Goal: Information Seeking & Learning: Learn about a topic

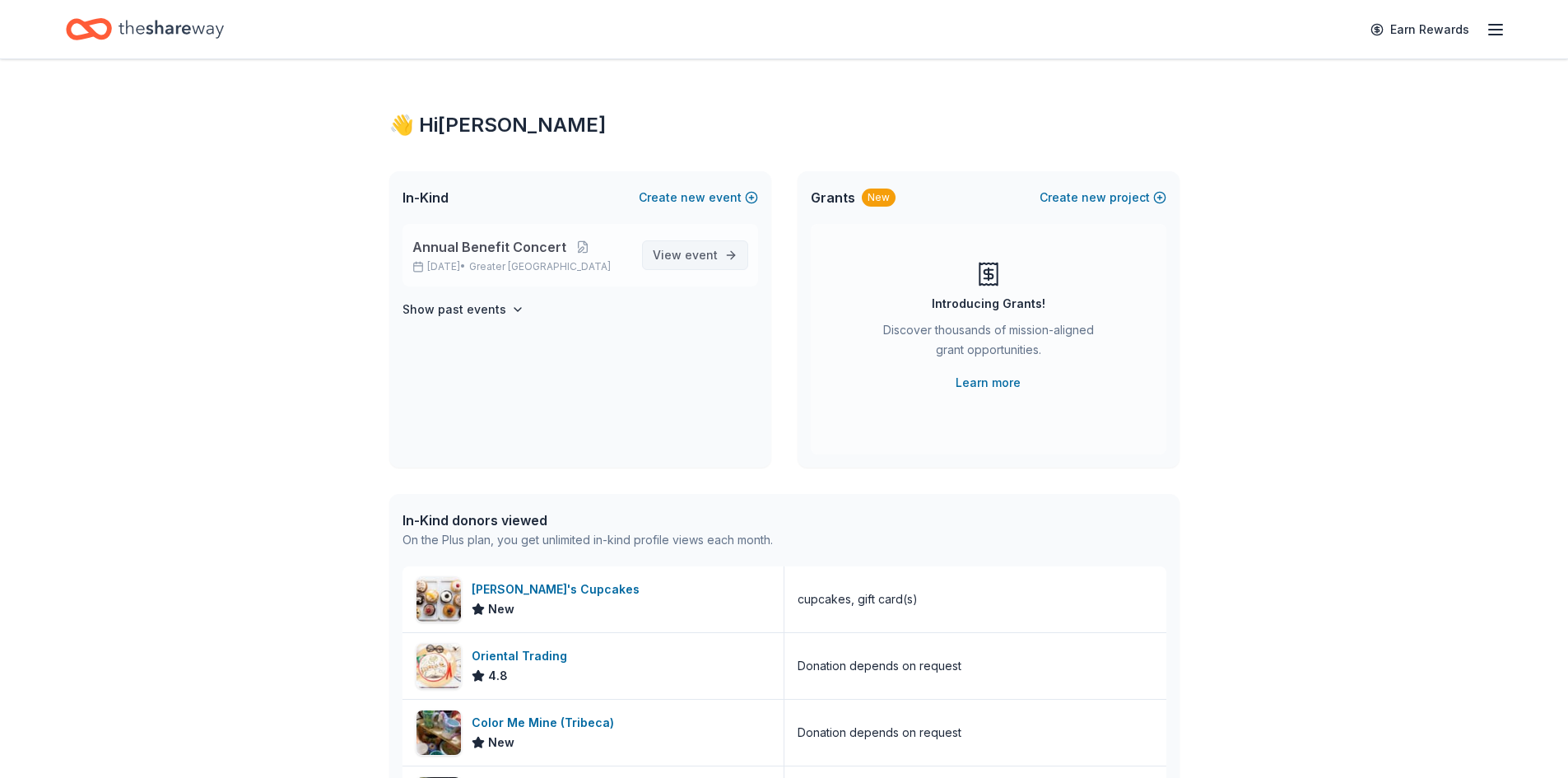
click at [692, 251] on span "event" at bounding box center [701, 255] width 33 height 14
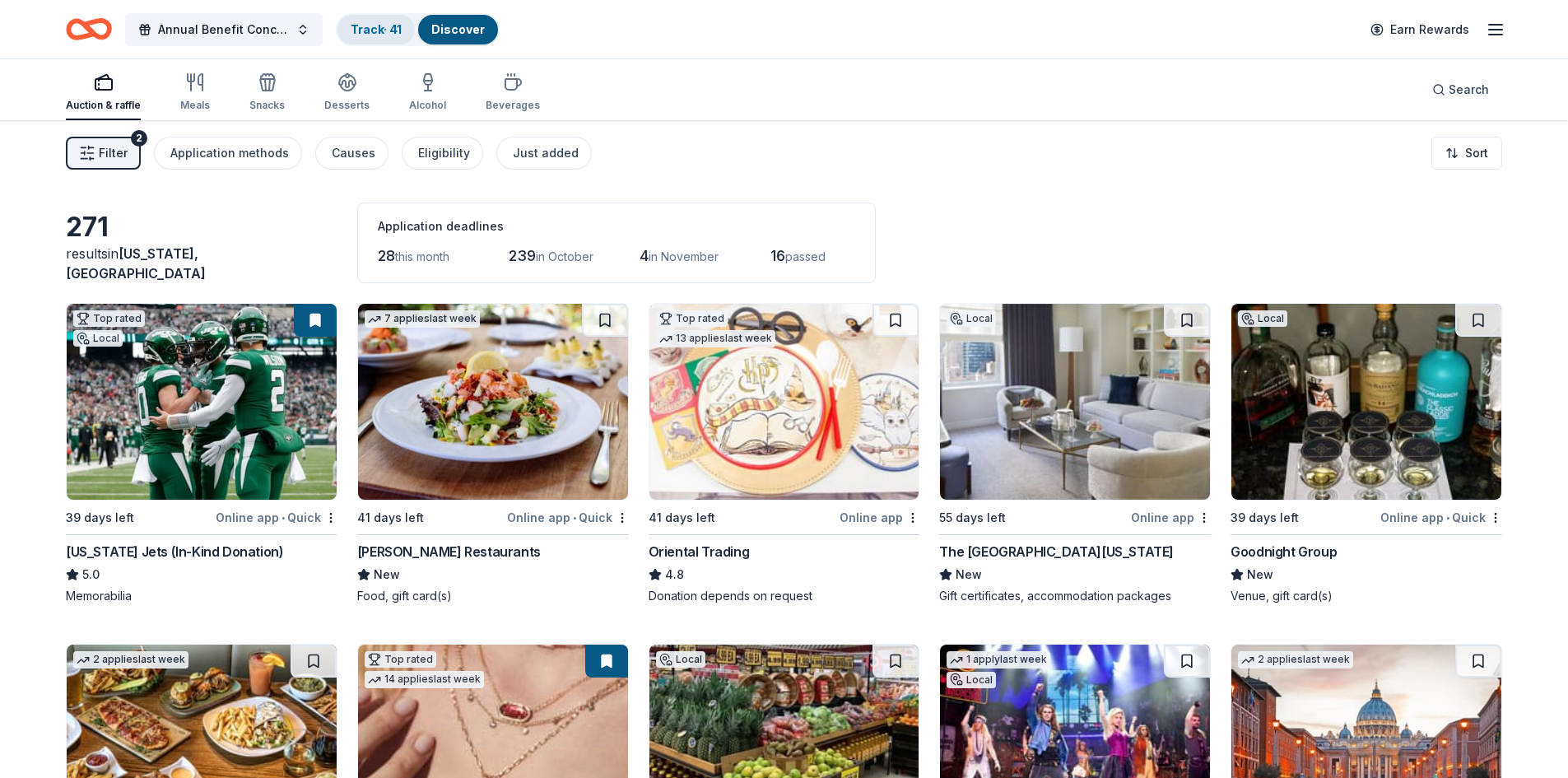
click at [371, 38] on div "Track · 41" at bounding box center [376, 29] width 77 height 30
click at [374, 40] on div "Track · 41" at bounding box center [376, 29] width 77 height 30
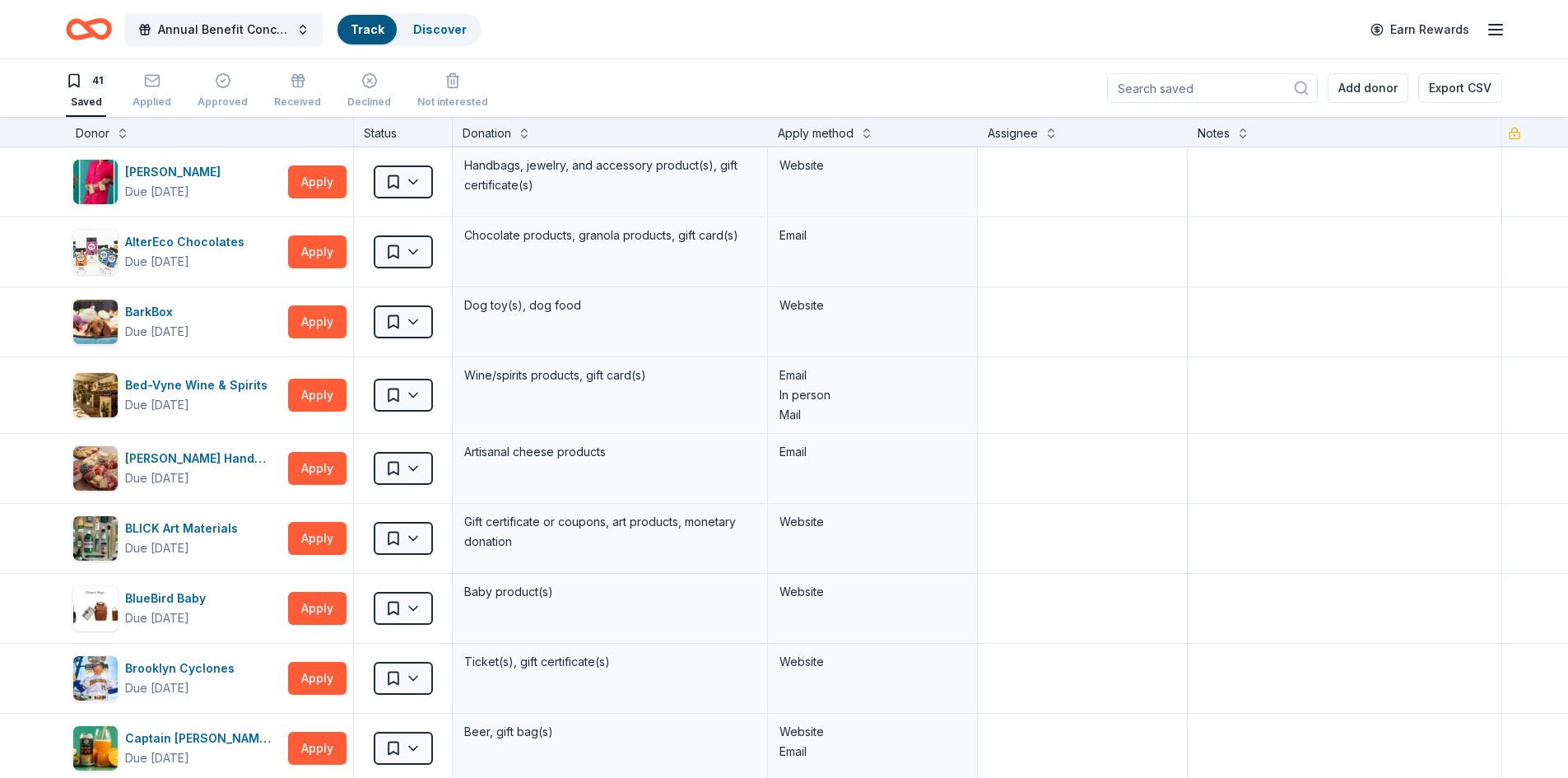
scroll to position [1, 0]
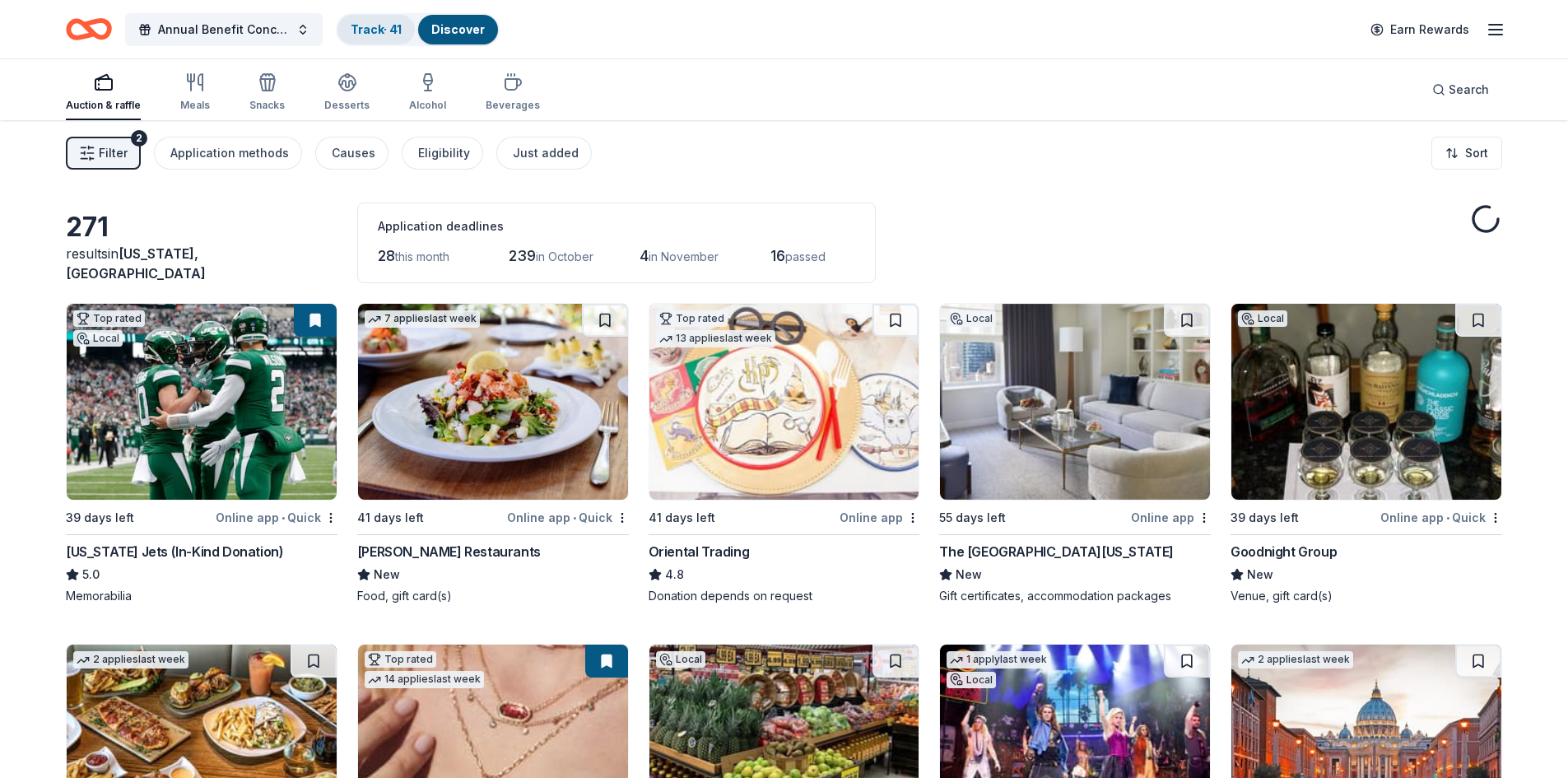
click at [345, 28] on div "Track · 41" at bounding box center [376, 29] width 77 height 30
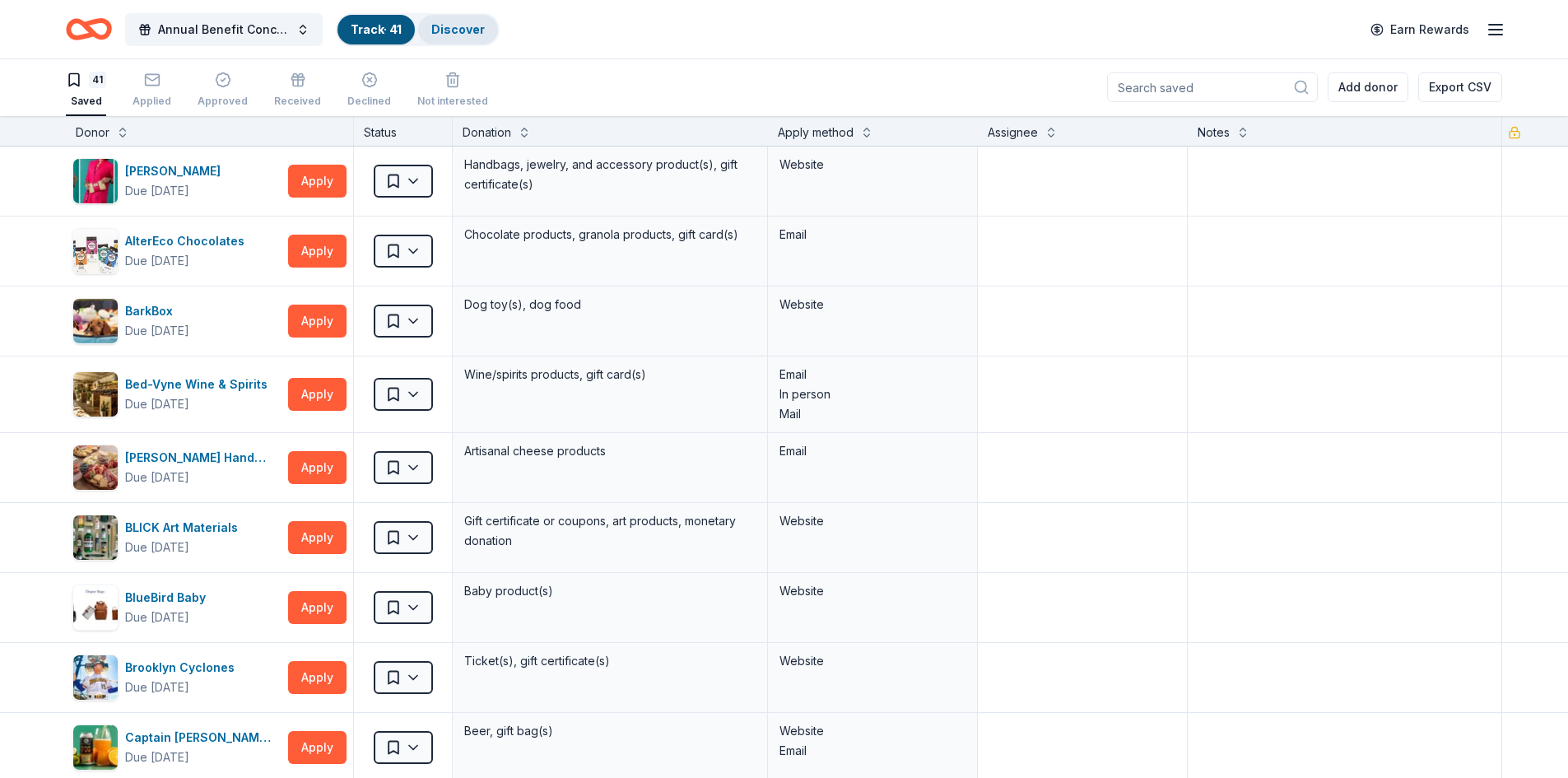
click at [468, 31] on link "Discover" at bounding box center [457, 29] width 53 height 14
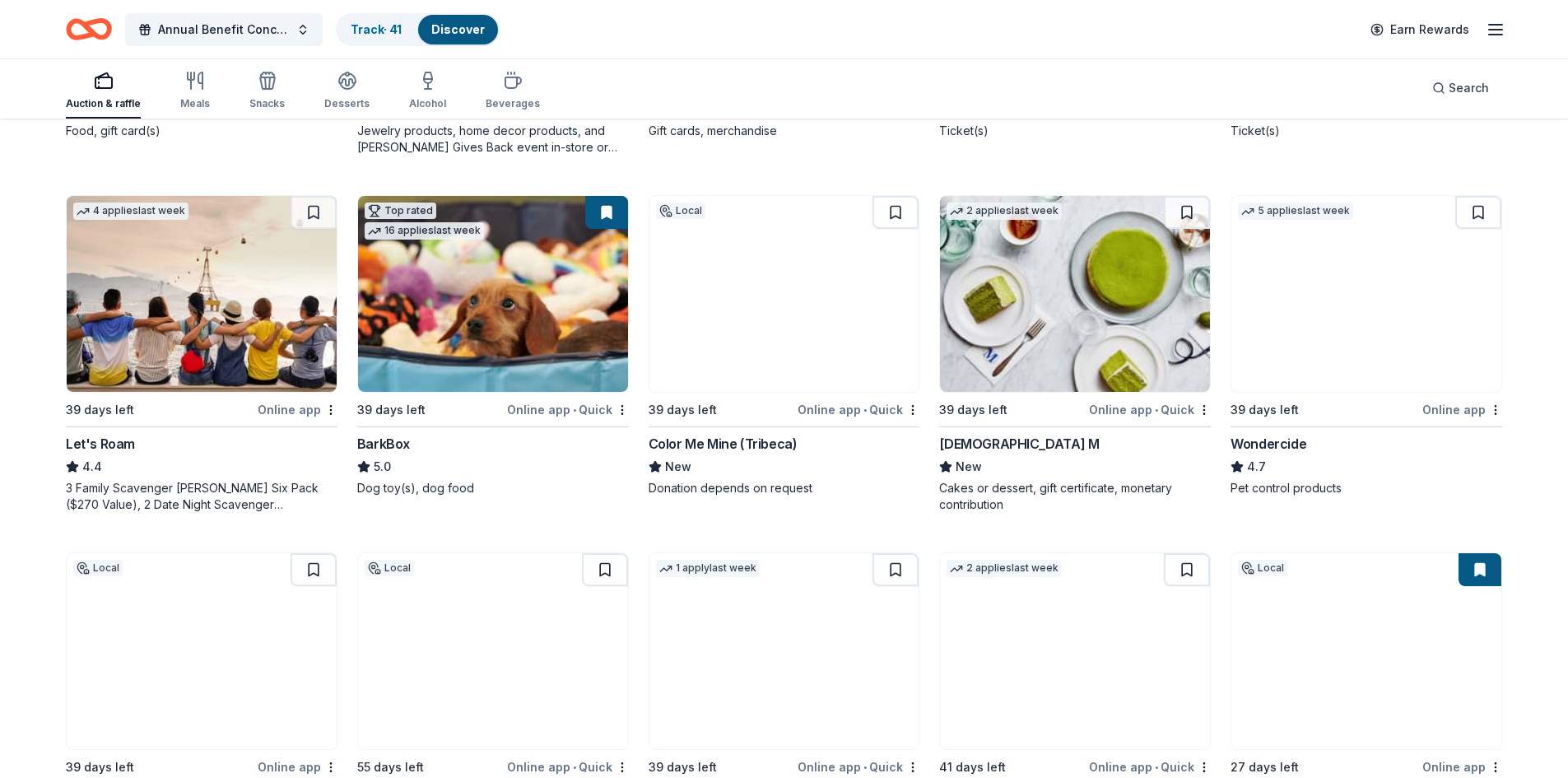
scroll to position [823, 0]
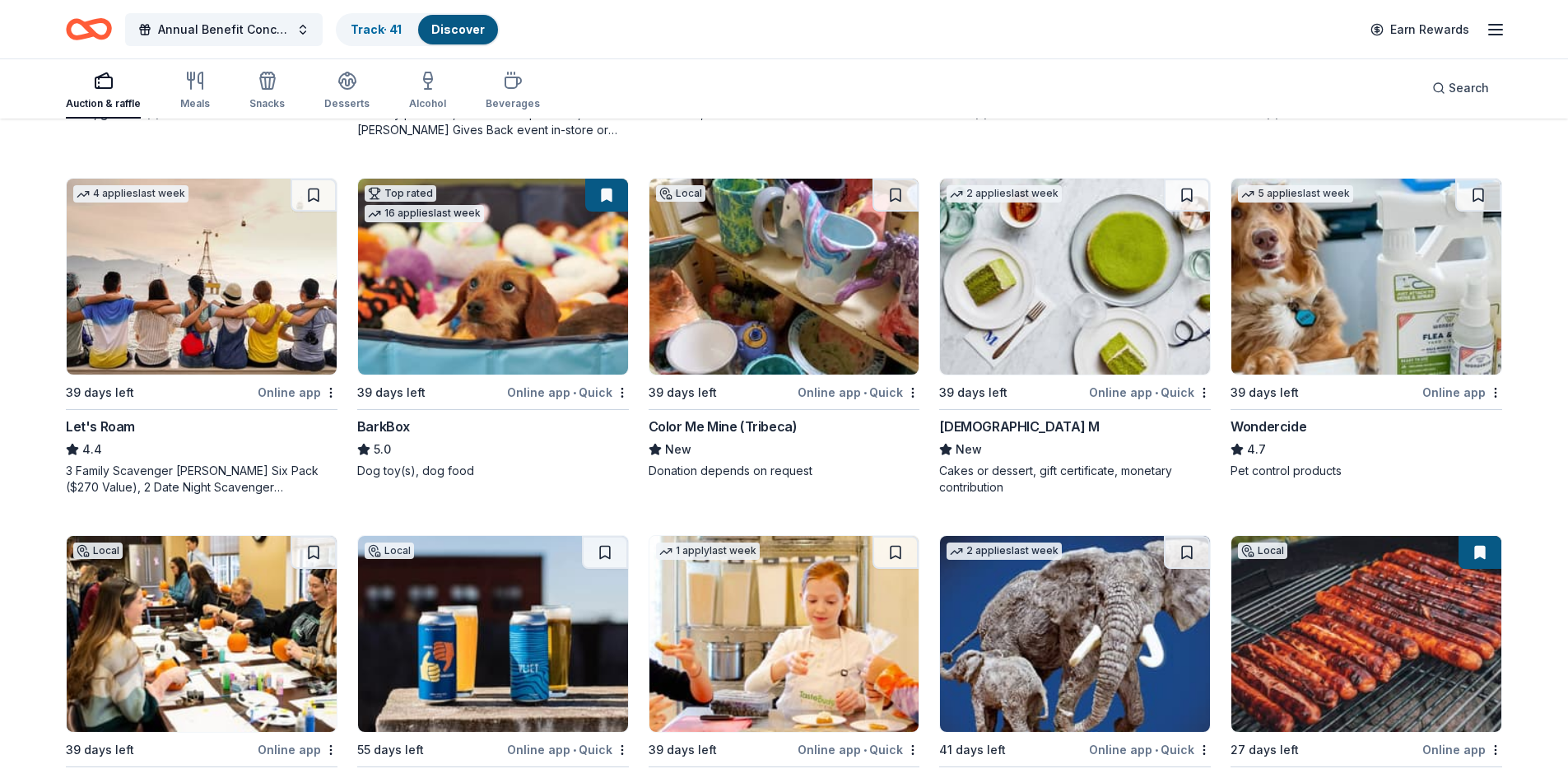
click at [775, 417] on div "Lady M" at bounding box center [1075, 426] width 272 height 19
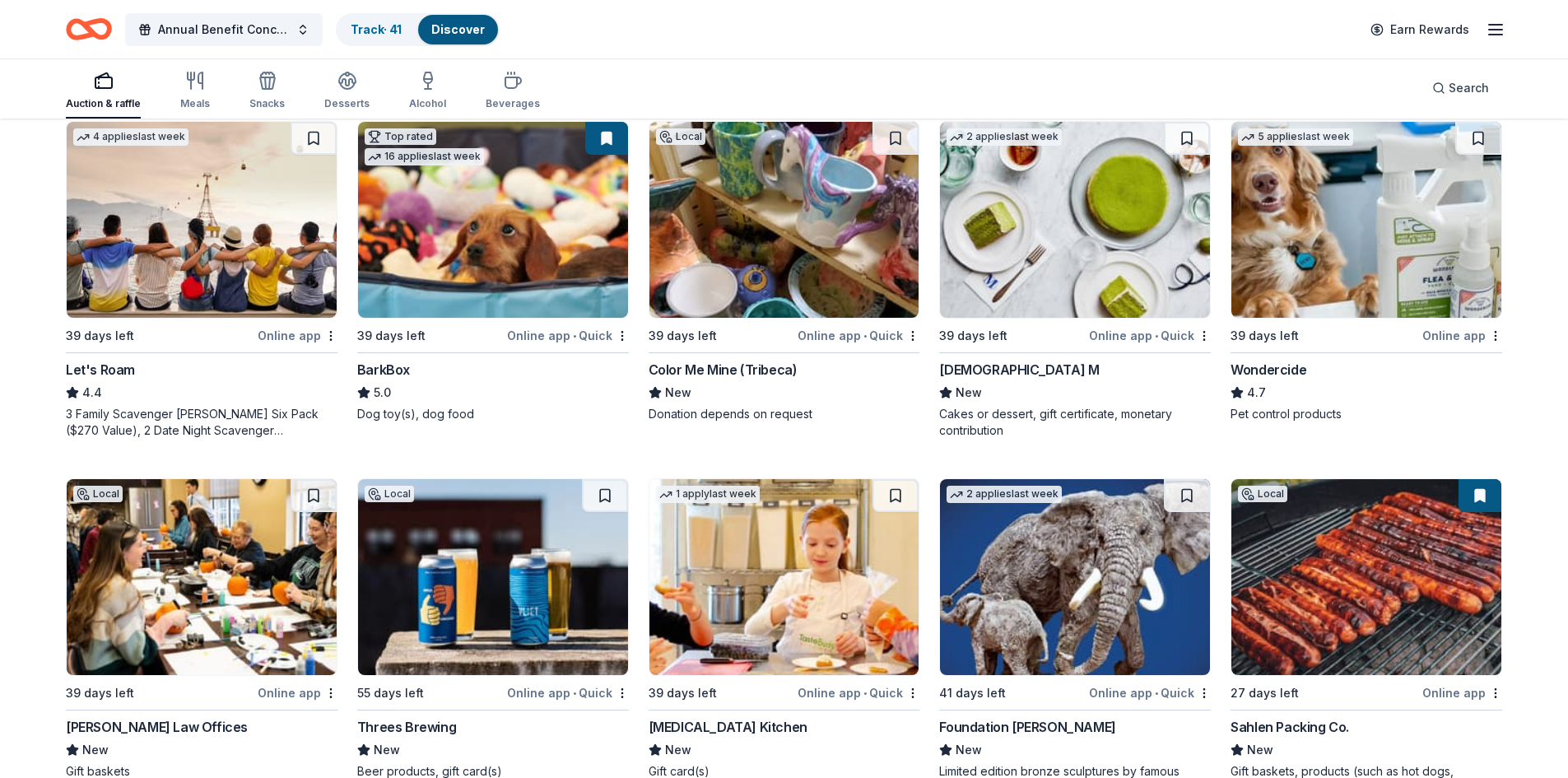
scroll to position [987, 0]
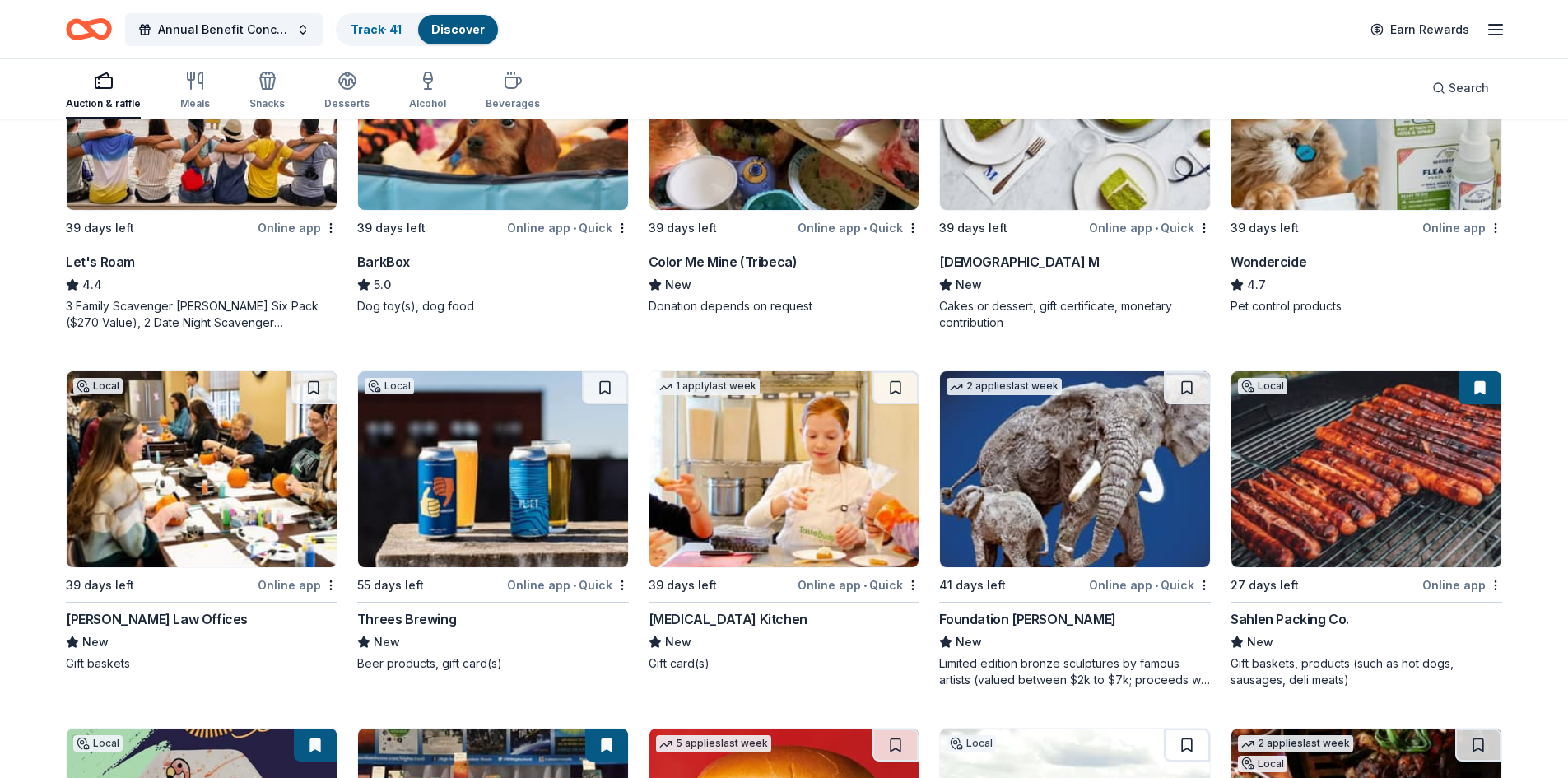
click at [775, 516] on img at bounding box center [1366, 469] width 270 height 196
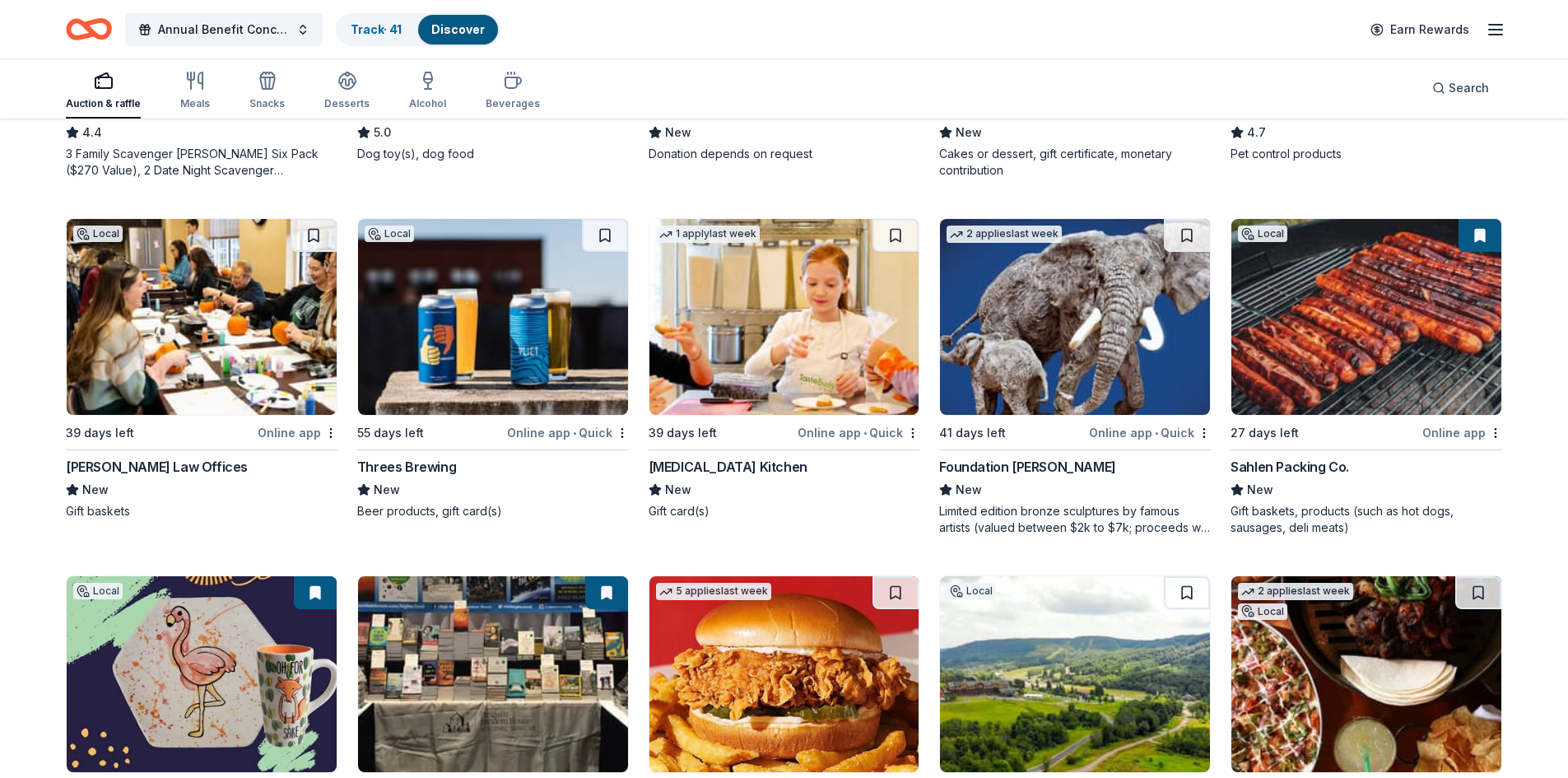
scroll to position [1234, 0]
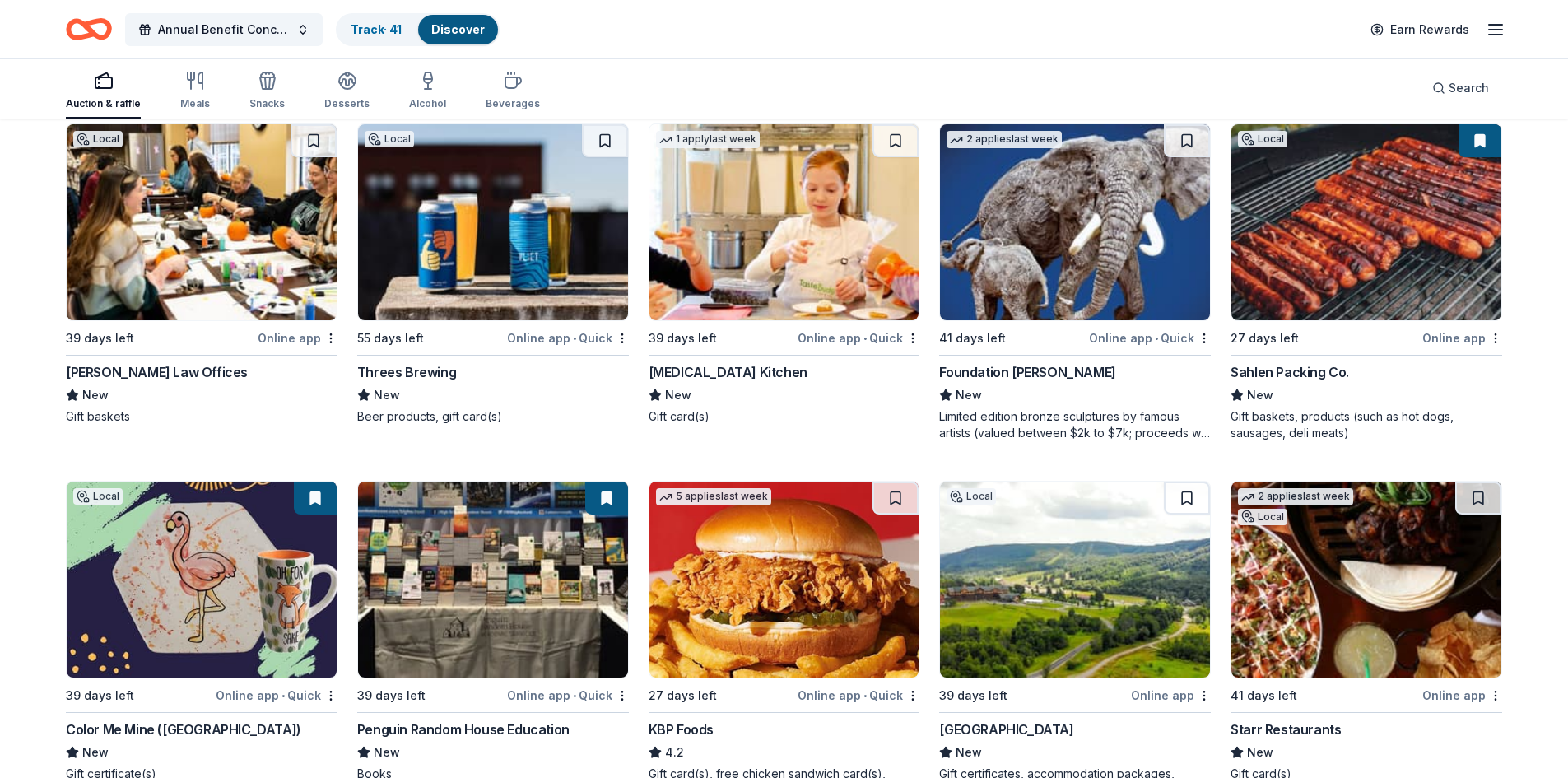
click at [775, 368] on div "Foundation Michelangelo" at bounding box center [1075, 372] width 272 height 19
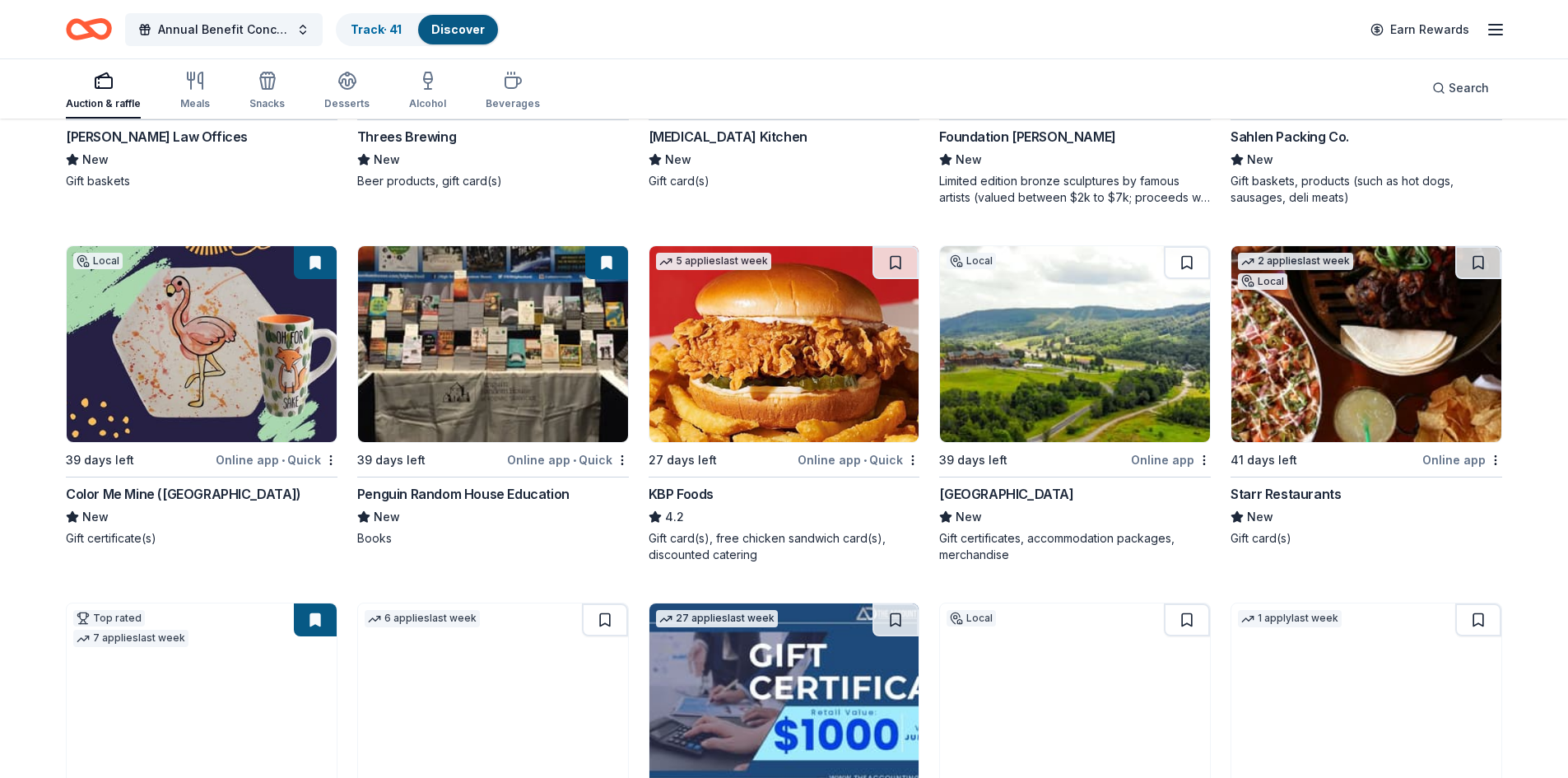
scroll to position [1482, 0]
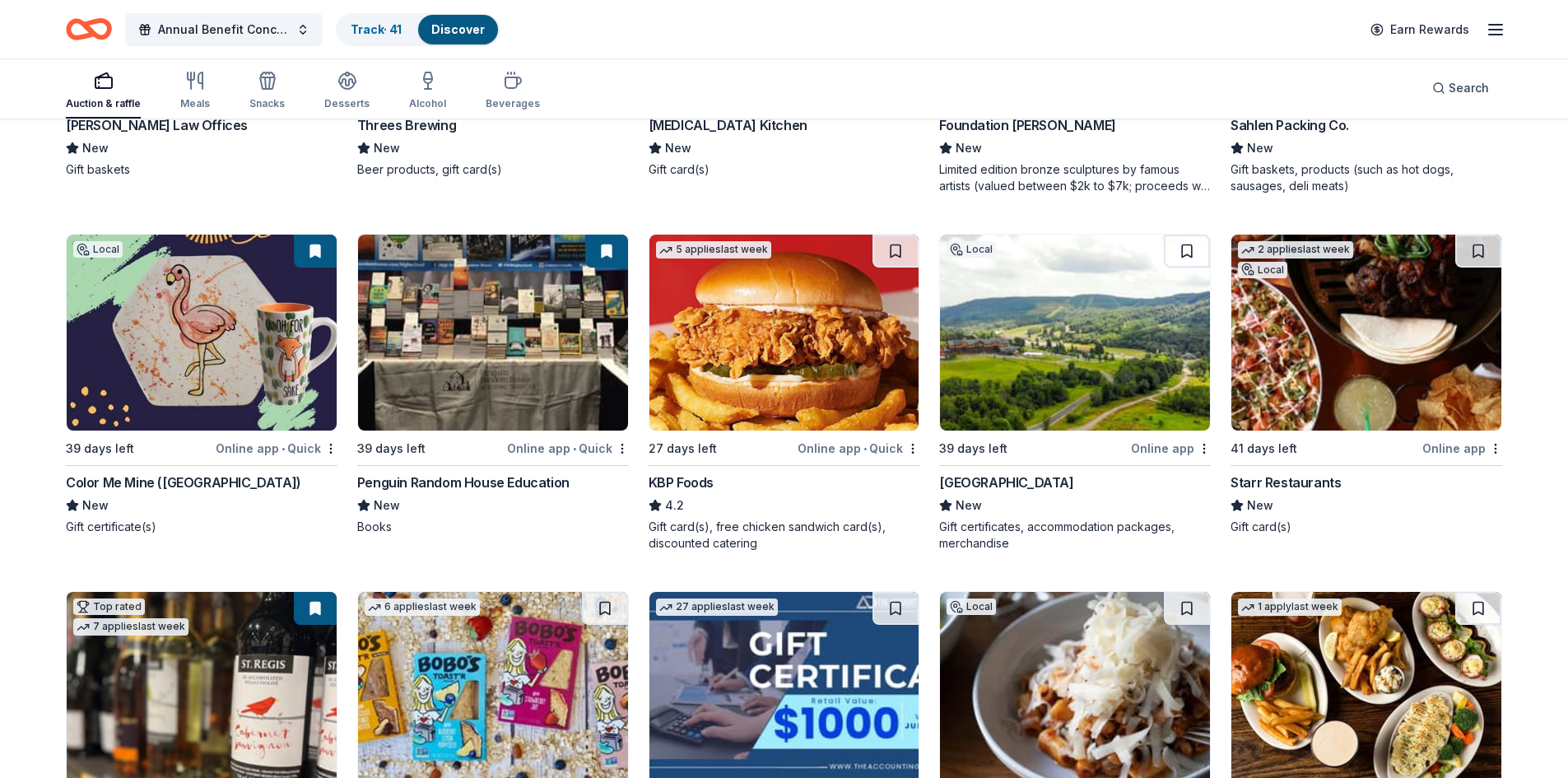
click at [502, 393] on img at bounding box center [493, 332] width 270 height 196
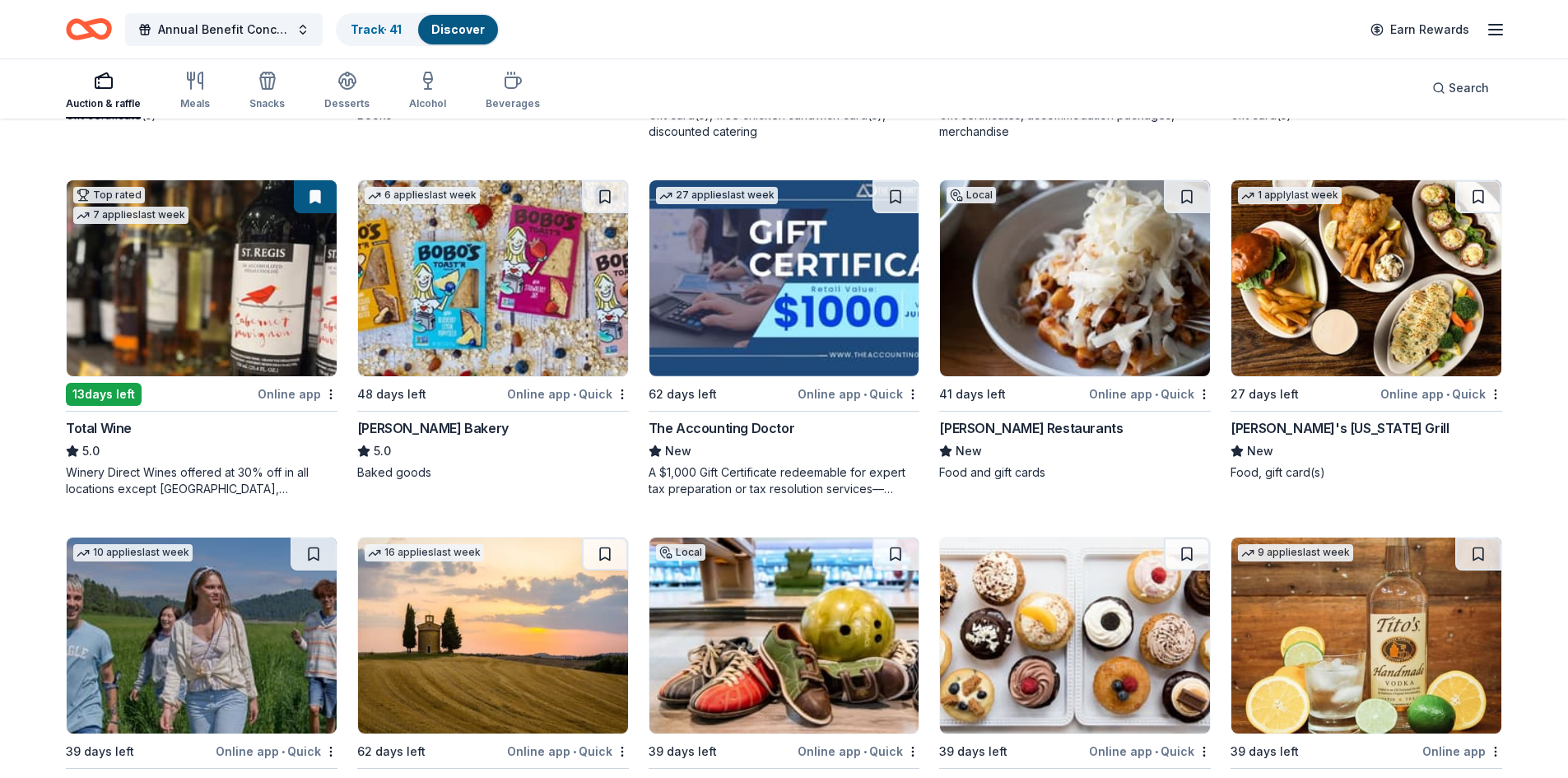
scroll to position [1975, 0]
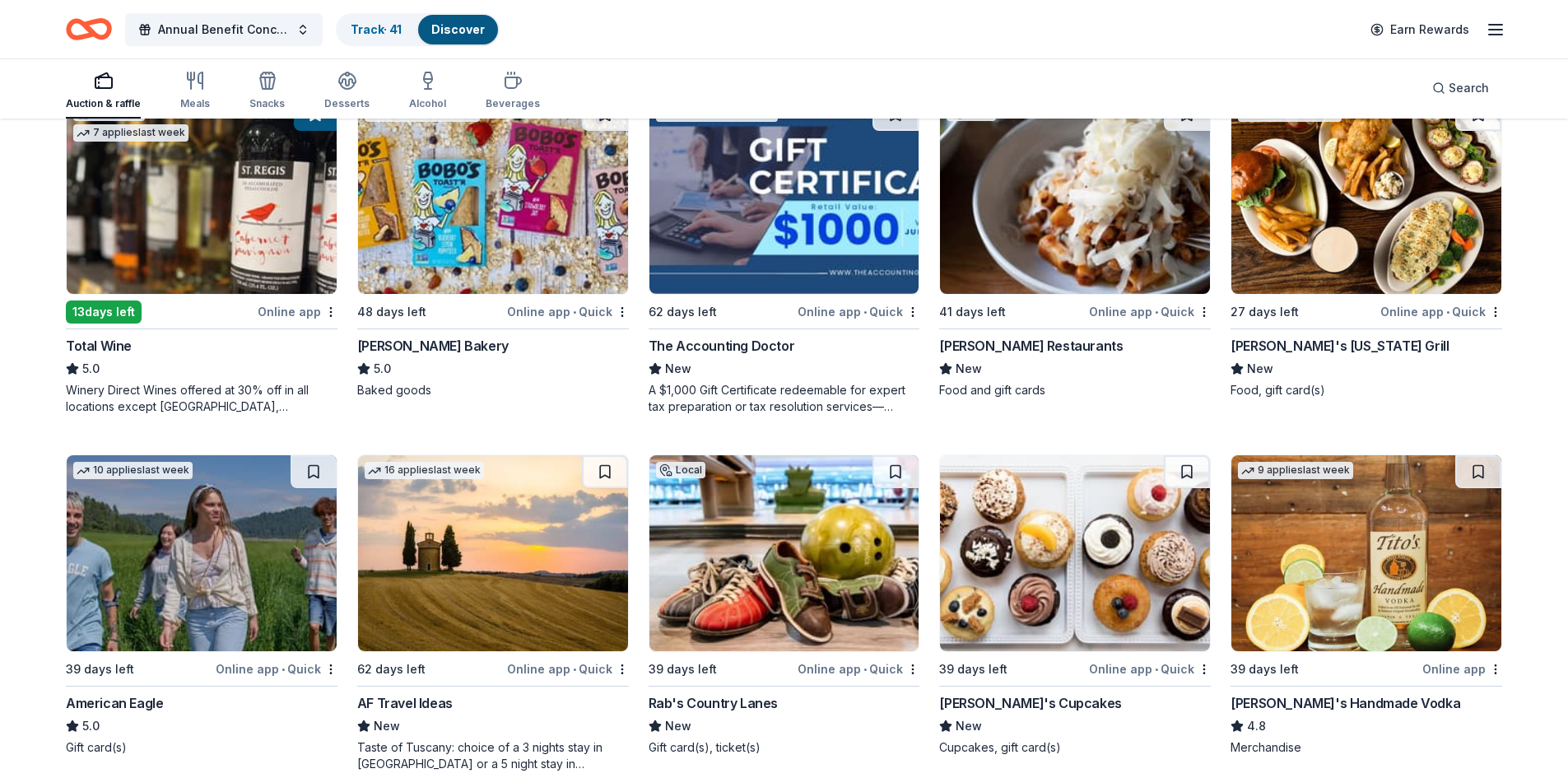
click at [215, 333] on div "Top rated 7 applies last week 13 days left Online app Total Wine 5.0 Winery Dir…" at bounding box center [202, 256] width 272 height 318
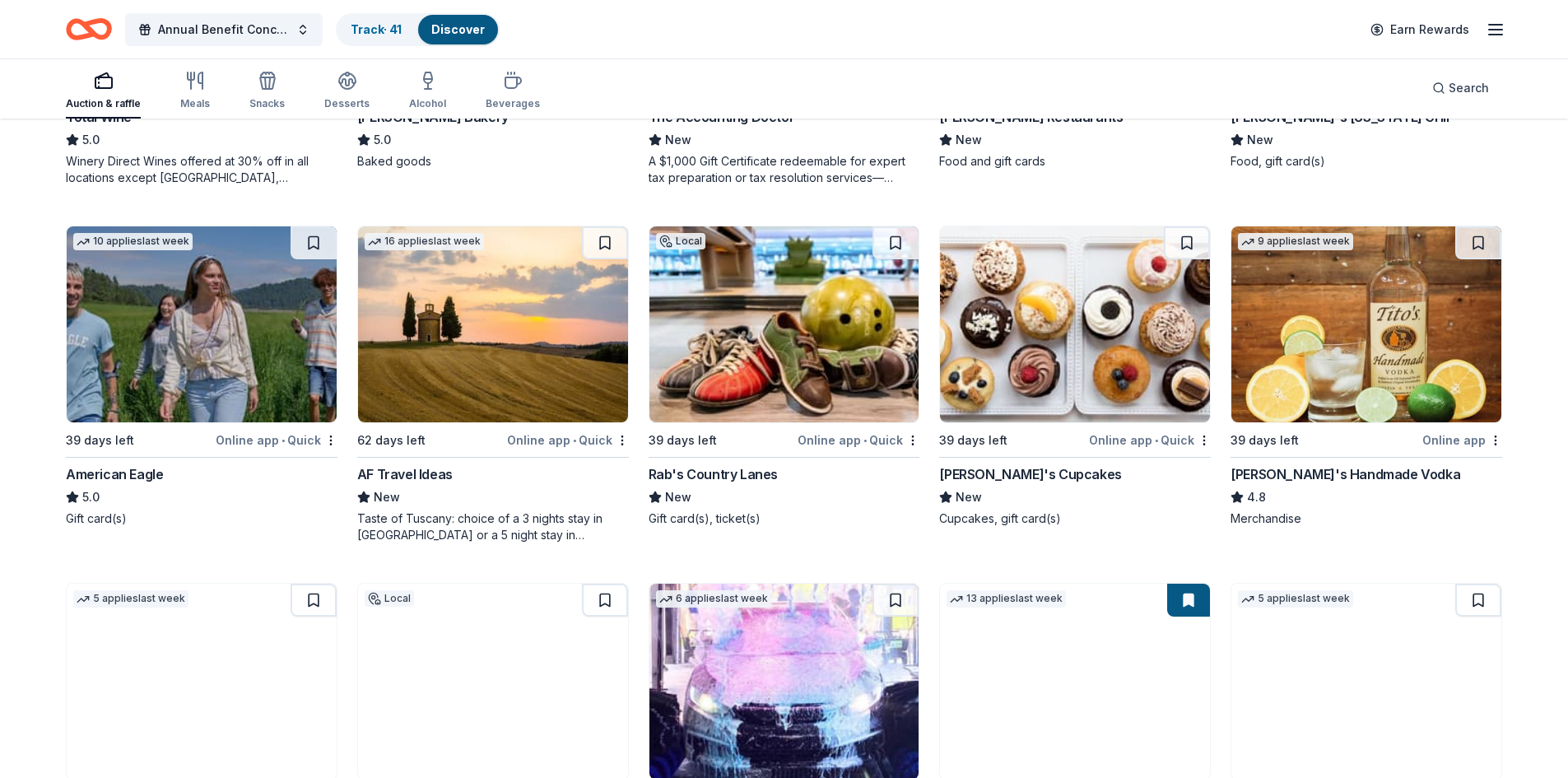
scroll to position [2222, 0]
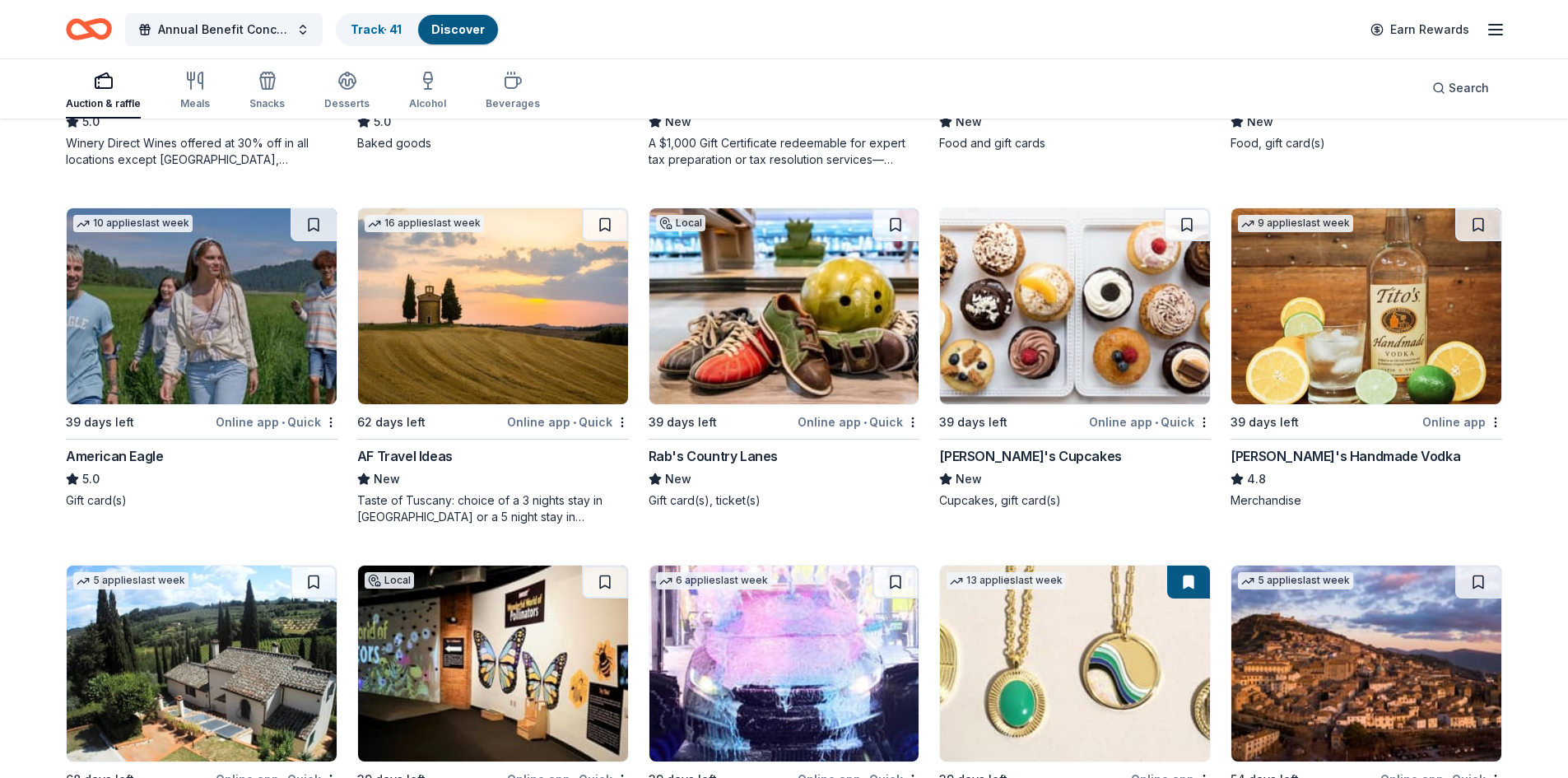
click at [775, 454] on div "Molly's Cupcakes" at bounding box center [1075, 456] width 272 height 19
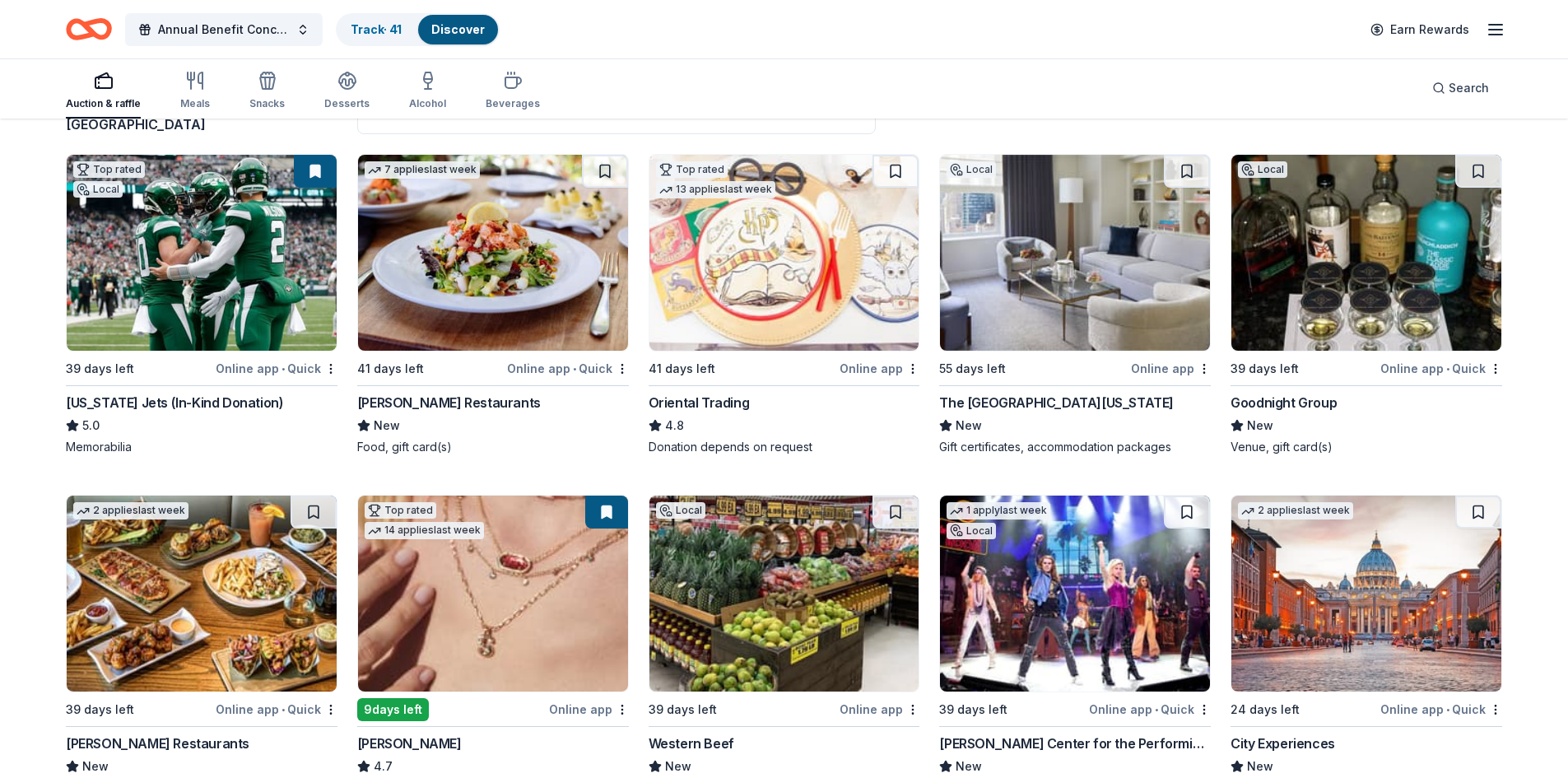
scroll to position [165, 0]
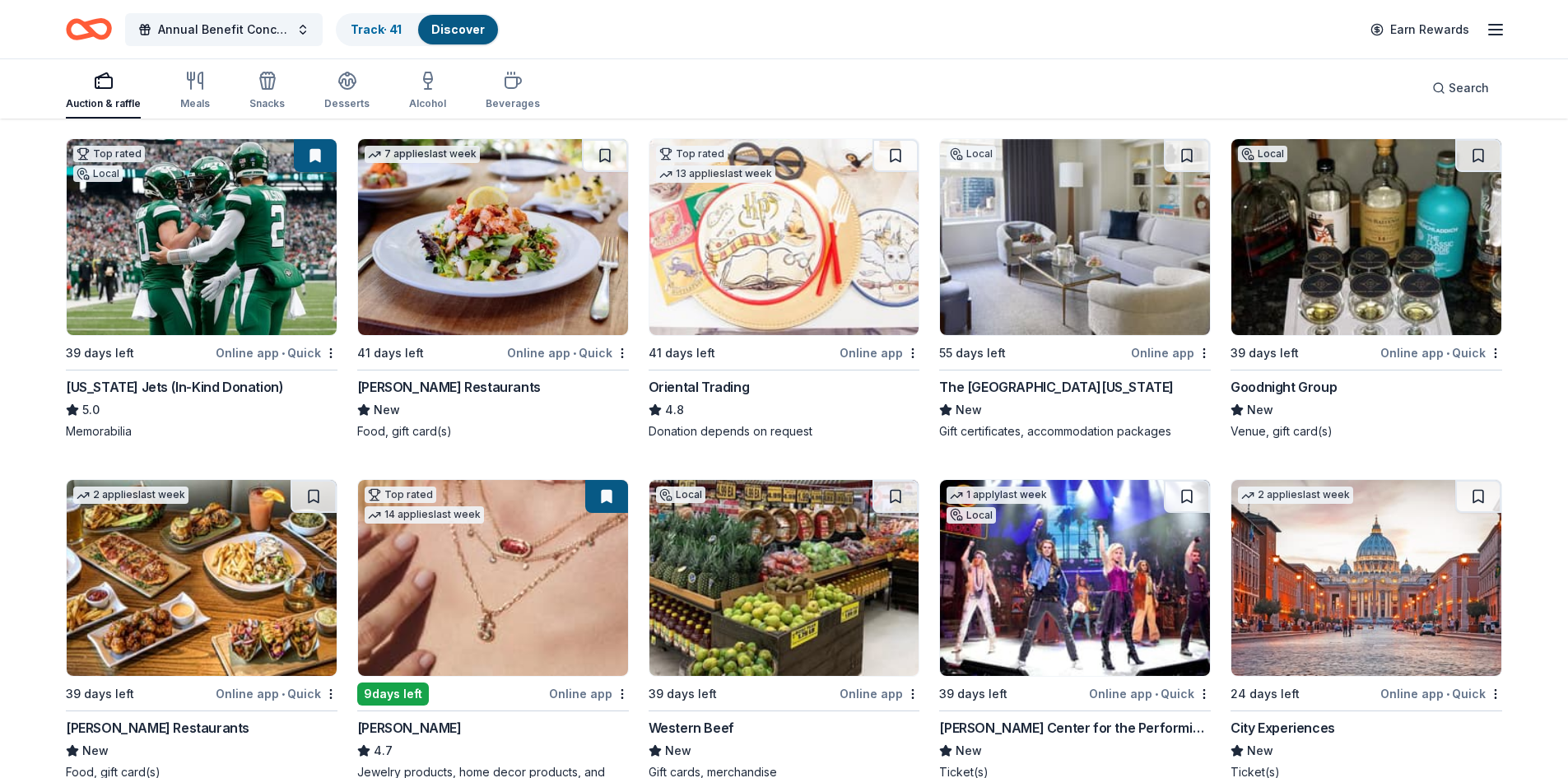
click at [775, 397] on div "Goodnight Group New Venue, gift card(s)" at bounding box center [1366, 408] width 272 height 63
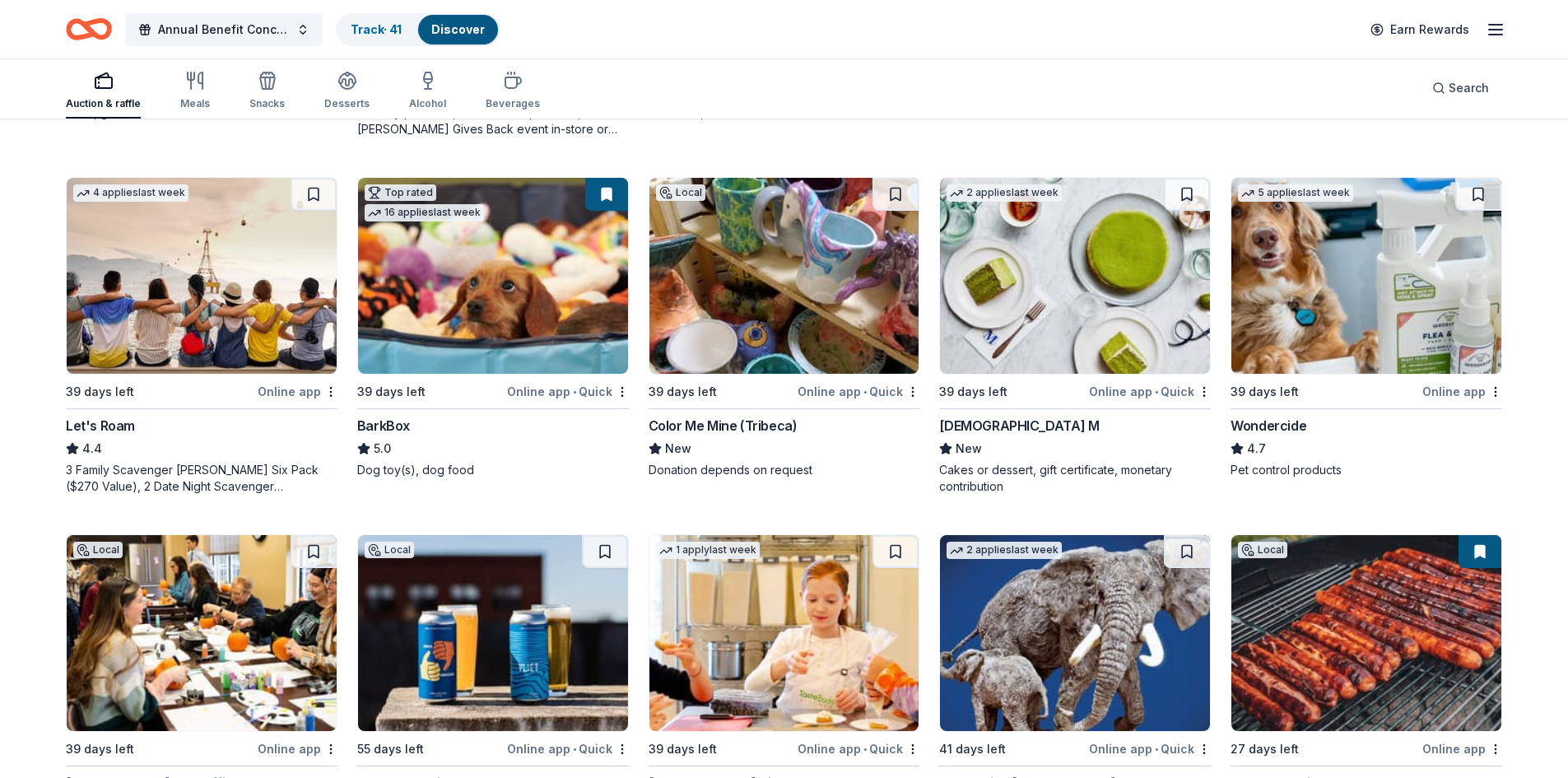
scroll to position [823, 0]
click at [775, 436] on div "Color Me Mine (Tribeca)" at bounding box center [785, 426] width 272 height 19
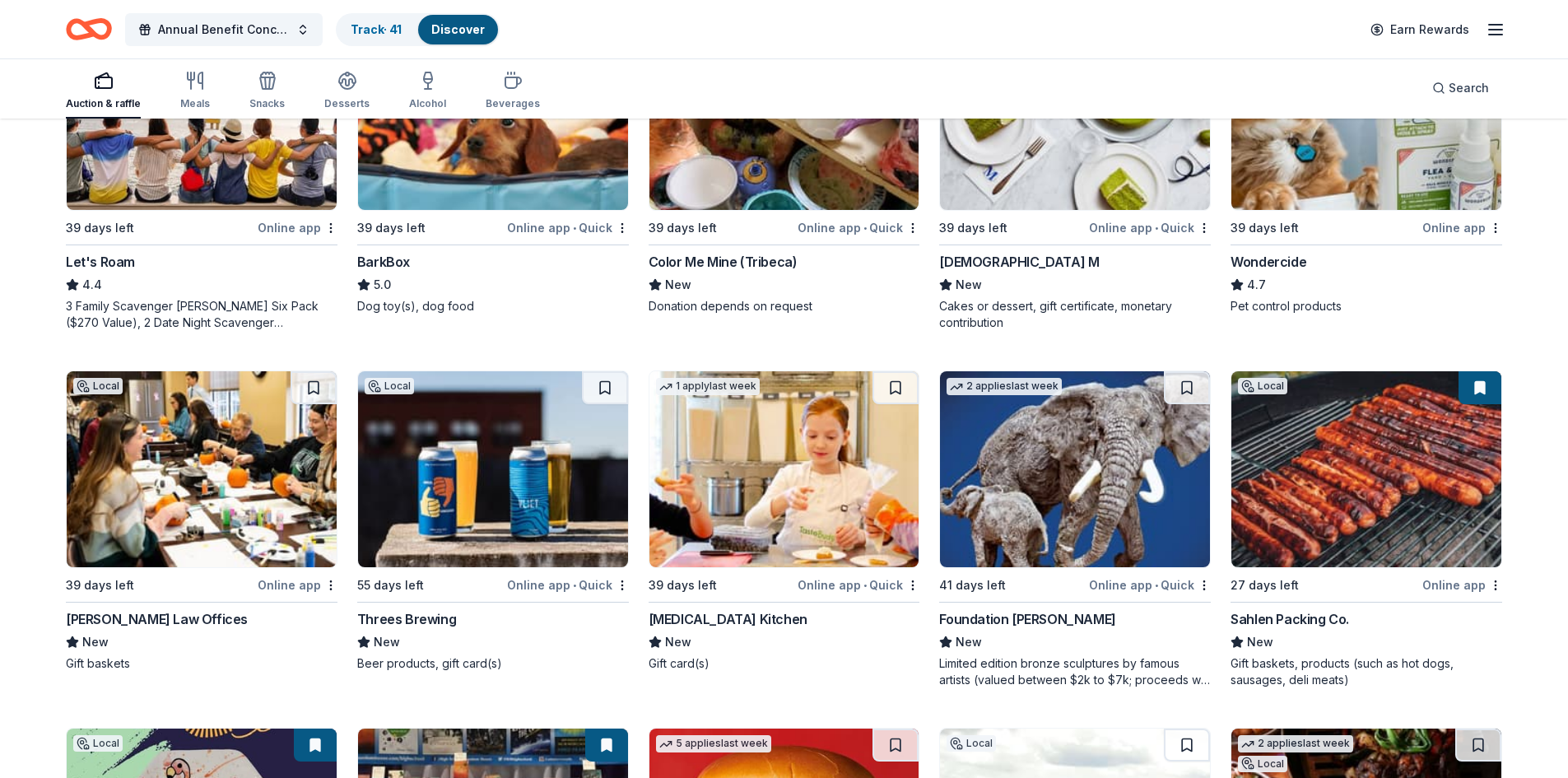
scroll to position [905, 0]
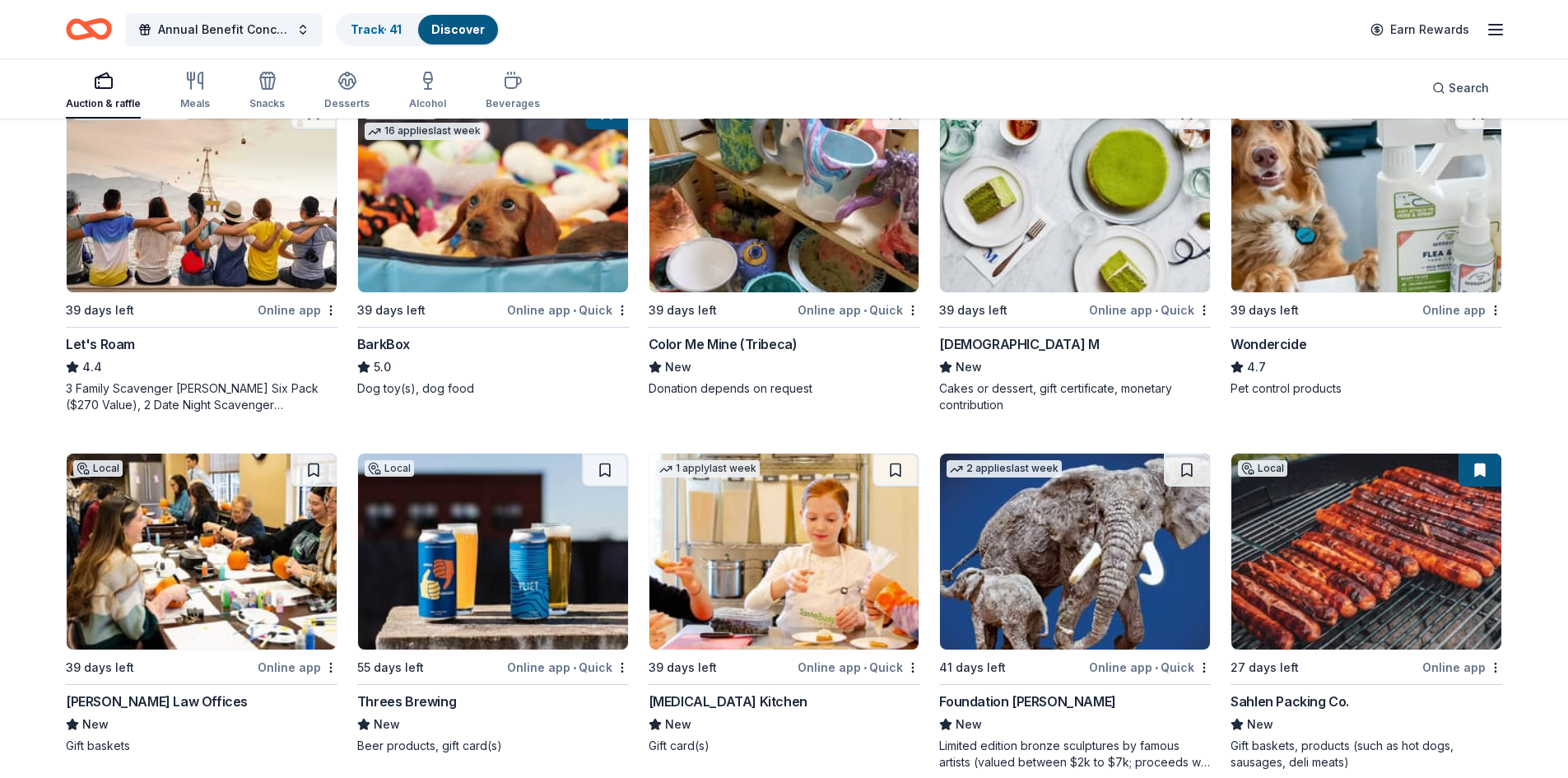
click at [537, 363] on div "5.0" at bounding box center [493, 366] width 272 height 19
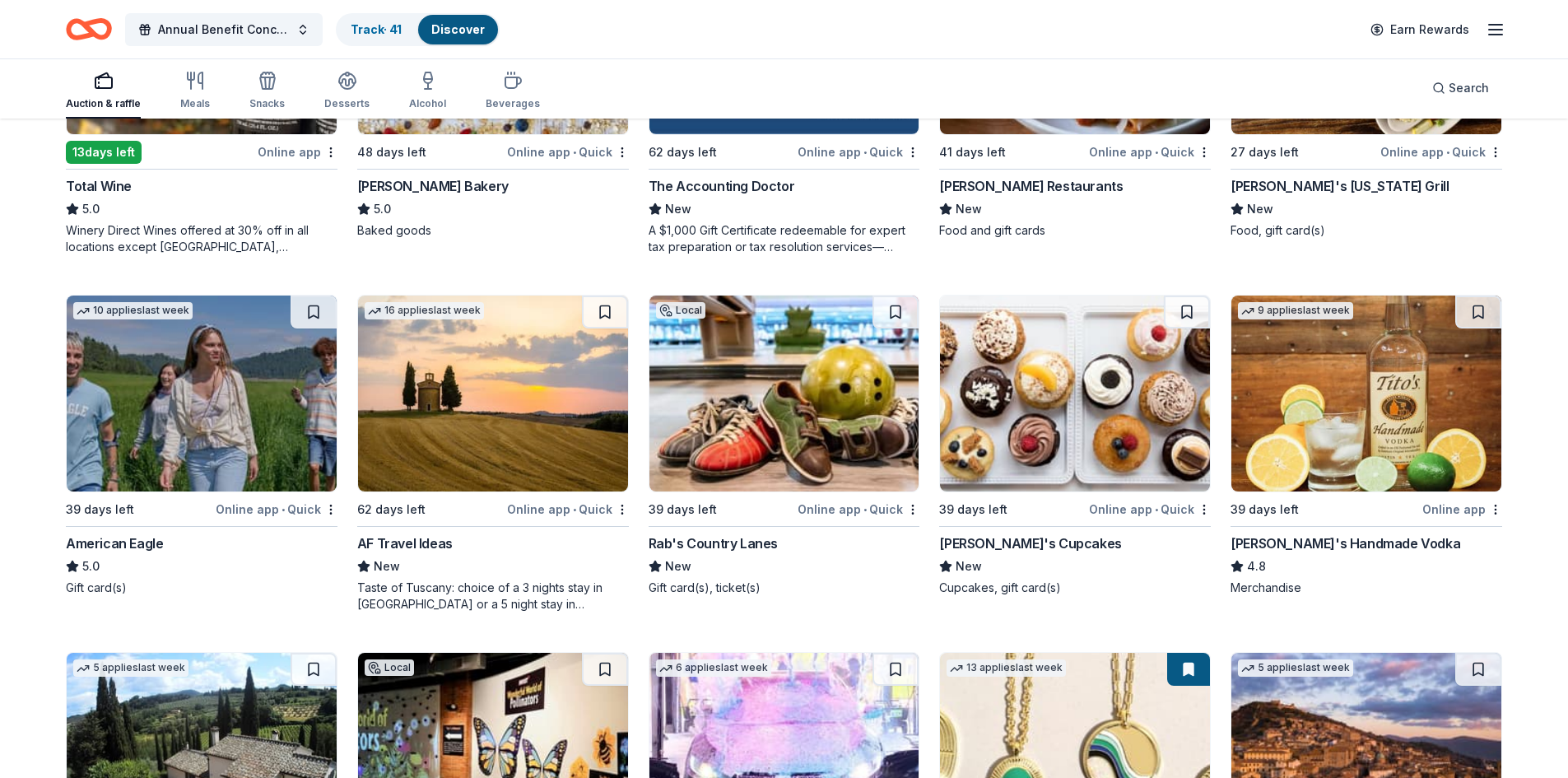
scroll to position [2140, 0]
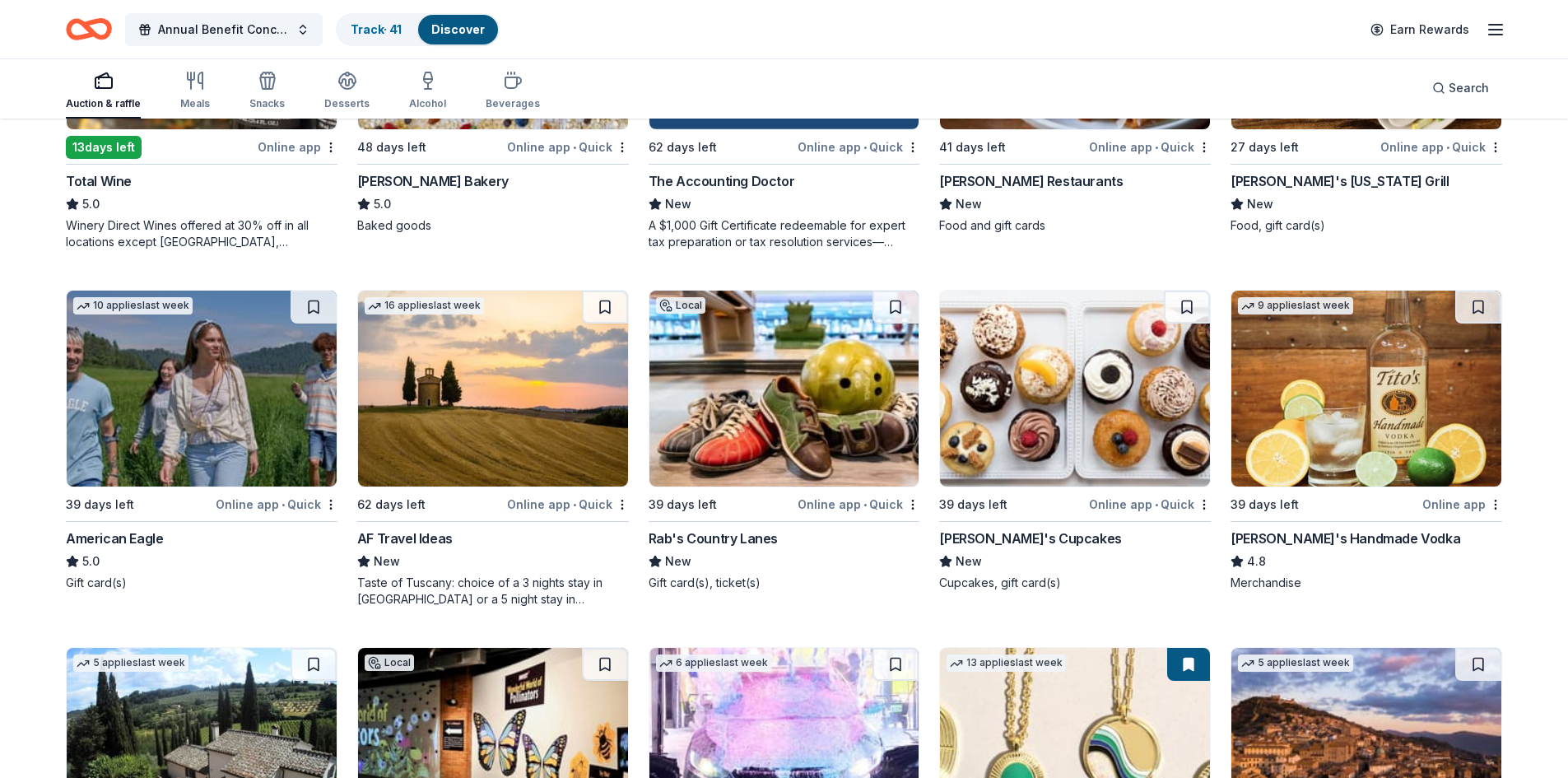
click at [775, 534] on div "Tito's Handmade Vodka" at bounding box center [1366, 538] width 272 height 19
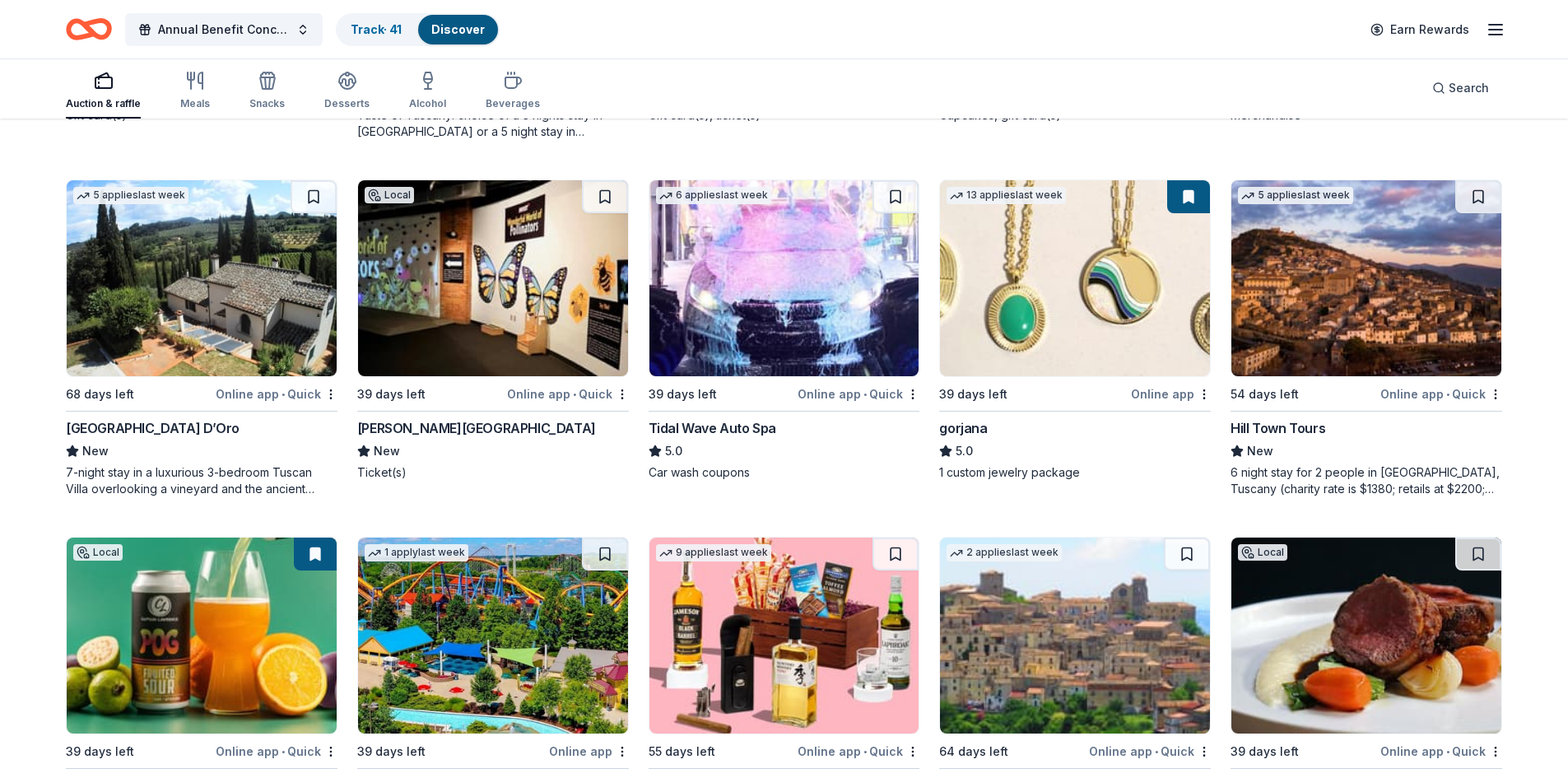
scroll to position [2634, 0]
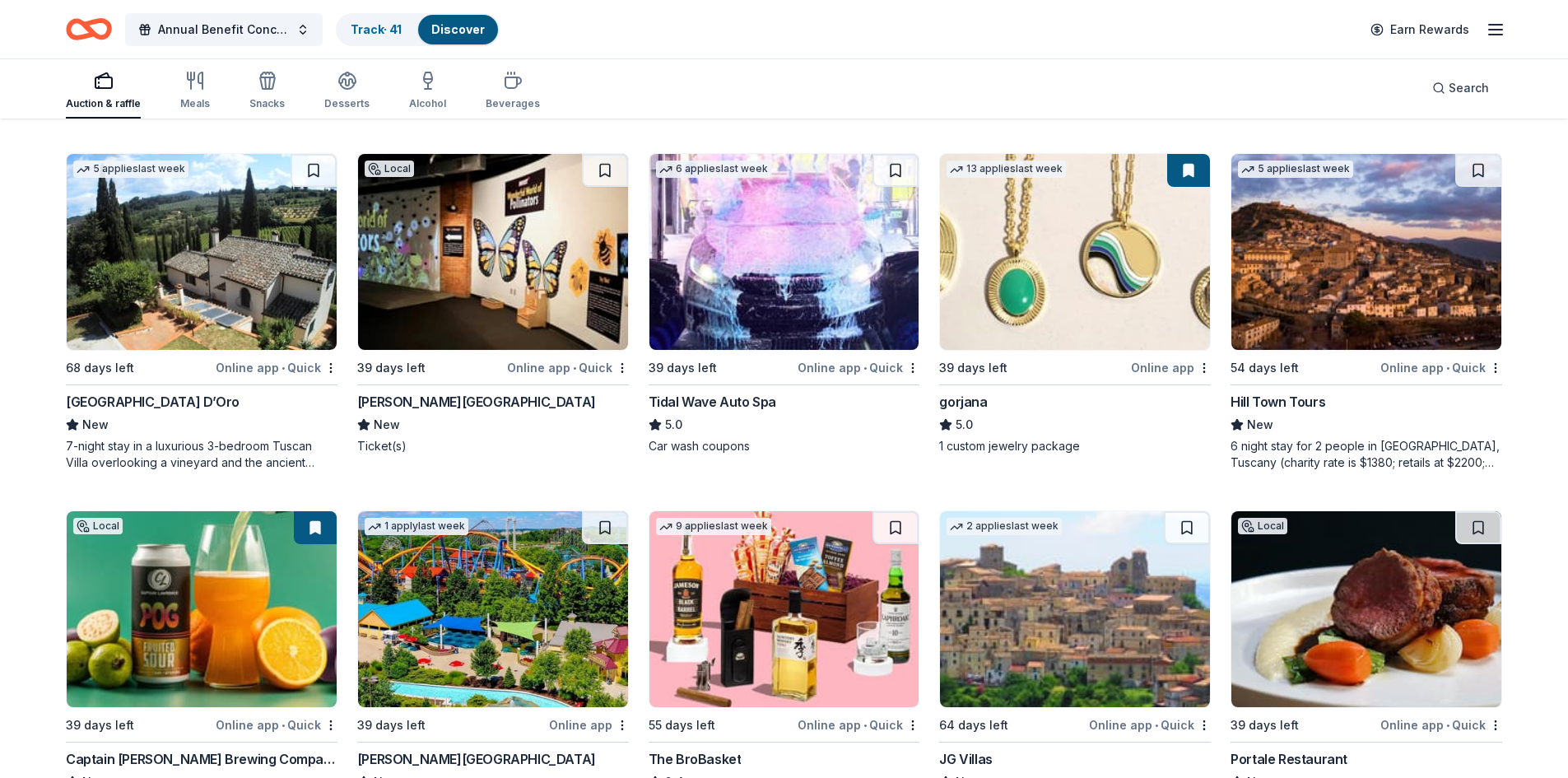
click at [264, 426] on div "New" at bounding box center [202, 424] width 272 height 19
click at [473, 433] on div "New" at bounding box center [493, 424] width 272 height 19
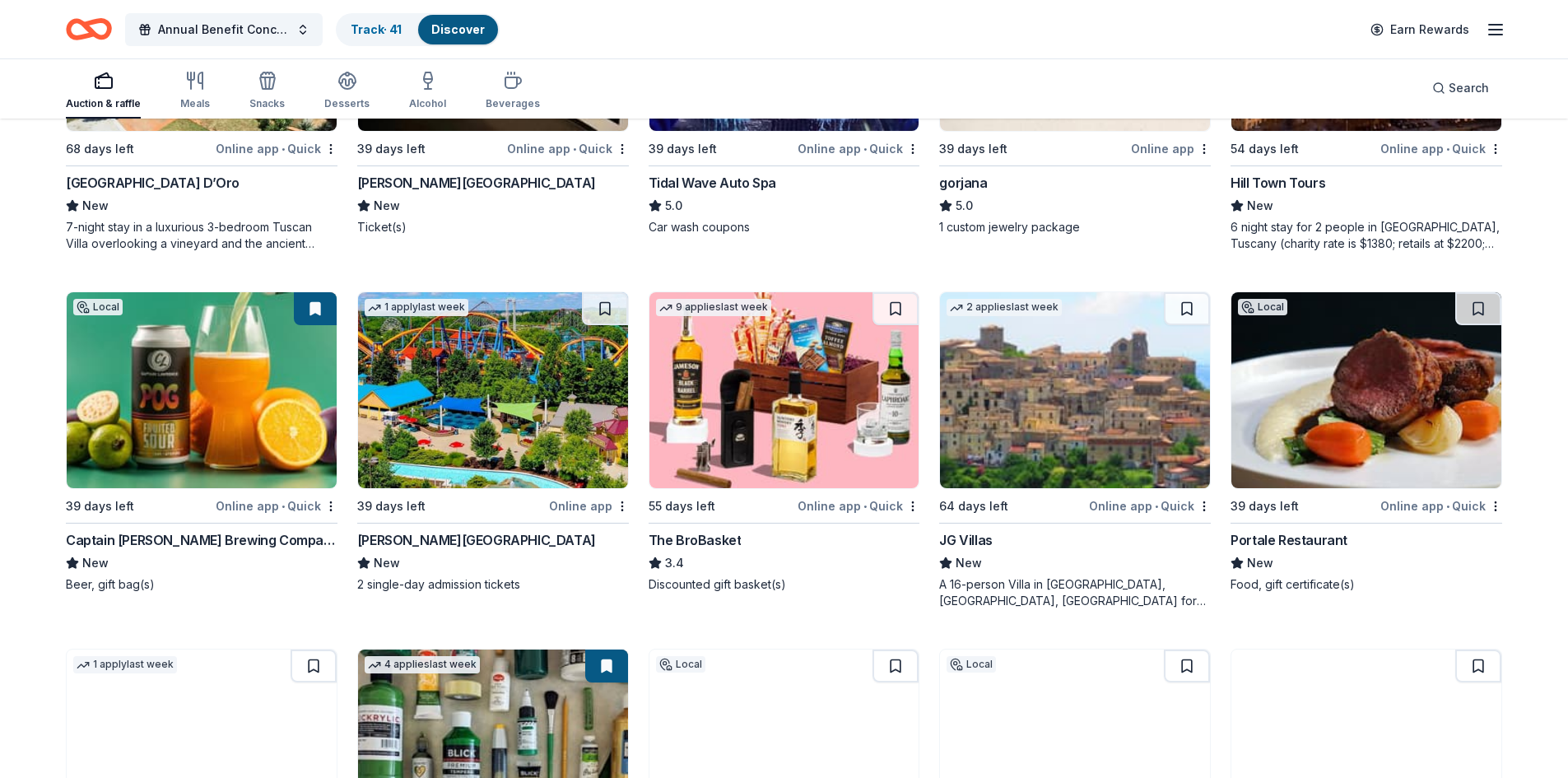
scroll to position [2963, 0]
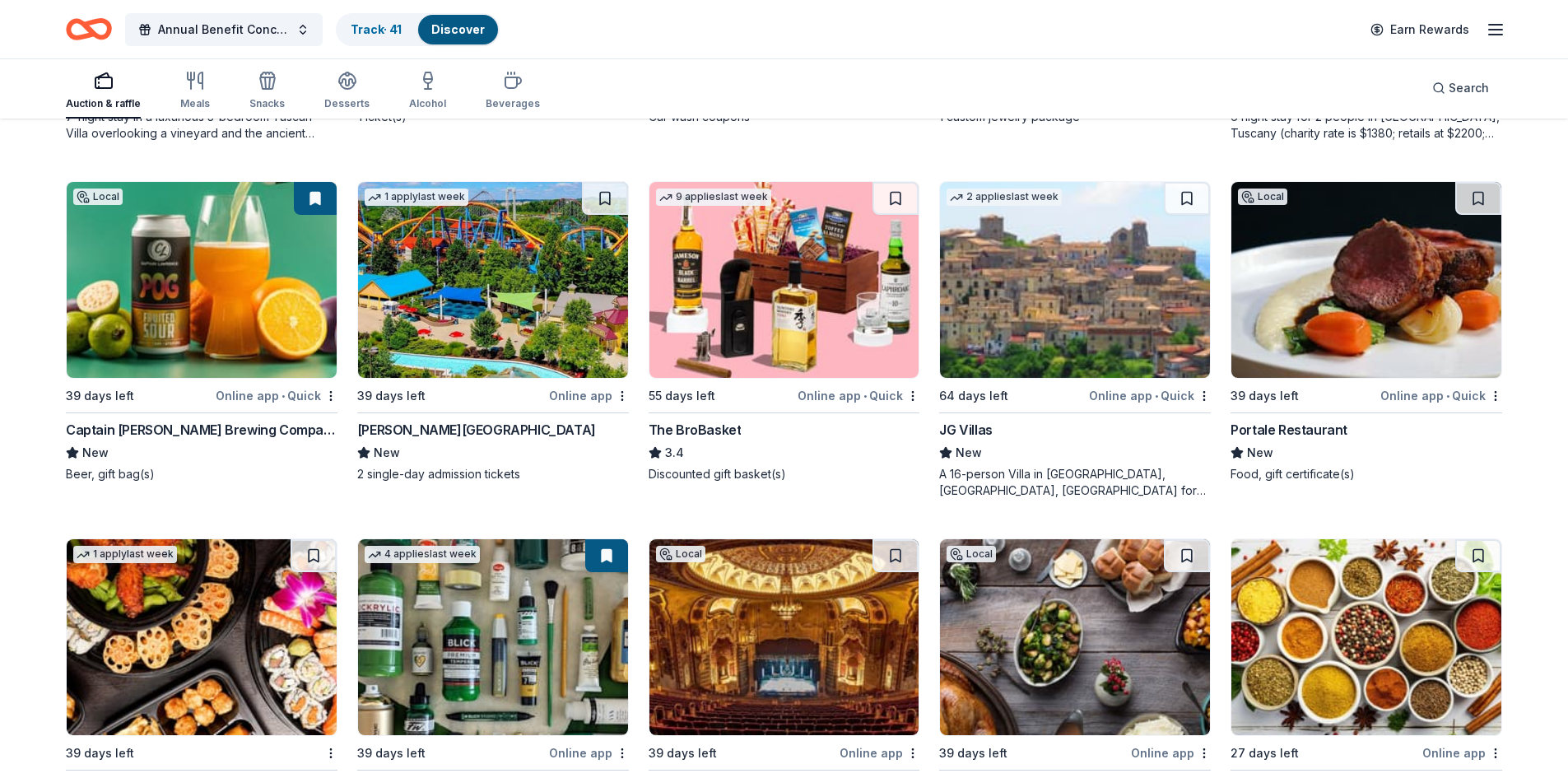
click at [775, 448] on div "3.4" at bounding box center [785, 452] width 272 height 19
click at [251, 462] on div "New" at bounding box center [202, 452] width 272 height 19
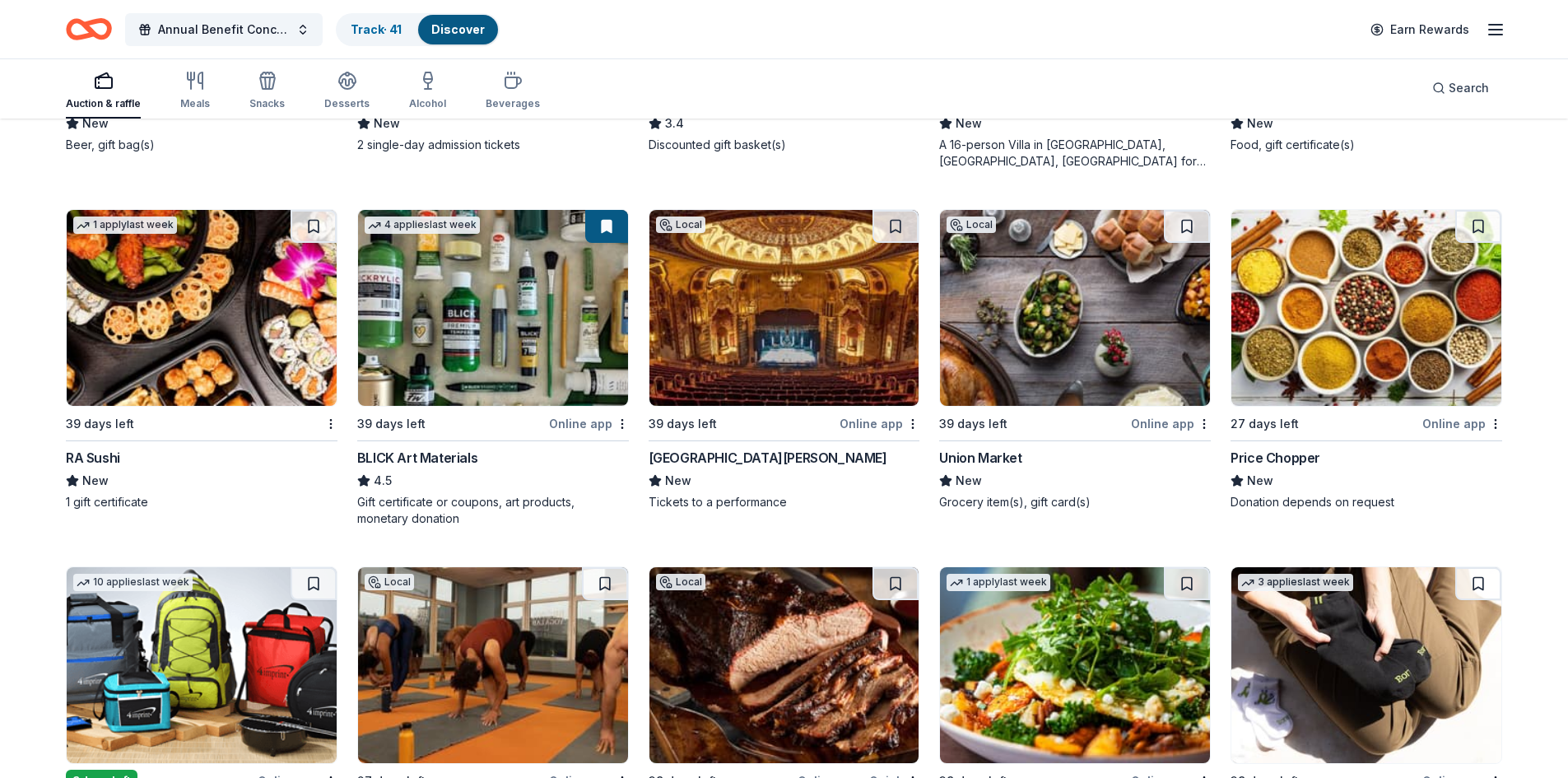
scroll to position [3374, 0]
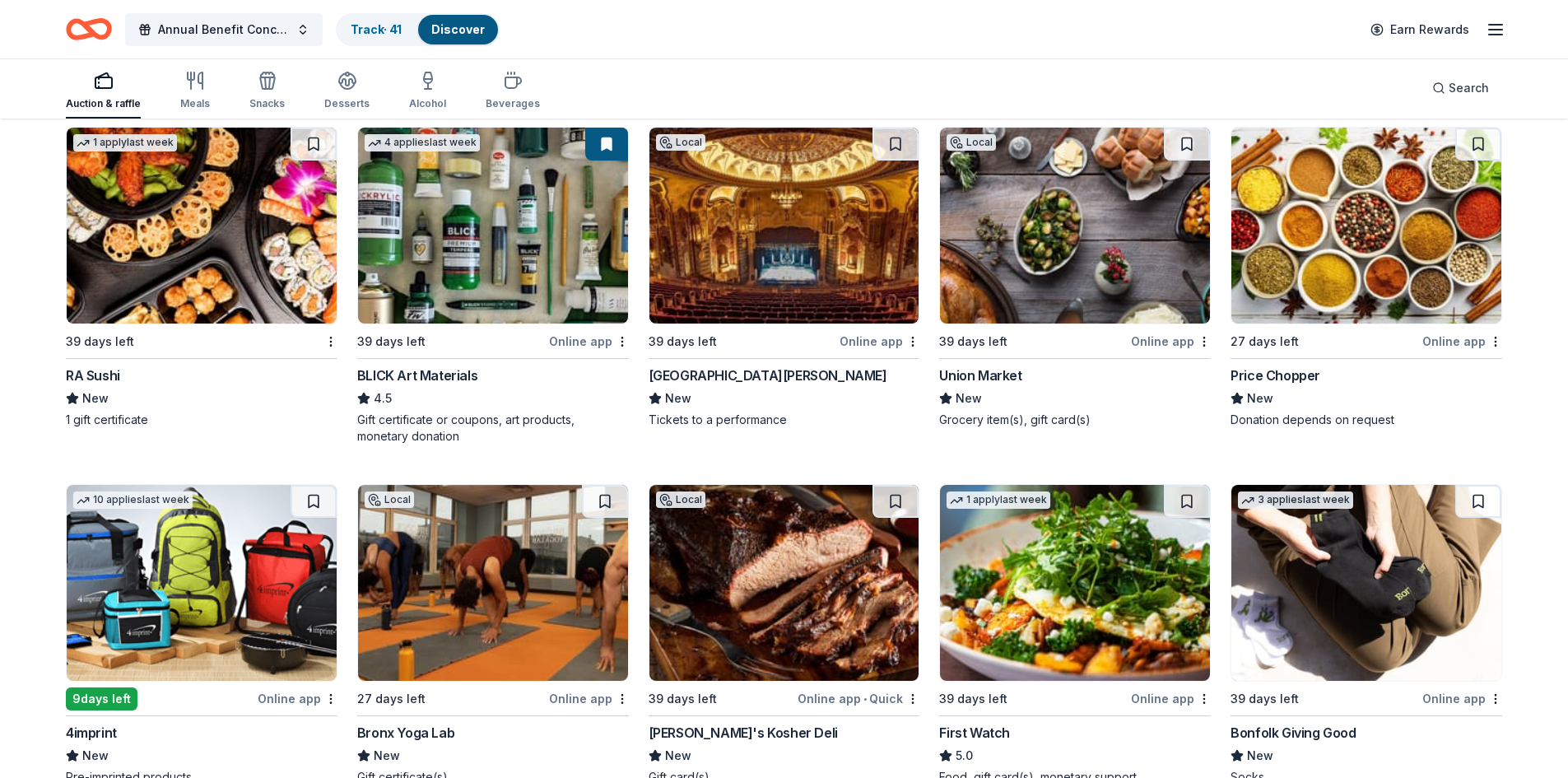
click at [775, 382] on div "Price Chopper" at bounding box center [1366, 375] width 272 height 19
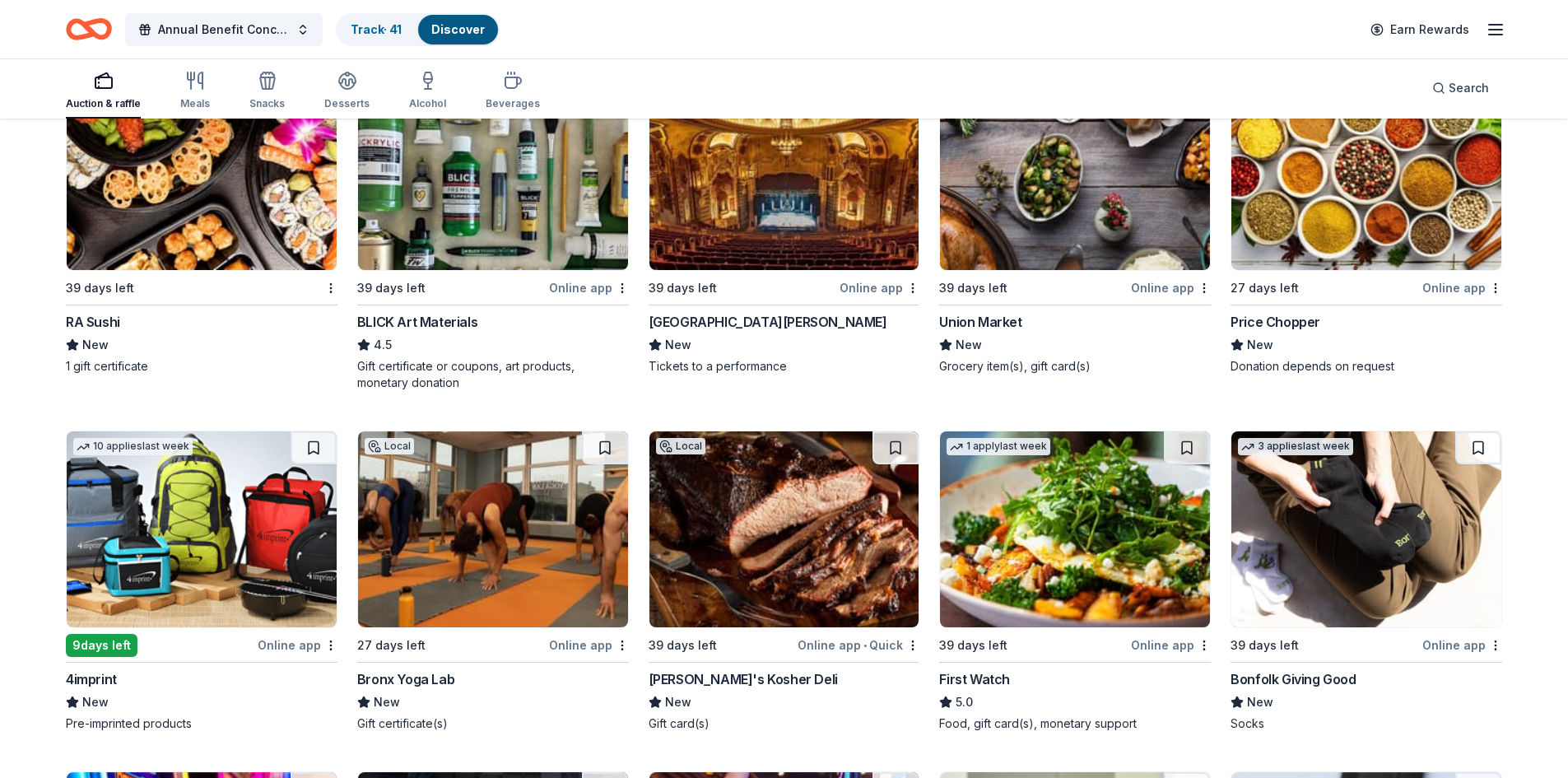
scroll to position [3456, 0]
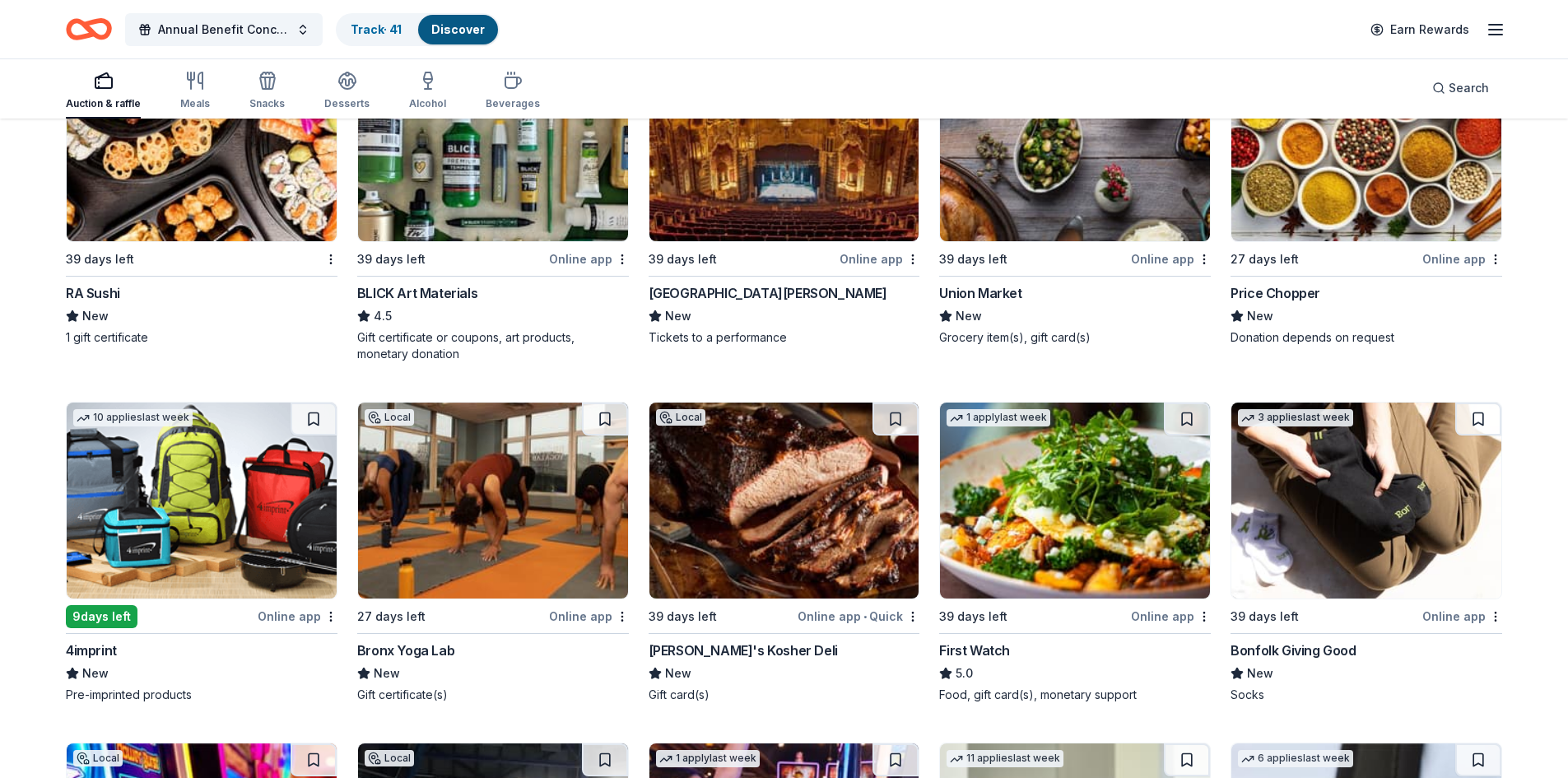
click at [227, 651] on div "4imprint" at bounding box center [202, 650] width 272 height 19
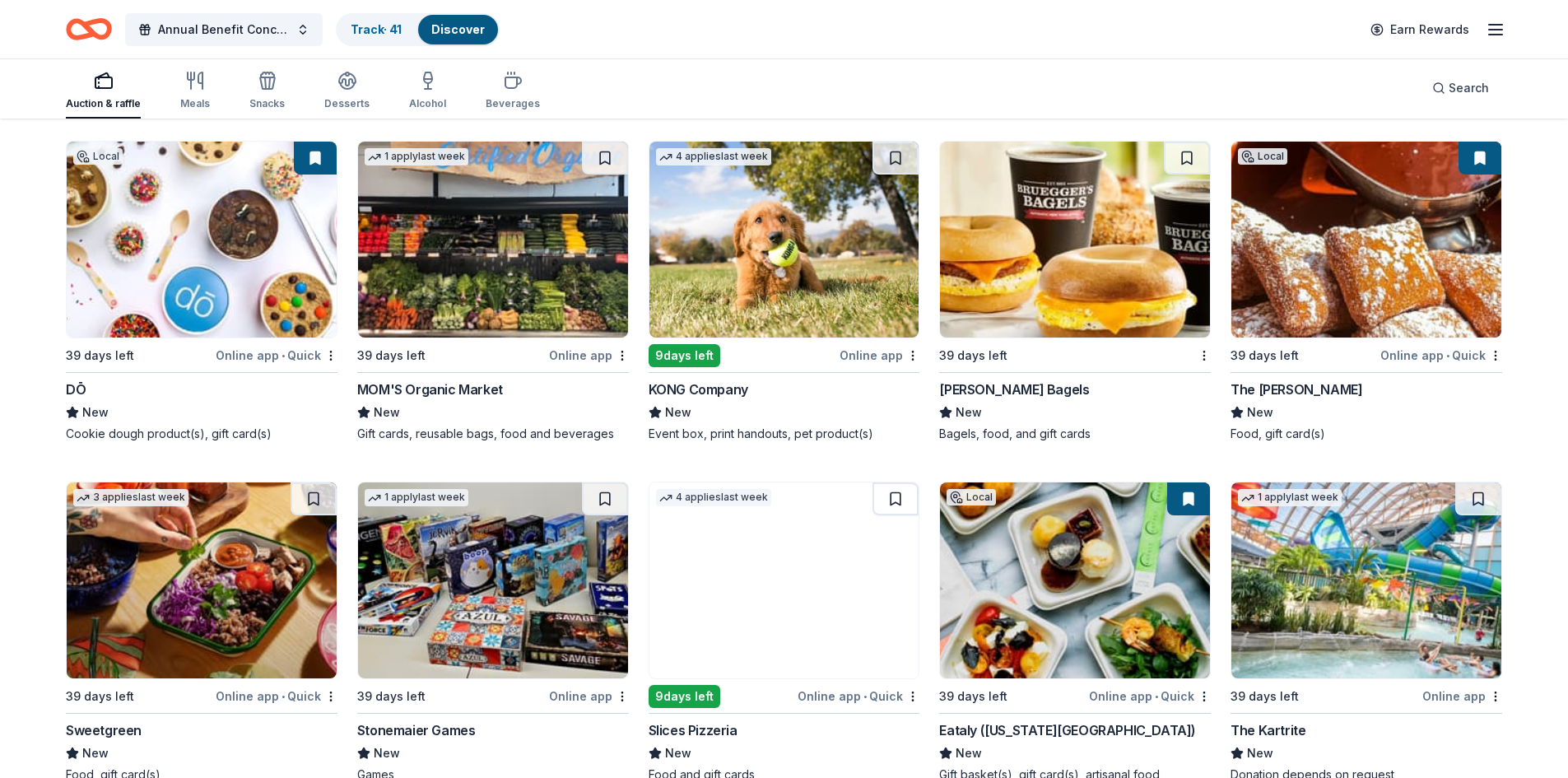
scroll to position [4444, 0]
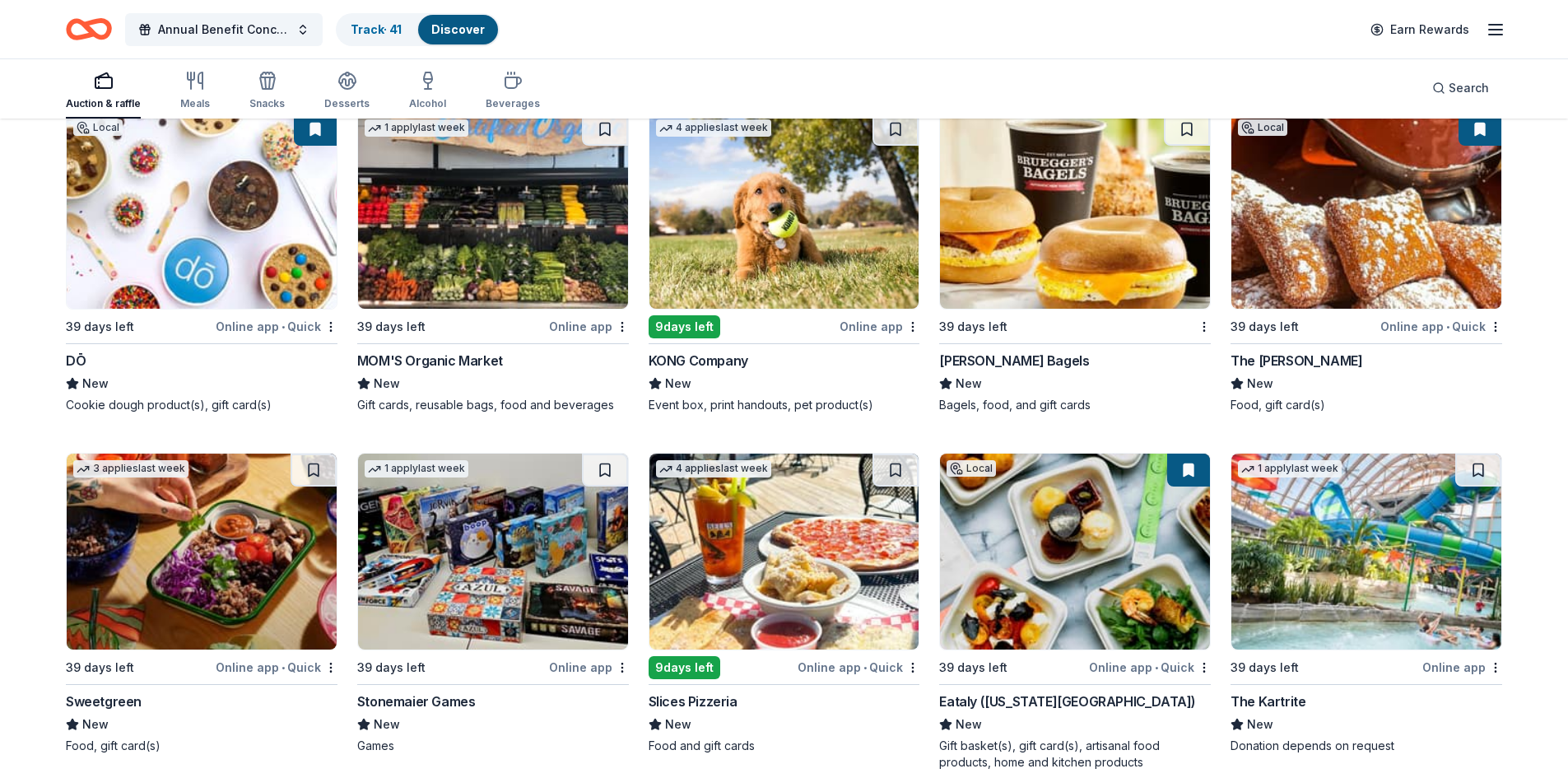
click at [775, 367] on div "Bruegger's Bagels" at bounding box center [1075, 361] width 272 height 19
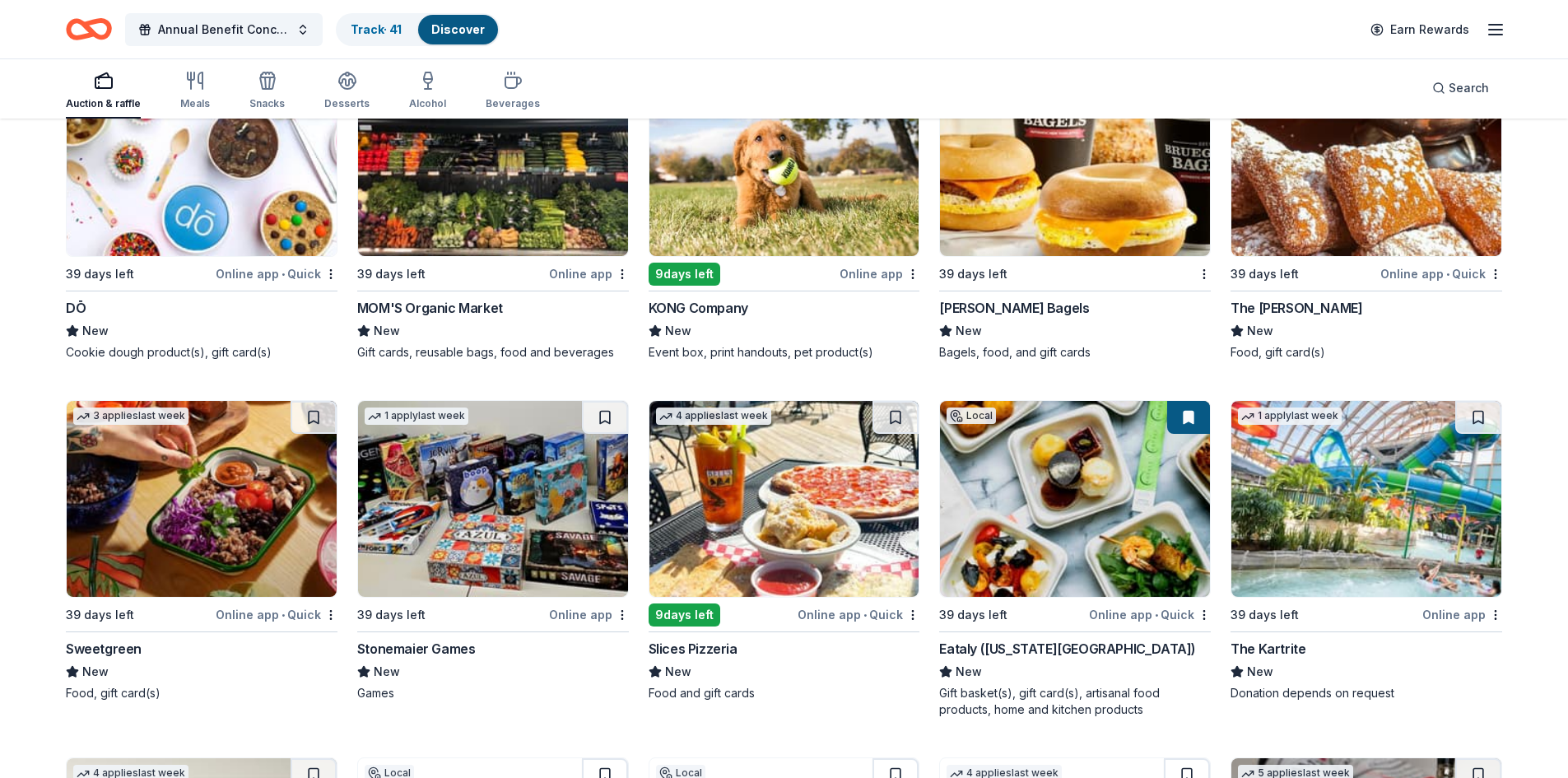
scroll to position [4526, 0]
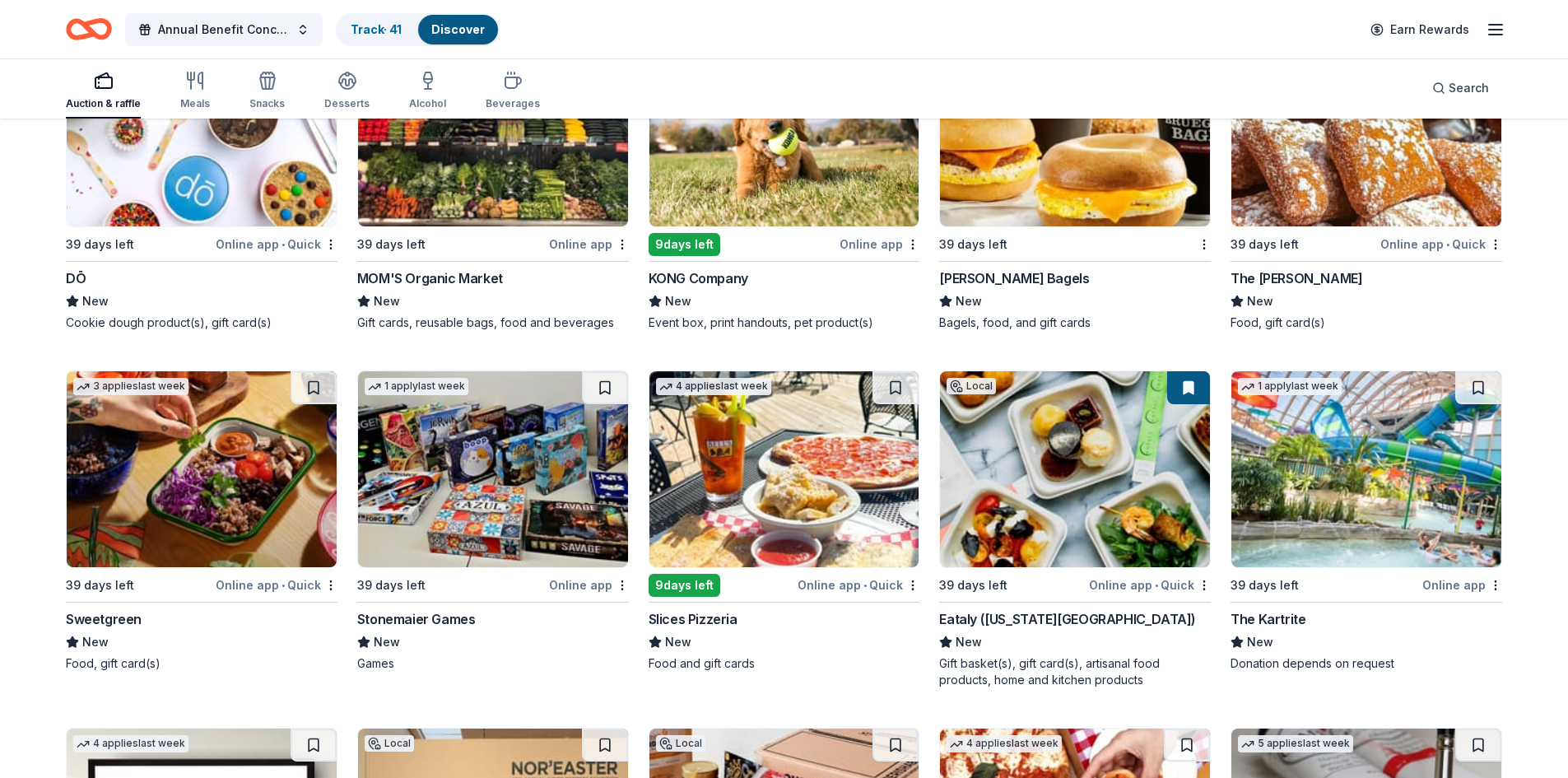
click at [226, 291] on div "New" at bounding box center [202, 301] width 272 height 19
click at [142, 268] on div "DŌ" at bounding box center [202, 278] width 272 height 19
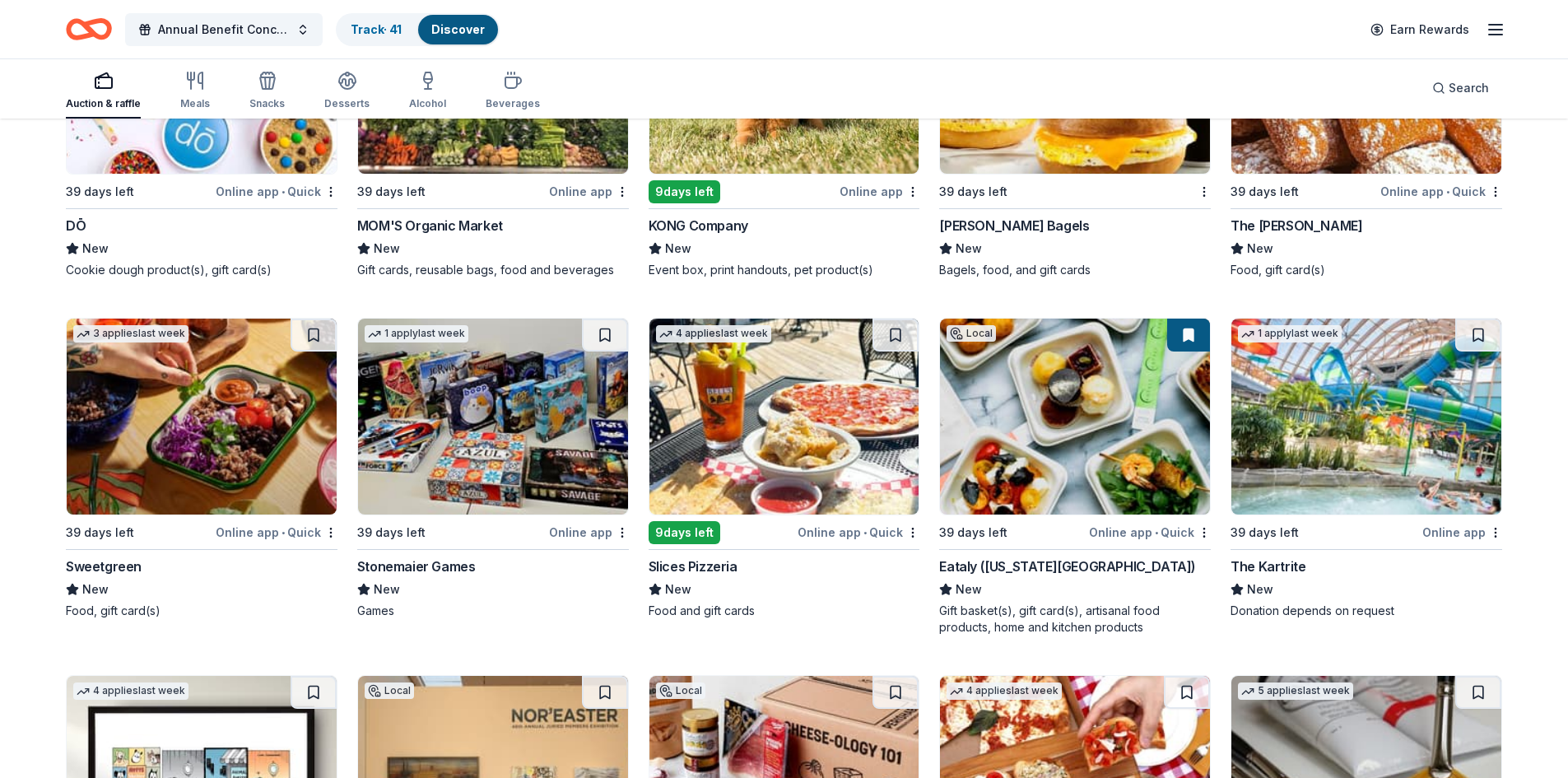
scroll to position [4608, 0]
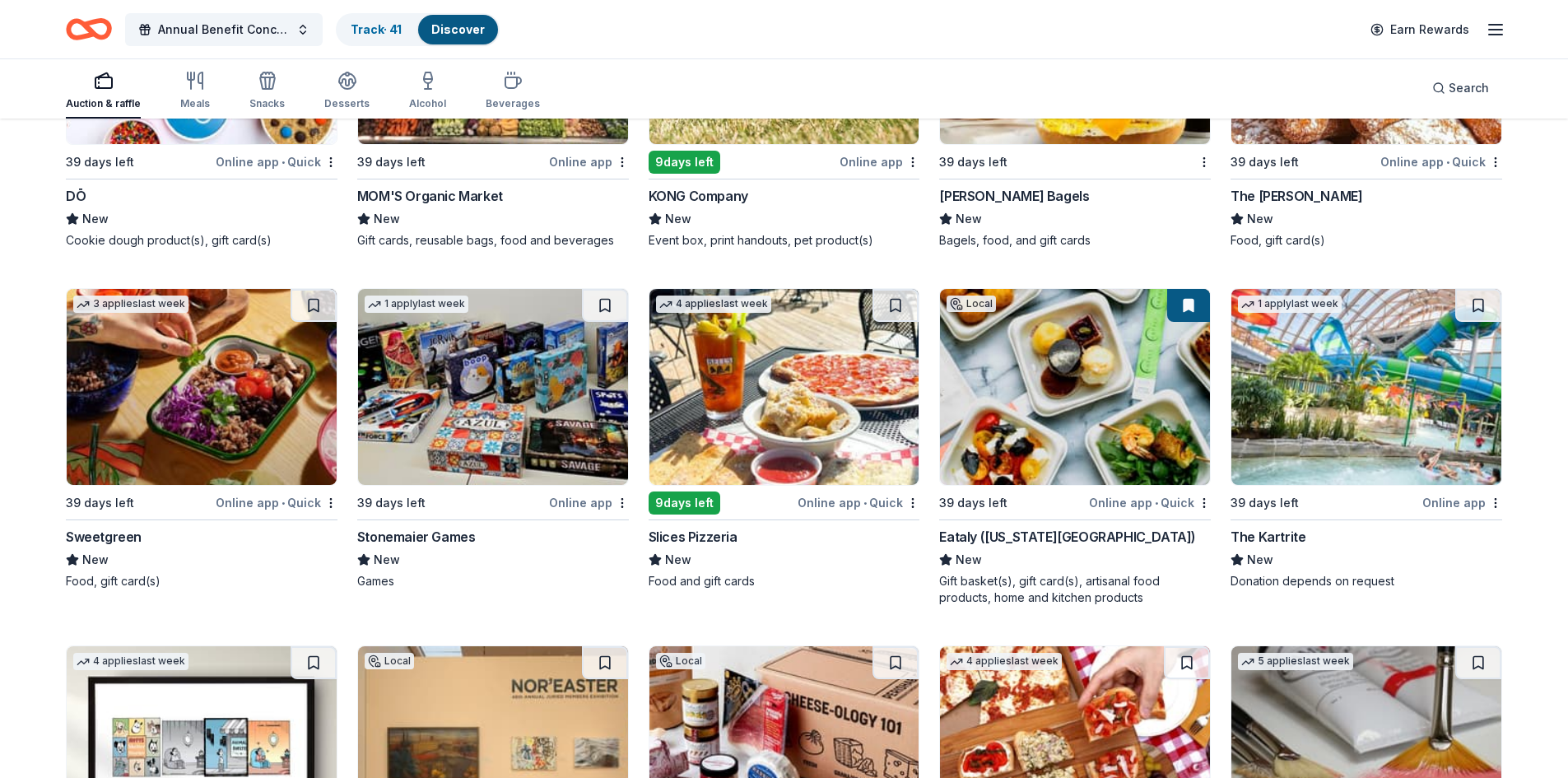
click at [519, 546] on div "Stonemaier Games" at bounding box center [493, 536] width 272 height 19
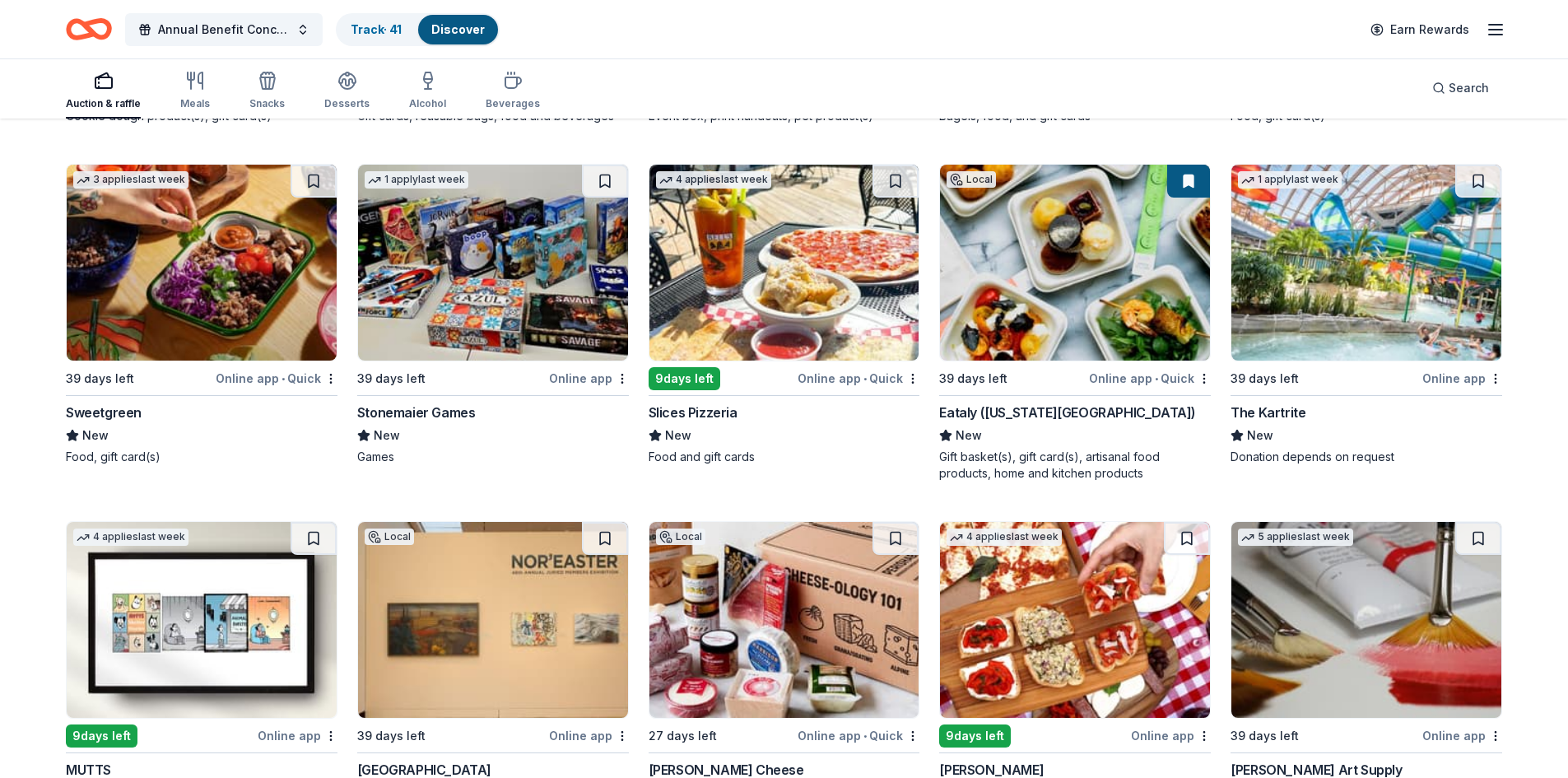
scroll to position [4773, 0]
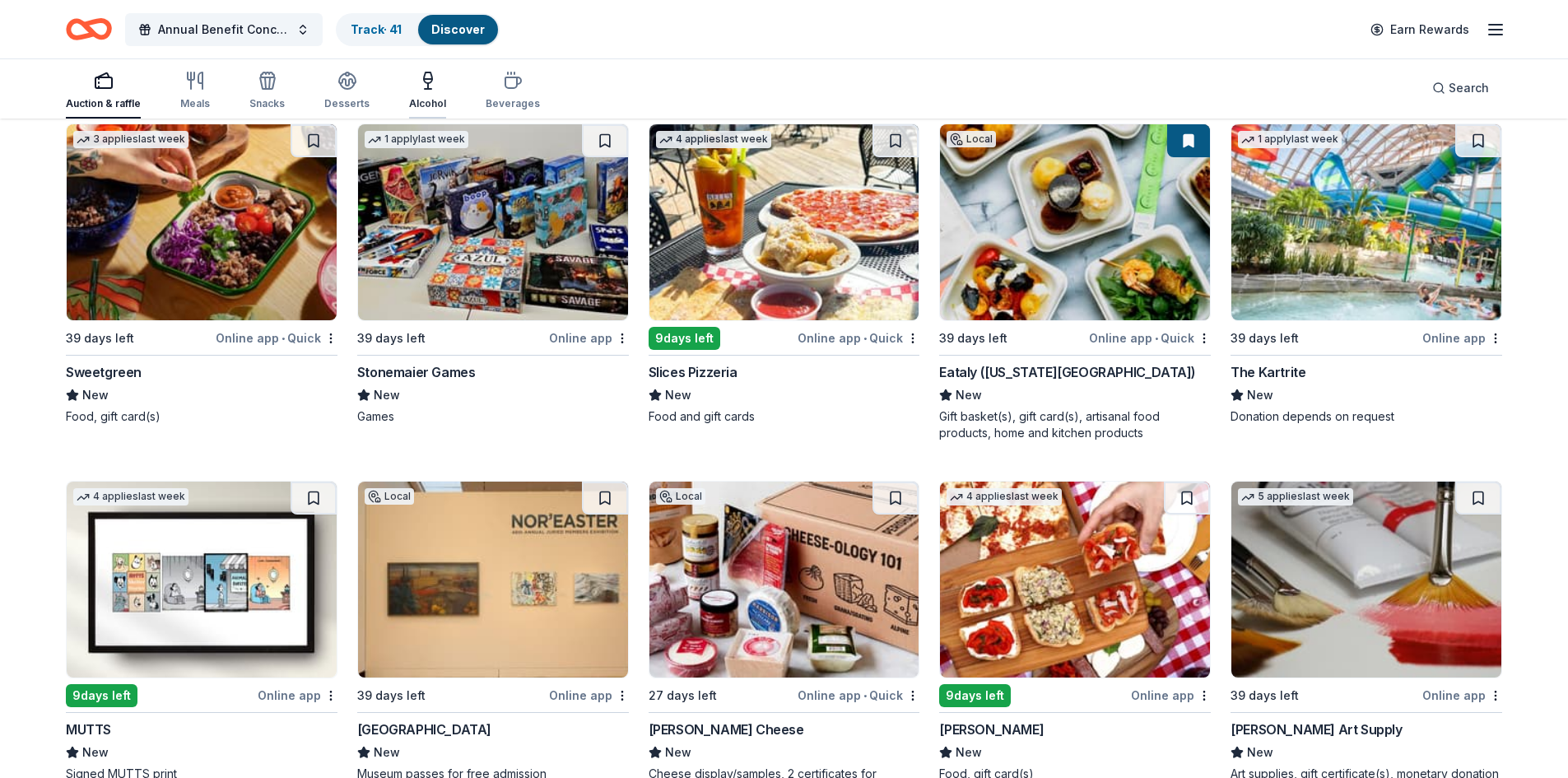
click at [428, 96] on div "Alcohol" at bounding box center [427, 90] width 37 height 40
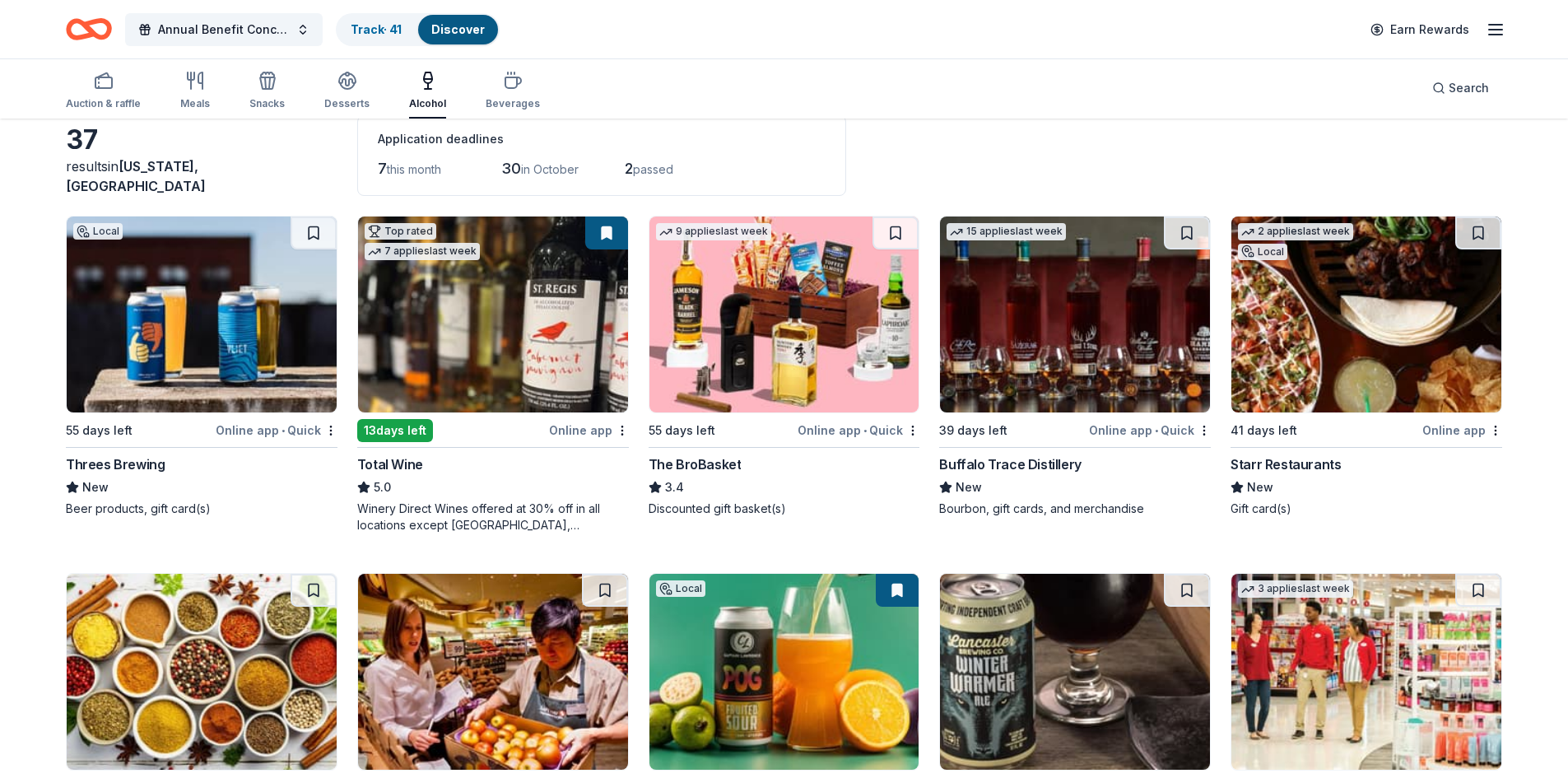
scroll to position [165, 0]
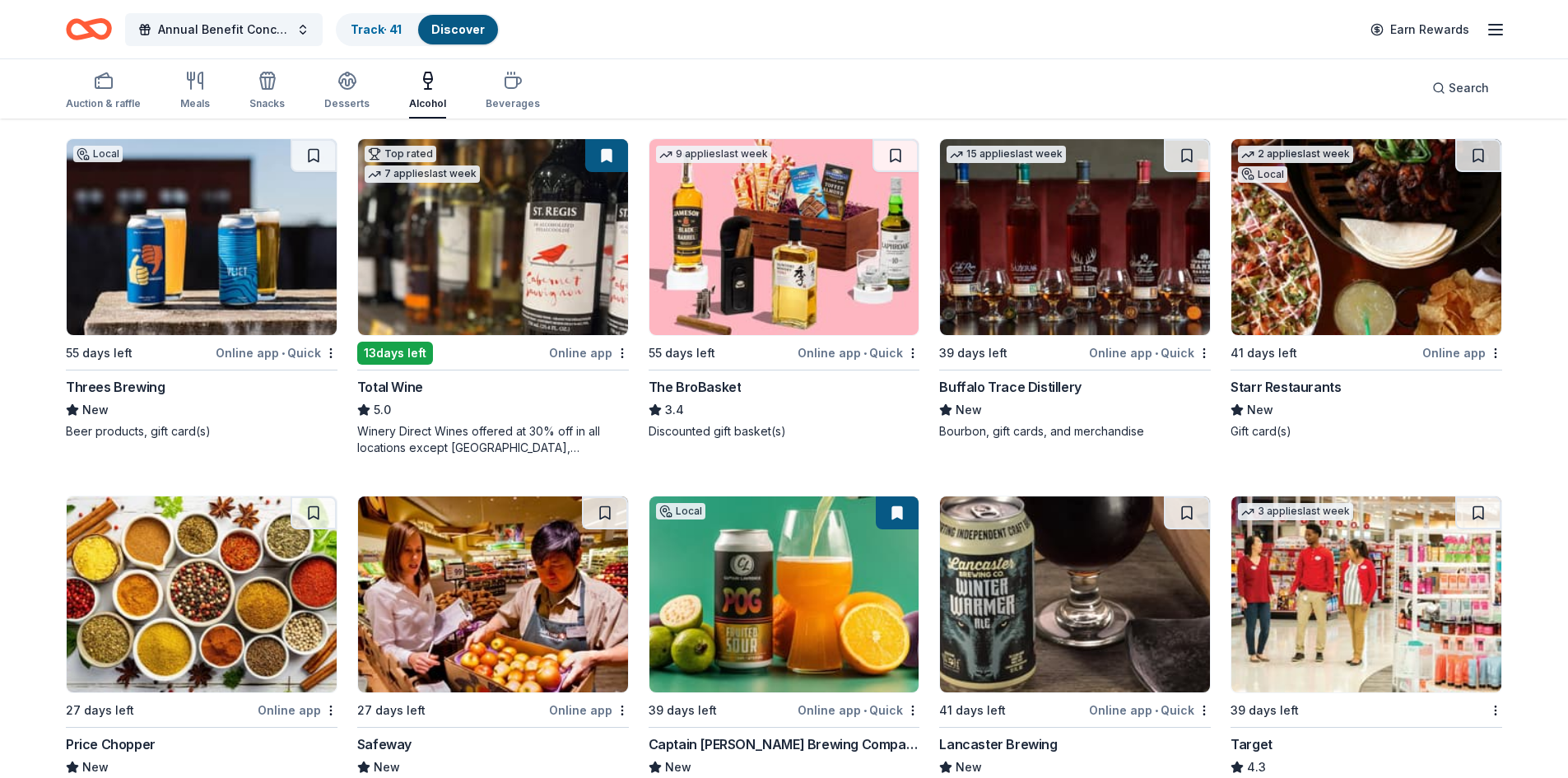
click at [263, 411] on div "New" at bounding box center [202, 410] width 272 height 19
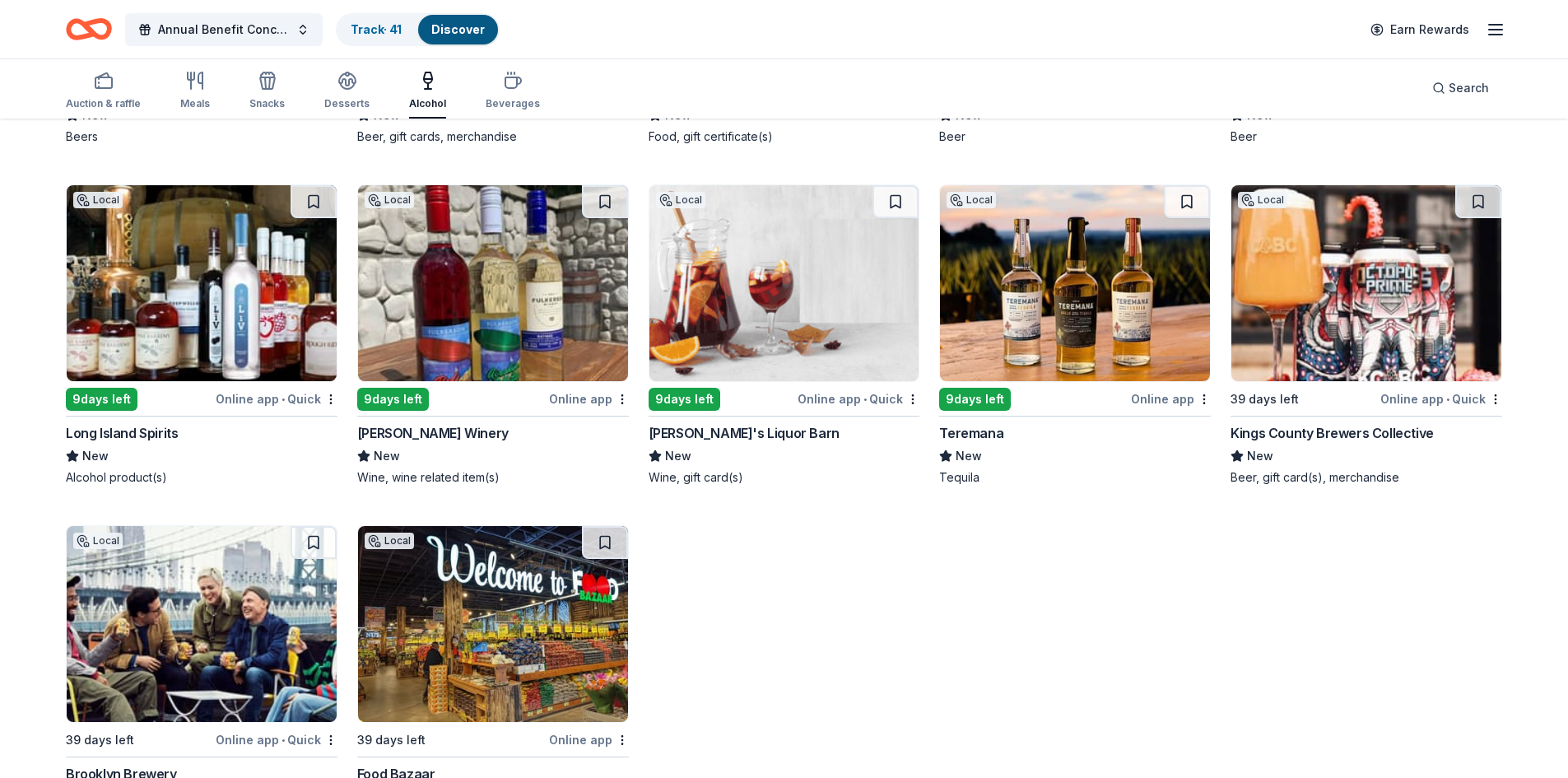
scroll to position [2244, 0]
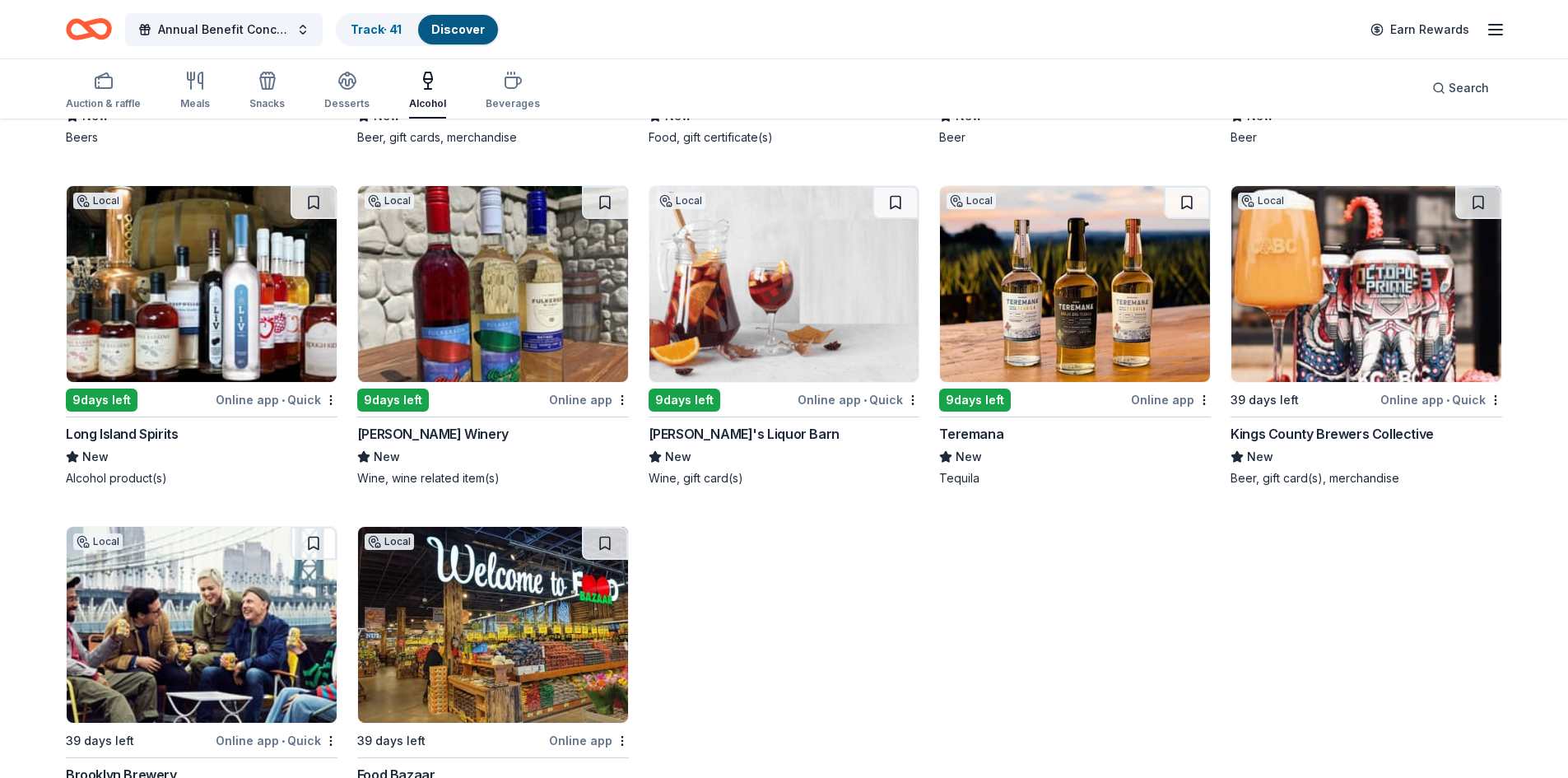
click at [775, 457] on div "New" at bounding box center [785, 457] width 272 height 19
click at [532, 449] on div "New" at bounding box center [493, 457] width 272 height 19
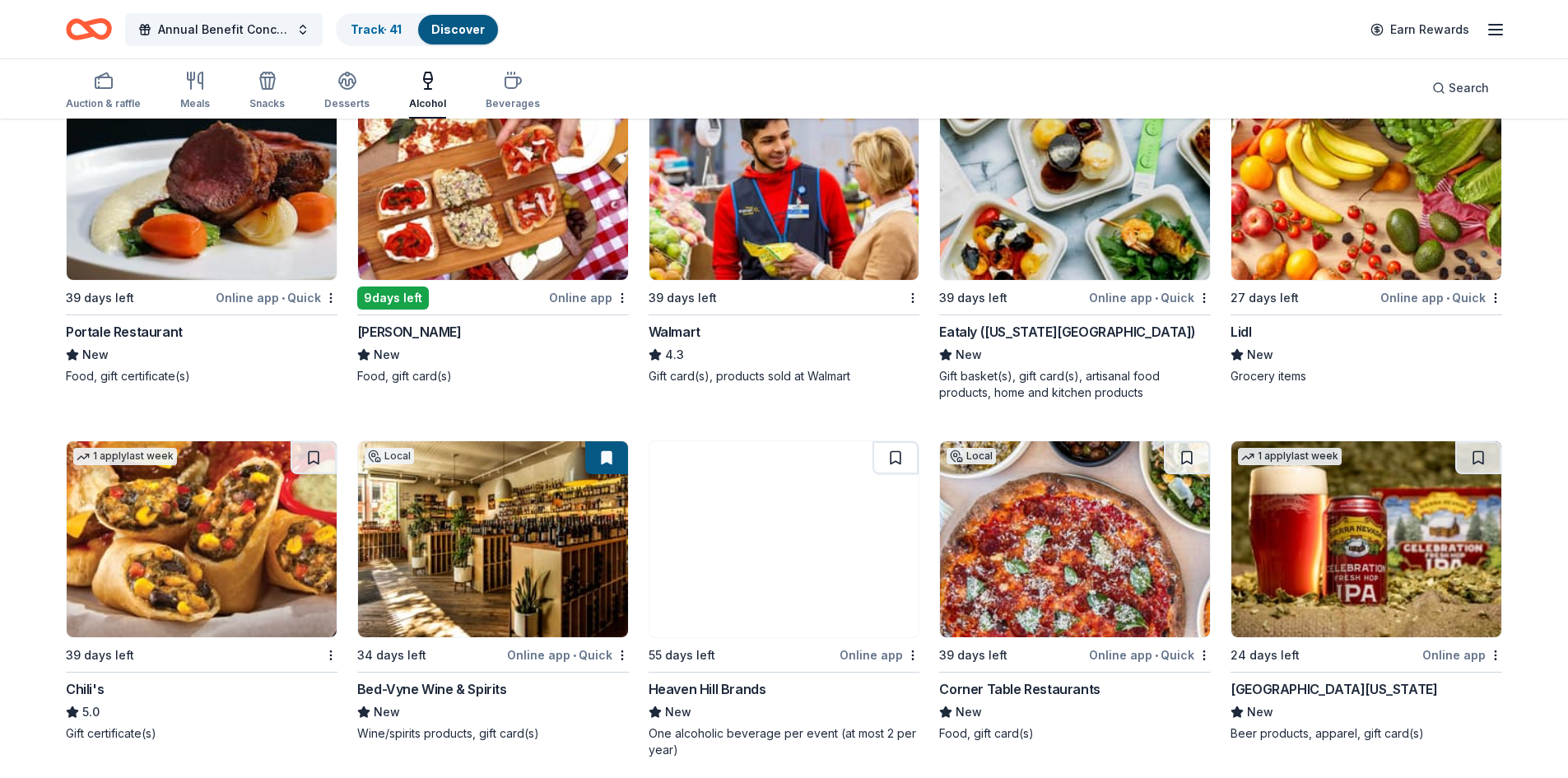
scroll to position [763, 0]
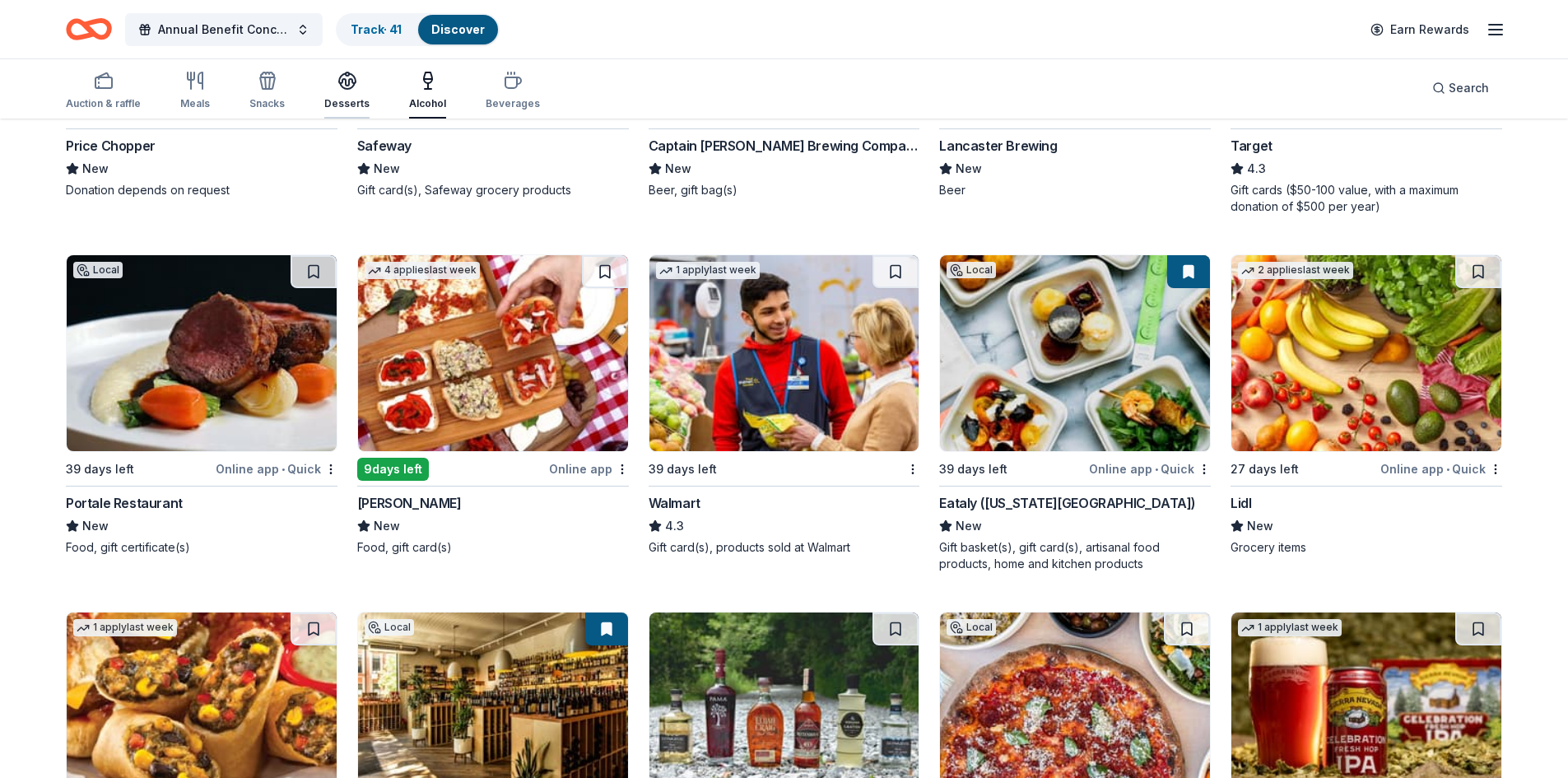
click at [340, 86] on icon "button" at bounding box center [347, 80] width 19 height 19
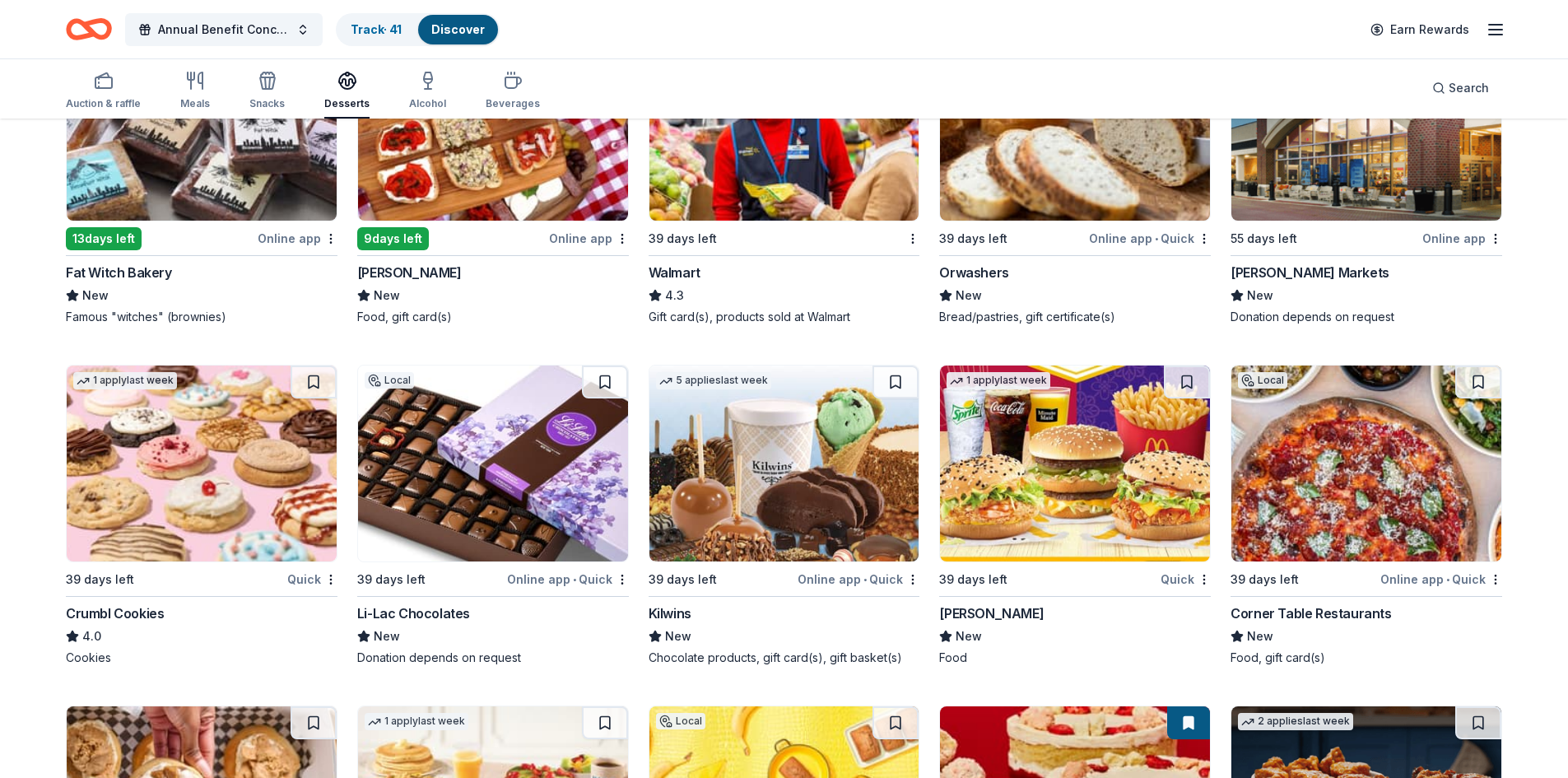
scroll to position [1358, 0]
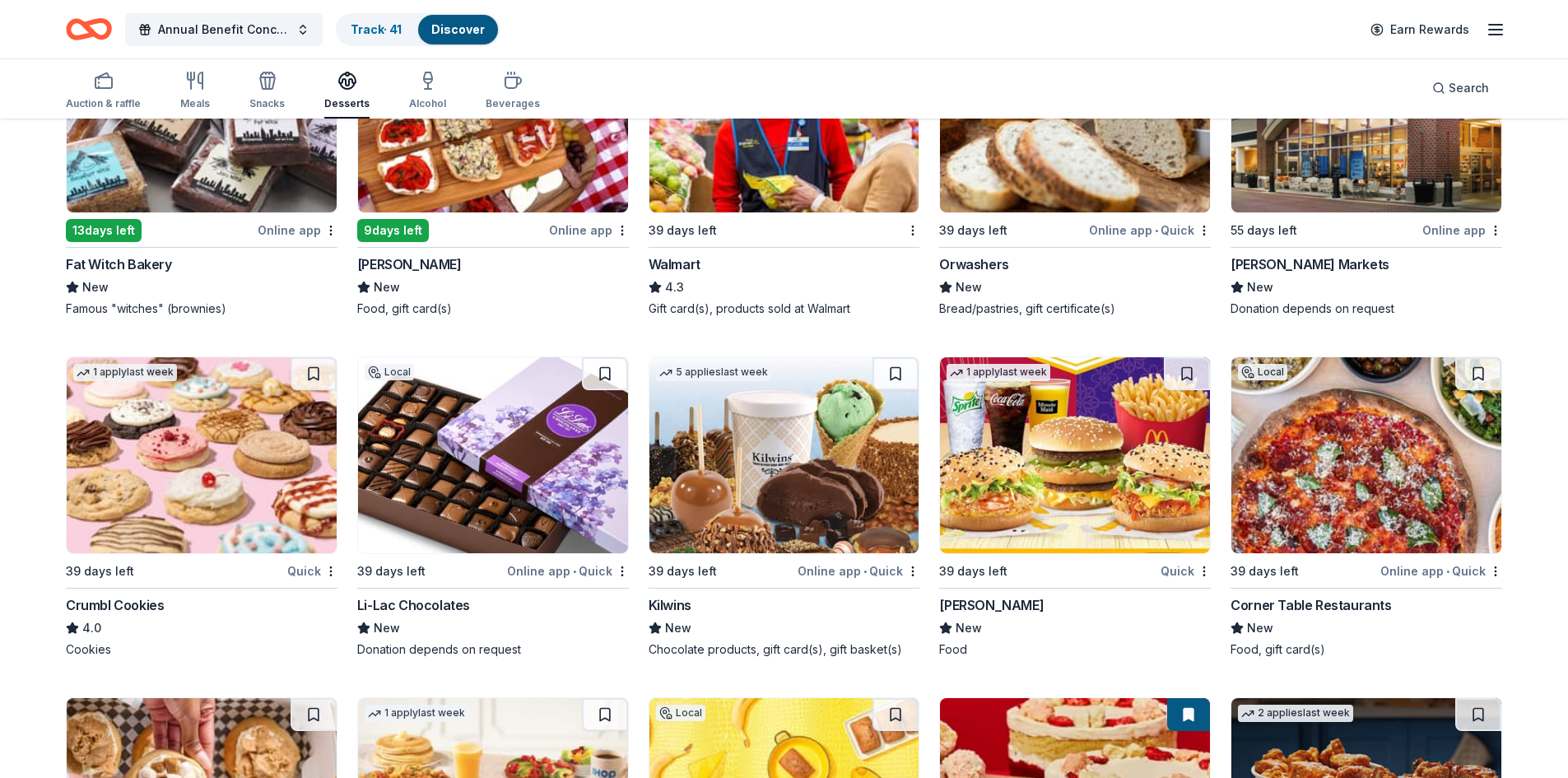
click at [775, 604] on div "Kilwins" at bounding box center [785, 604] width 272 height 19
click at [223, 619] on div "4.0" at bounding box center [202, 628] width 272 height 19
click at [508, 604] on div "Li-Lac Chocolates" at bounding box center [493, 604] width 272 height 19
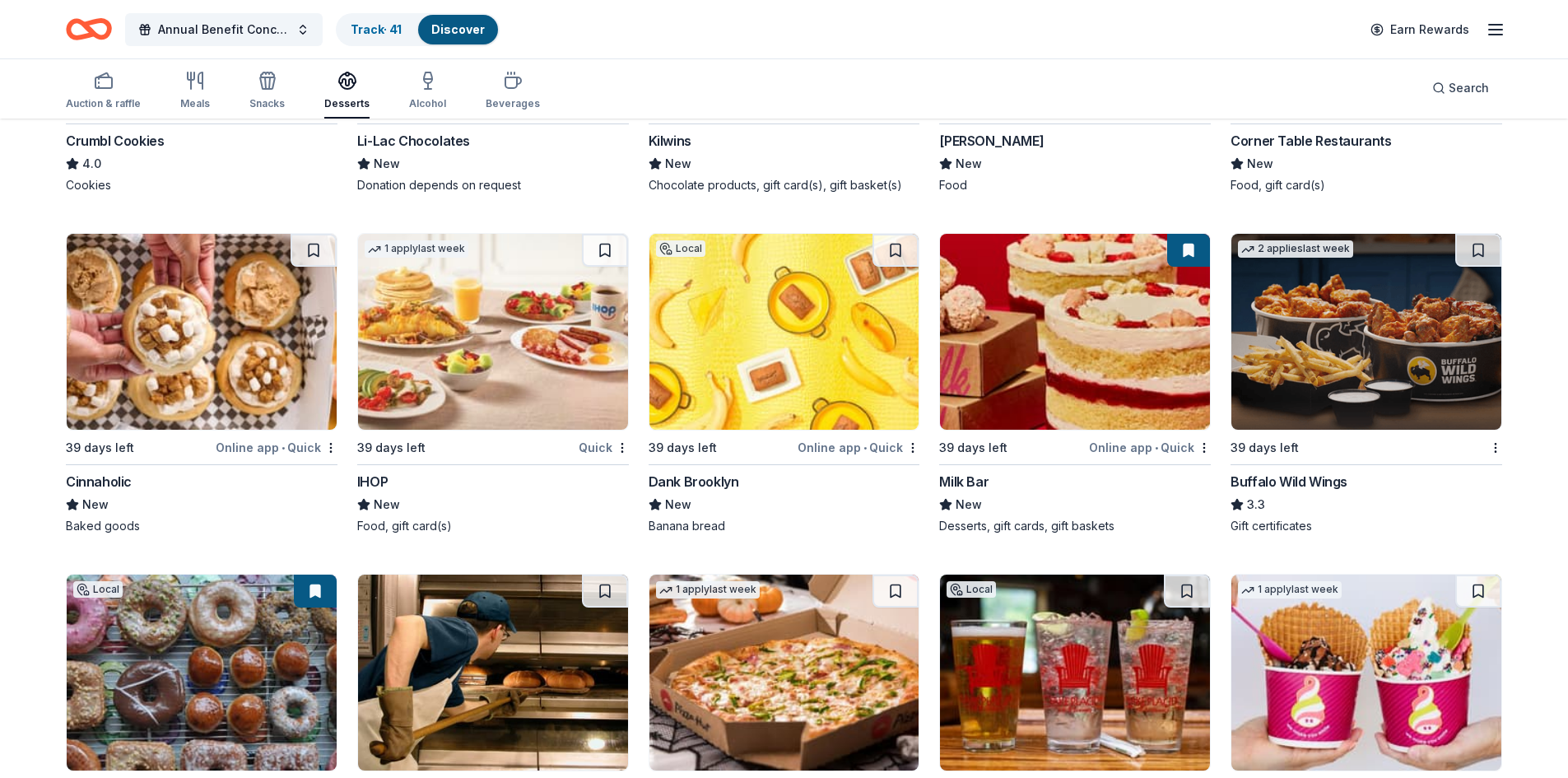
scroll to position [1875, 0]
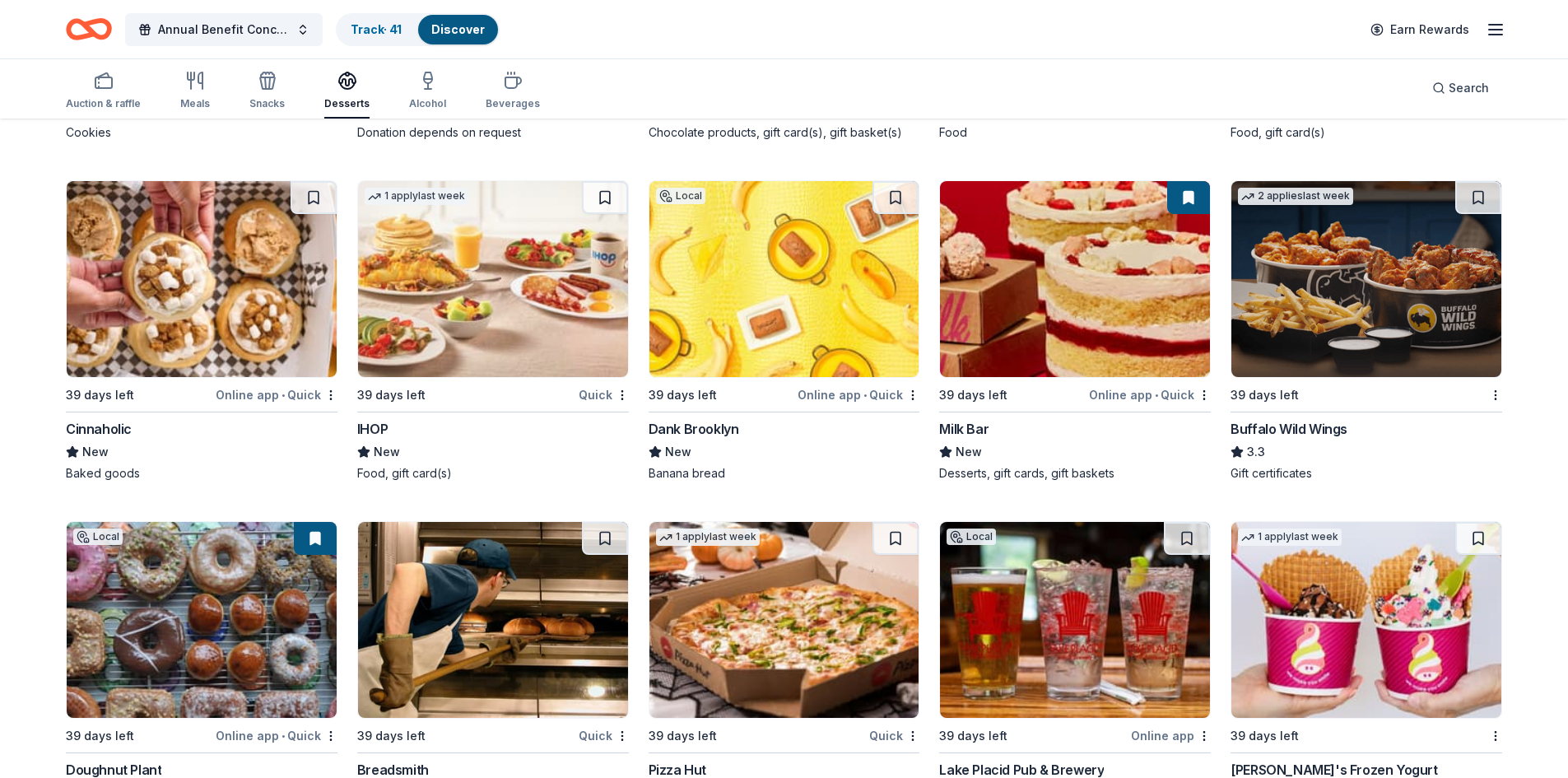
click at [269, 447] on div "New" at bounding box center [202, 451] width 272 height 19
click at [242, 447] on div "New" at bounding box center [202, 451] width 272 height 19
click at [775, 438] on div "Dank Brooklyn" at bounding box center [785, 429] width 272 height 19
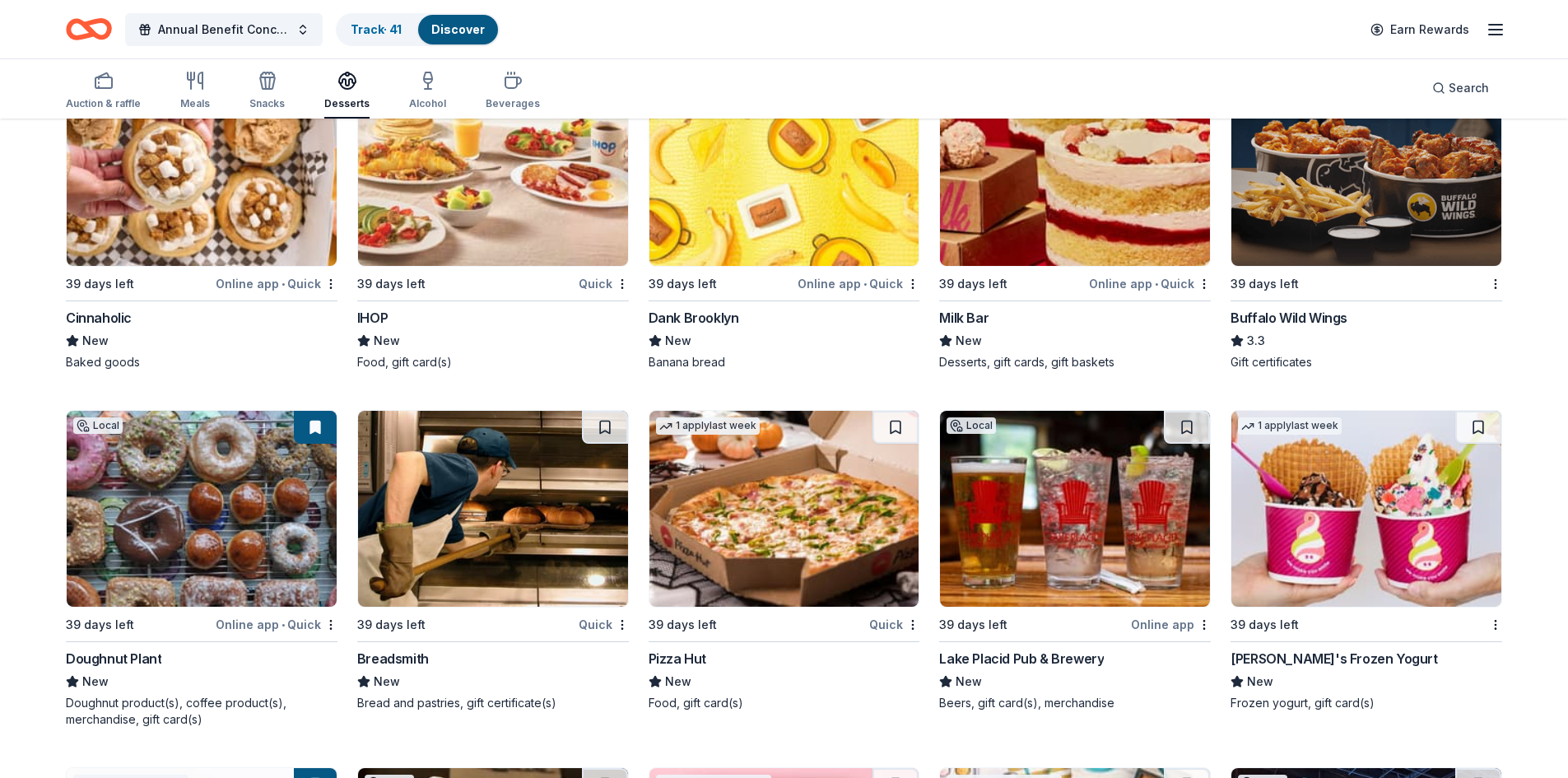
scroll to position [1958, 0]
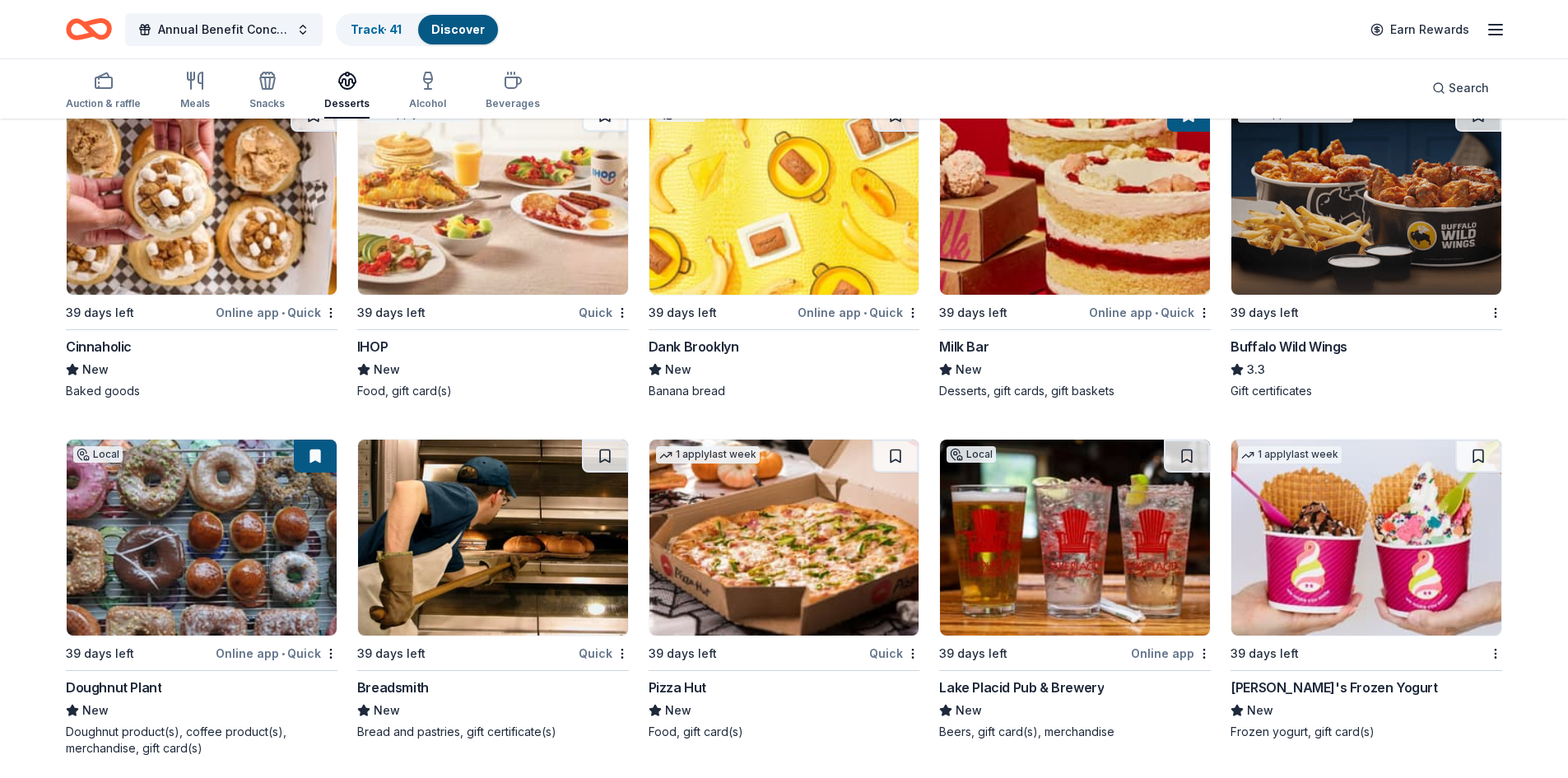
click at [775, 375] on div "New" at bounding box center [1075, 369] width 272 height 19
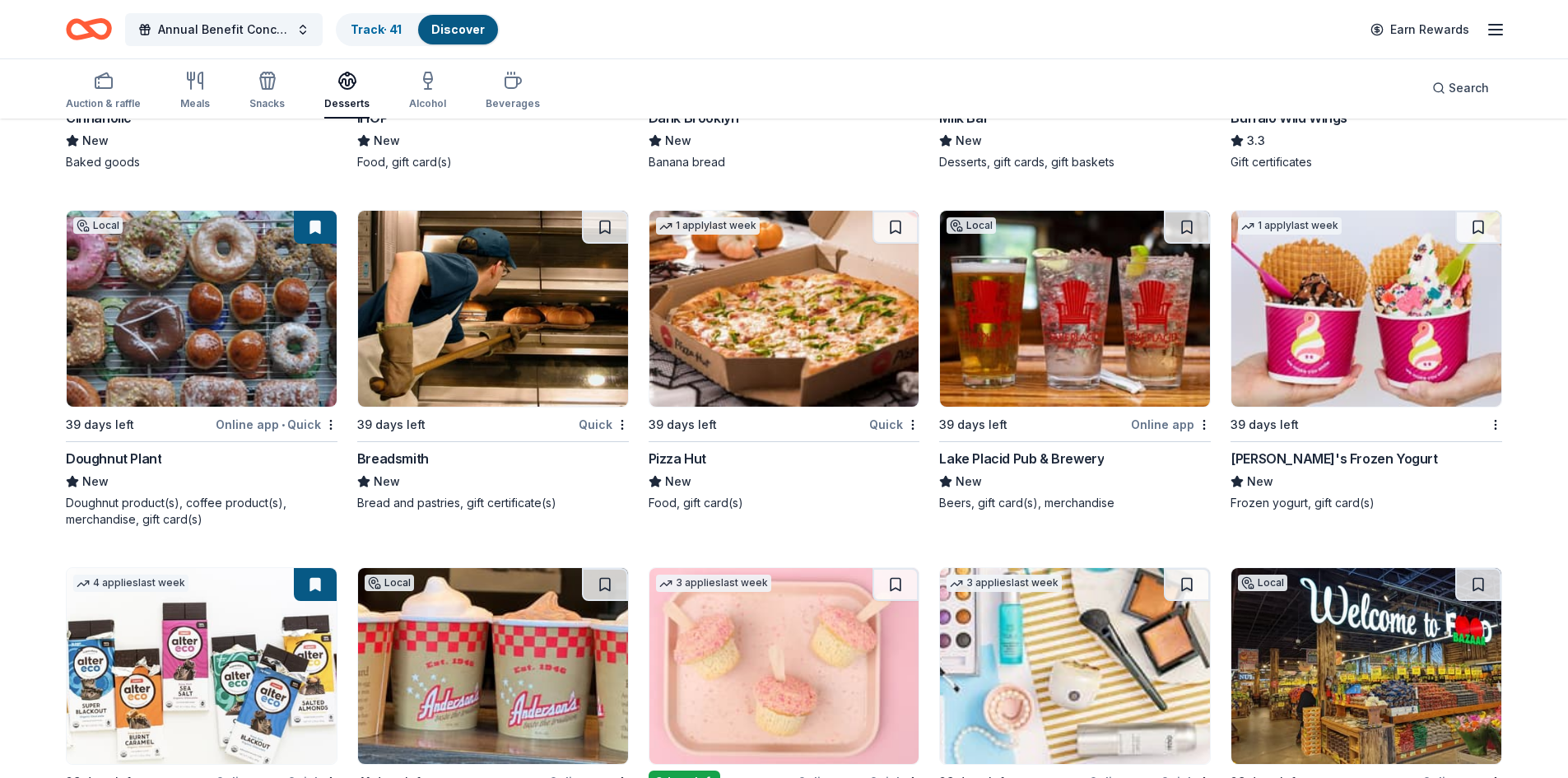
scroll to position [2287, 0]
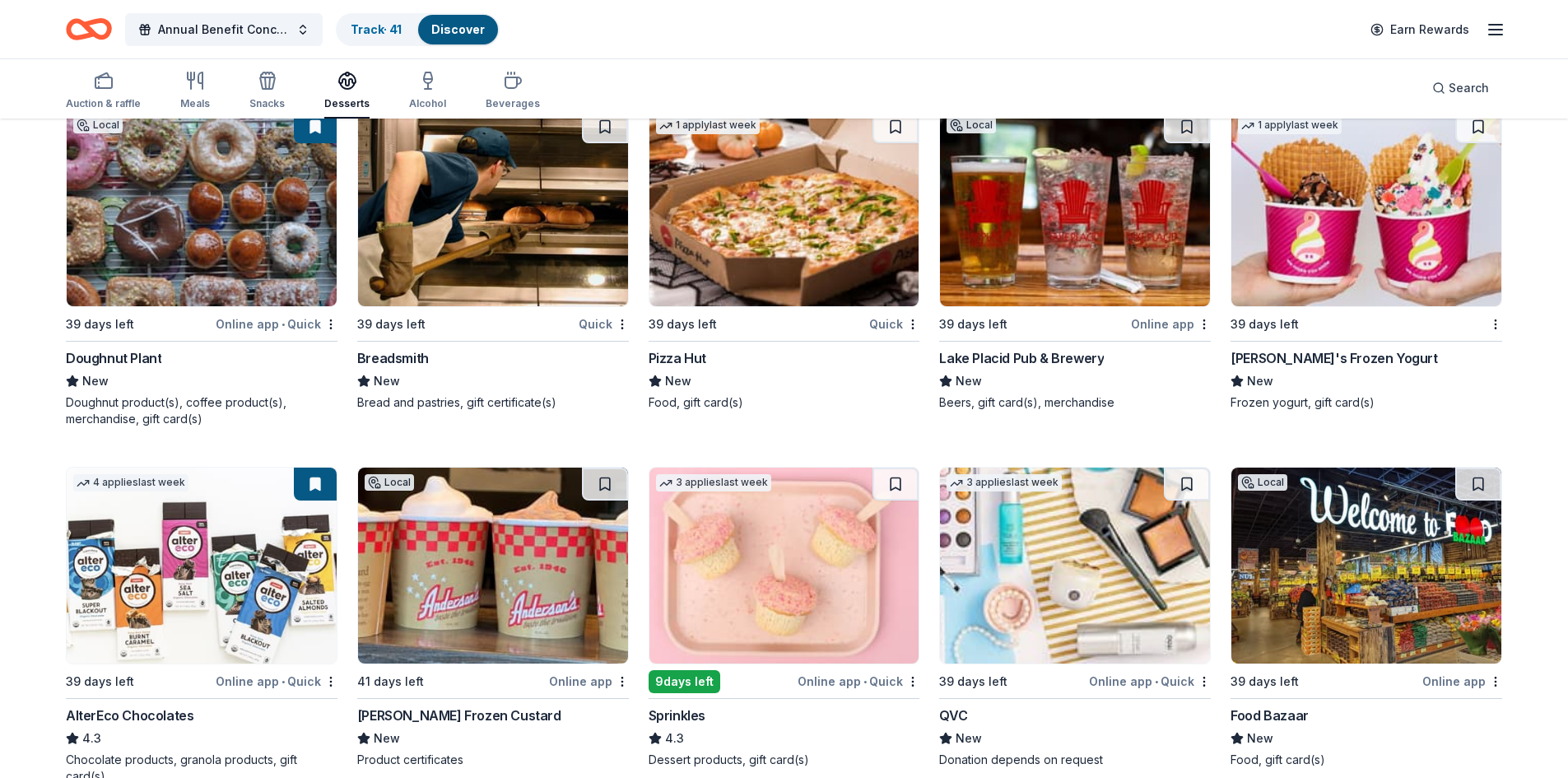
click at [289, 381] on div "New" at bounding box center [202, 381] width 272 height 19
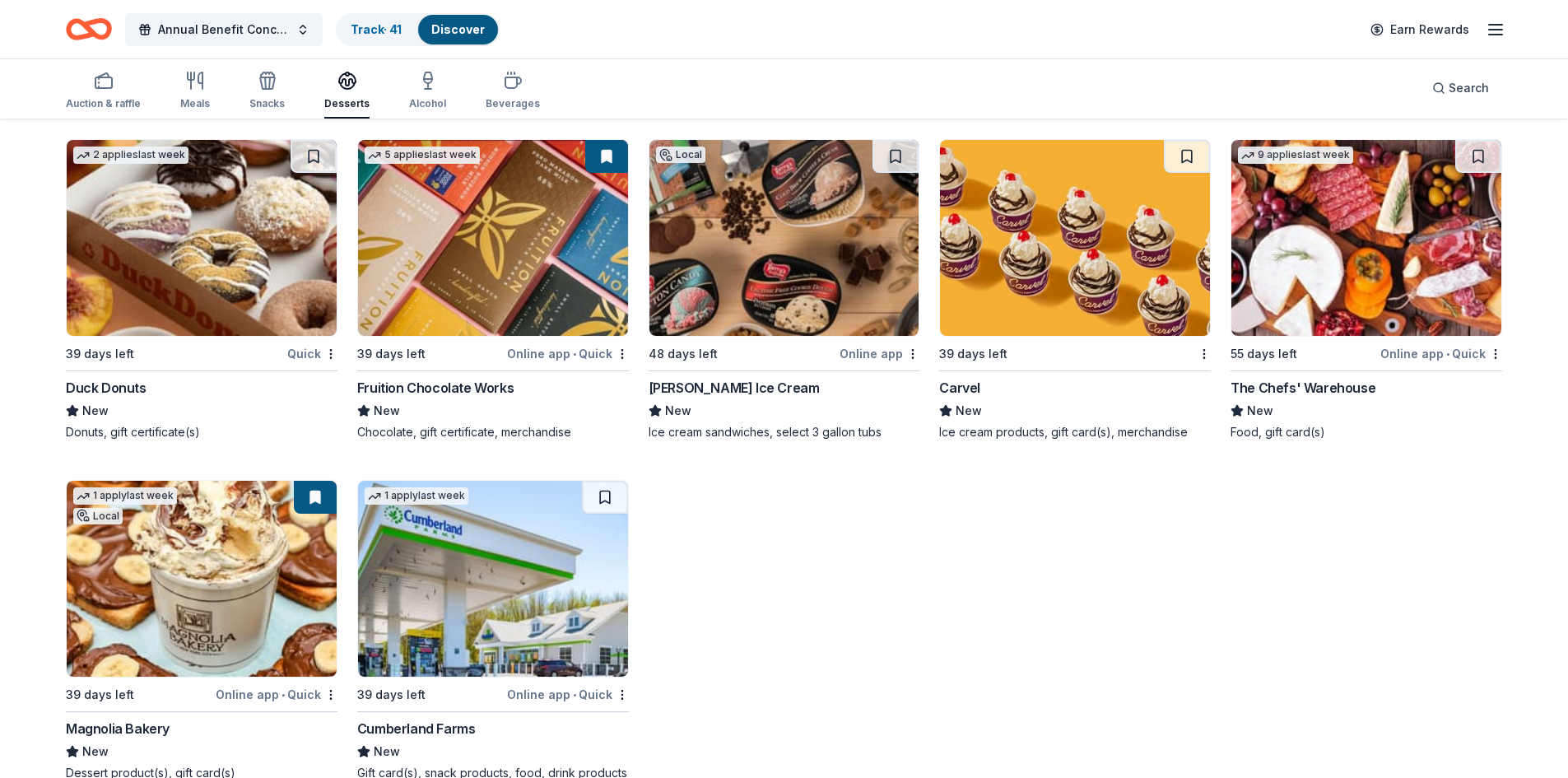
scroll to position [3001, 0]
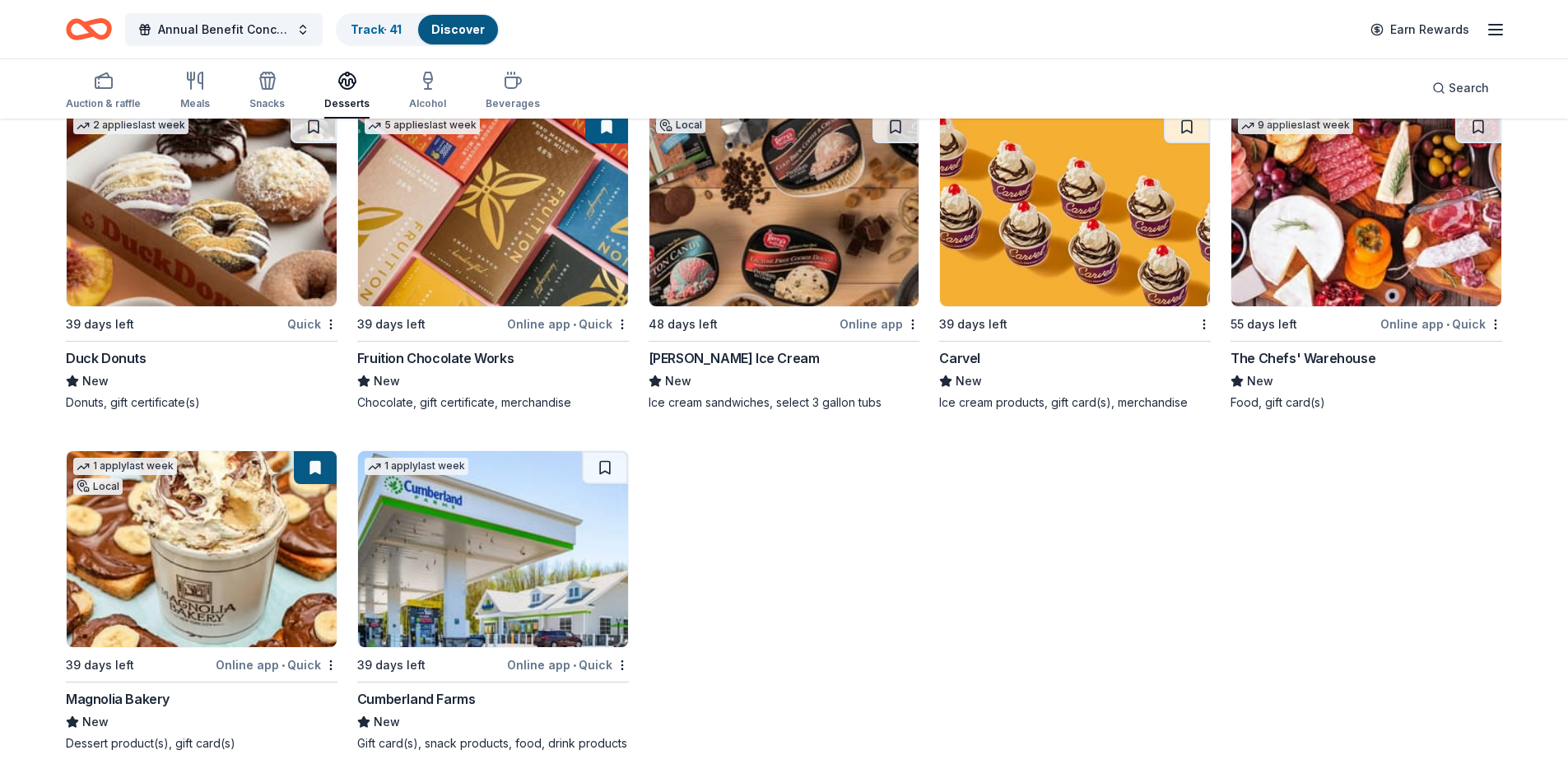
click at [775, 373] on div "New" at bounding box center [1075, 381] width 272 height 19
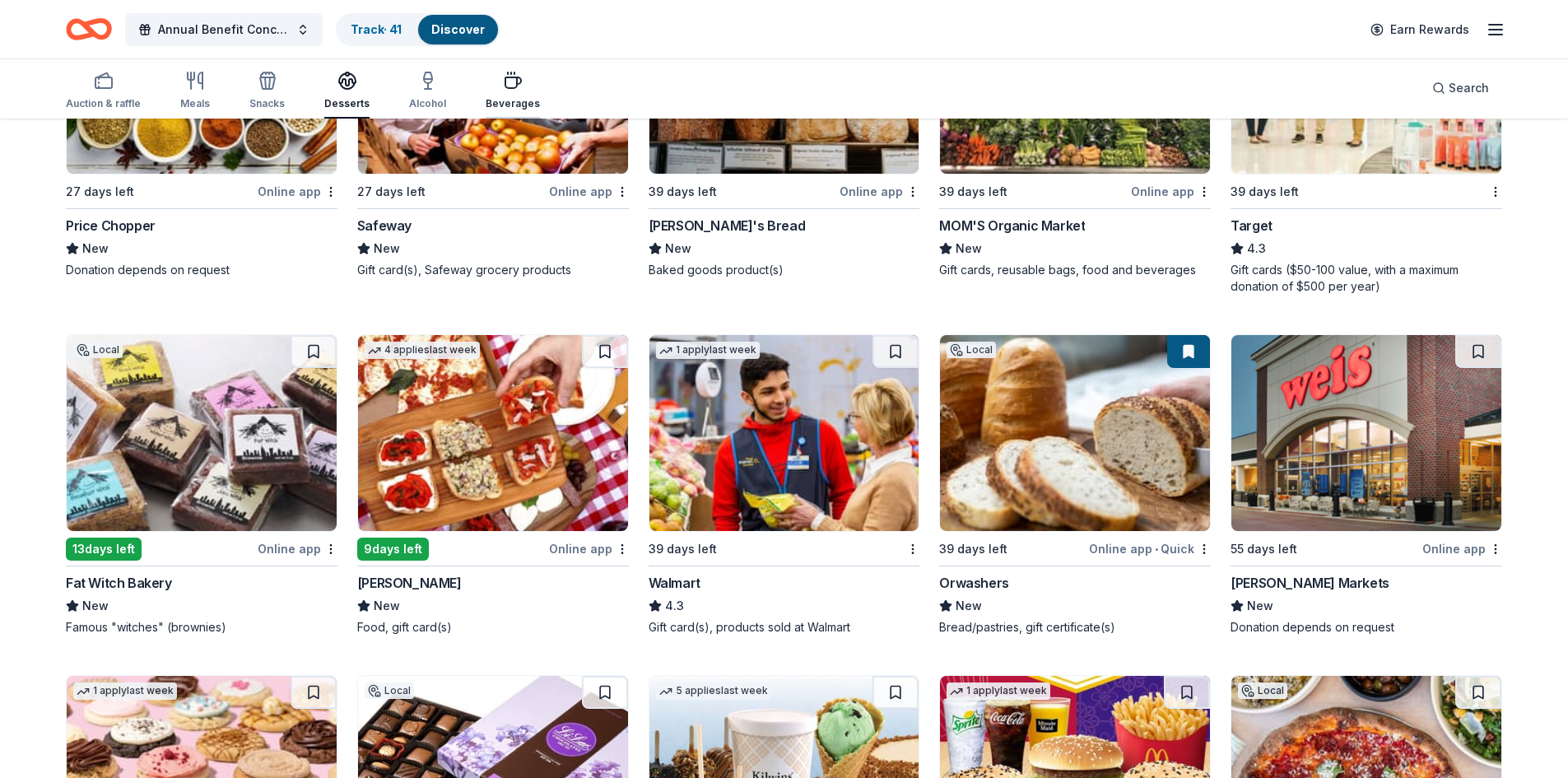
scroll to position [1033, 0]
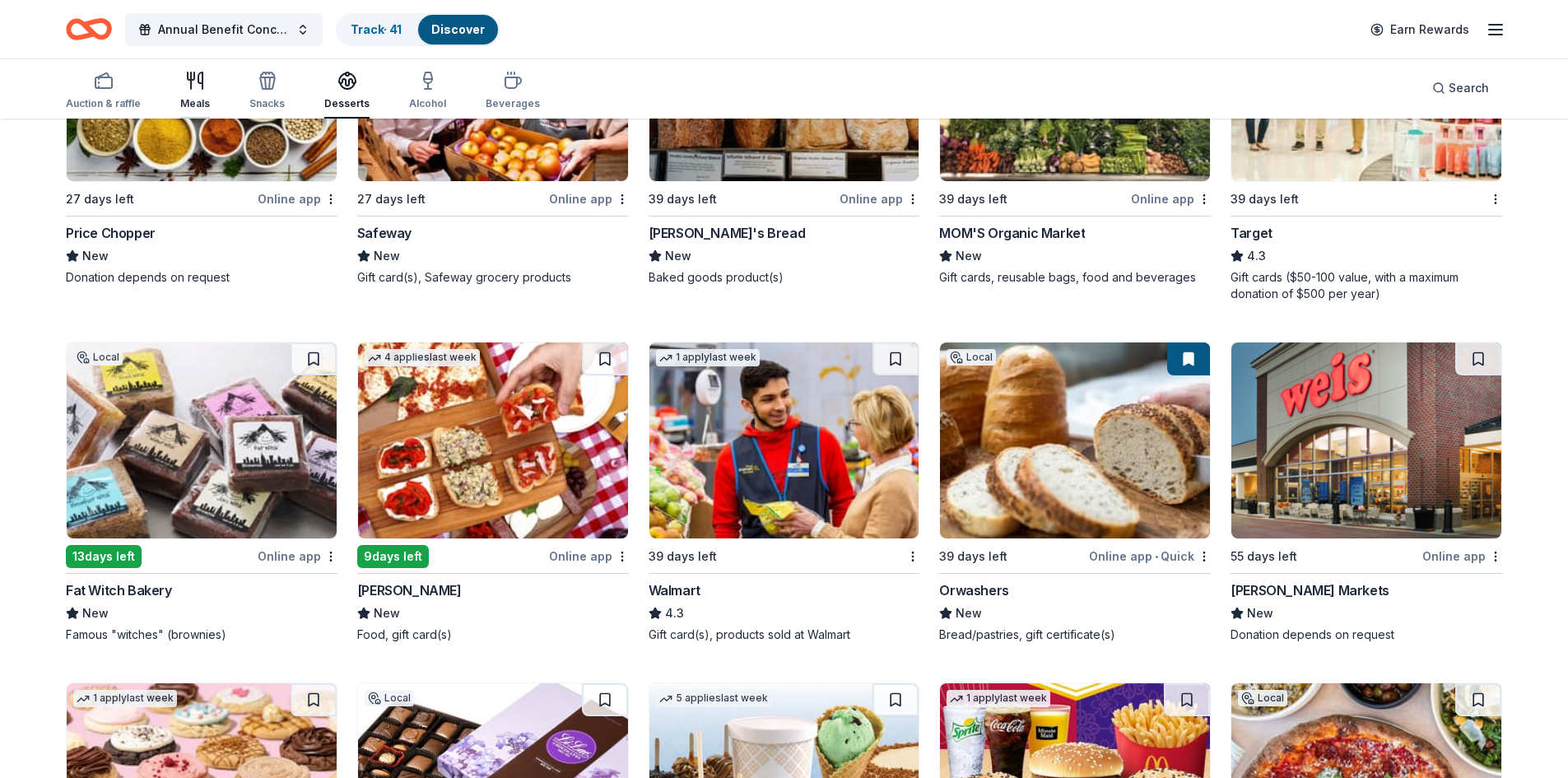
click at [203, 82] on icon "button" at bounding box center [195, 80] width 19 height 19
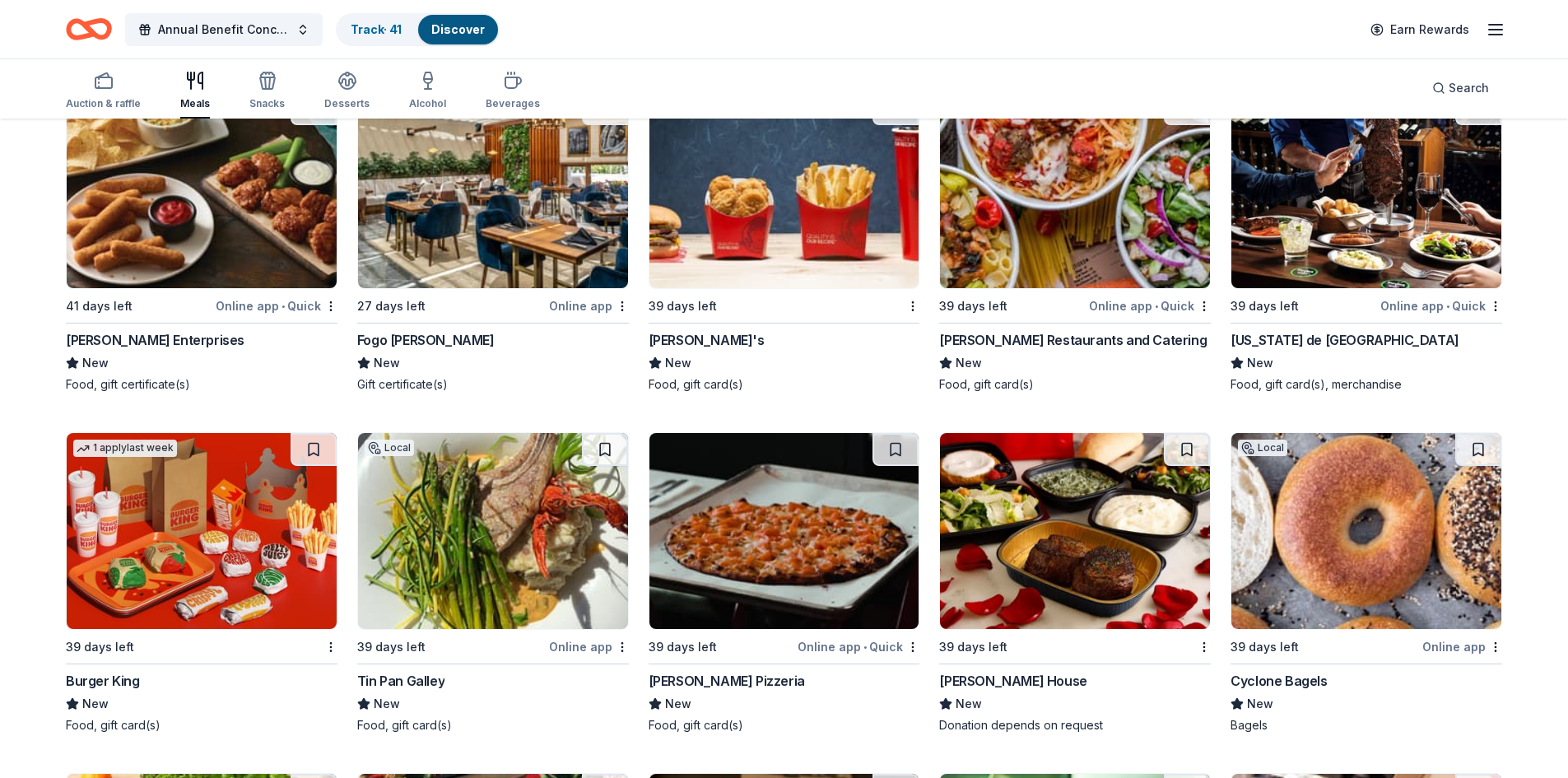
scroll to position [2698, 0]
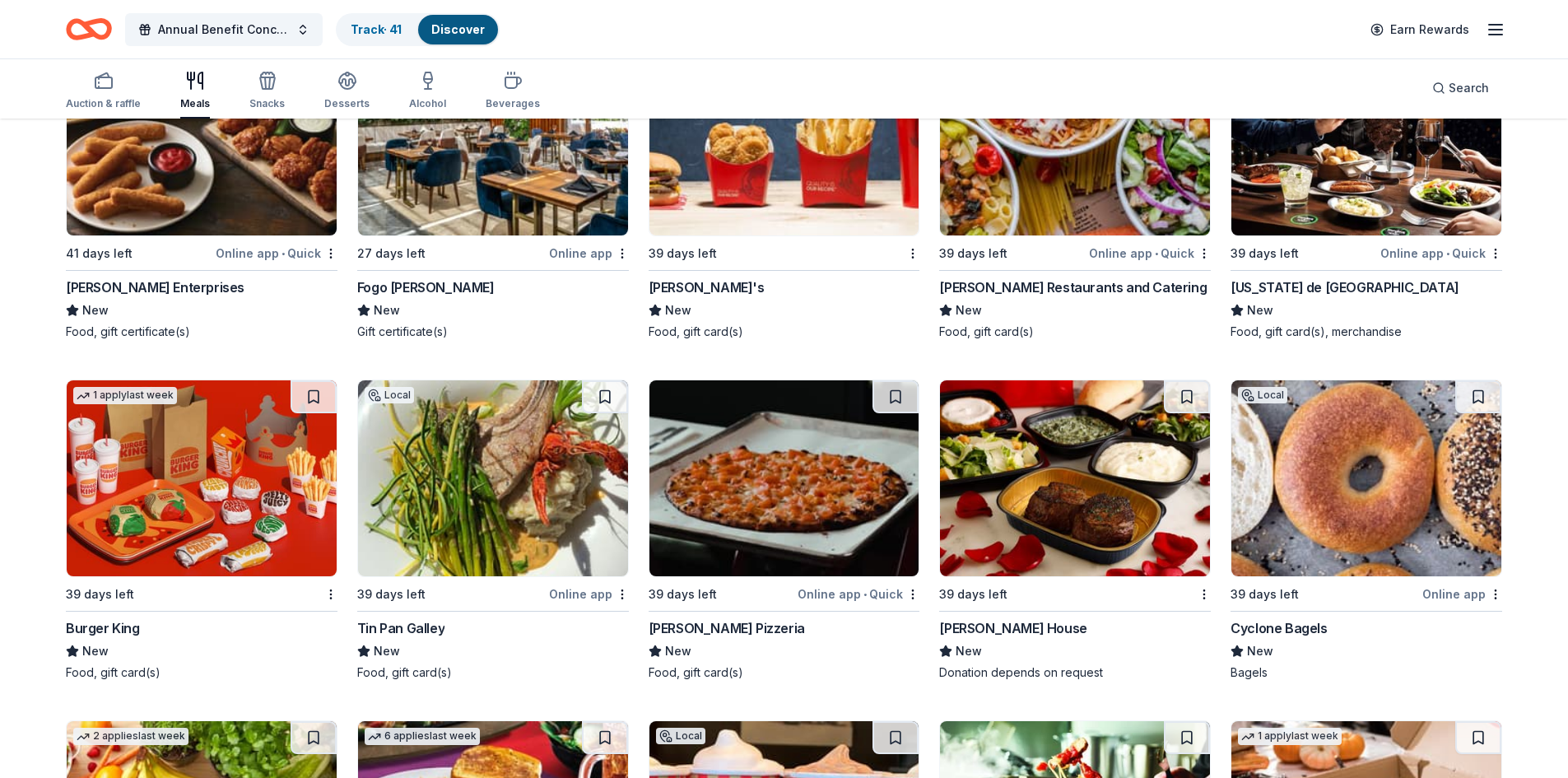
click at [775, 640] on div "Cyclone Bagels New Bagels" at bounding box center [1366, 649] width 272 height 63
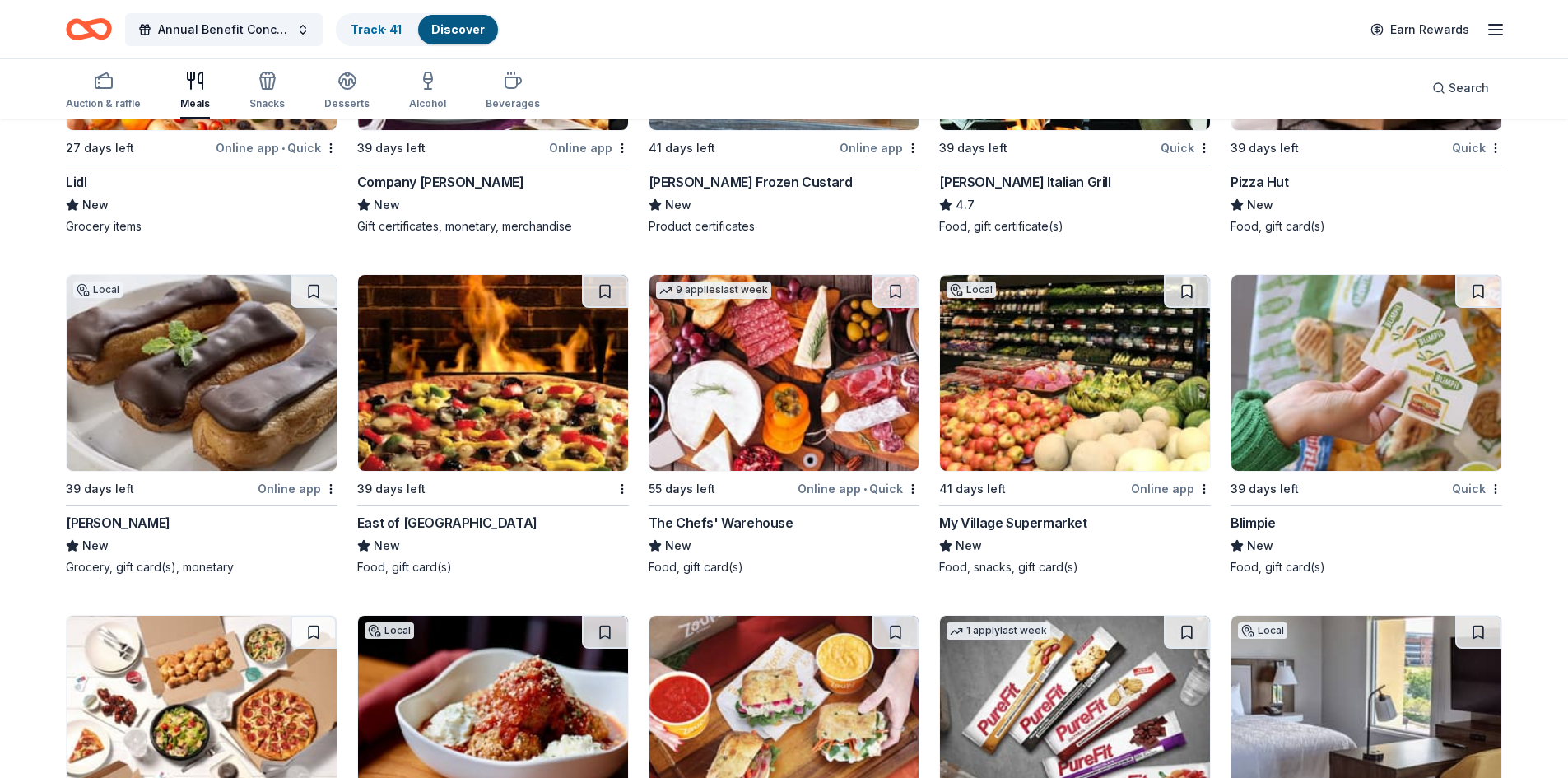
scroll to position [3568, 0]
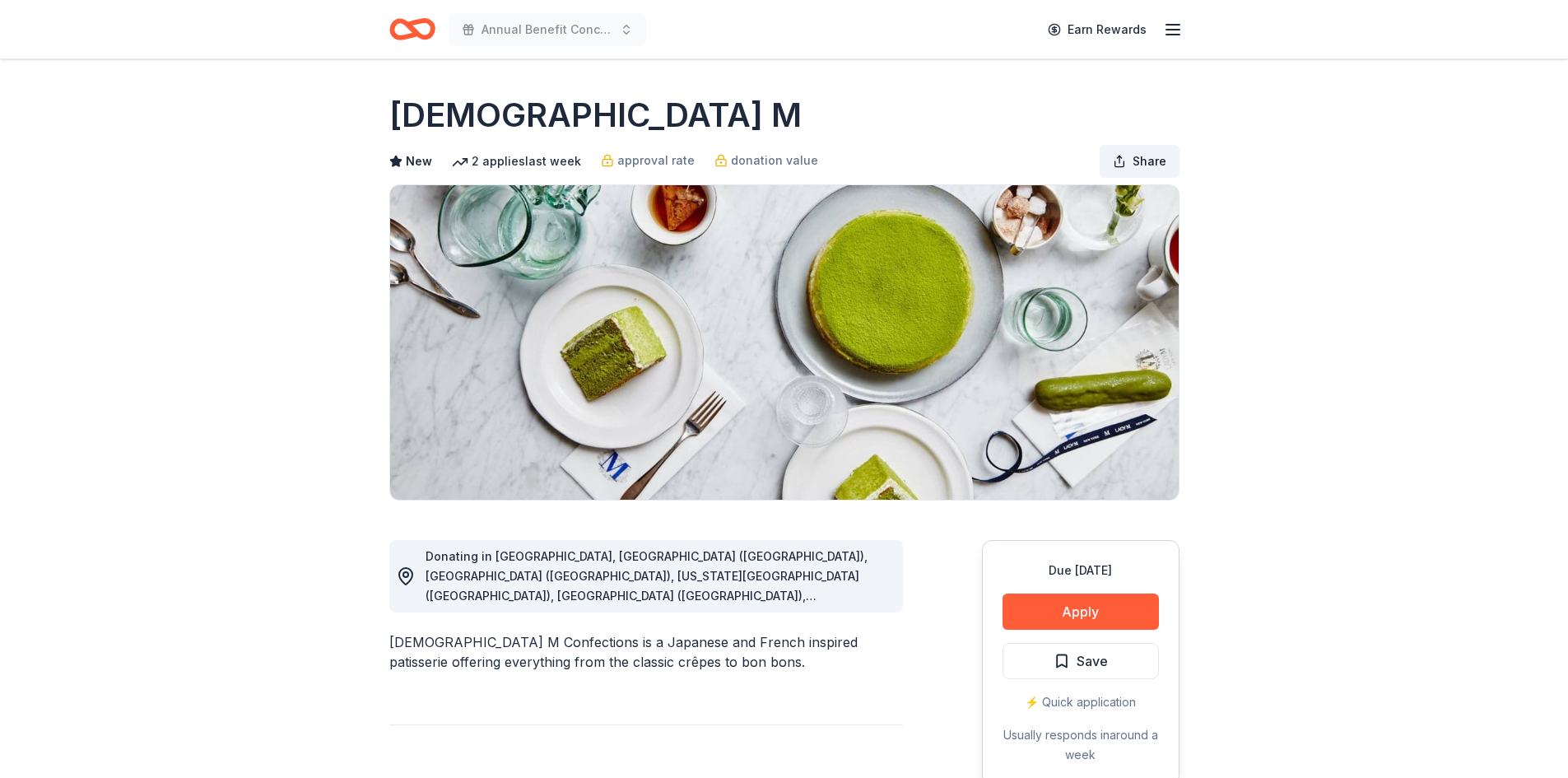
click at [1132, 166] on button "Share" at bounding box center [1139, 161] width 80 height 33
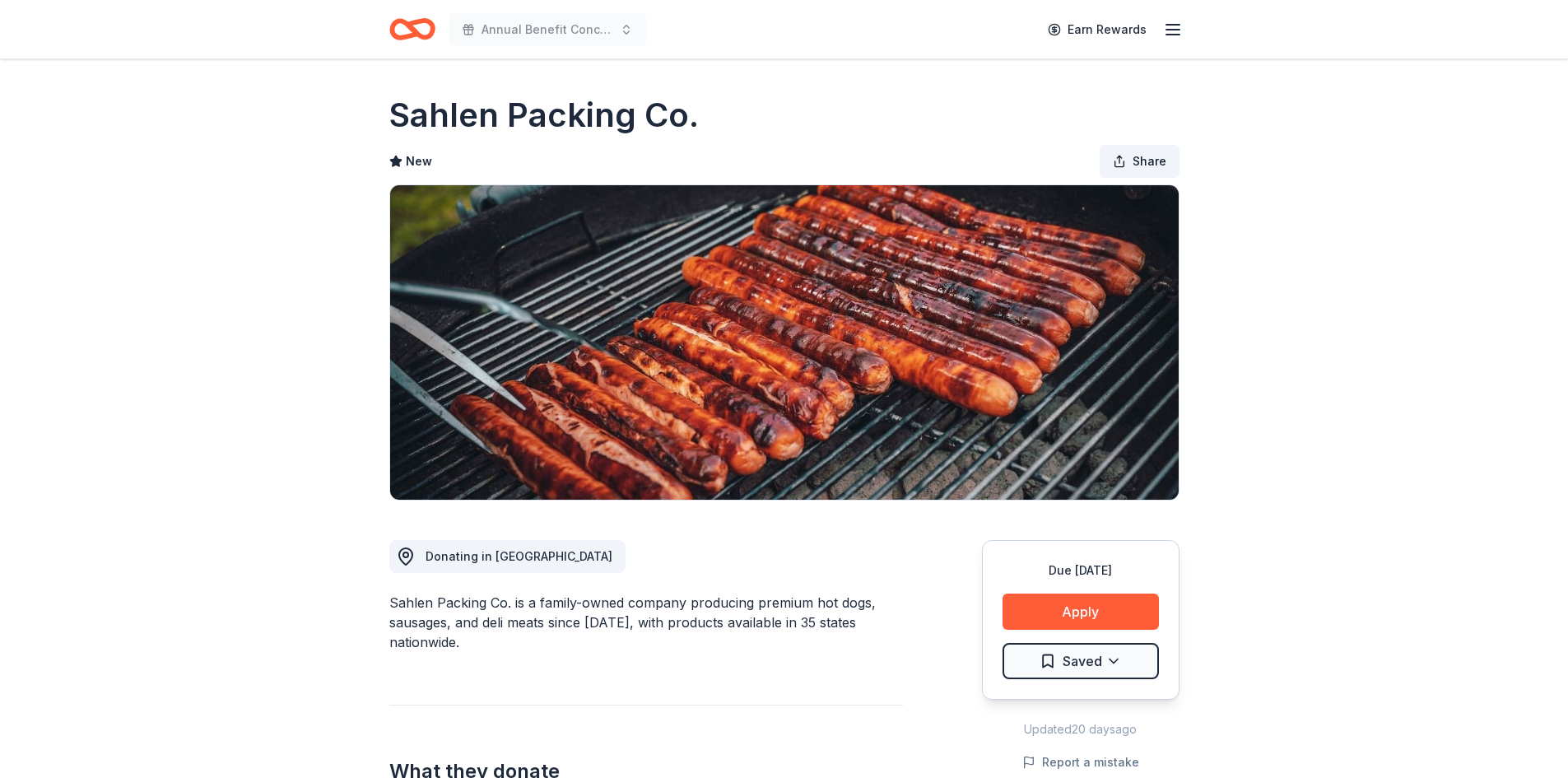
click at [1158, 150] on button "Share" at bounding box center [1139, 161] width 80 height 33
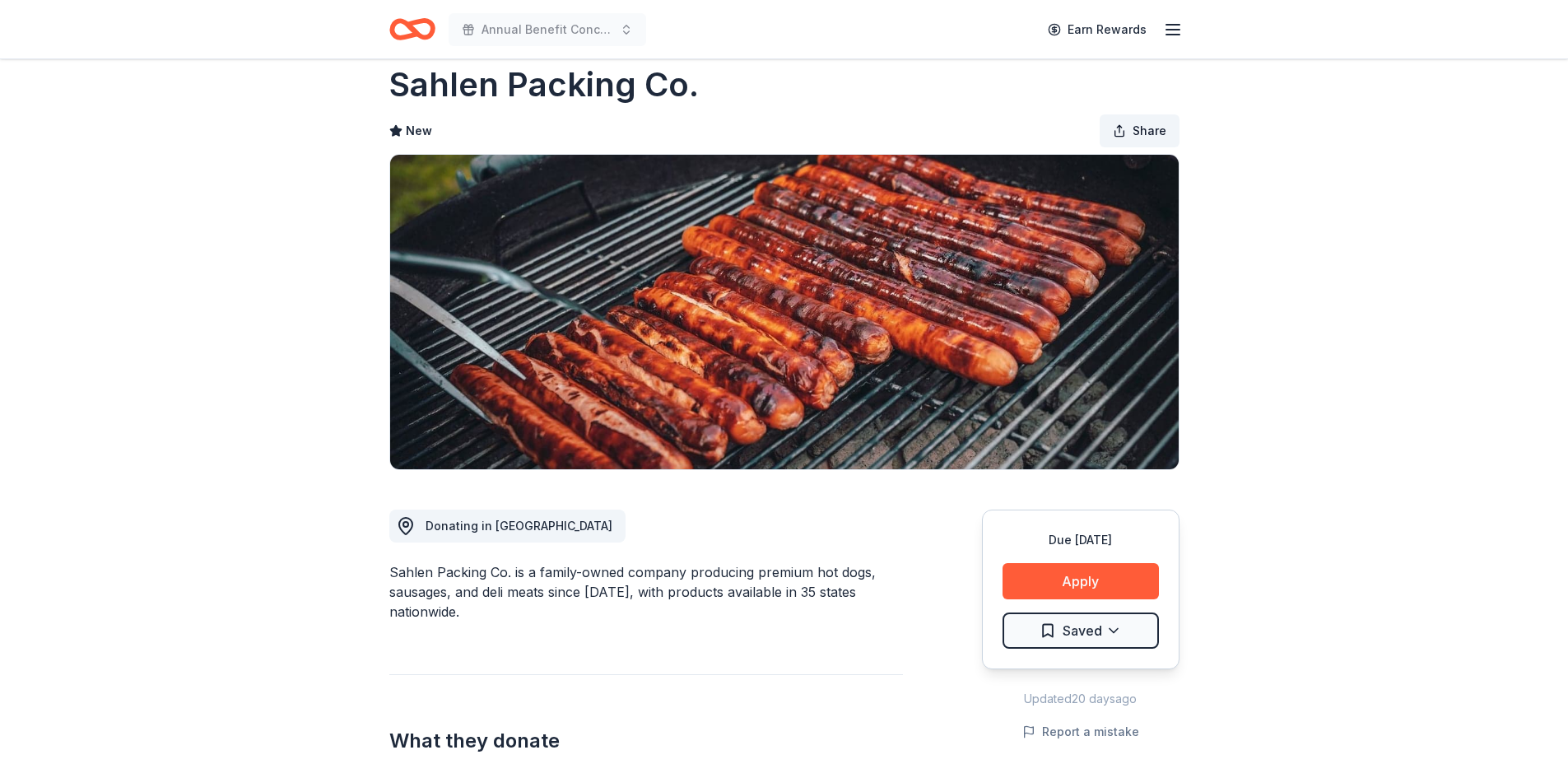
scroll to position [82, 0]
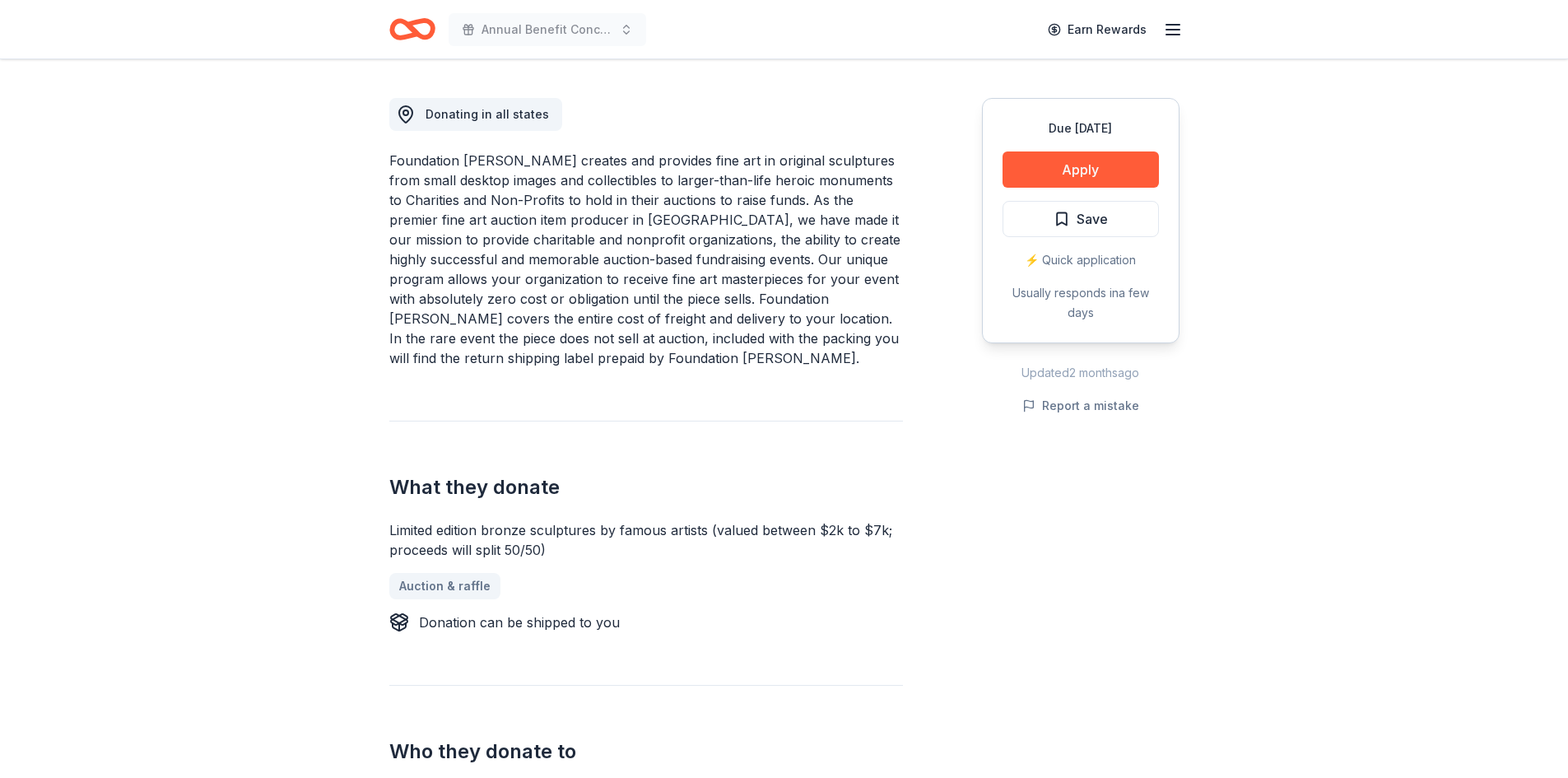
scroll to position [494, 0]
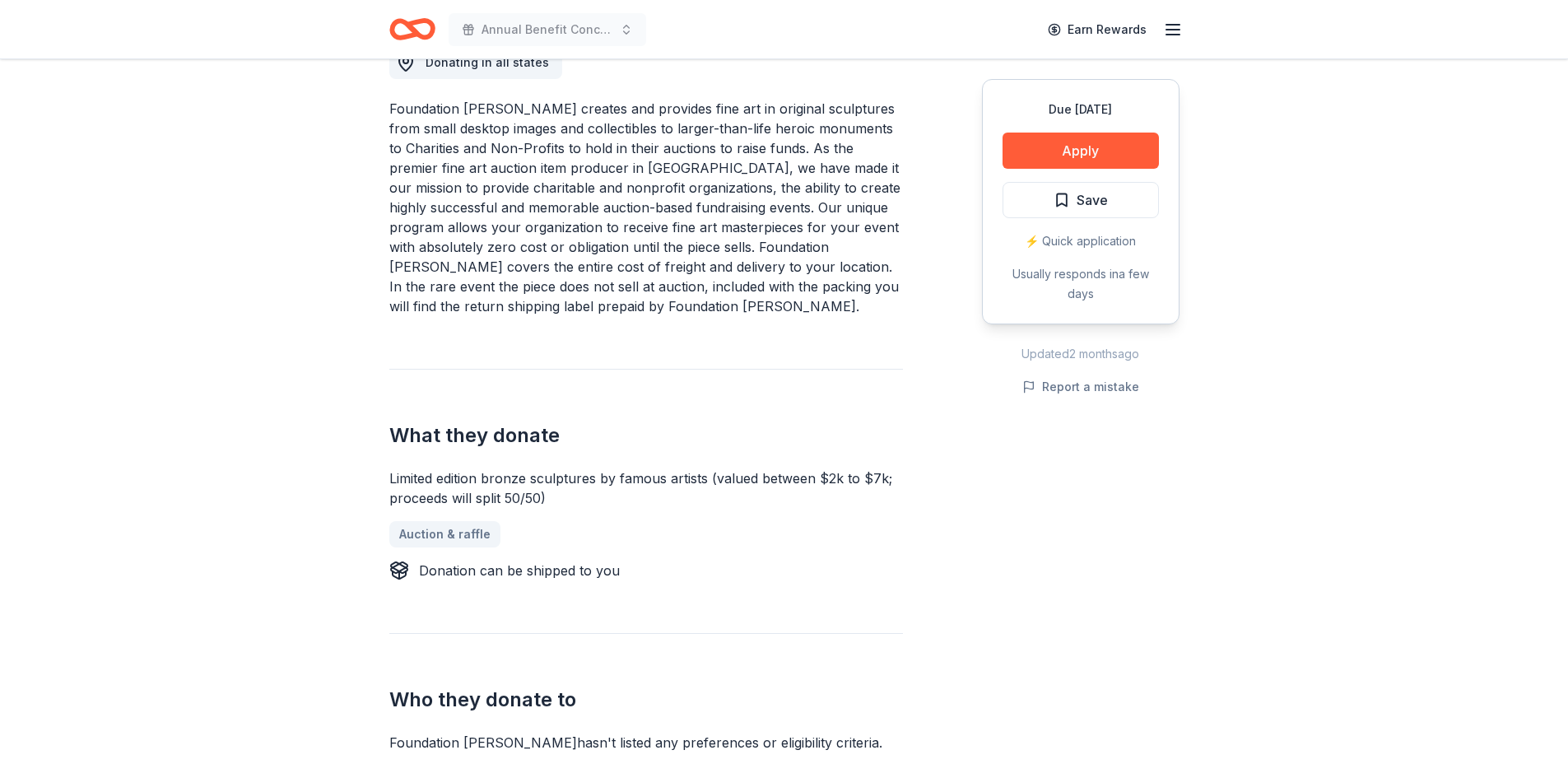
drag, startPoint x: 1337, startPoint y: 288, endPoint x: 1398, endPoint y: 218, distance: 92.8
click at [1398, 218] on div "Due in 41 days Share Foundation Michelangelo New 2 applies last week approval r…" at bounding box center [784, 740] width 1568 height 2351
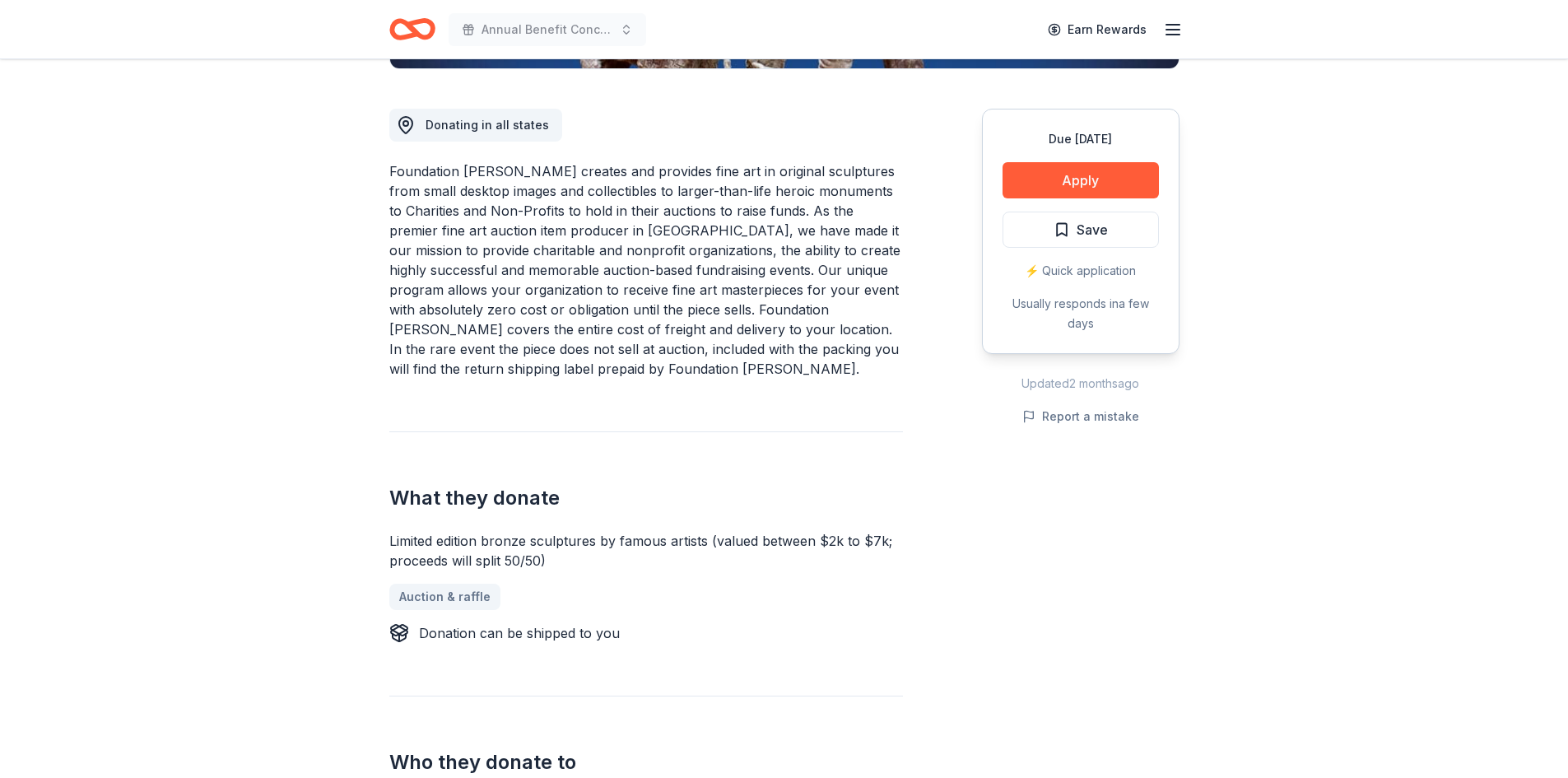
scroll to position [412, 0]
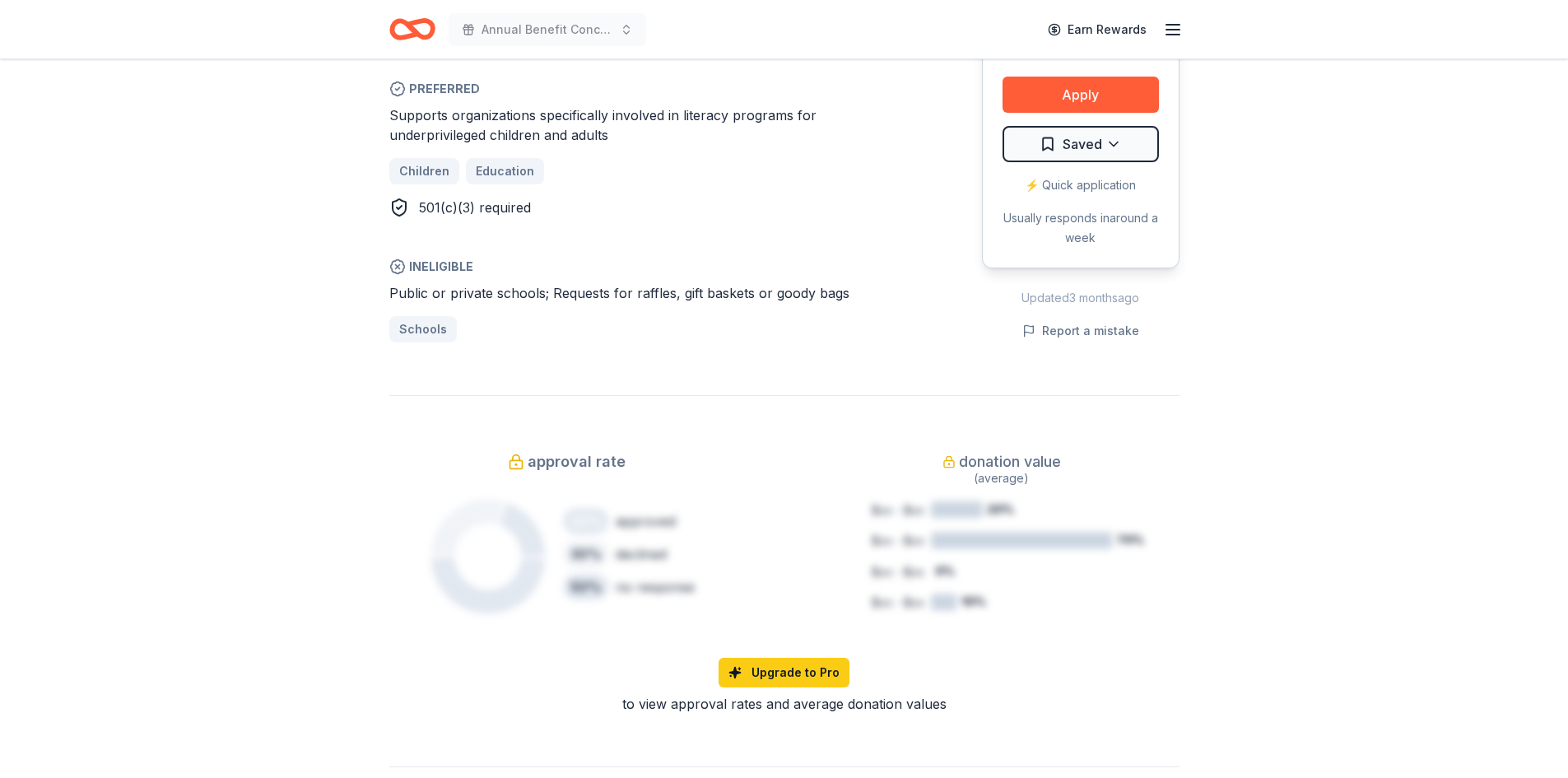
scroll to position [987, 0]
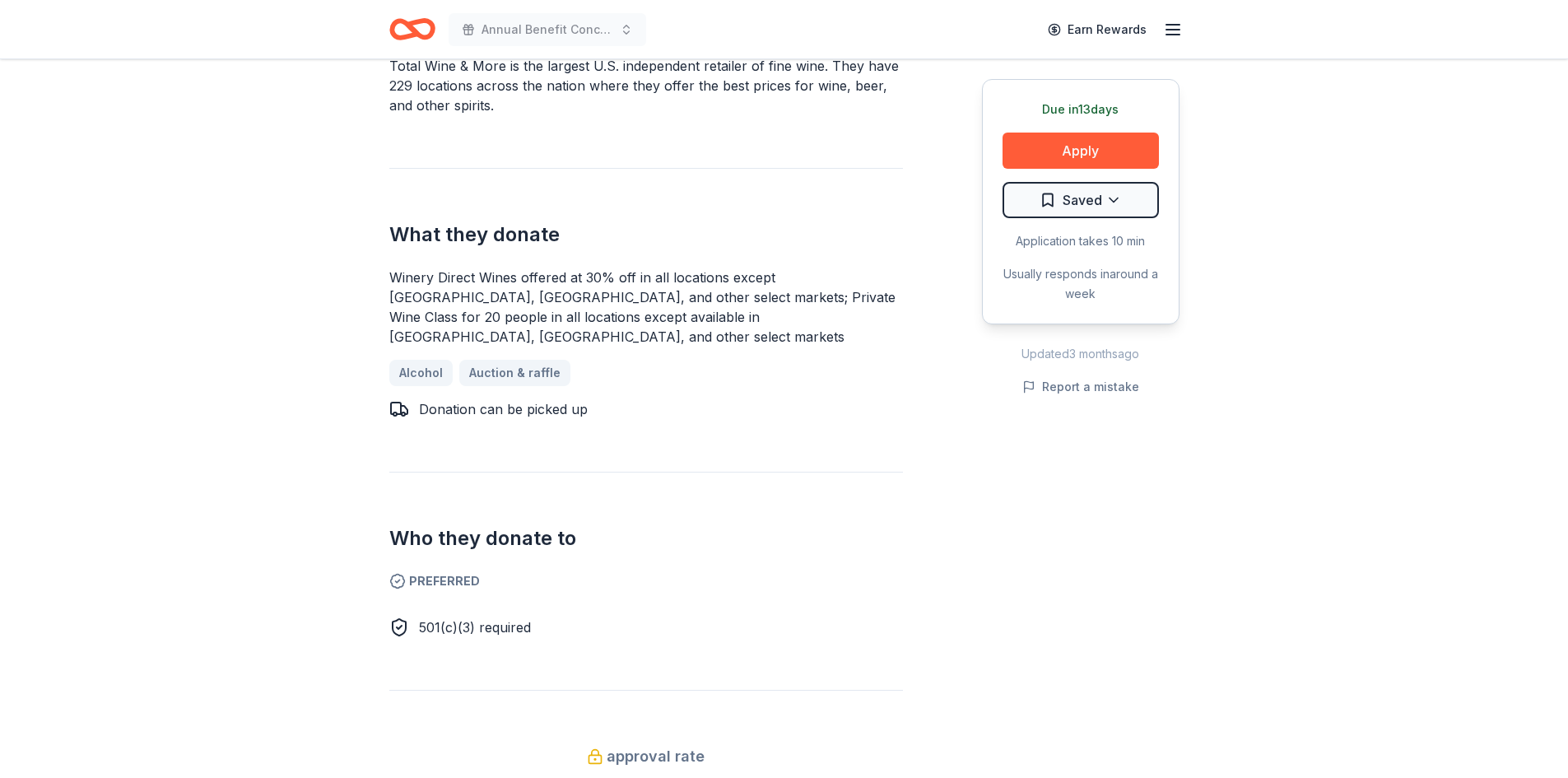
scroll to position [494, 0]
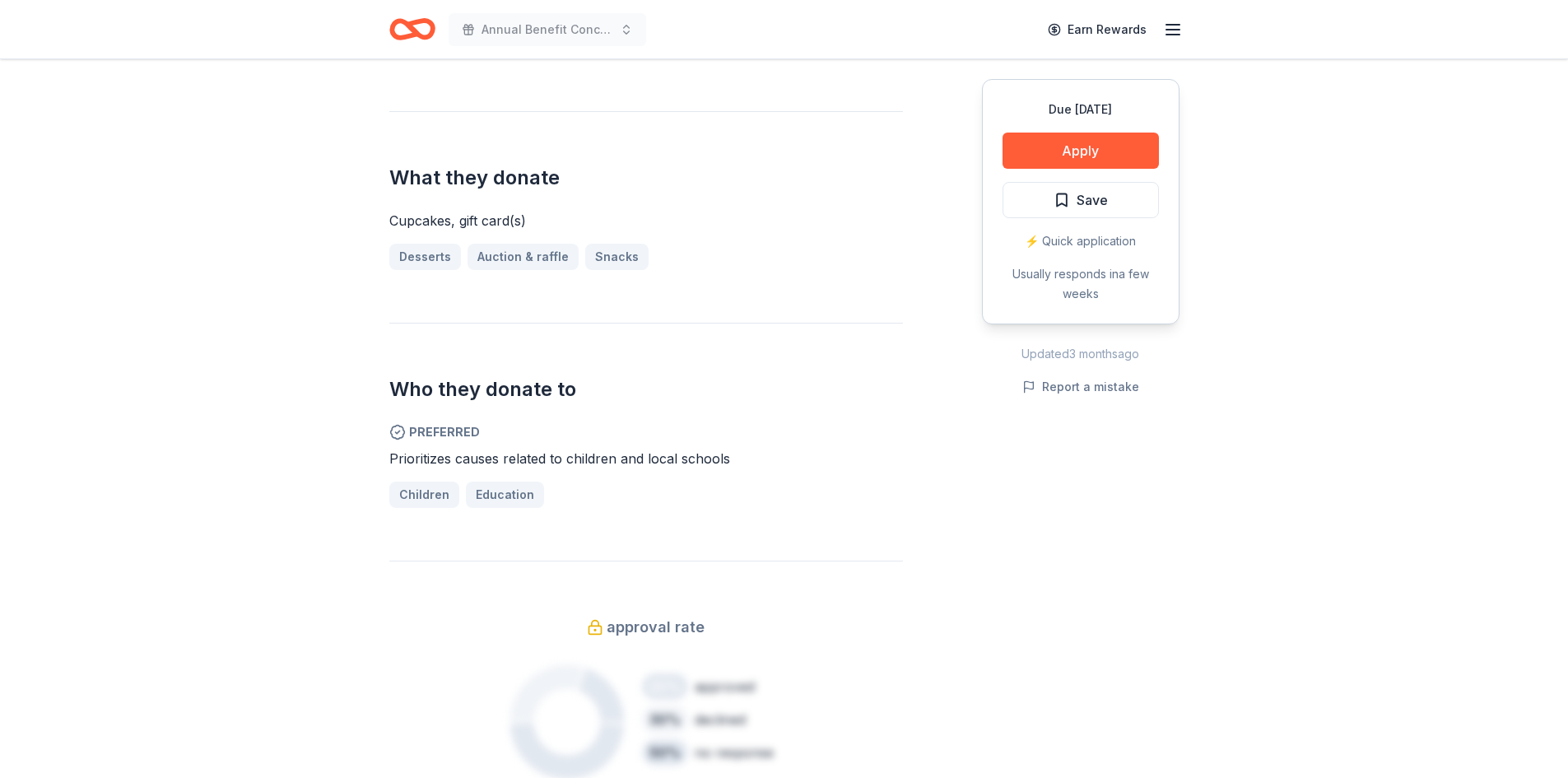
scroll to position [658, 0]
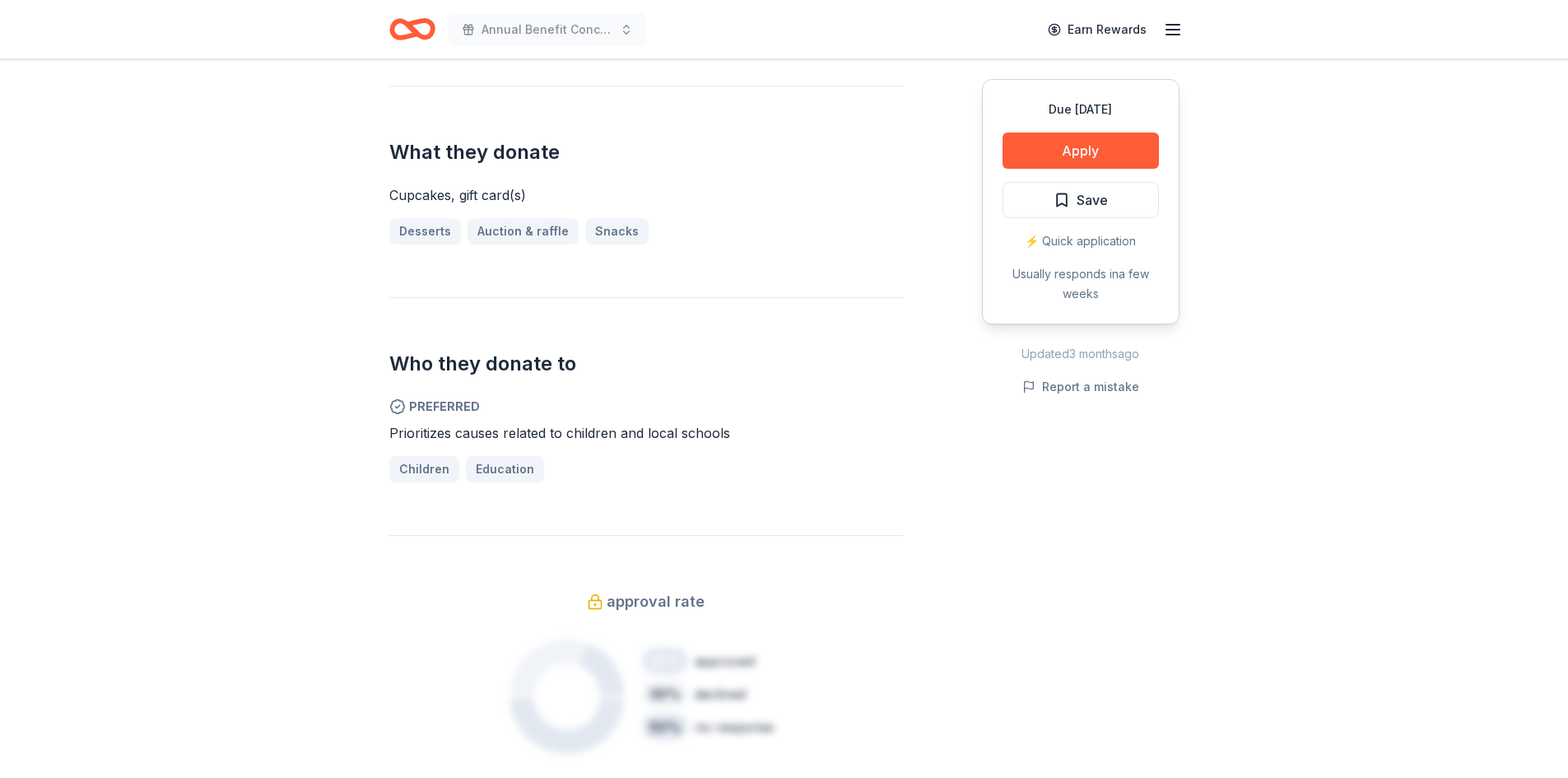
drag, startPoint x: 1352, startPoint y: 270, endPoint x: 1426, endPoint y: 218, distance: 90.4
click at [1426, 218] on div "Due in 39 days Share Molly's Cupcakes New approval rate Share Donating in IA (B…" at bounding box center [784, 524] width 1568 height 2246
drag, startPoint x: 706, startPoint y: 436, endPoint x: 399, endPoint y: 423, distance: 307.3
click at [399, 423] on div "Prioritizes causes related to children and local schools" at bounding box center [646, 433] width 514 height 19
drag, startPoint x: 390, startPoint y: 432, endPoint x: 562, endPoint y: 438, distance: 172.1
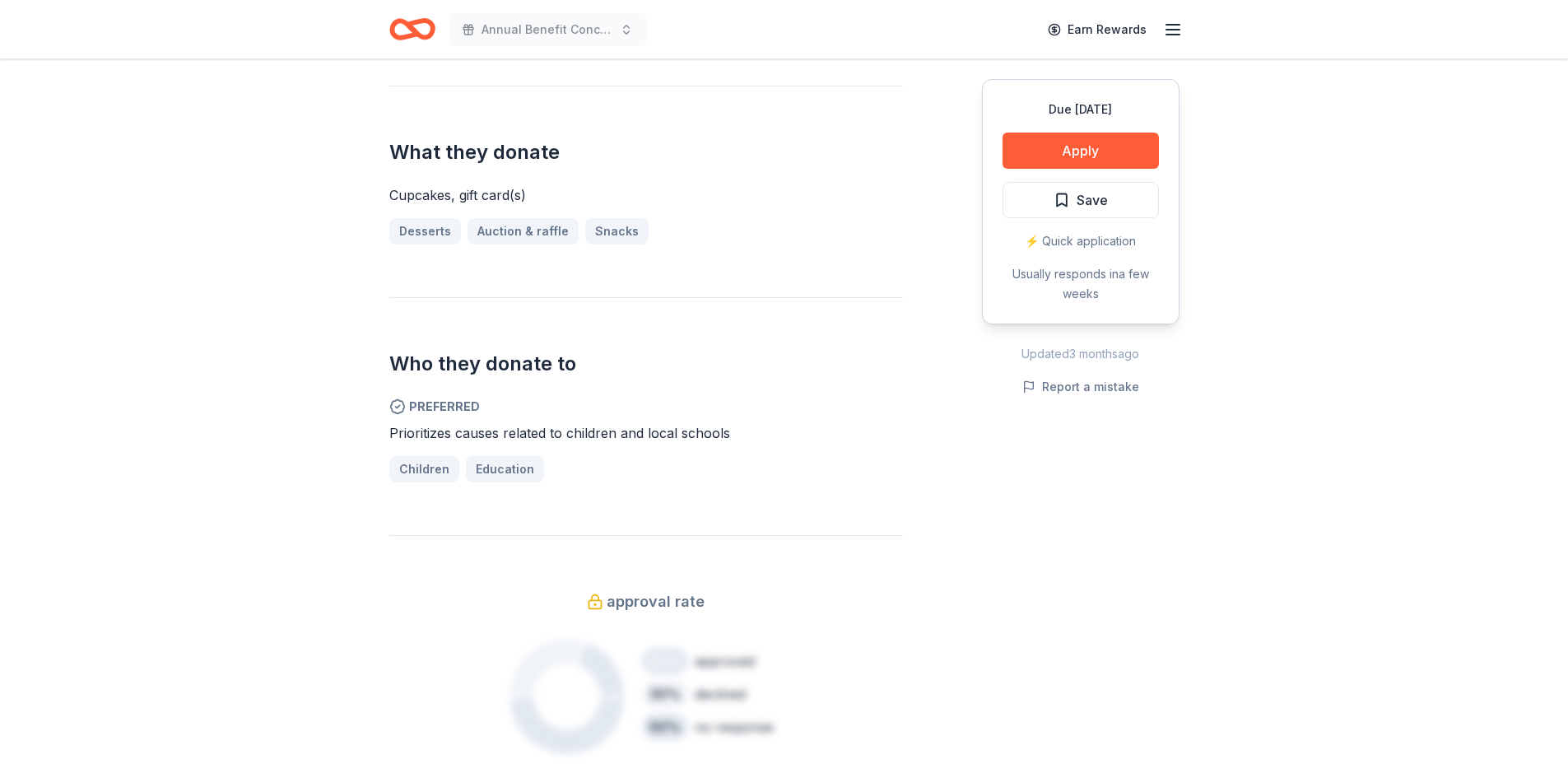
click at [549, 438] on span "Prioritizes causes related to children and local schools" at bounding box center [559, 432] width 340 height 16
drag, startPoint x: 611, startPoint y: 435, endPoint x: 627, endPoint y: 414, distance: 26.4
click at [497, 432] on span "Prioritizes causes related to children and local schools" at bounding box center [559, 432] width 340 height 16
drag, startPoint x: 627, startPoint y: 414, endPoint x: 624, endPoint y: 441, distance: 27.2
click at [624, 441] on div "Preferred Prioritizes causes related to children and local schools Children Edu…" at bounding box center [646, 439] width 514 height 86
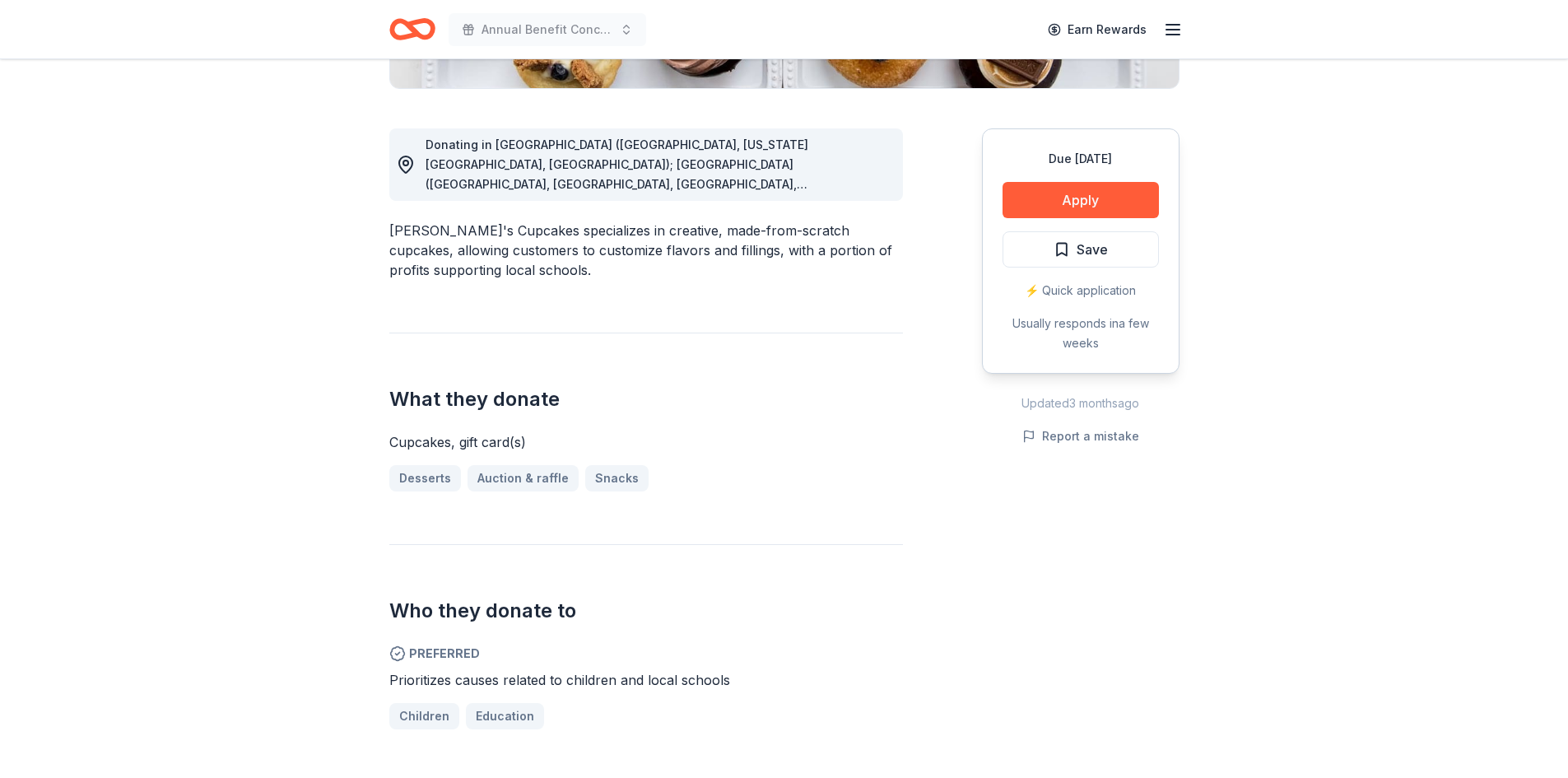
scroll to position [577, 0]
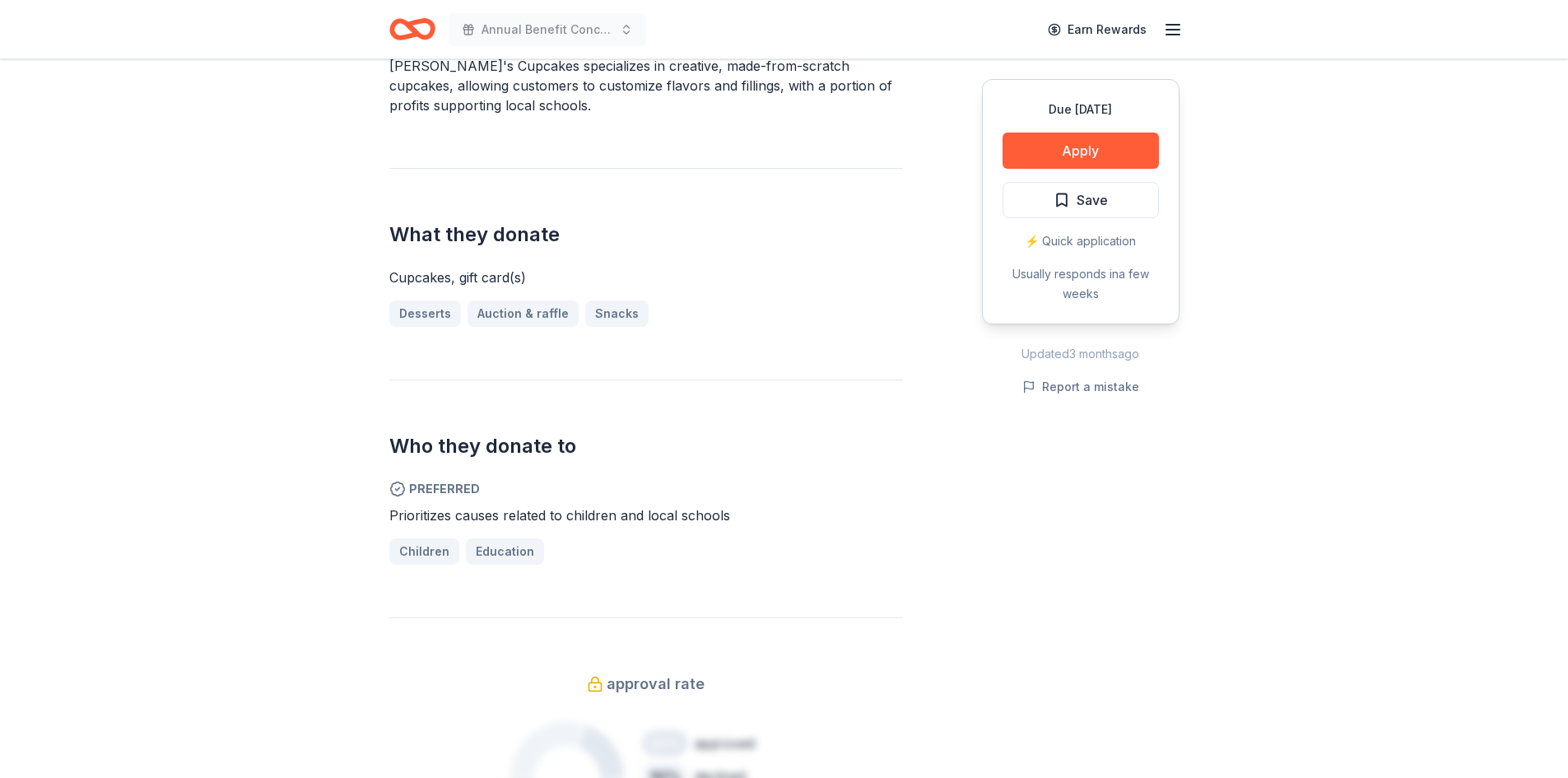
drag, startPoint x: 676, startPoint y: 523, endPoint x: 672, endPoint y: 511, distance: 12.6
click at [674, 515] on span "Prioritizes causes related to children and local schools" at bounding box center [559, 515] width 340 height 16
drag, startPoint x: 584, startPoint y: 514, endPoint x: 442, endPoint y: 510, distance: 142.1
click at [452, 511] on span "Prioritizes causes related to children and local schools" at bounding box center [559, 515] width 340 height 16
click at [398, 512] on span "Prioritizes causes related to children and local schools" at bounding box center [559, 515] width 340 height 16
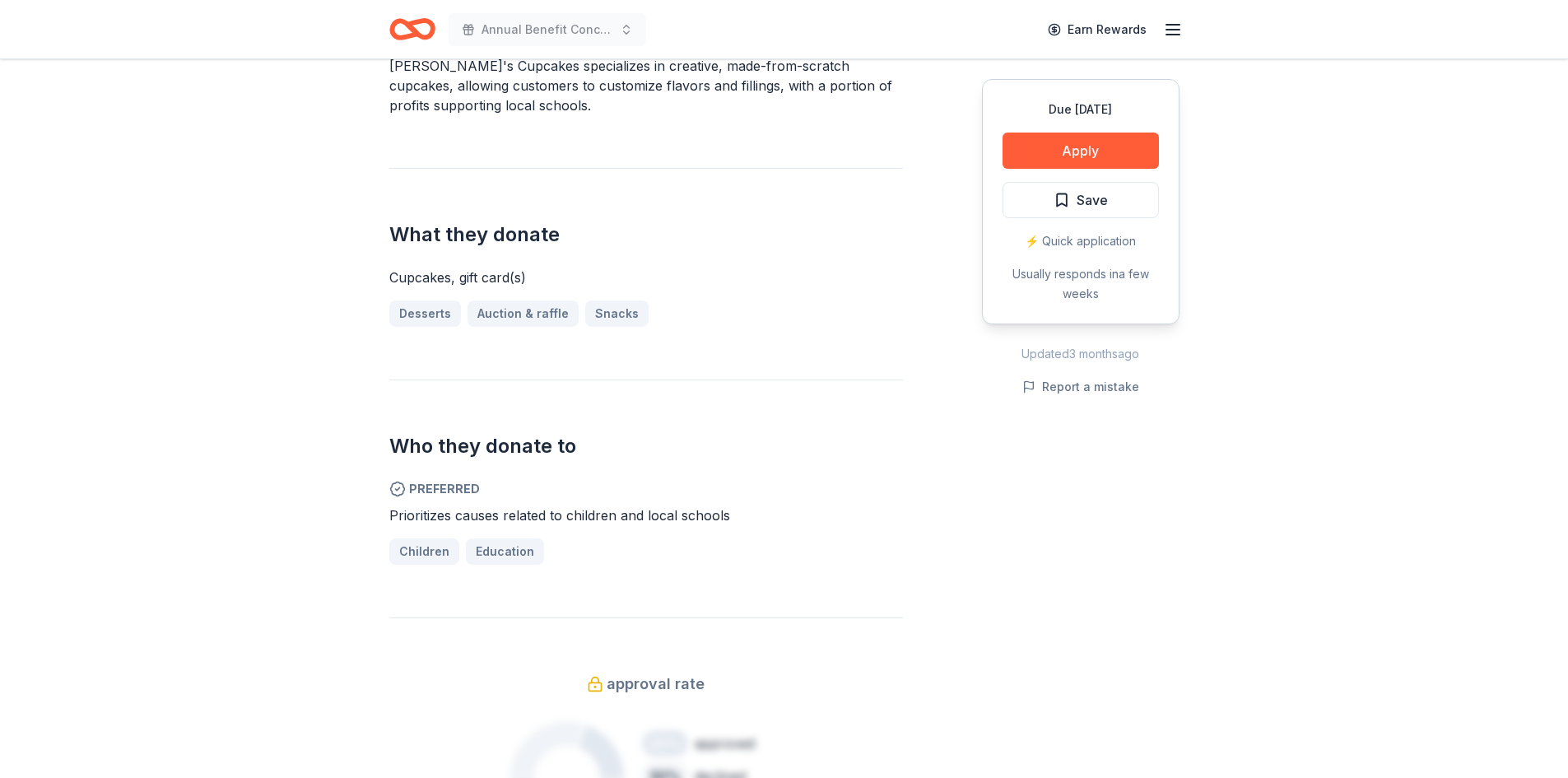
drag, startPoint x: 389, startPoint y: 514, endPoint x: 688, endPoint y: 390, distance: 323.7
click at [700, 413] on div "Who they donate to Preferred Prioritizes causes related to children and local s…" at bounding box center [646, 472] width 514 height 185
drag, startPoint x: 555, startPoint y: 251, endPoint x: 599, endPoint y: 183, distance: 81.0
click at [571, 206] on div "What they donate Cupcakes, gift card(s) Desserts Auction & raffle Snacks" at bounding box center [646, 247] width 514 height 159
drag, startPoint x: 582, startPoint y: 102, endPoint x: 427, endPoint y: 87, distance: 155.7
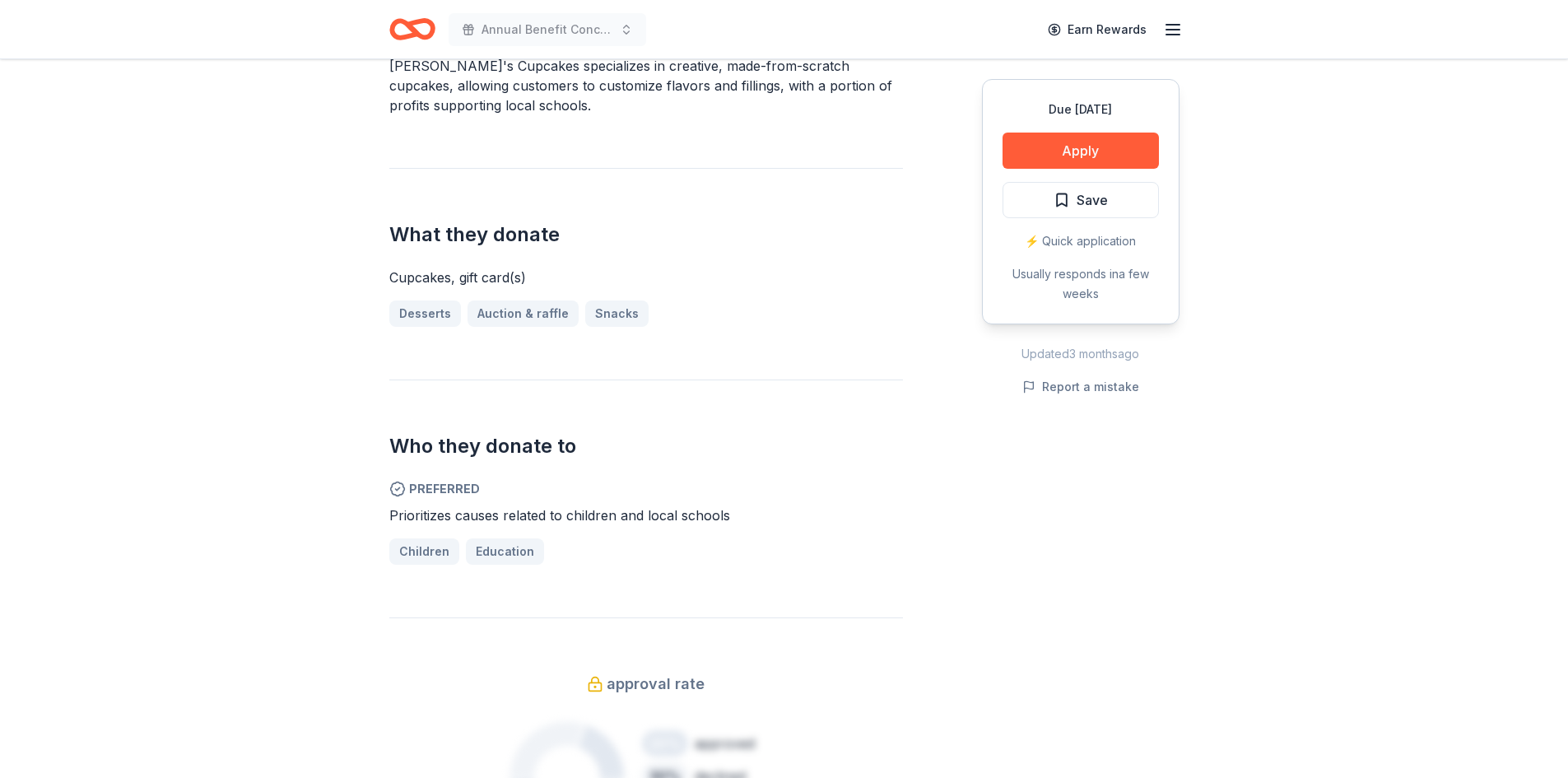
click at [427, 87] on div "Donating in IA (Bettendorf, Iowa City, Des Moines); IL (Chicago, Lombard, Naper…" at bounding box center [646, 429] width 514 height 1011
drag, startPoint x: 419, startPoint y: 79, endPoint x: 598, endPoint y: 143, distance: 190.1
click at [595, 138] on div "Donating in IA (Bettendorf, Iowa City, Des Moines); IL (Chicago, Lombard, Naper…" at bounding box center [646, 429] width 514 height 1011
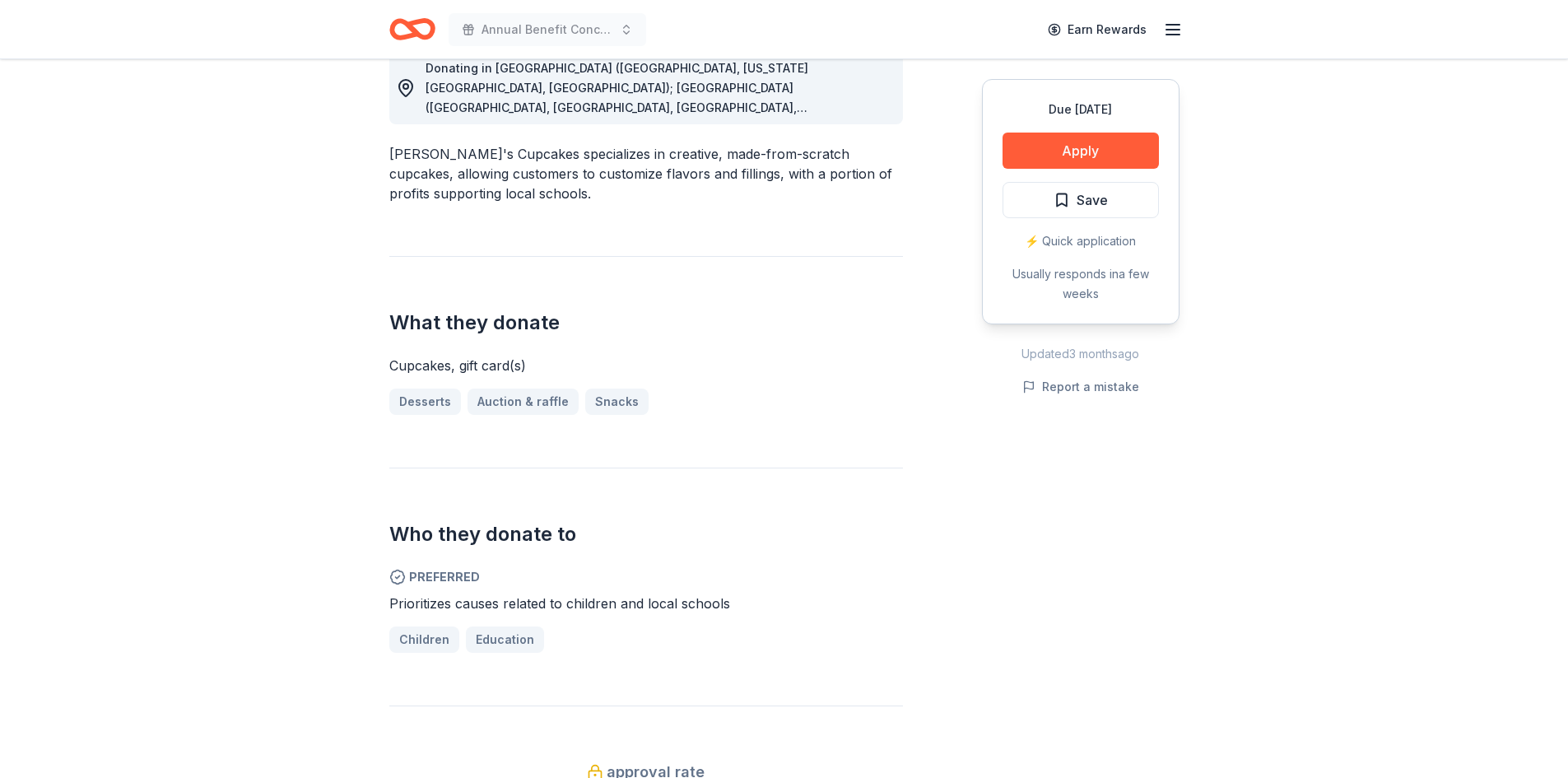
scroll to position [412, 0]
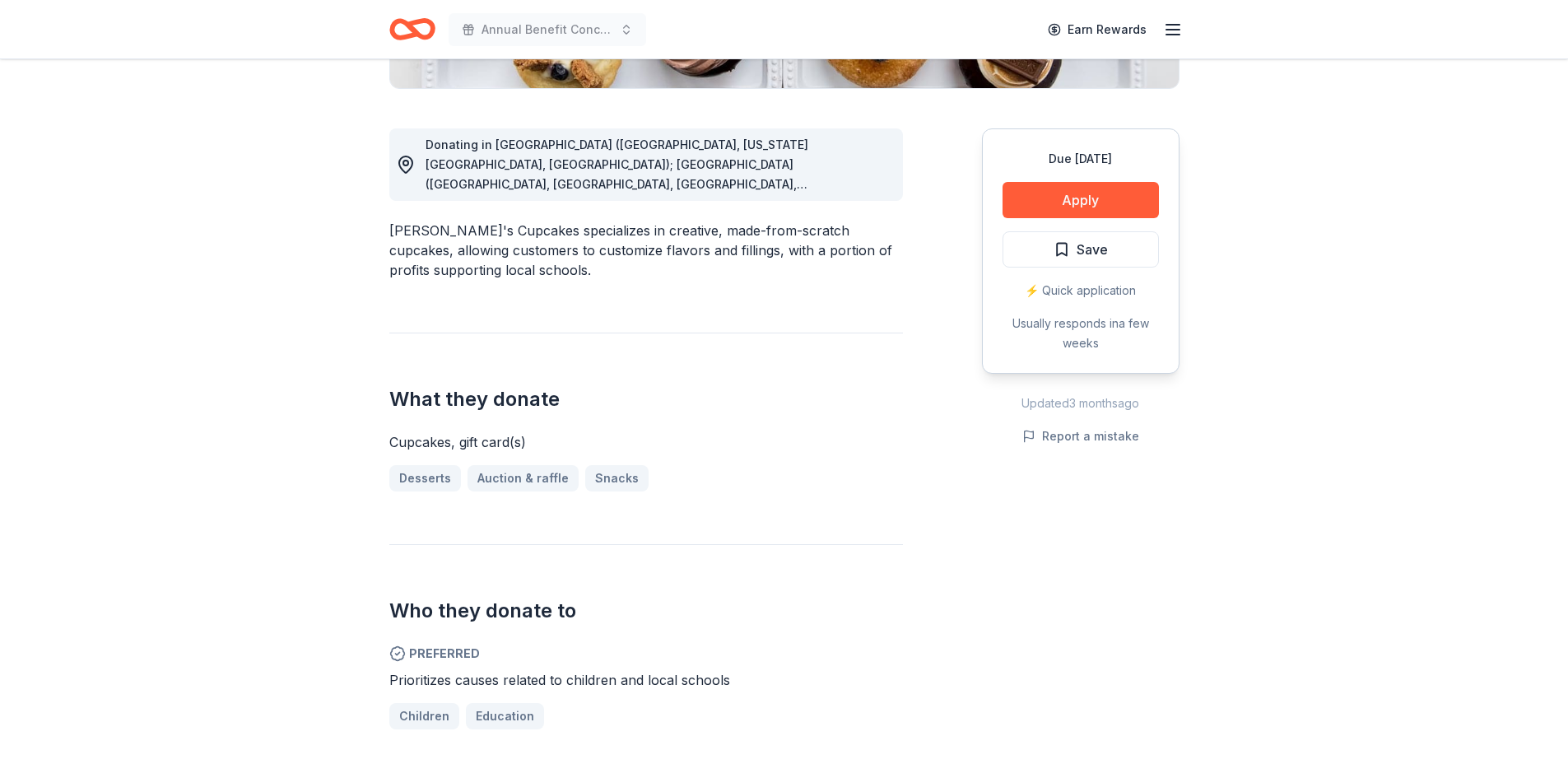
drag, startPoint x: 743, startPoint y: 245, endPoint x: 392, endPoint y: 173, distance: 358.3
click at [386, 173] on div "Molly's Cupcakes New approval rate Share Donating in IA (Bettendorf, Iowa City,…" at bounding box center [784, 771] width 843 height 2246
drag, startPoint x: 656, startPoint y: 227, endPoint x: 670, endPoint y: 240, distance: 19.1
click at [667, 238] on div "Donating in IA (Bettendorf, Iowa City, Des Moines); IL (Chicago, Lombard, Naper…" at bounding box center [646, 594] width 514 height 1011
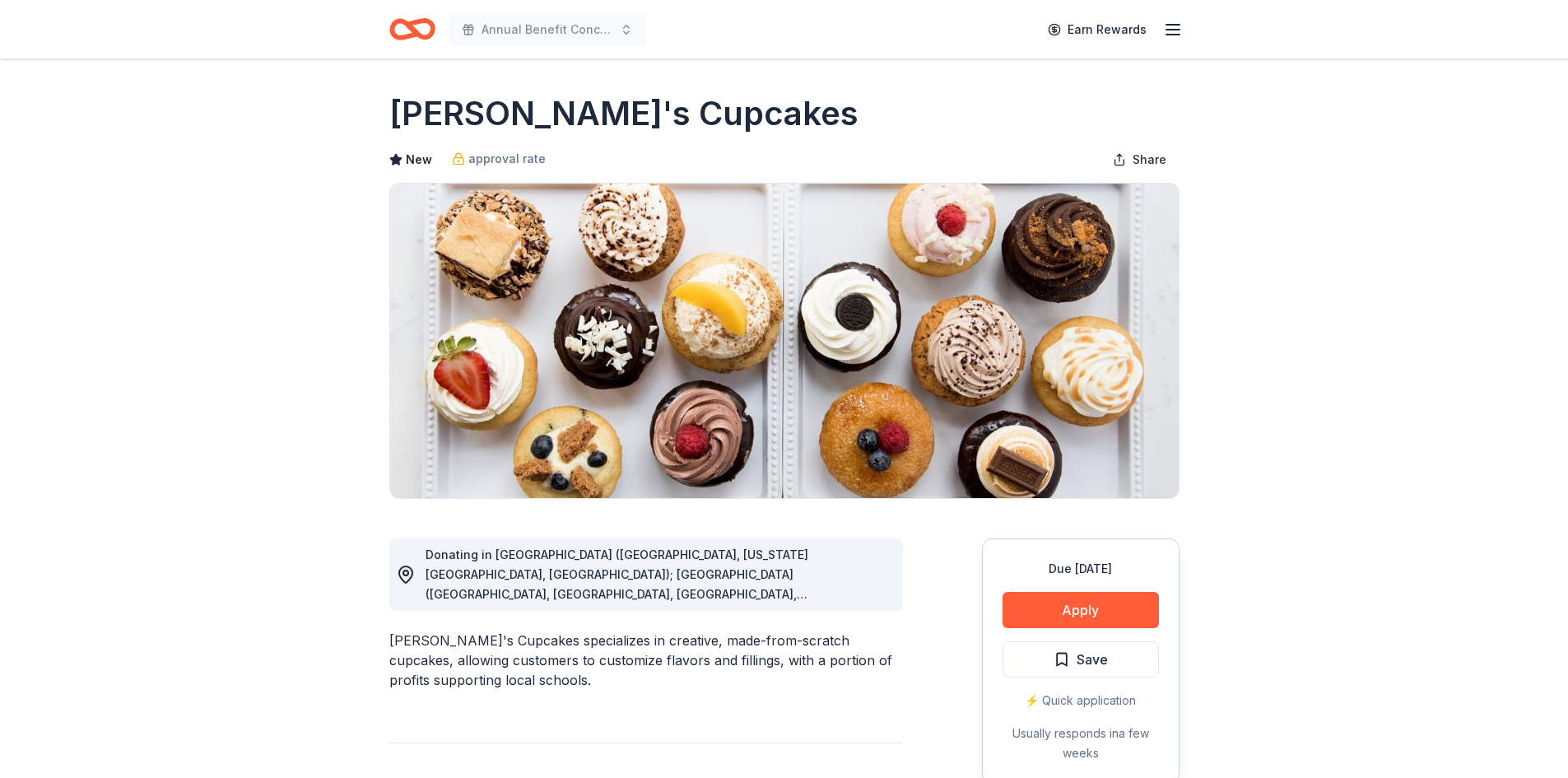
scroll to position [0, 0]
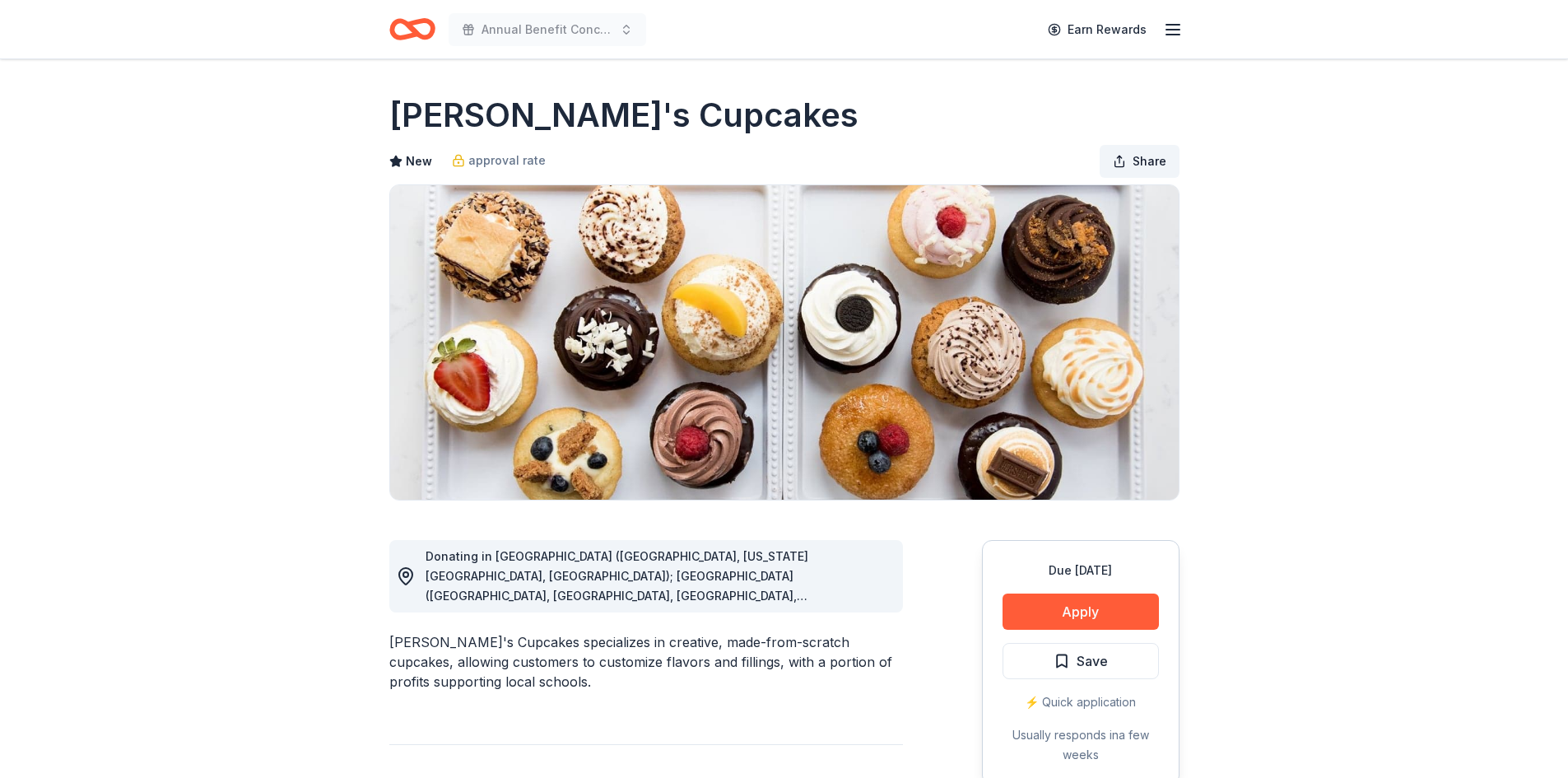
click at [1144, 162] on span "Share" at bounding box center [1149, 161] width 34 height 19
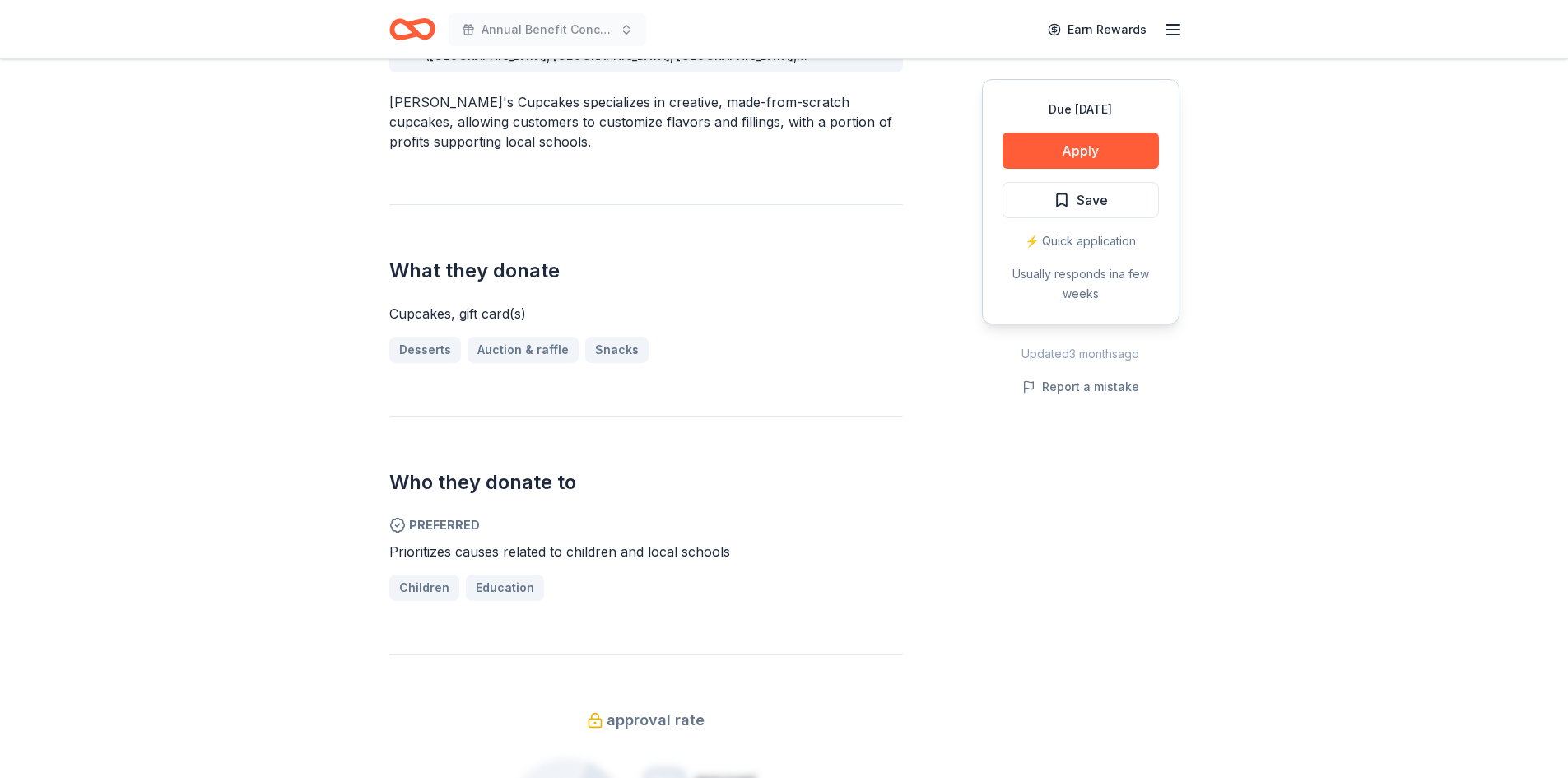
scroll to position [577, 0]
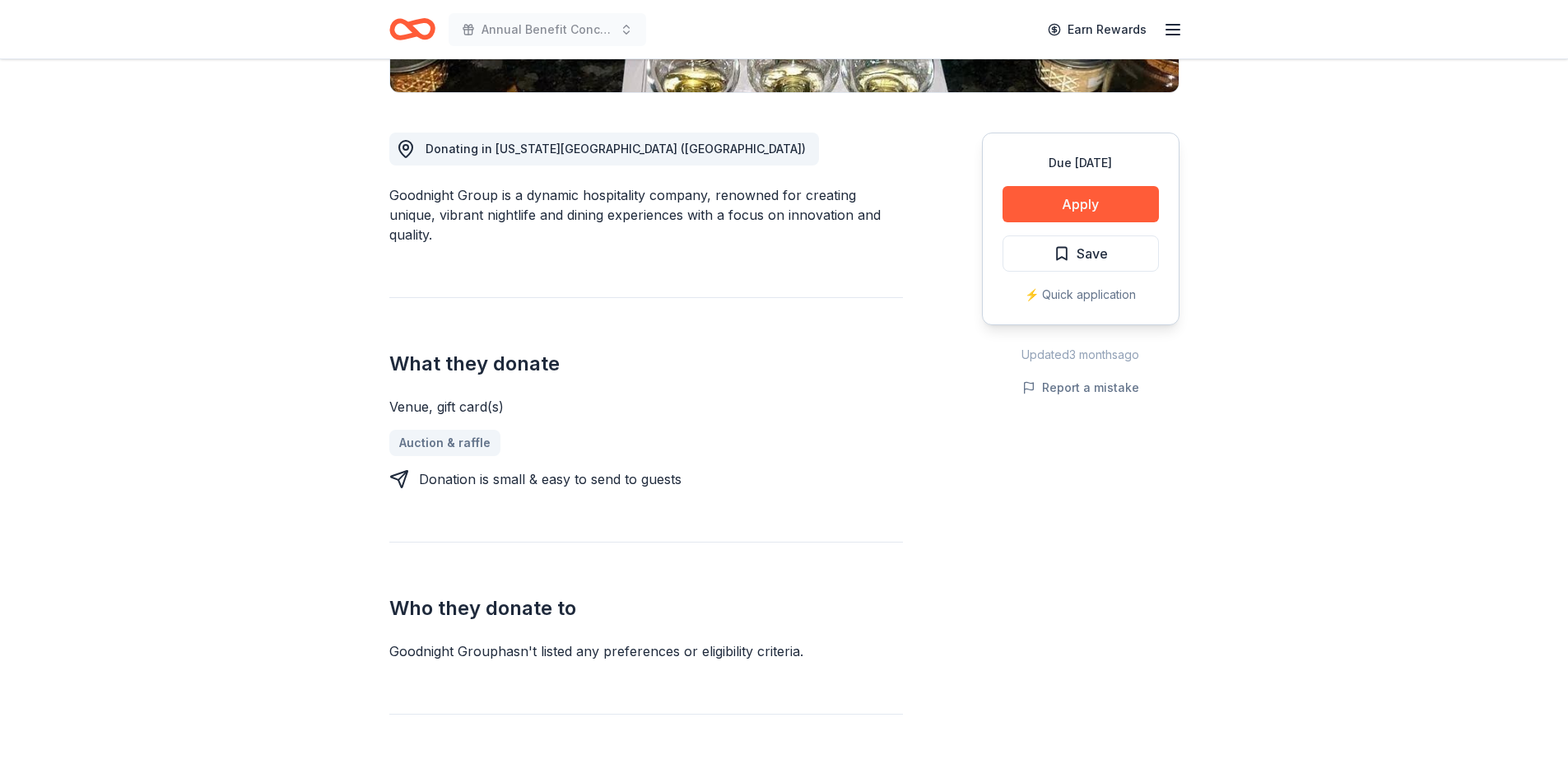
scroll to position [412, 0]
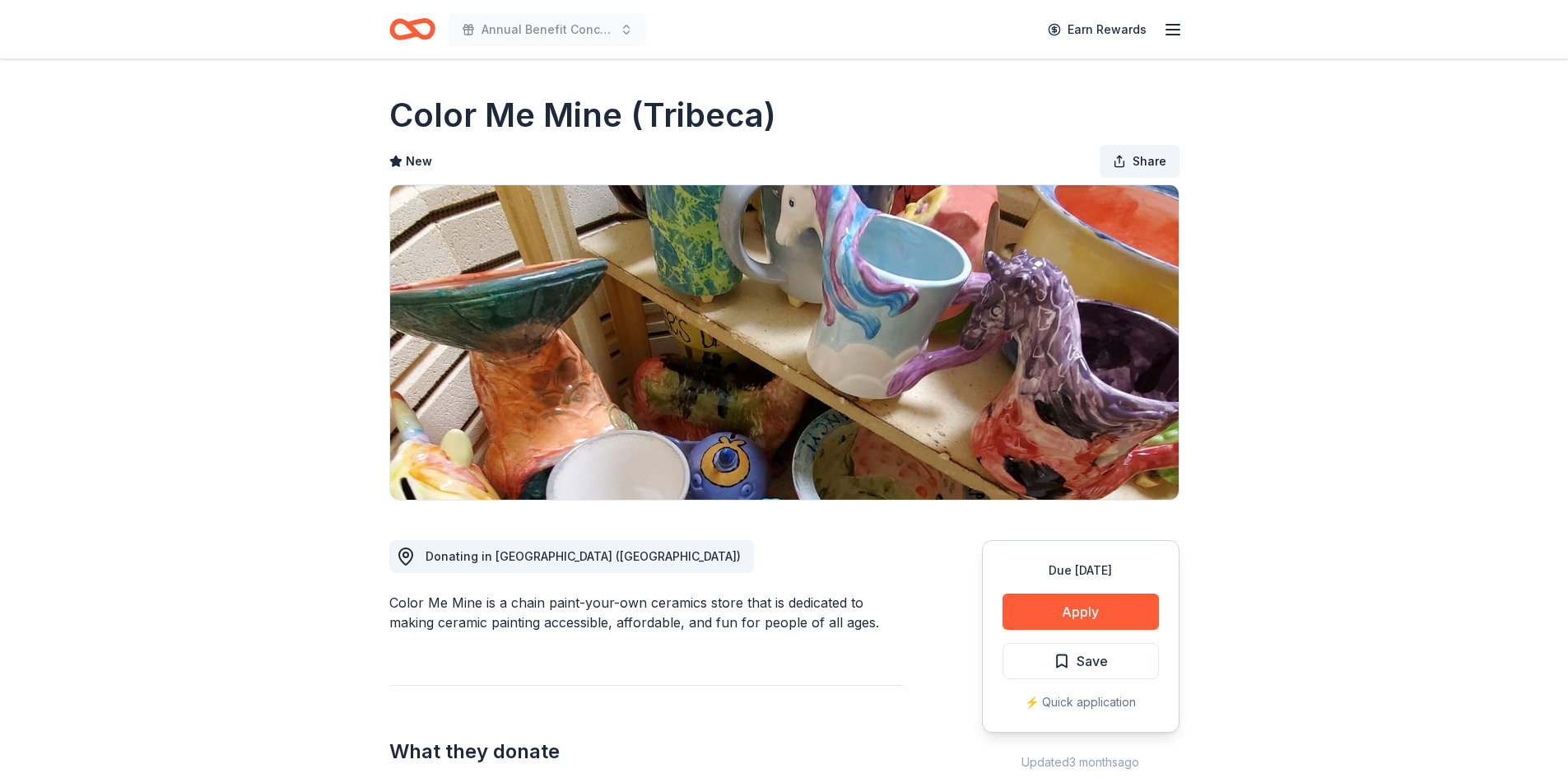
click at [1146, 160] on span "Share" at bounding box center [1149, 161] width 34 height 19
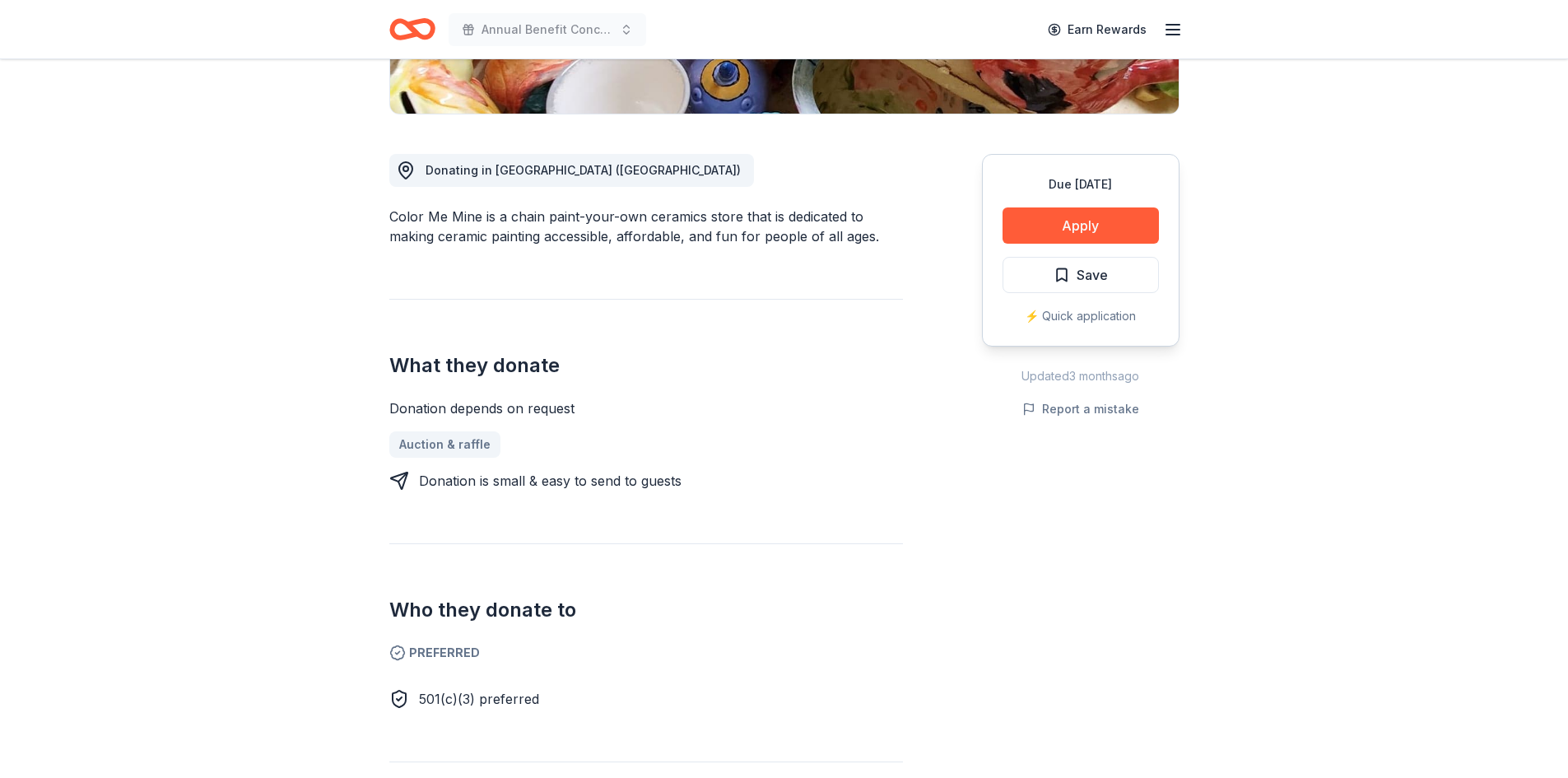
scroll to position [412, 0]
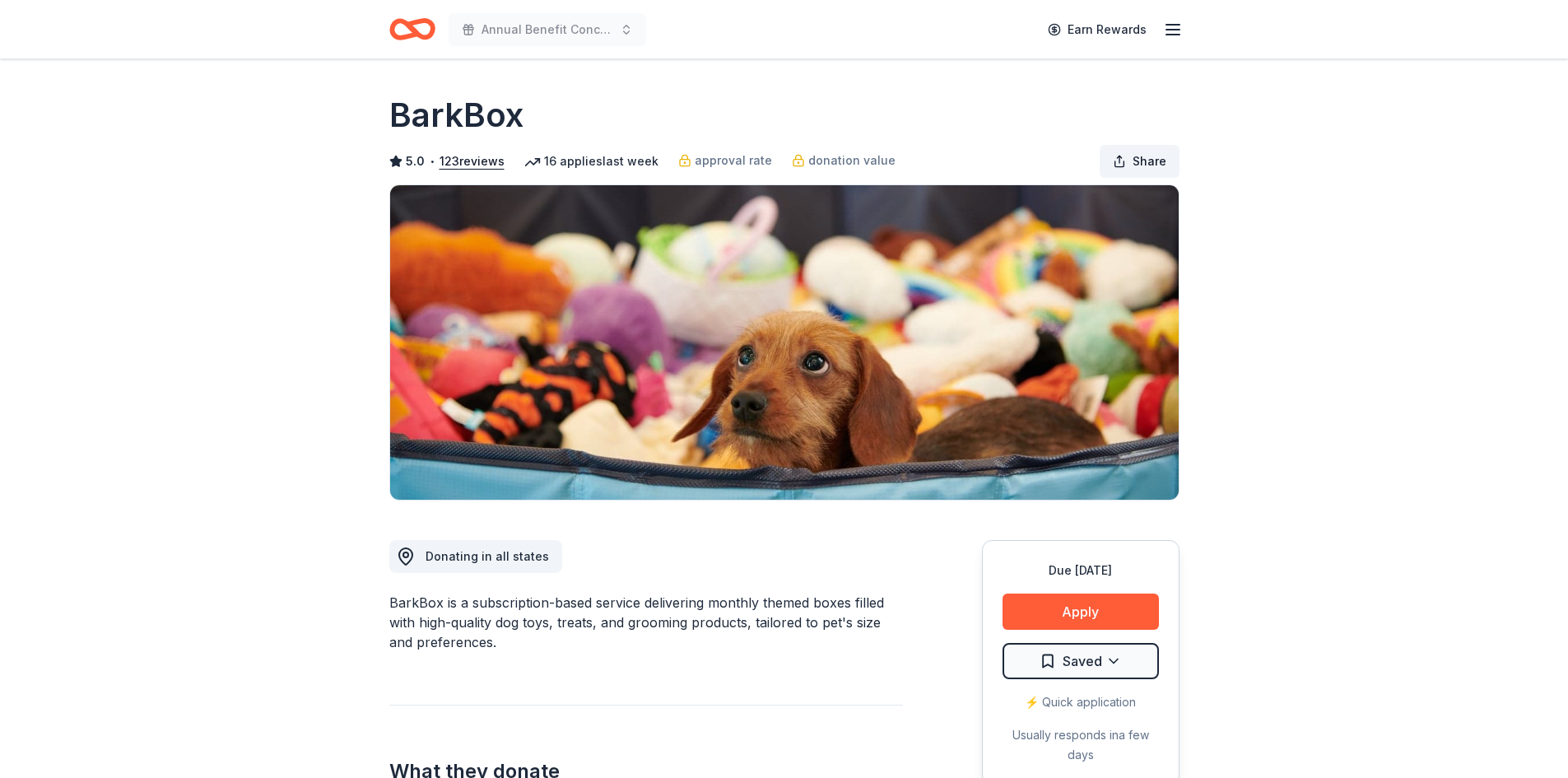
click at [1126, 154] on button "Share" at bounding box center [1139, 161] width 80 height 33
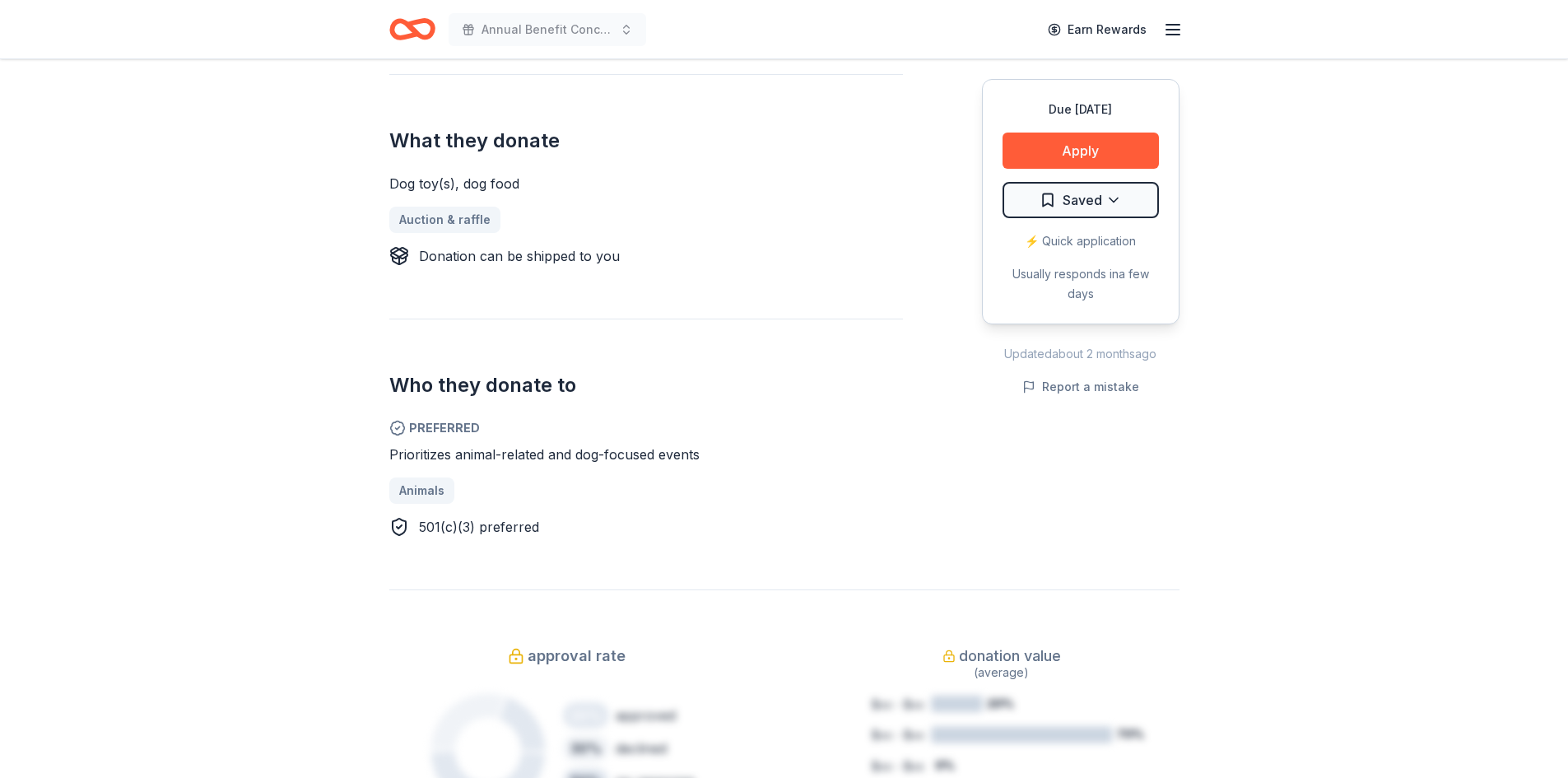
scroll to position [412, 0]
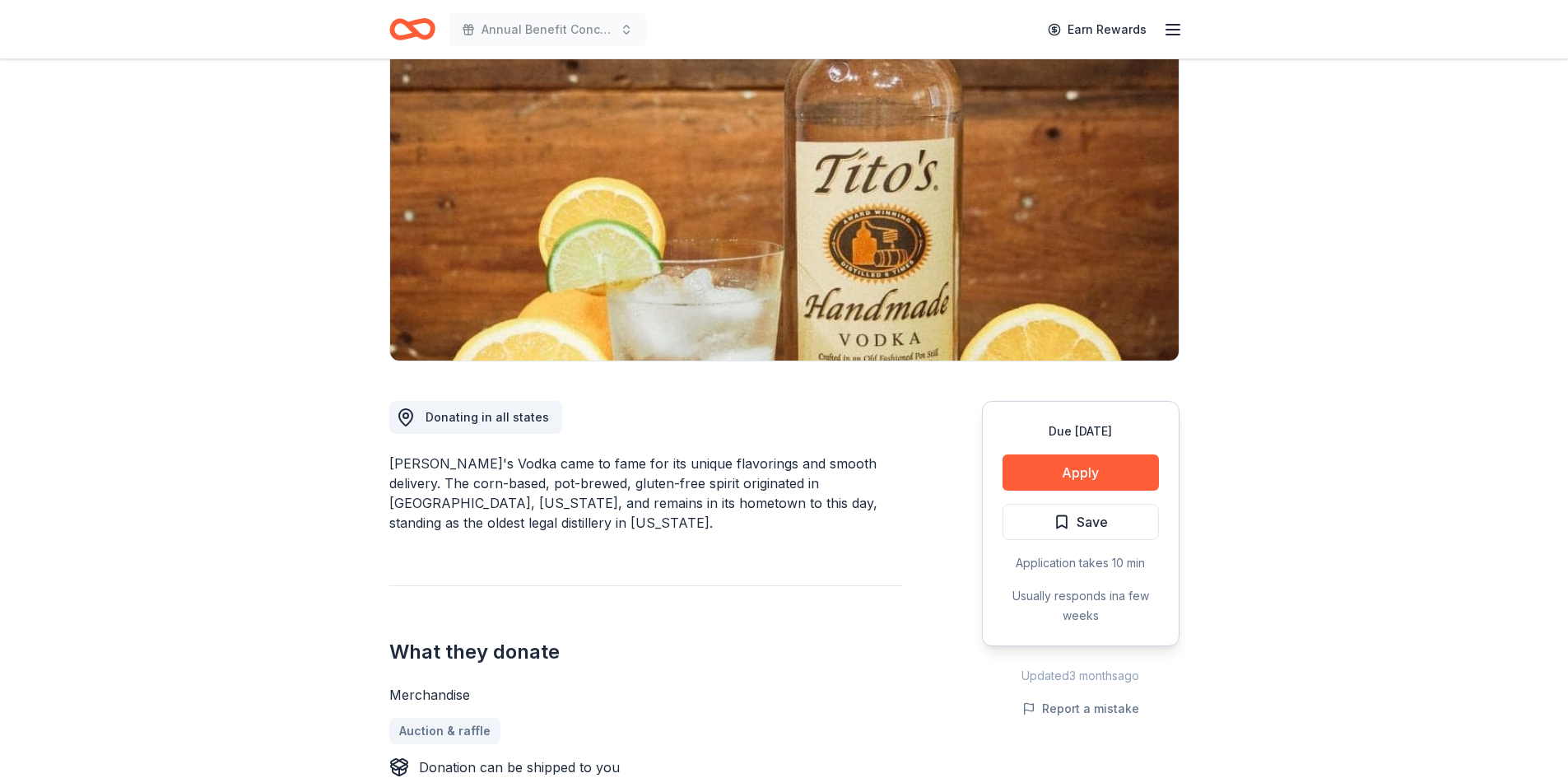
scroll to position [165, 0]
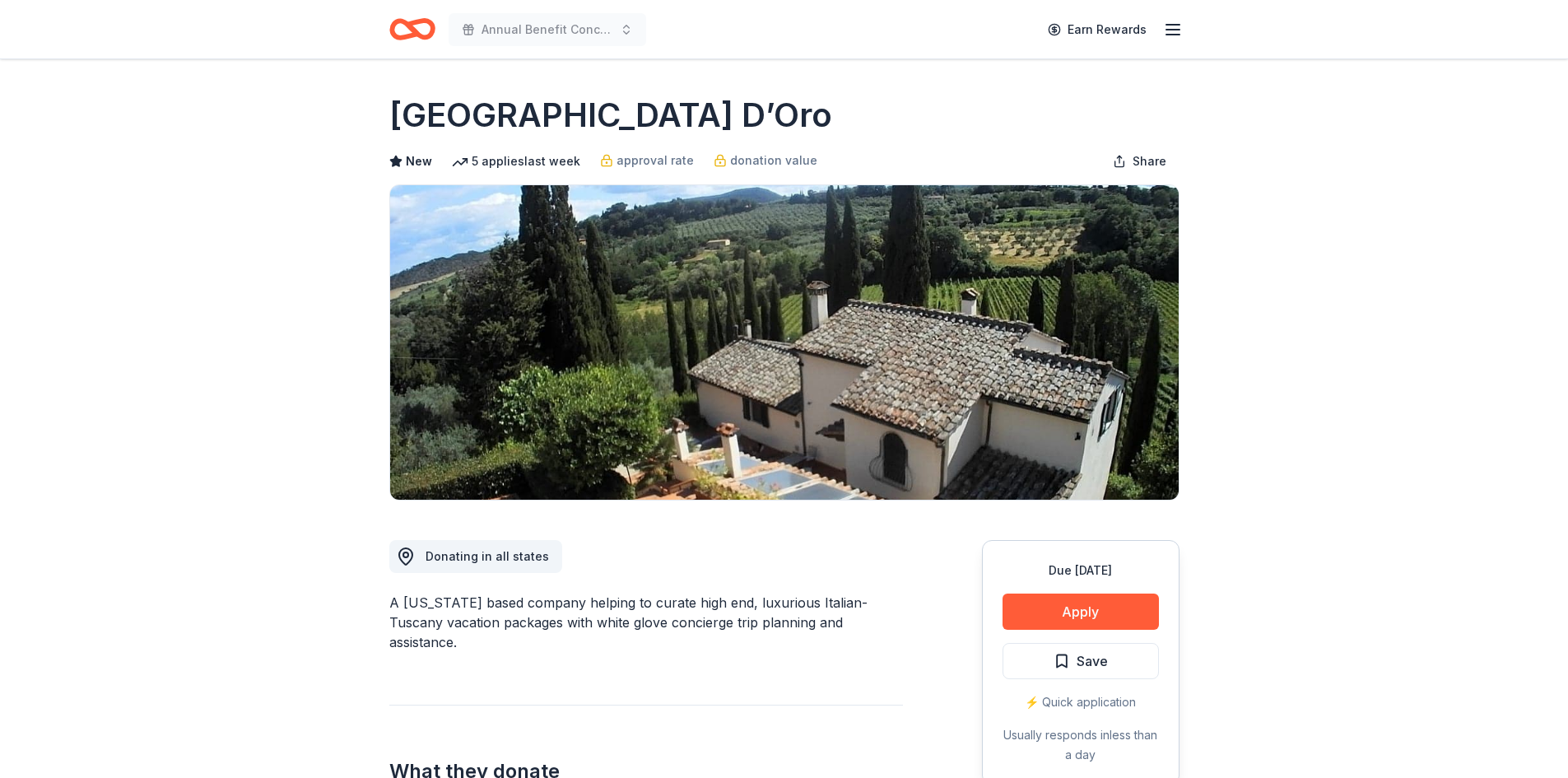
drag, startPoint x: 636, startPoint y: 119, endPoint x: 386, endPoint y: 121, distance: 250.0
click at [1135, 167] on span "Share" at bounding box center [1149, 161] width 34 height 19
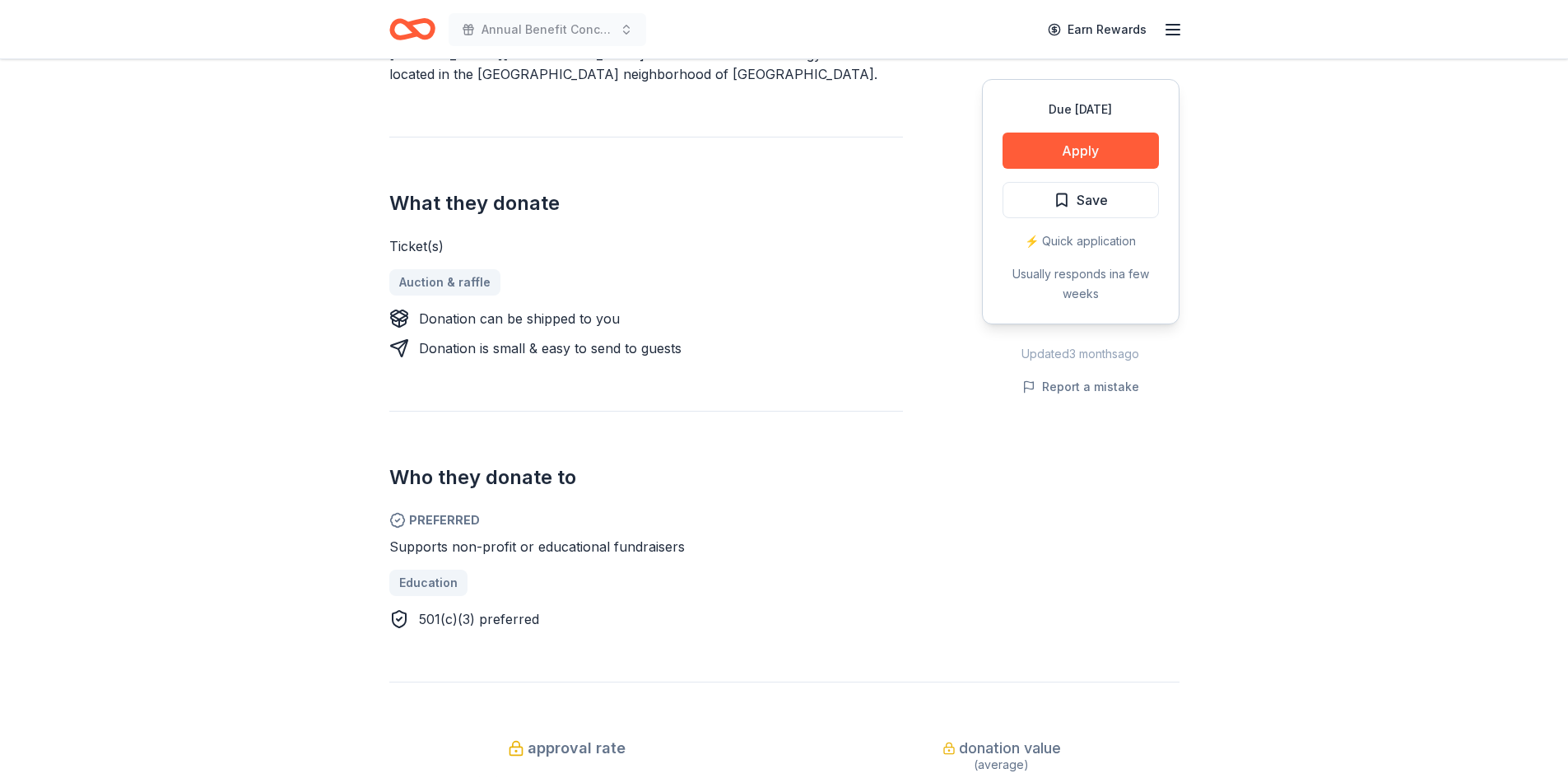
scroll to position [577, 0]
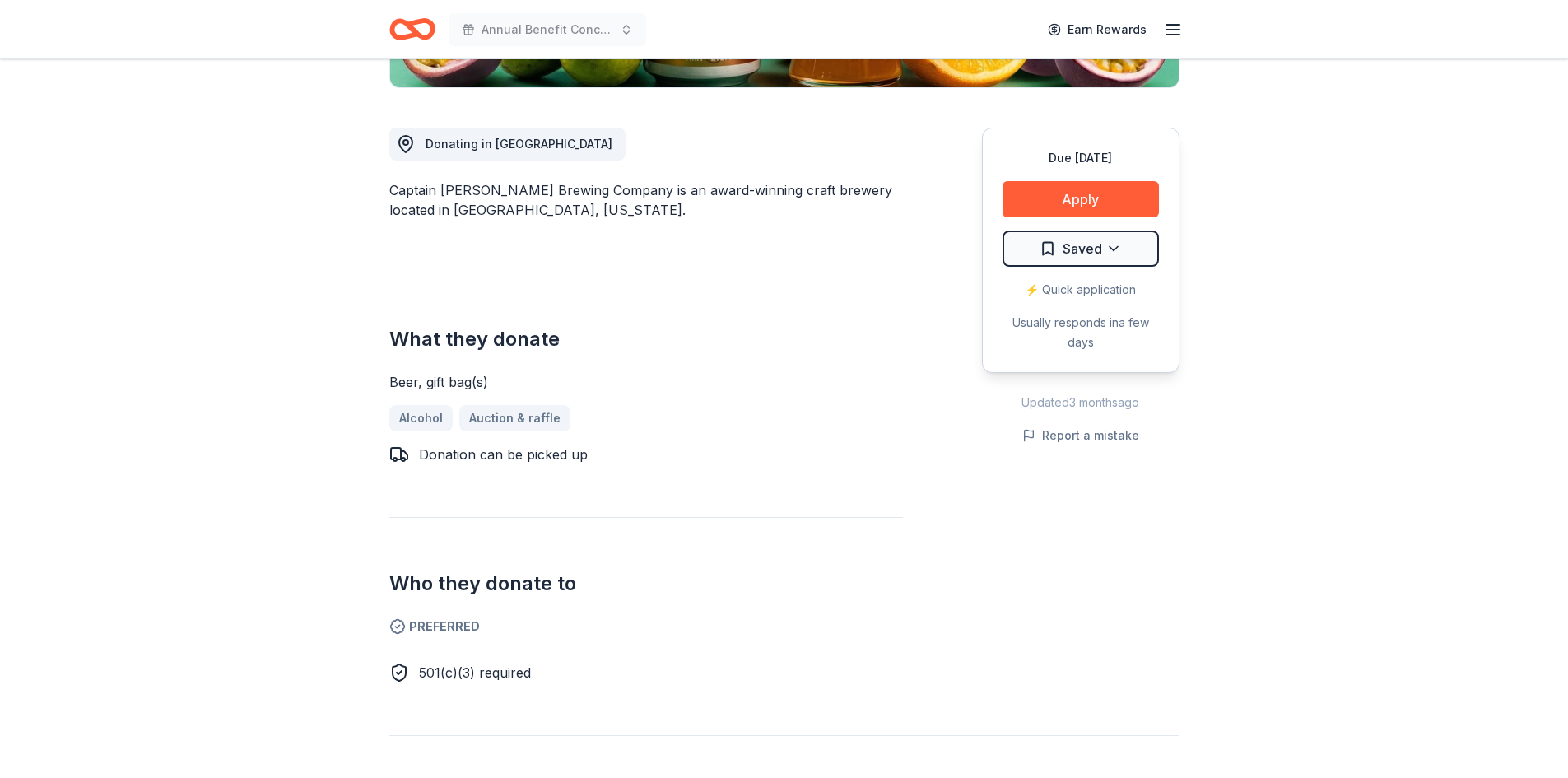
scroll to position [412, 0]
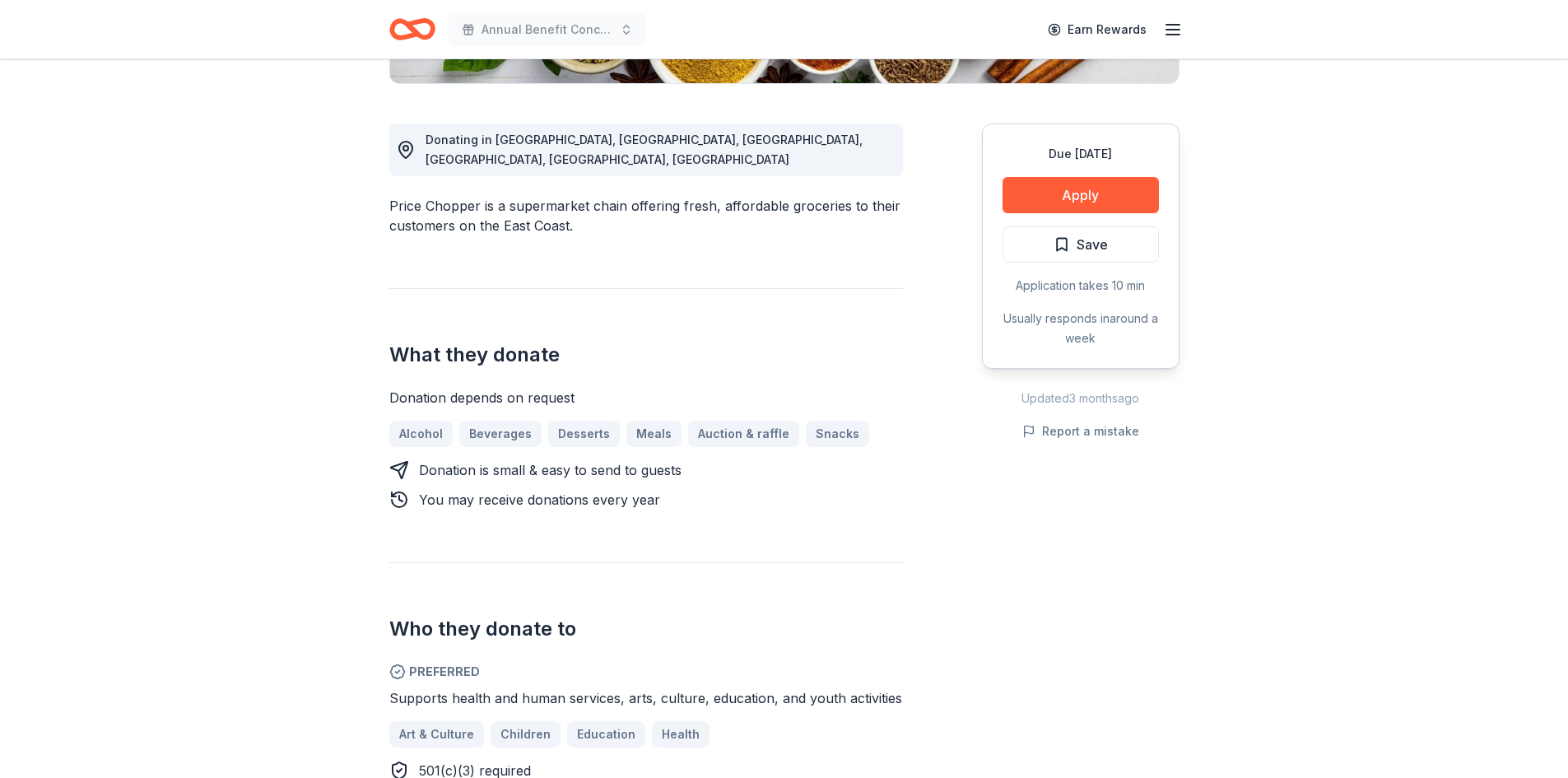
scroll to position [494, 0]
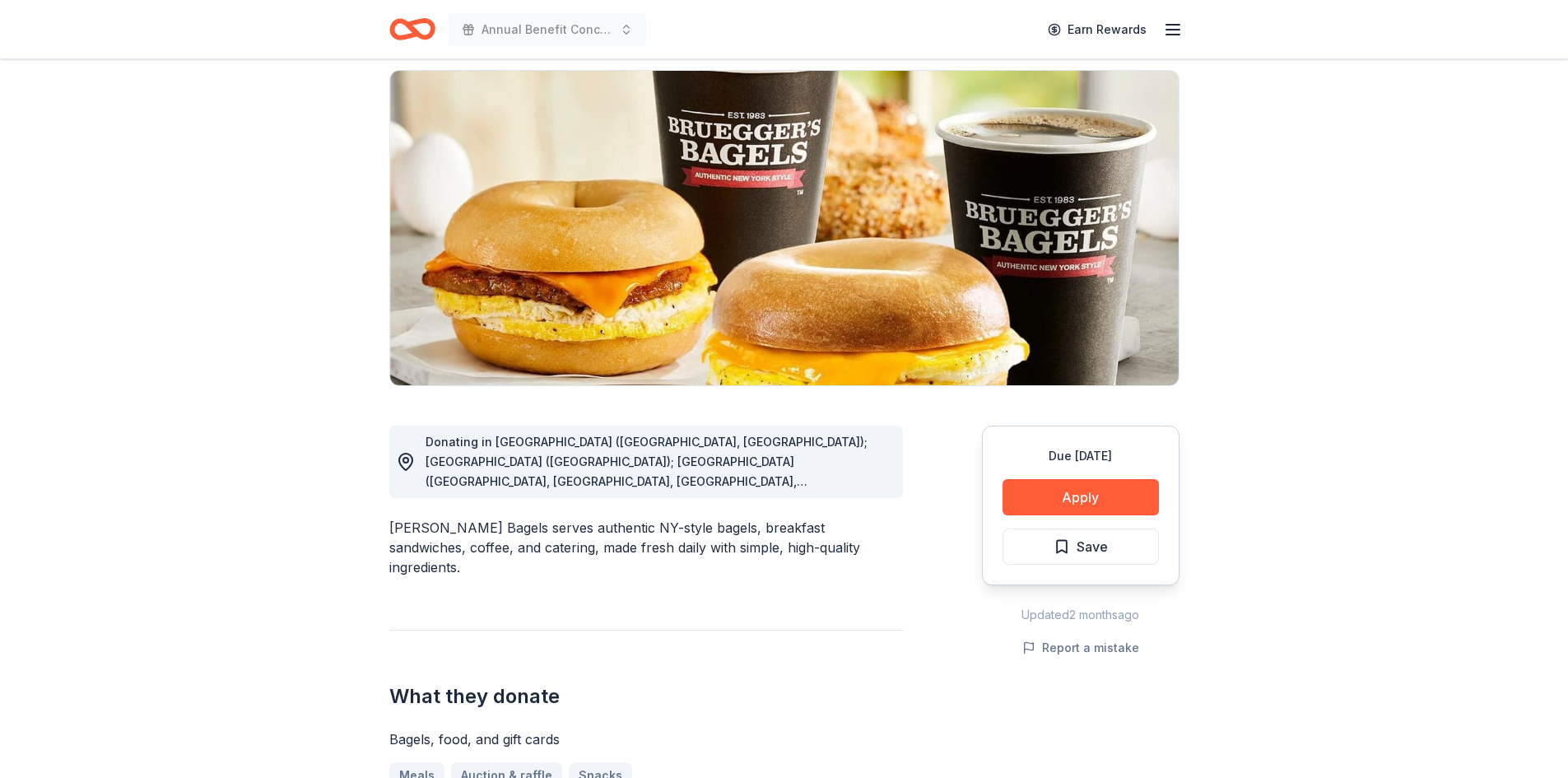
scroll to position [165, 0]
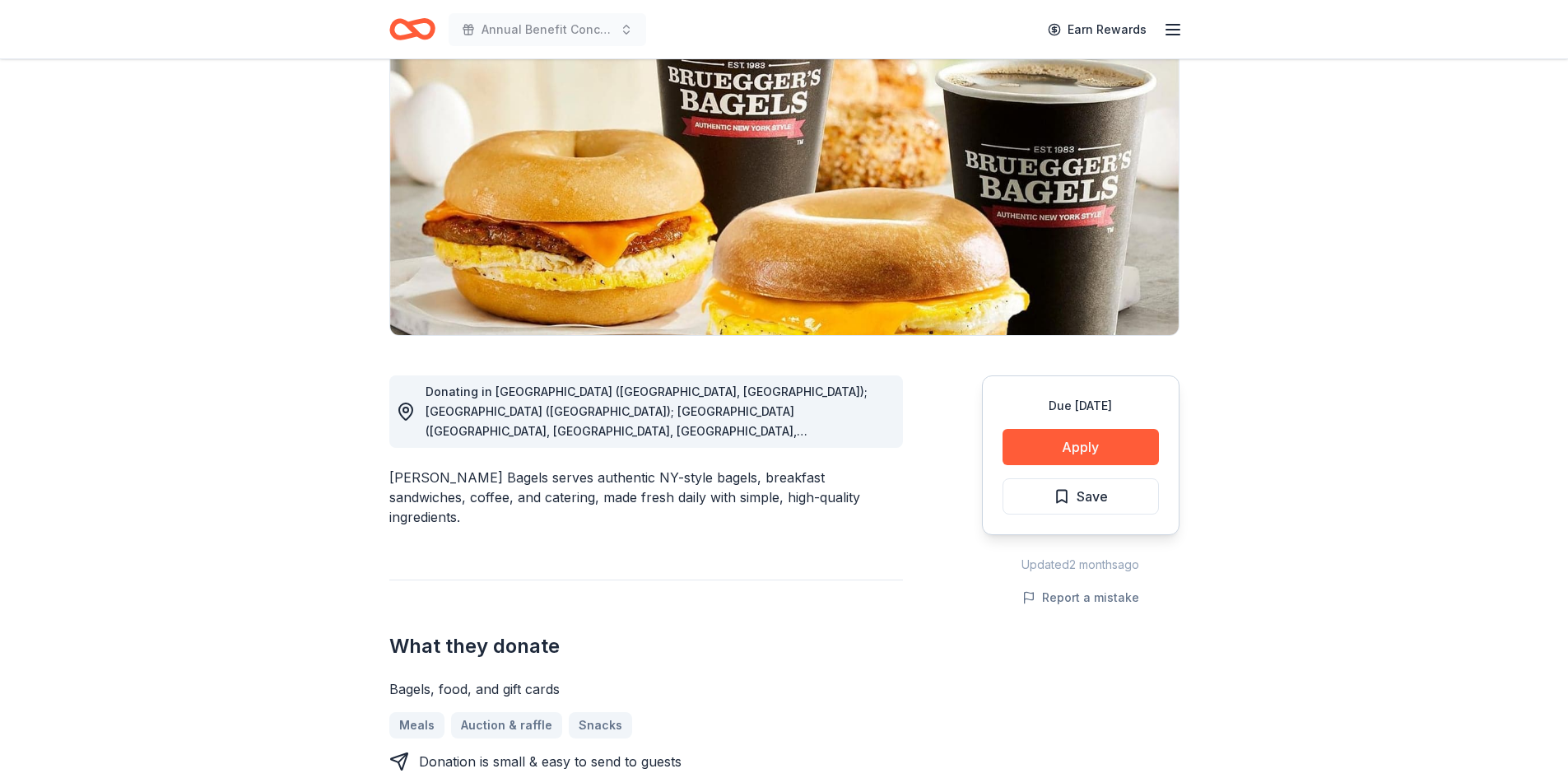
click at [862, 434] on span "Donating in AL (Huntsville, Madison); AZ (Tucson); CA (Aliso Viejo, Brea, Carls…" at bounding box center [656, 687] width 462 height 606
click at [869, 431] on span "Donating in AL (Huntsville, Madison); AZ (Tucson); CA (Aliso Viejo, Brea, Carls…" at bounding box center [656, 687] width 462 height 606
click at [875, 435] on div "Donating in AL (Huntsville, Madison); AZ (Tucson); CA (Aliso Viejo, Brea, Carls…" at bounding box center [657, 411] width 464 height 59
click at [872, 424] on span "Donating in AL (Huntsville, Madison); AZ (Tucson); CA (Aliso Viejo, Brea, Carls…" at bounding box center [656, 687] width 462 height 606
click at [858, 430] on span "Donating in AL (Huntsville, Madison); AZ (Tucson); CA (Aliso Viejo, Brea, Carls…" at bounding box center [656, 687] width 462 height 606
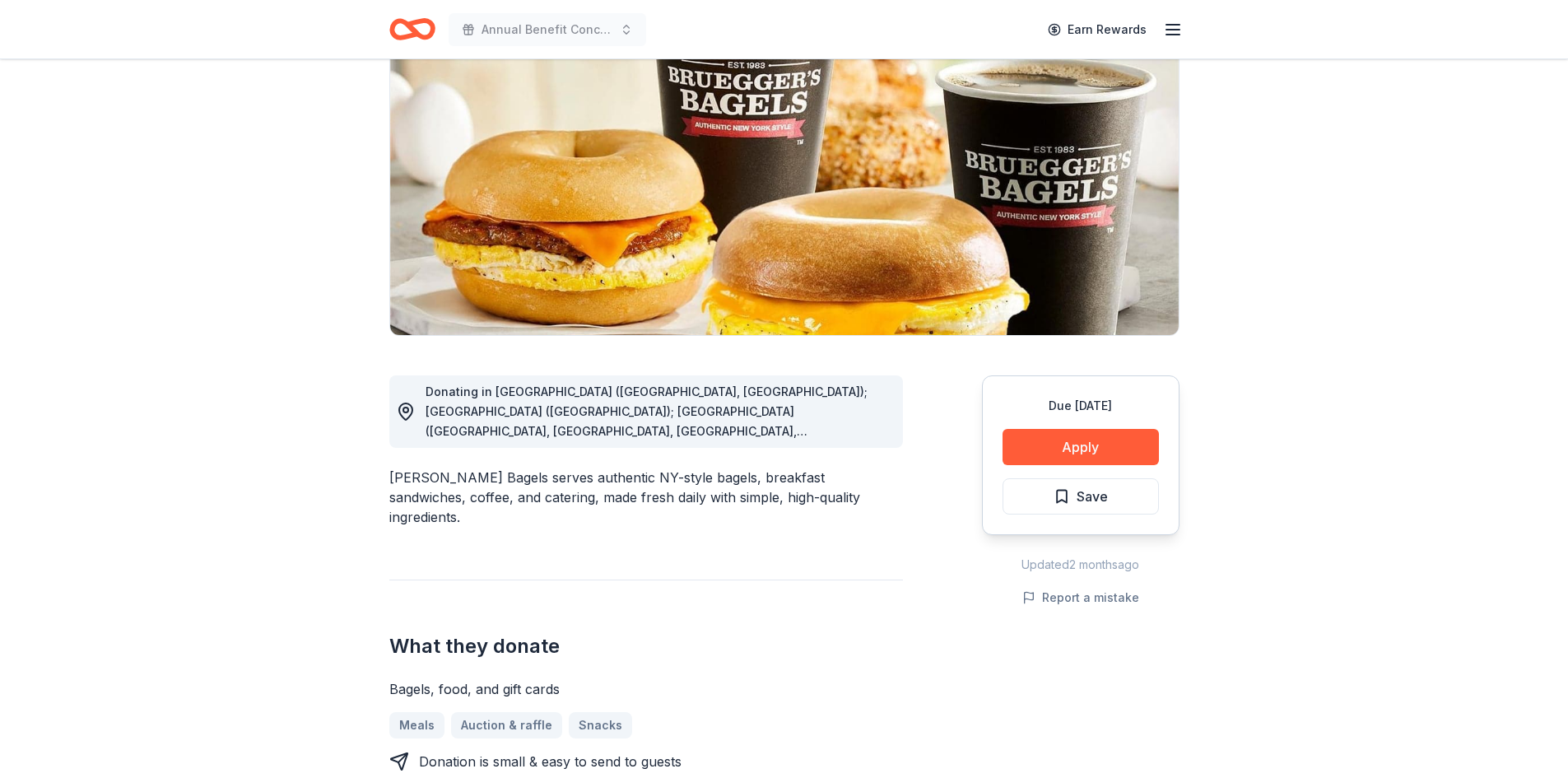
drag, startPoint x: 856, startPoint y: 431, endPoint x: 868, endPoint y: 433, distance: 12.2
click at [868, 433] on span "Donating in AL (Huntsville, Madison); AZ (Tucson); CA (Aliso Viejo, Brea, Carls…" at bounding box center [656, 687] width 462 height 606
click at [853, 428] on span "Donating in AL (Huntsville, Madison); AZ (Tucson); CA (Aliso Viejo, Brea, Carls…" at bounding box center [656, 687] width 462 height 606
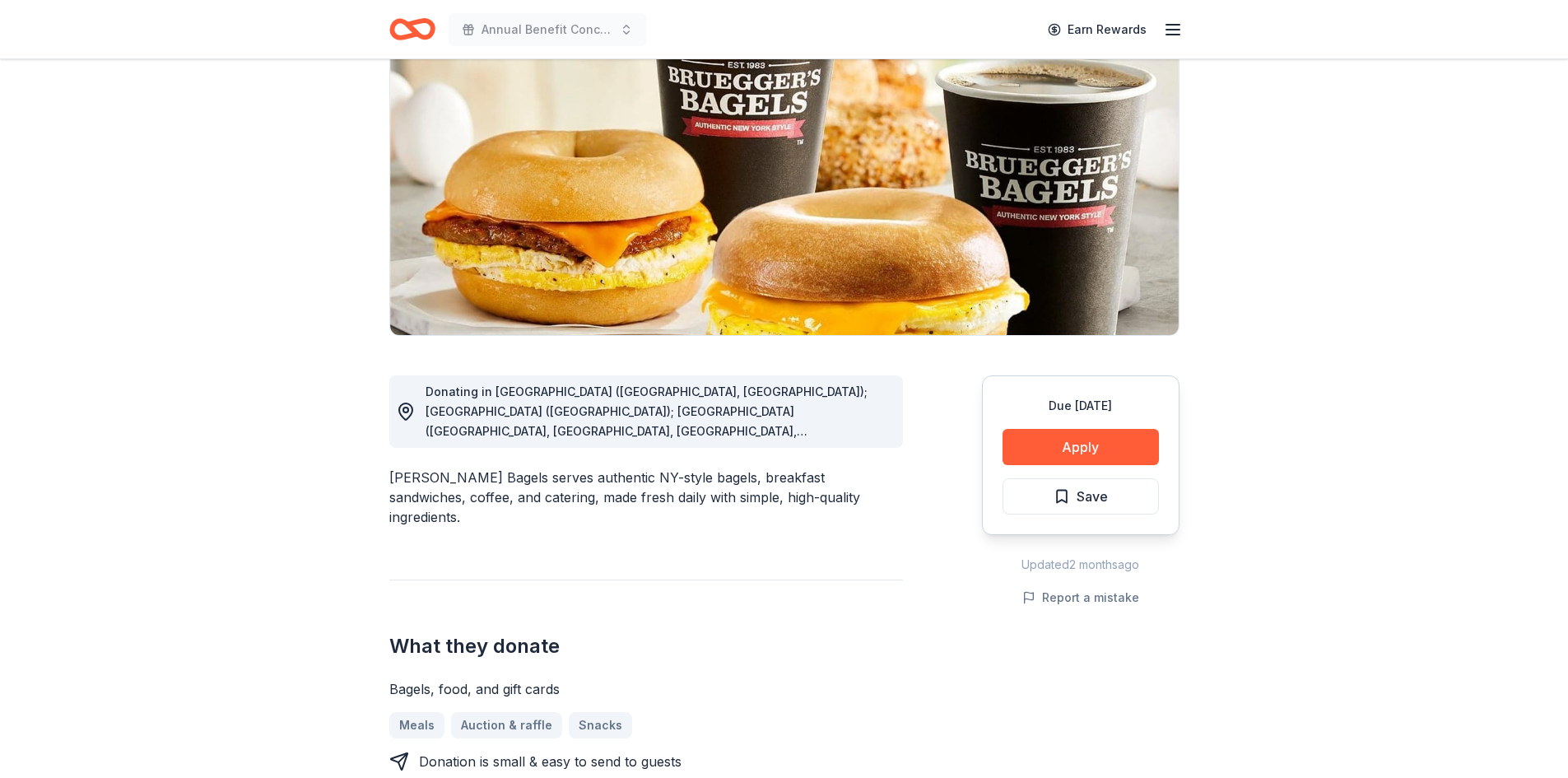
click at [853, 428] on span "Donating in AL (Huntsville, Madison); AZ (Tucson); CA (Aliso Viejo, Brea, Carls…" at bounding box center [656, 687] width 462 height 606
click at [856, 428] on span "Donating in AL (Huntsville, Madison); AZ (Tucson); CA (Aliso Viejo, Brea, Carls…" at bounding box center [656, 687] width 462 height 606
click at [857, 428] on span "Donating in AL (Huntsville, Madison); AZ (Tucson); CA (Aliso Viejo, Brea, Carls…" at bounding box center [656, 687] width 462 height 606
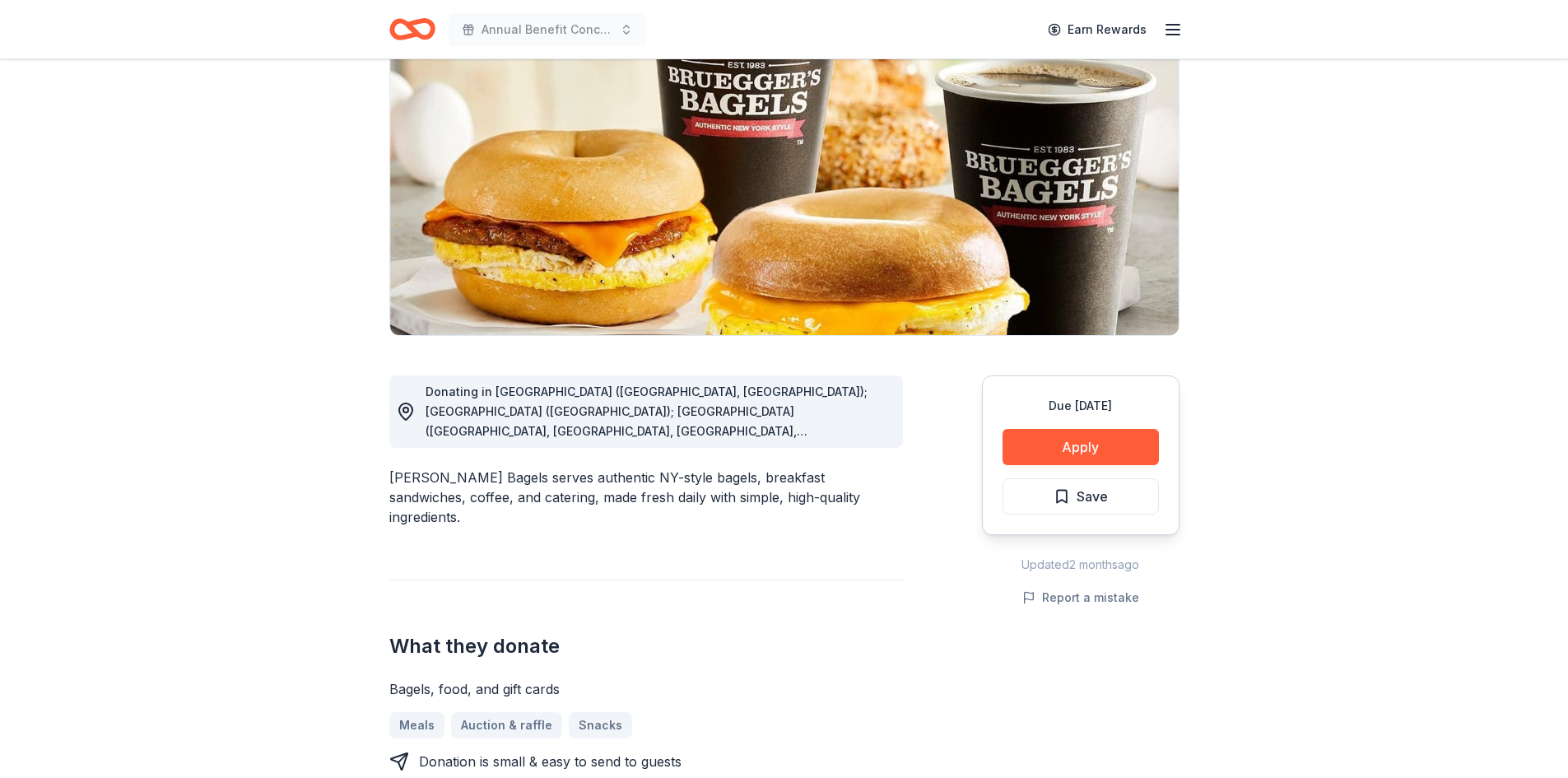
click at [858, 430] on span "Donating in AL (Huntsville, Madison); AZ (Tucson); CA (Aliso Viejo, Brea, Carls…" at bounding box center [656, 687] width 462 height 606
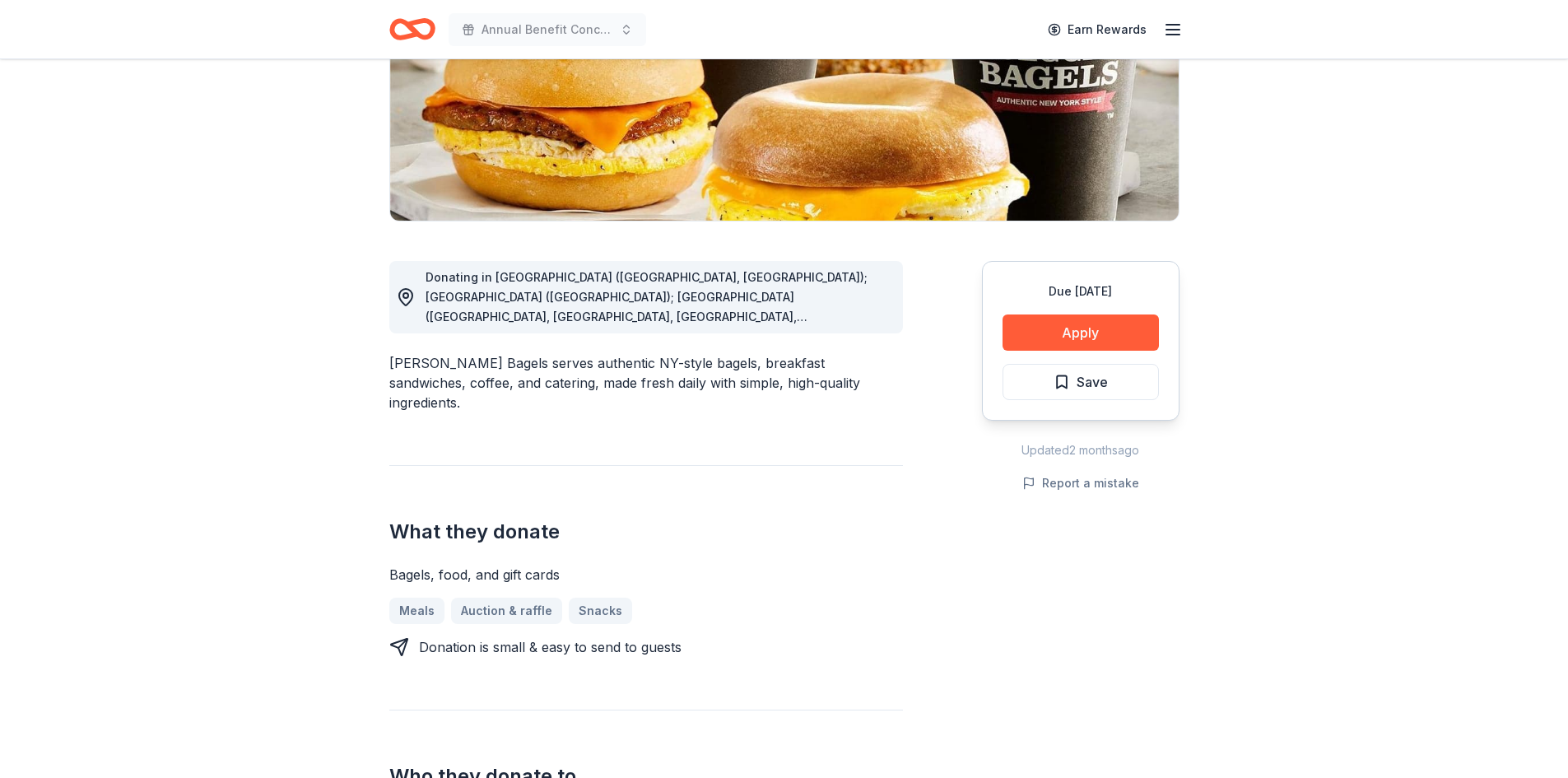
scroll to position [412, 0]
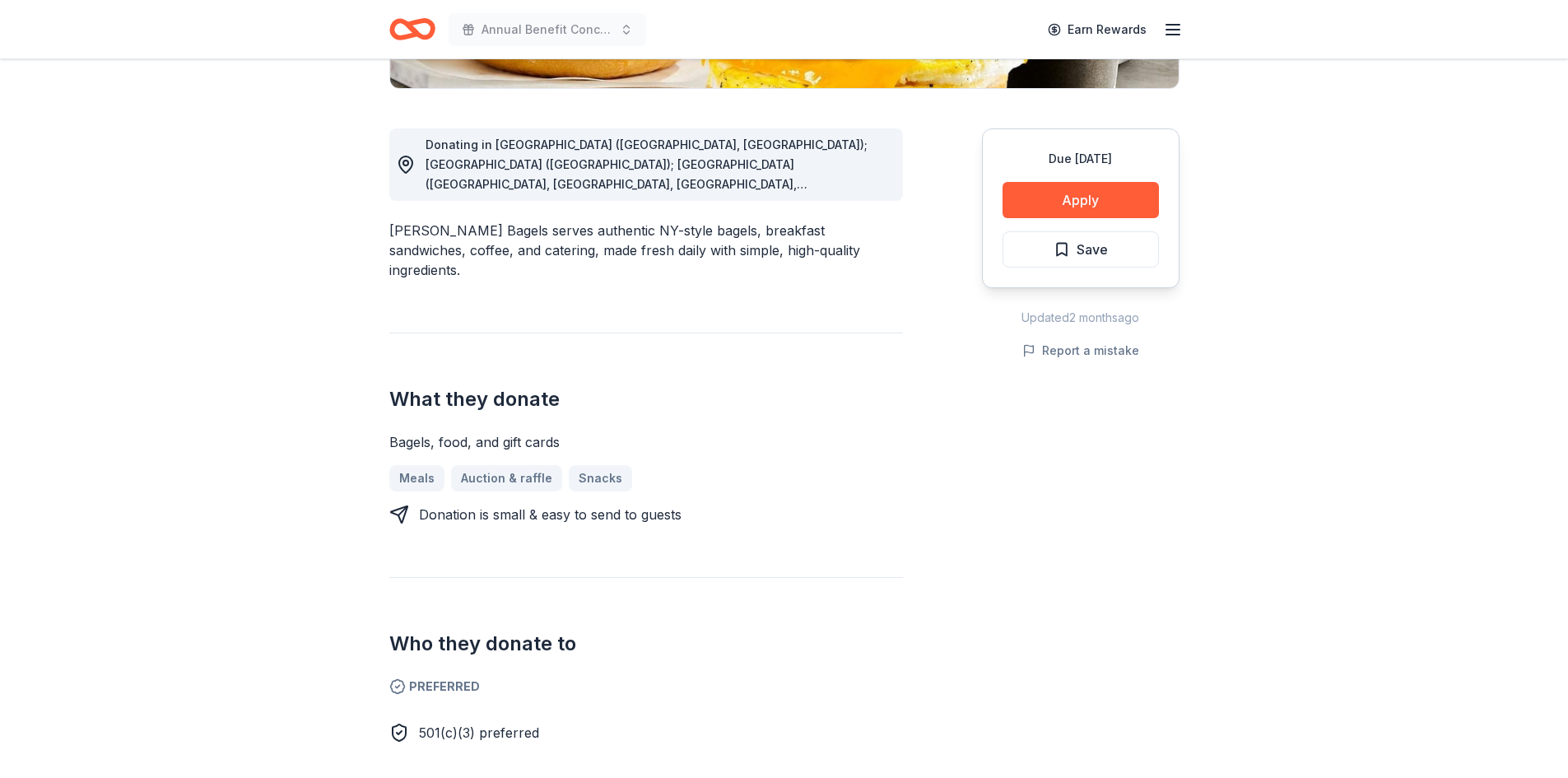
click at [399, 169] on icon at bounding box center [406, 164] width 19 height 19
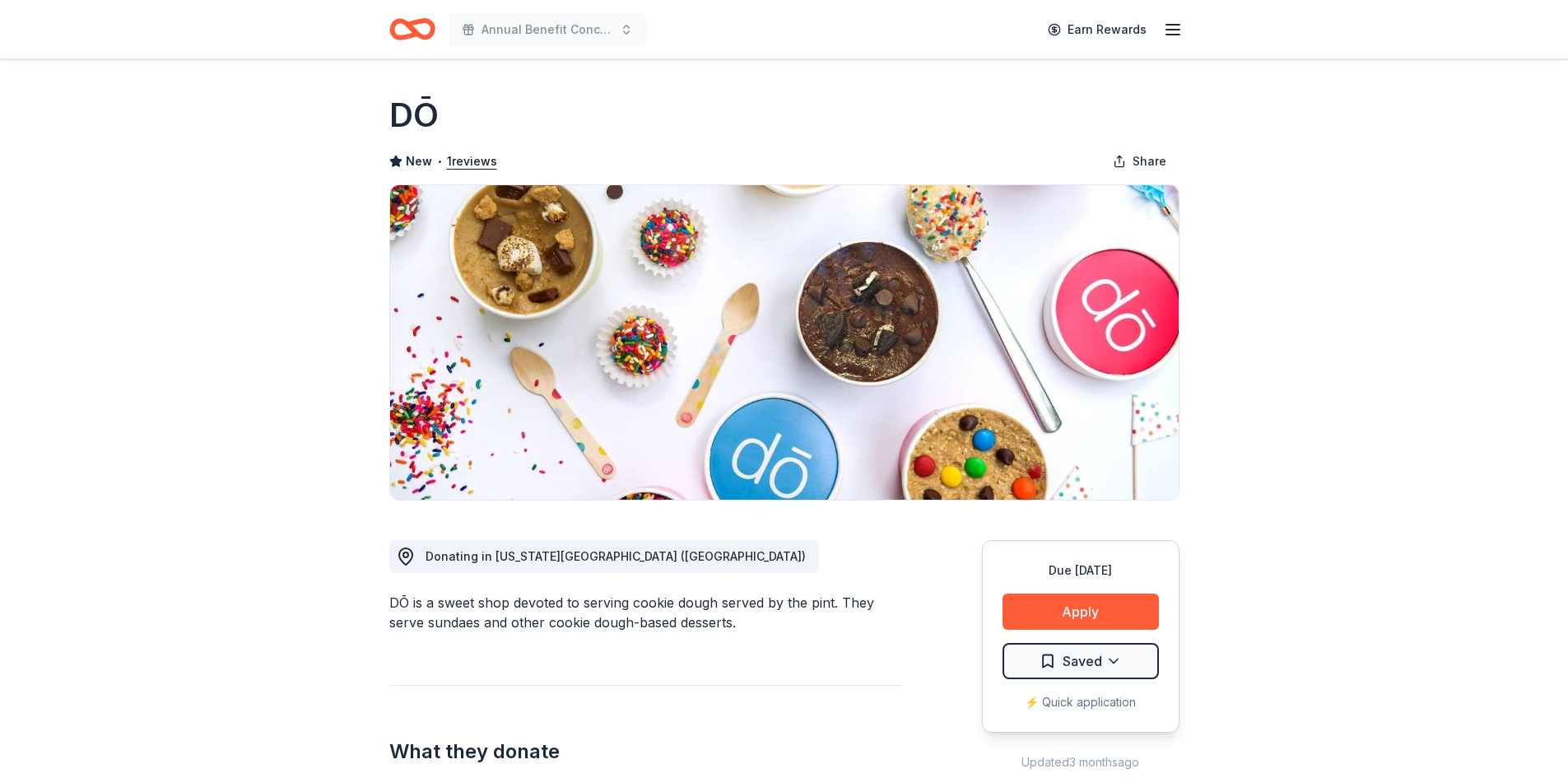
drag, startPoint x: 430, startPoint y: 113, endPoint x: 295, endPoint y: 113, distance: 135.0
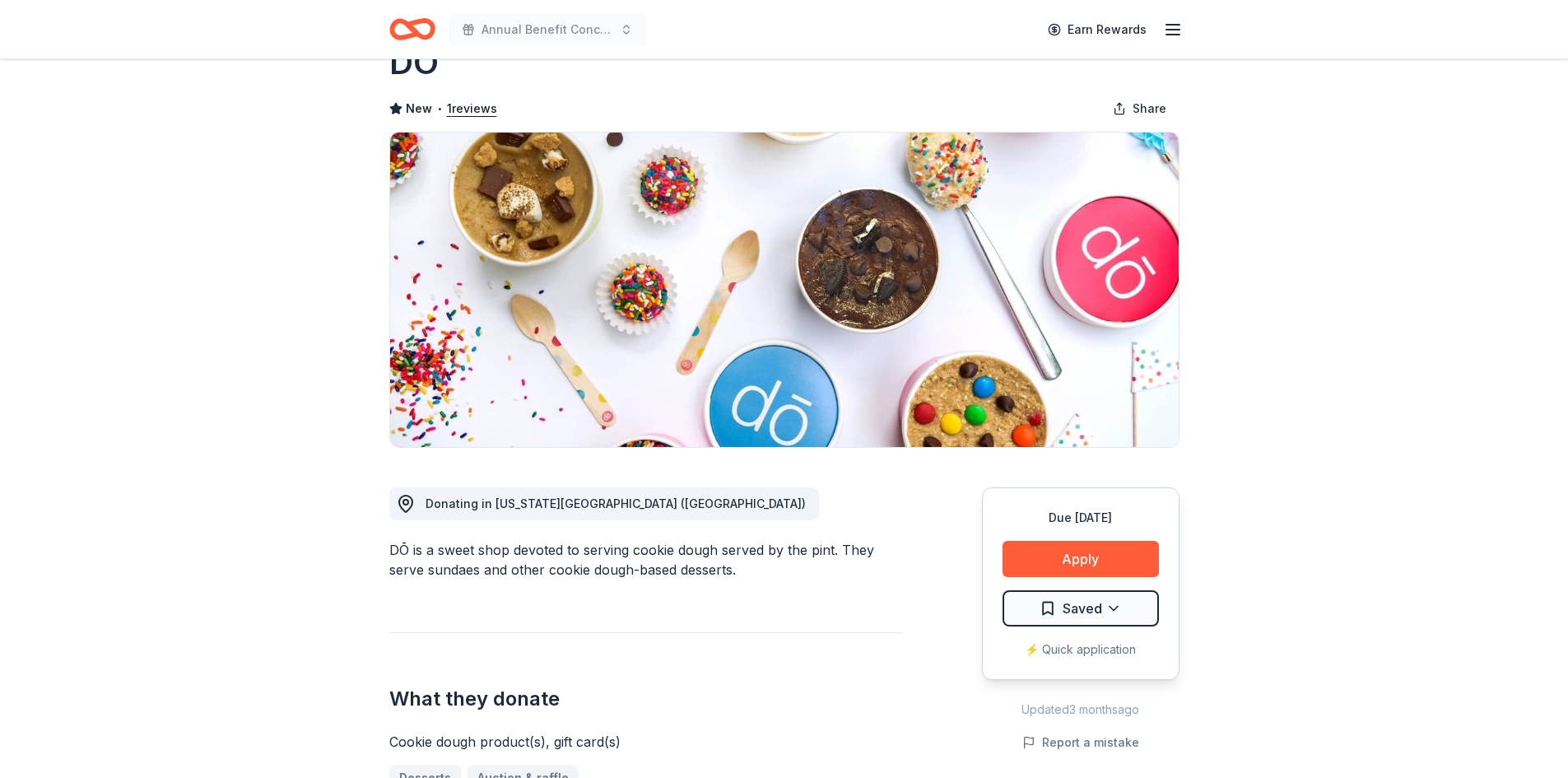
scroll to position [82, 0]
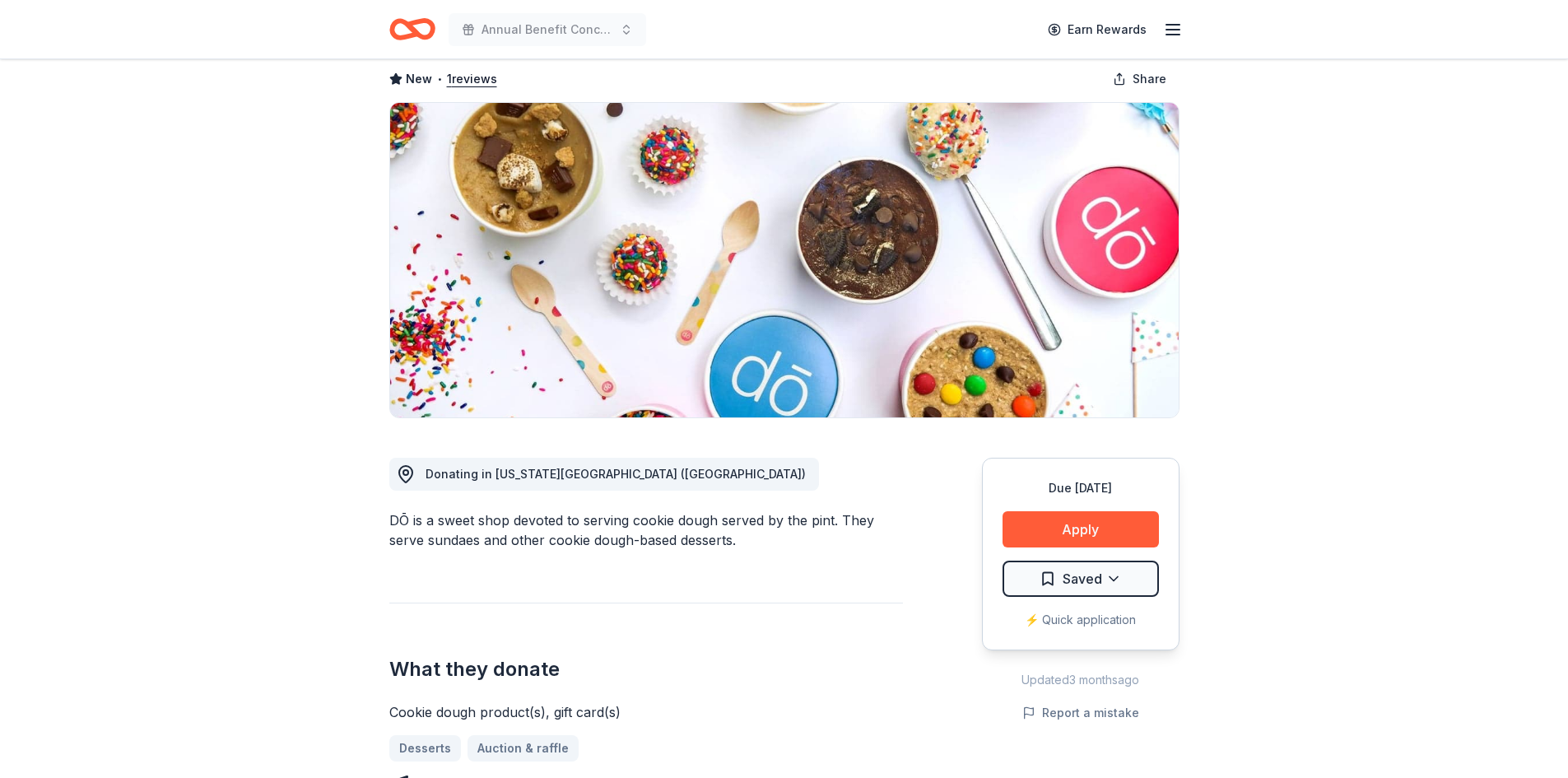
drag, startPoint x: 395, startPoint y: 519, endPoint x: 821, endPoint y: 344, distance: 460.5
click at [545, 517] on div "DŌ is a sweet shop devoted to serving cookie dough served by the pint. They ser…" at bounding box center [646, 529] width 514 height 40
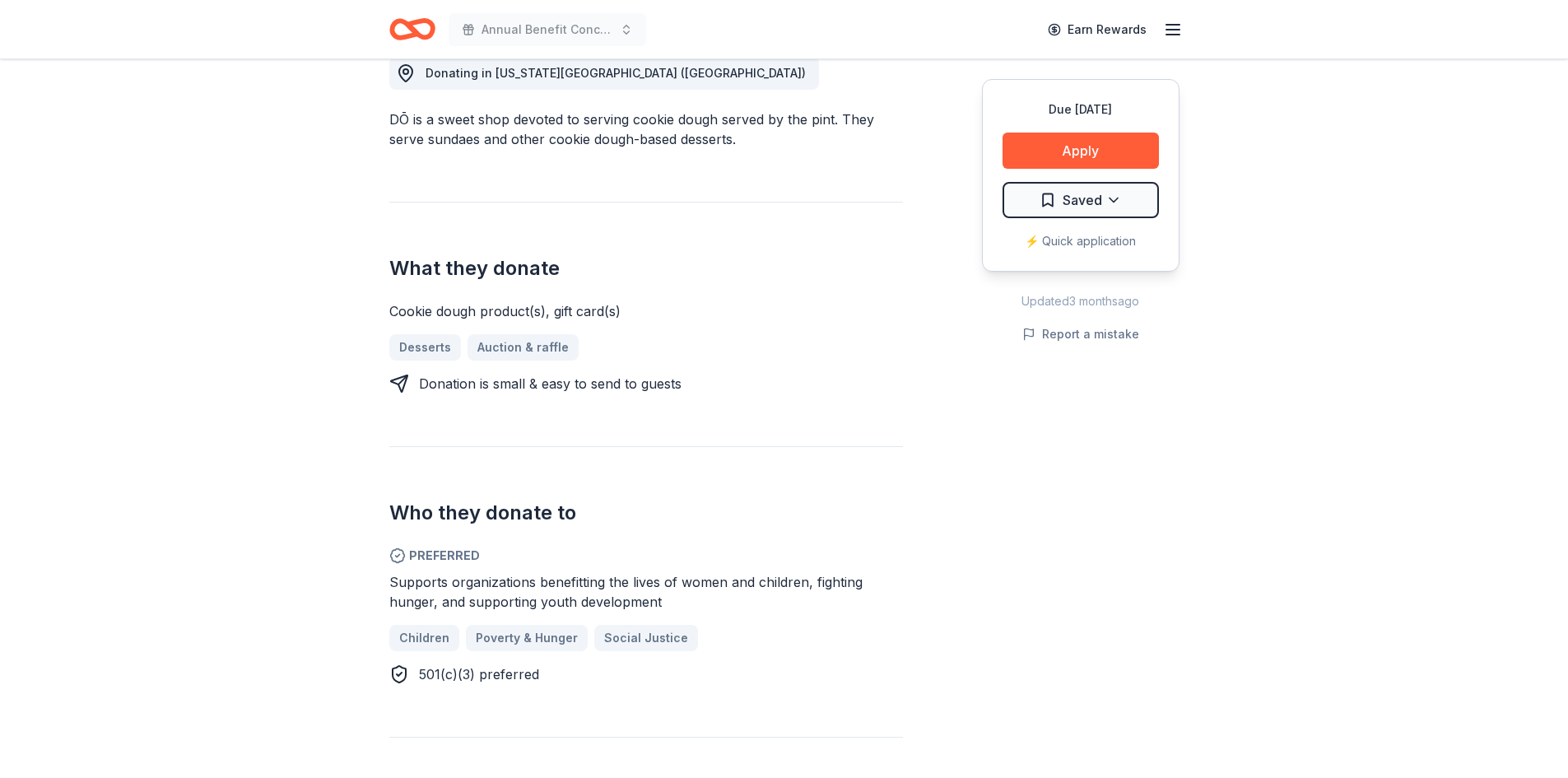
scroll to position [412, 0]
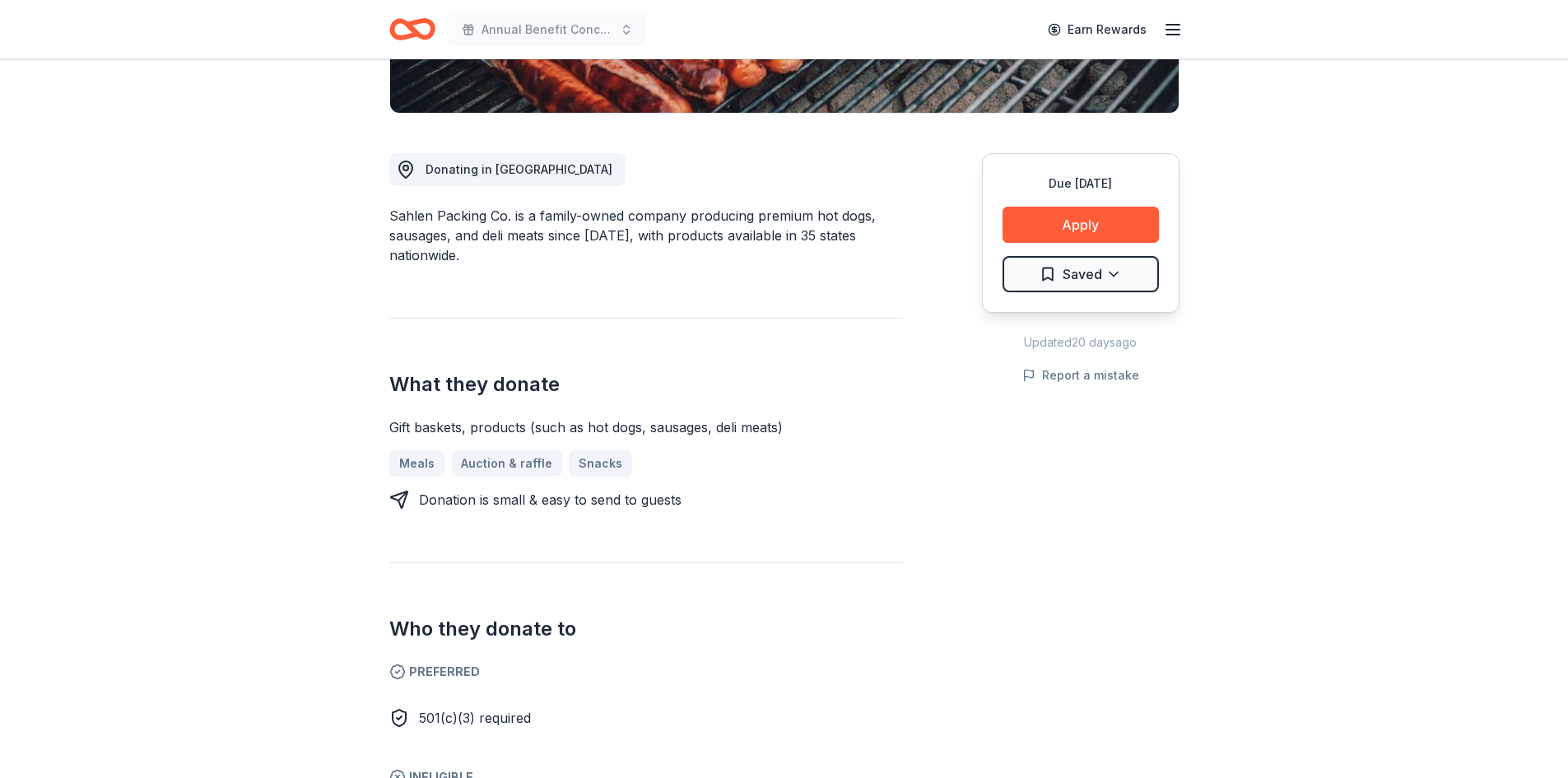
scroll to position [412, 0]
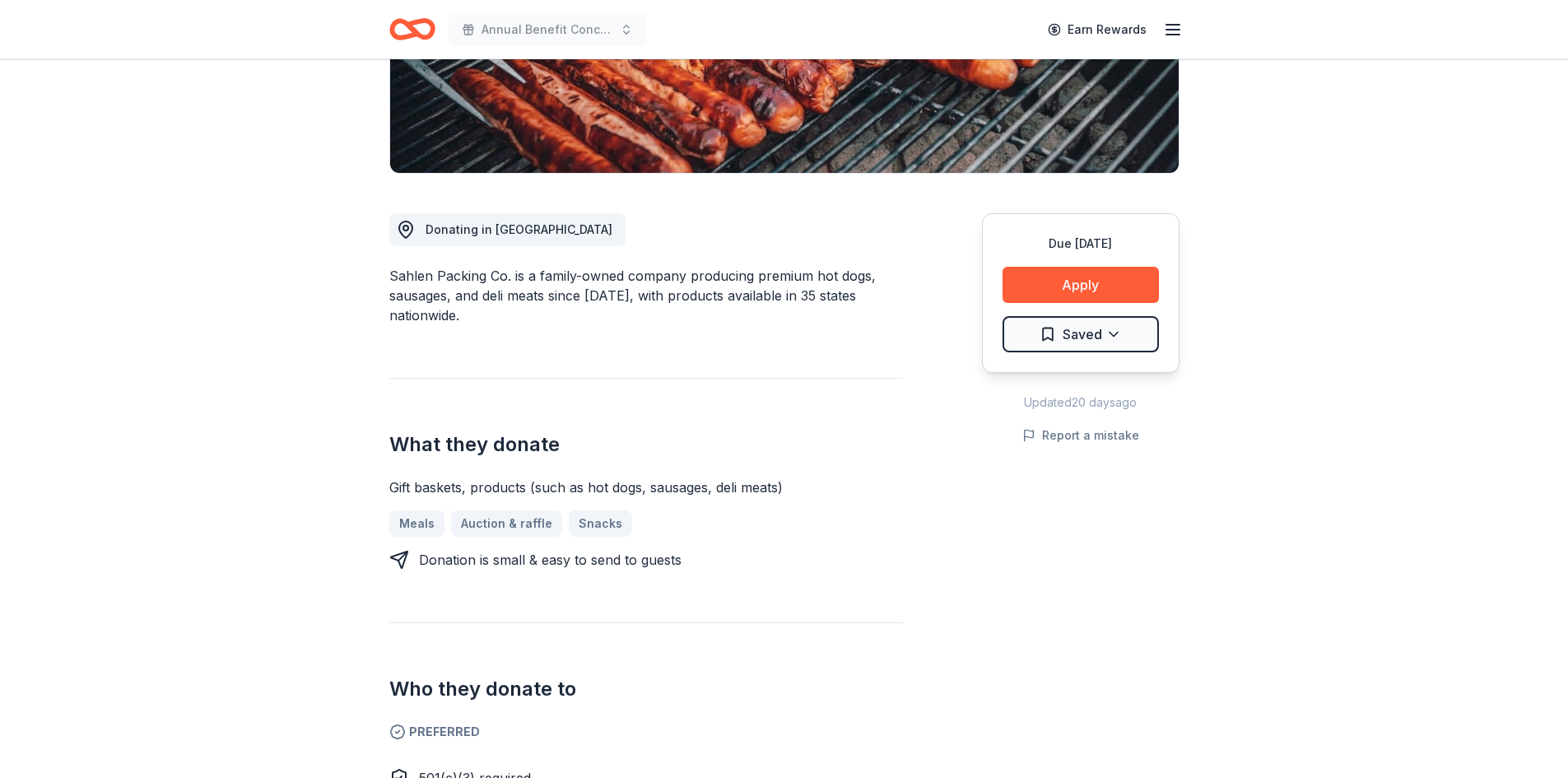
scroll to position [329, 0]
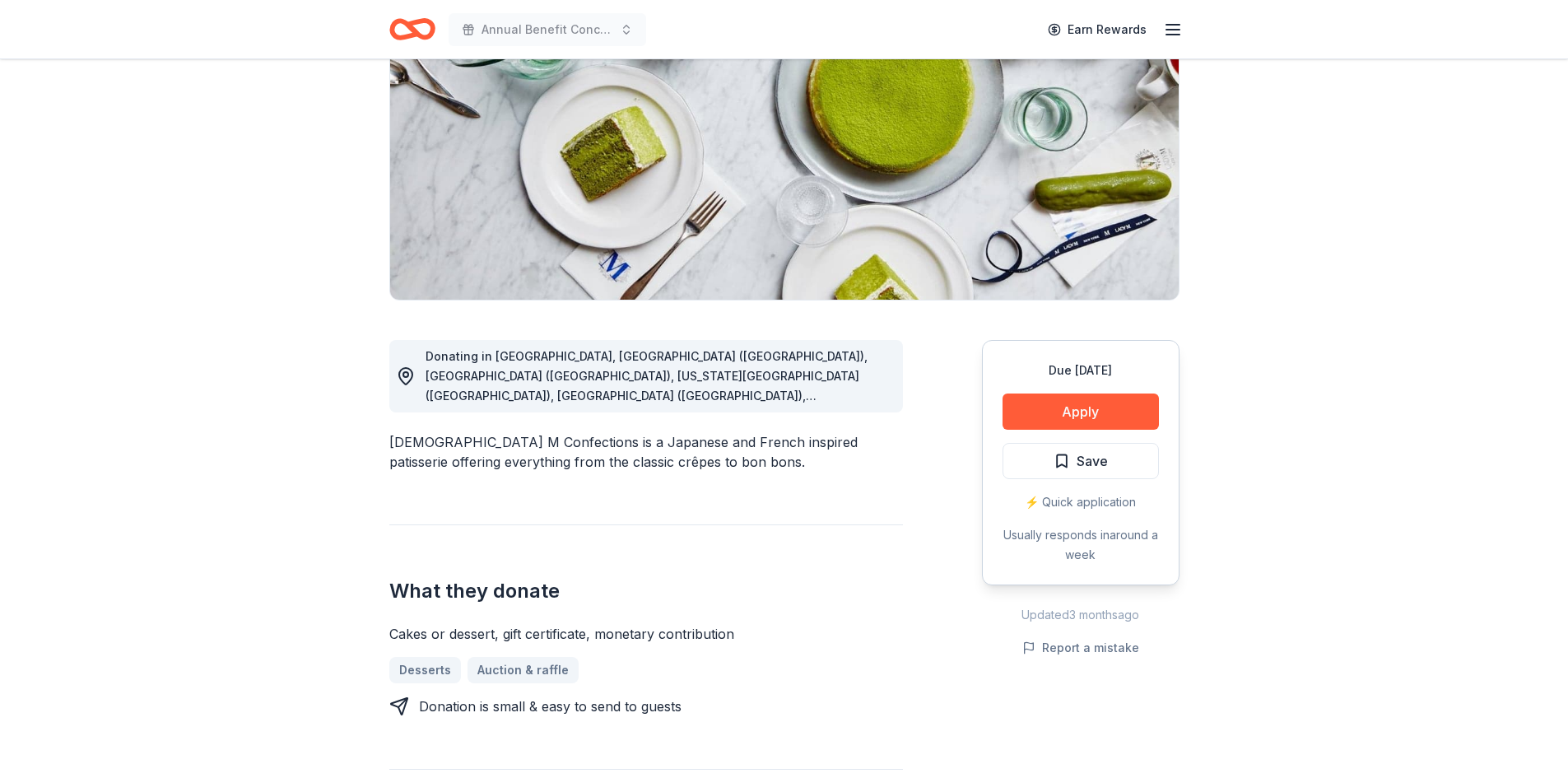
scroll to position [247, 0]
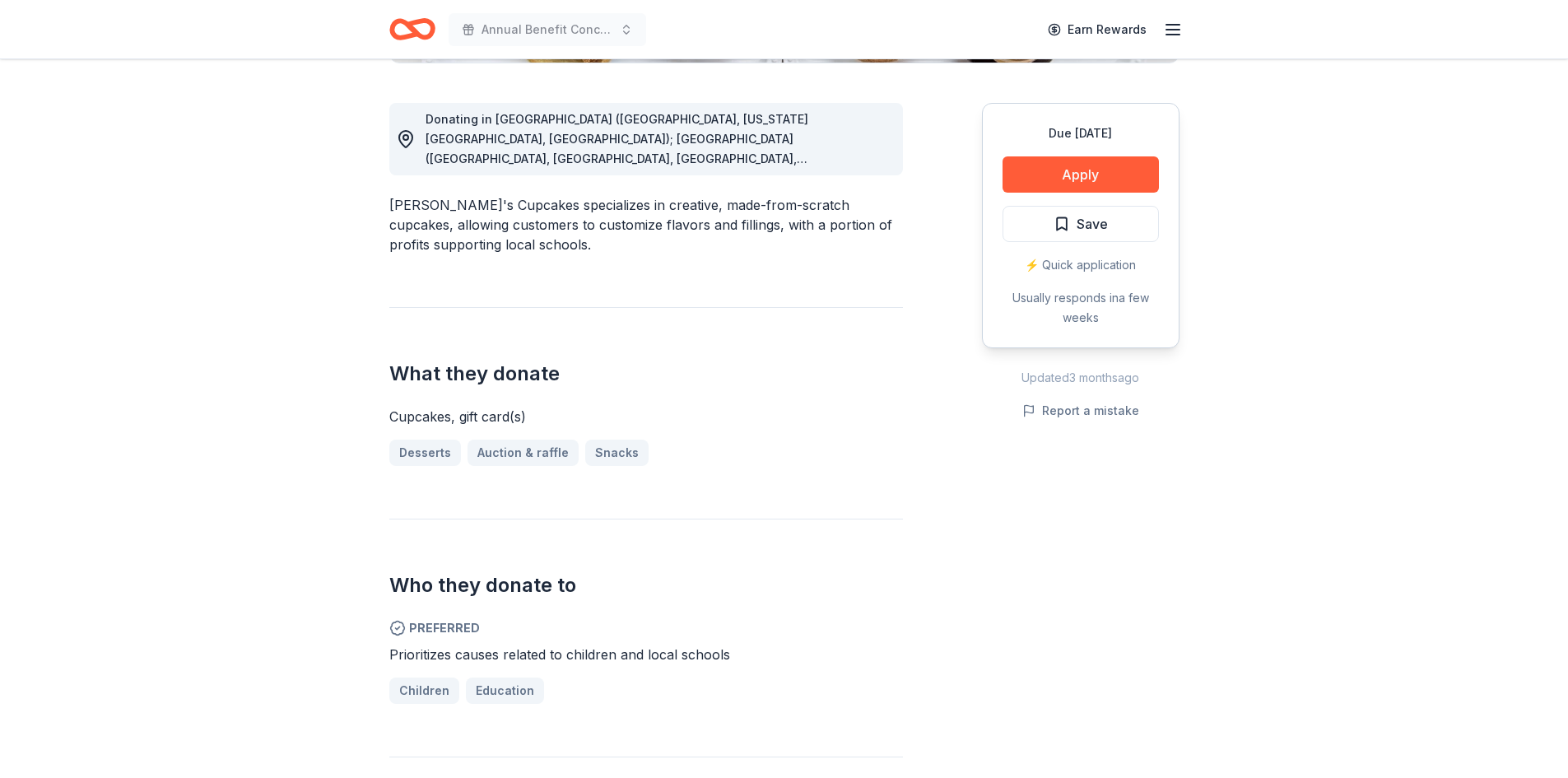
scroll to position [412, 0]
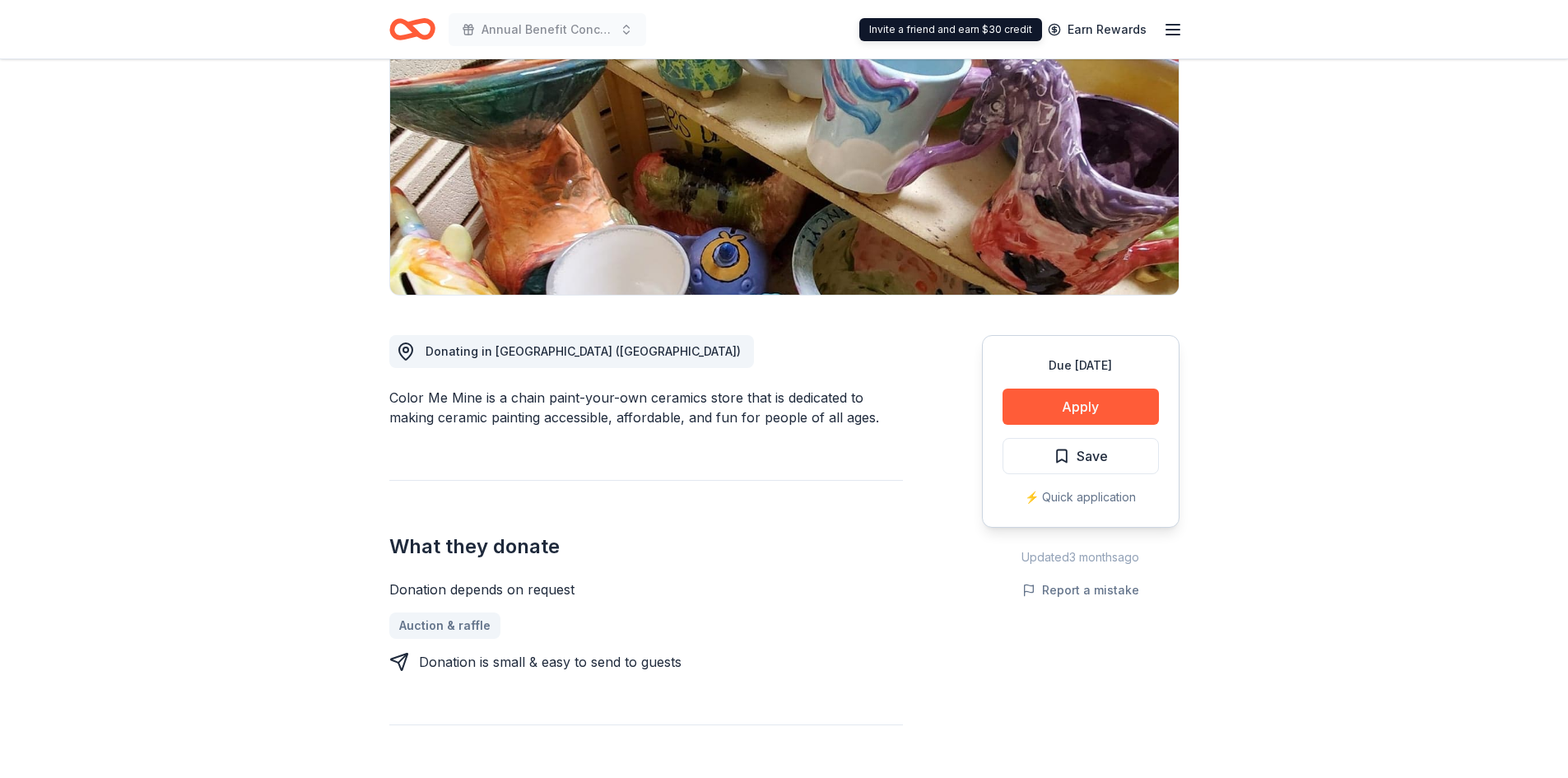
scroll to position [329, 0]
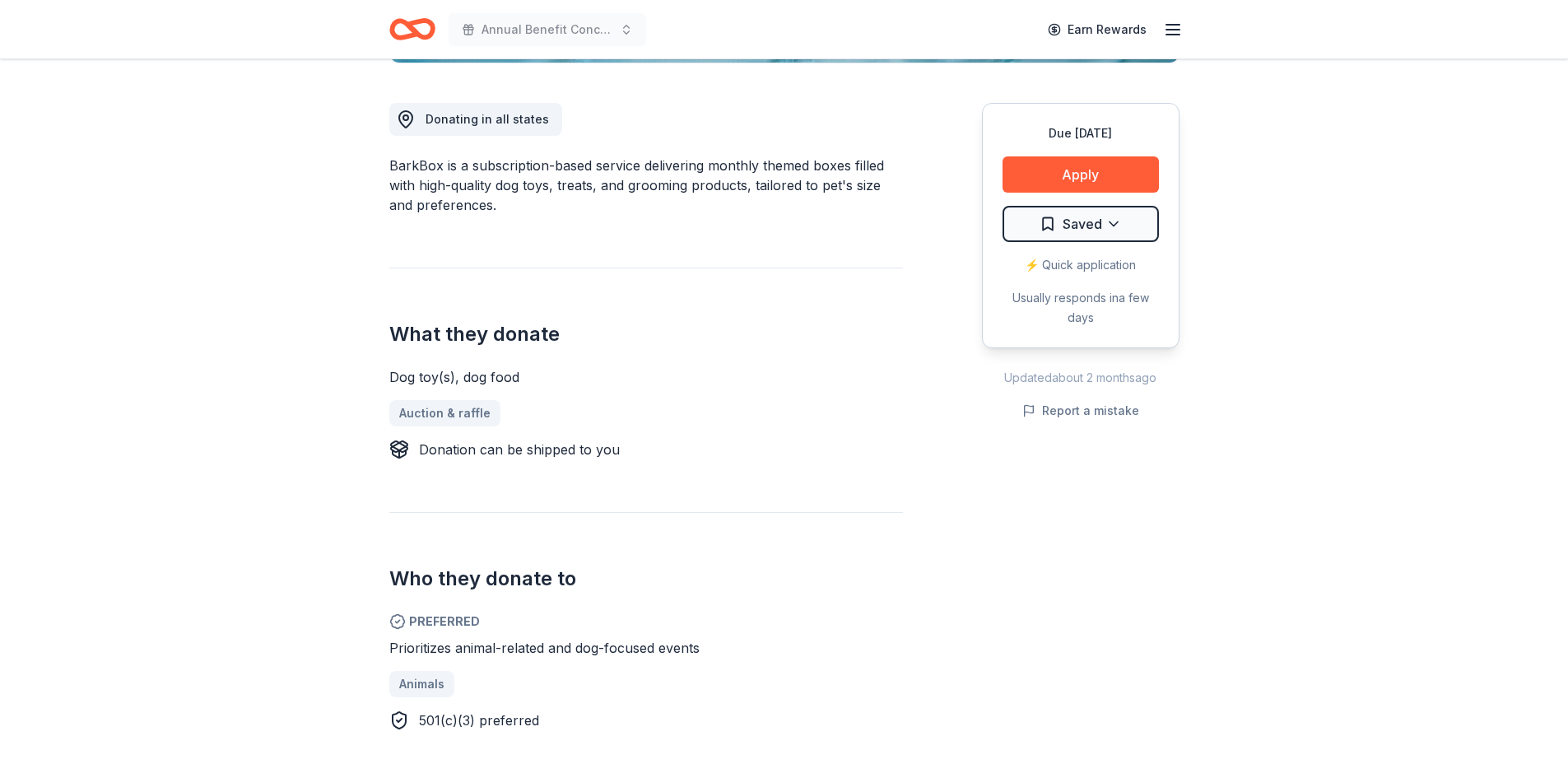
scroll to position [412, 0]
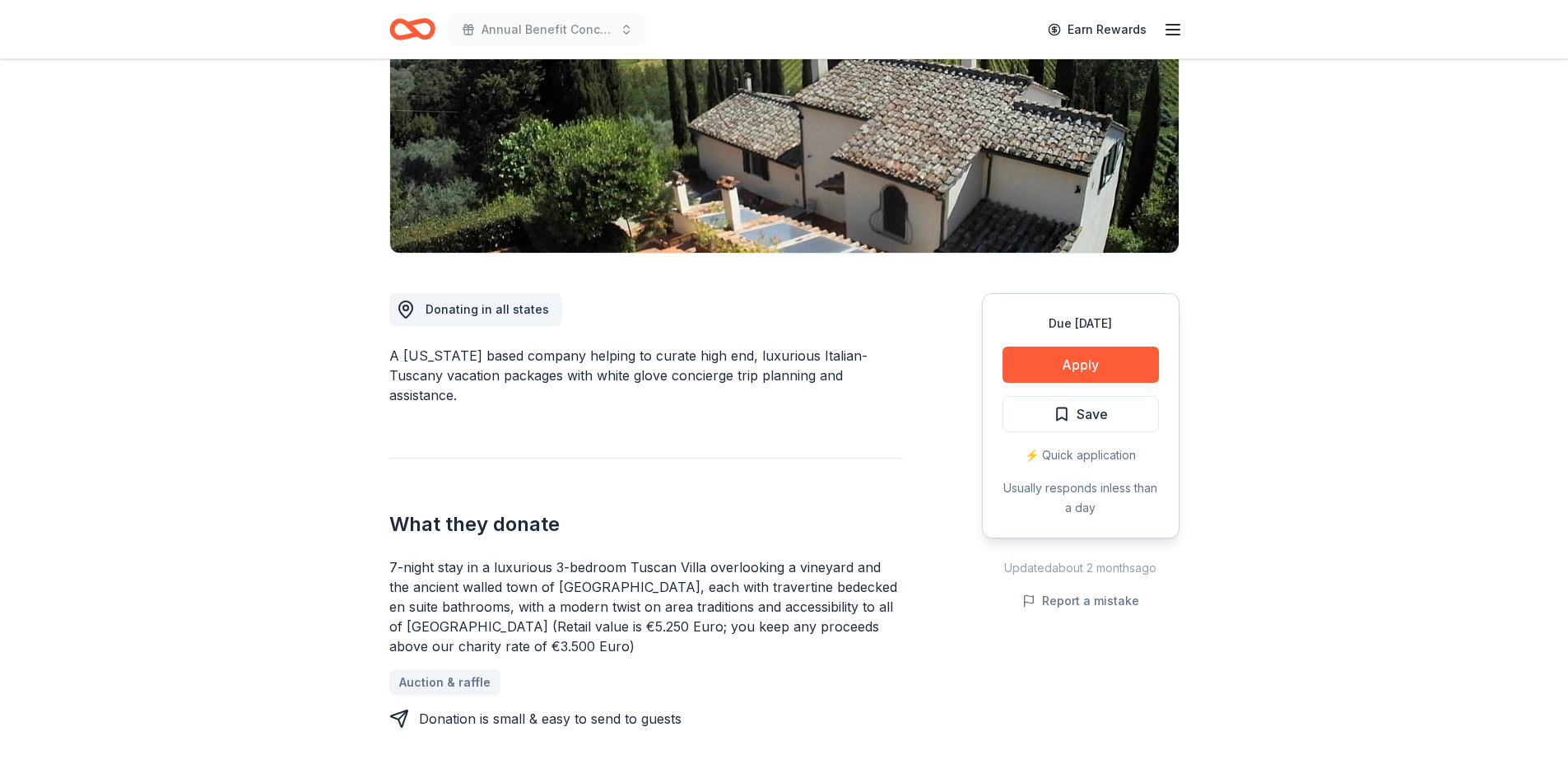
scroll to position [494, 0]
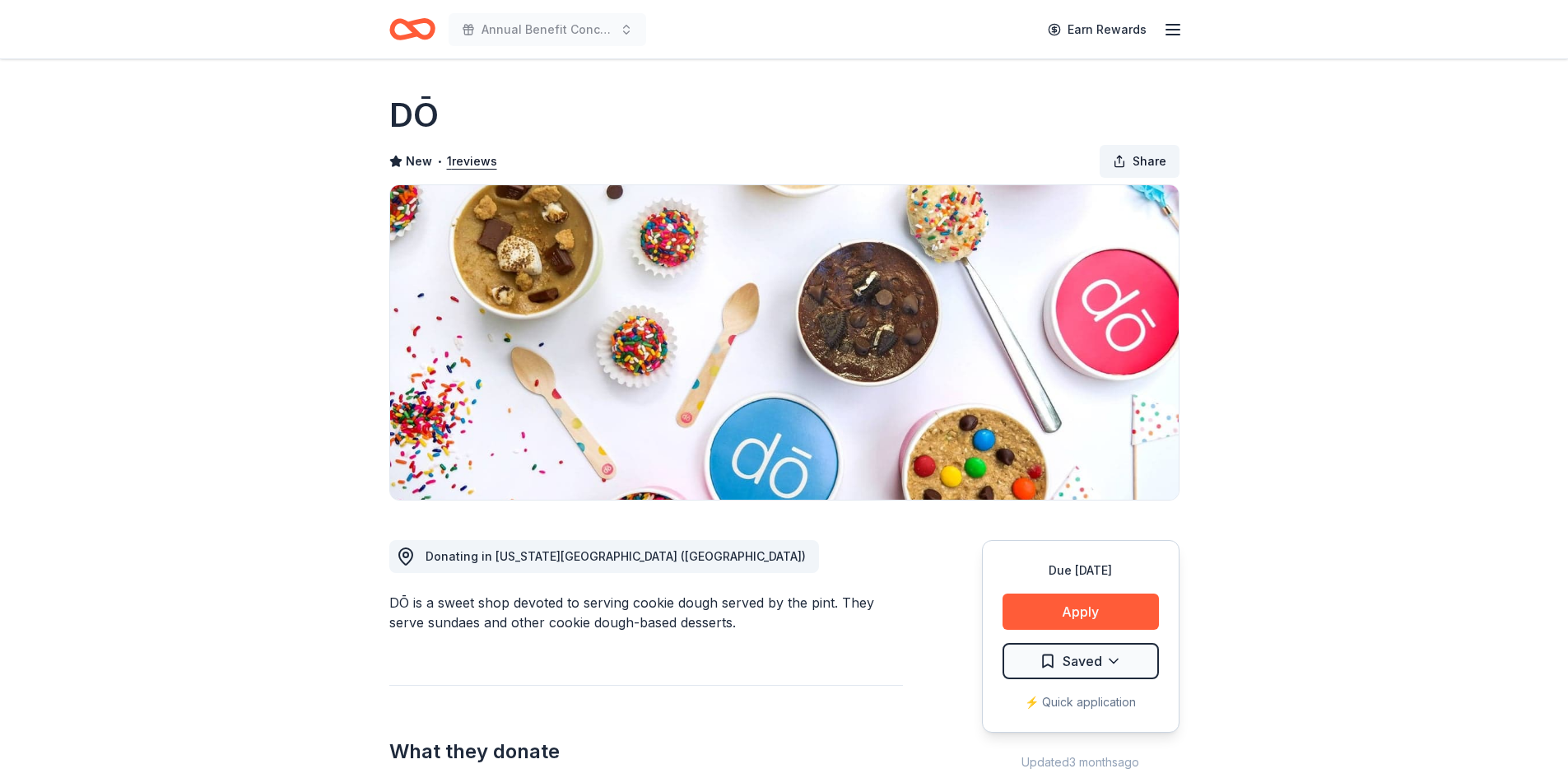
click at [1149, 152] on span "Share" at bounding box center [1149, 161] width 34 height 19
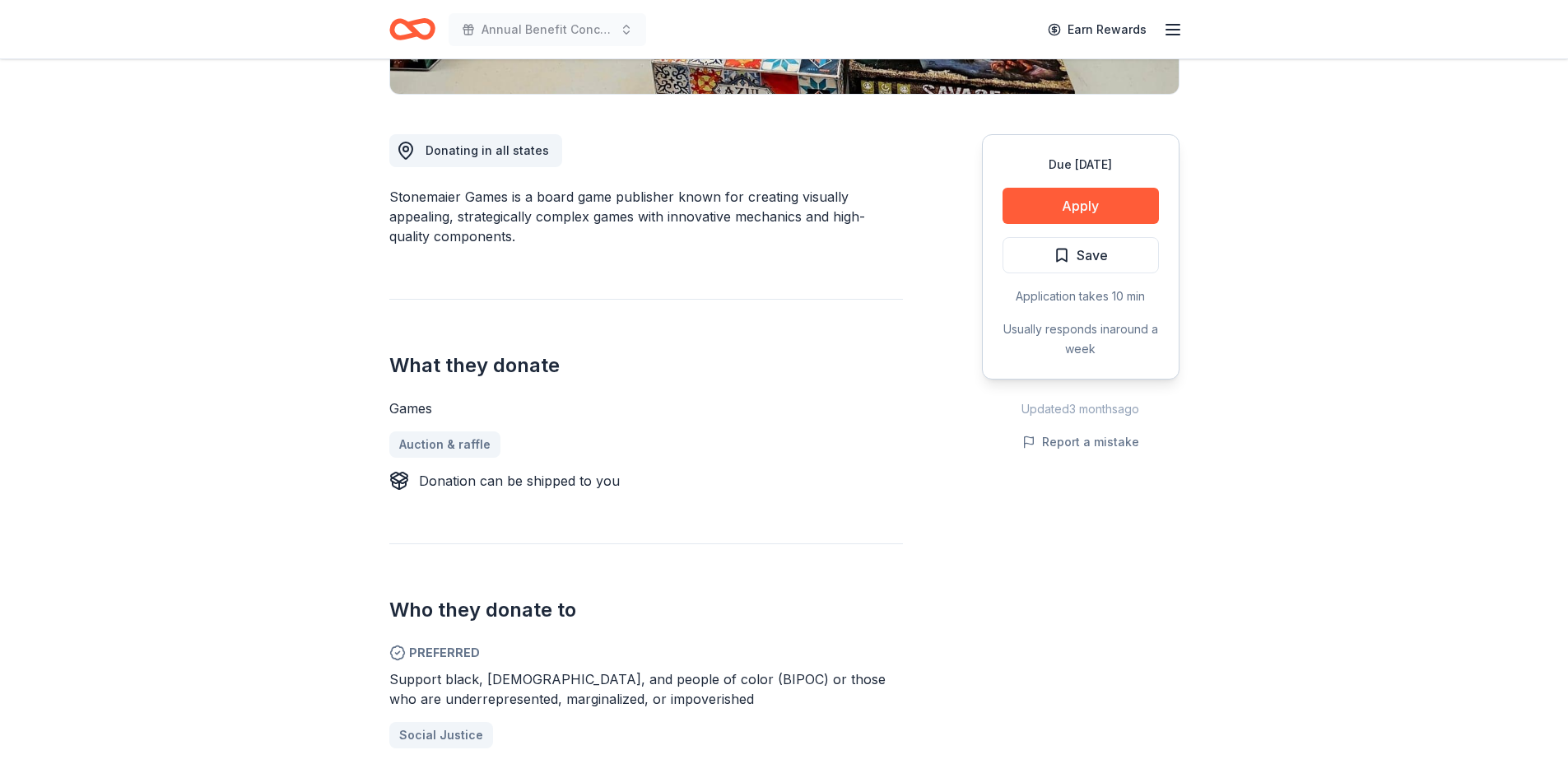
scroll to position [165, 0]
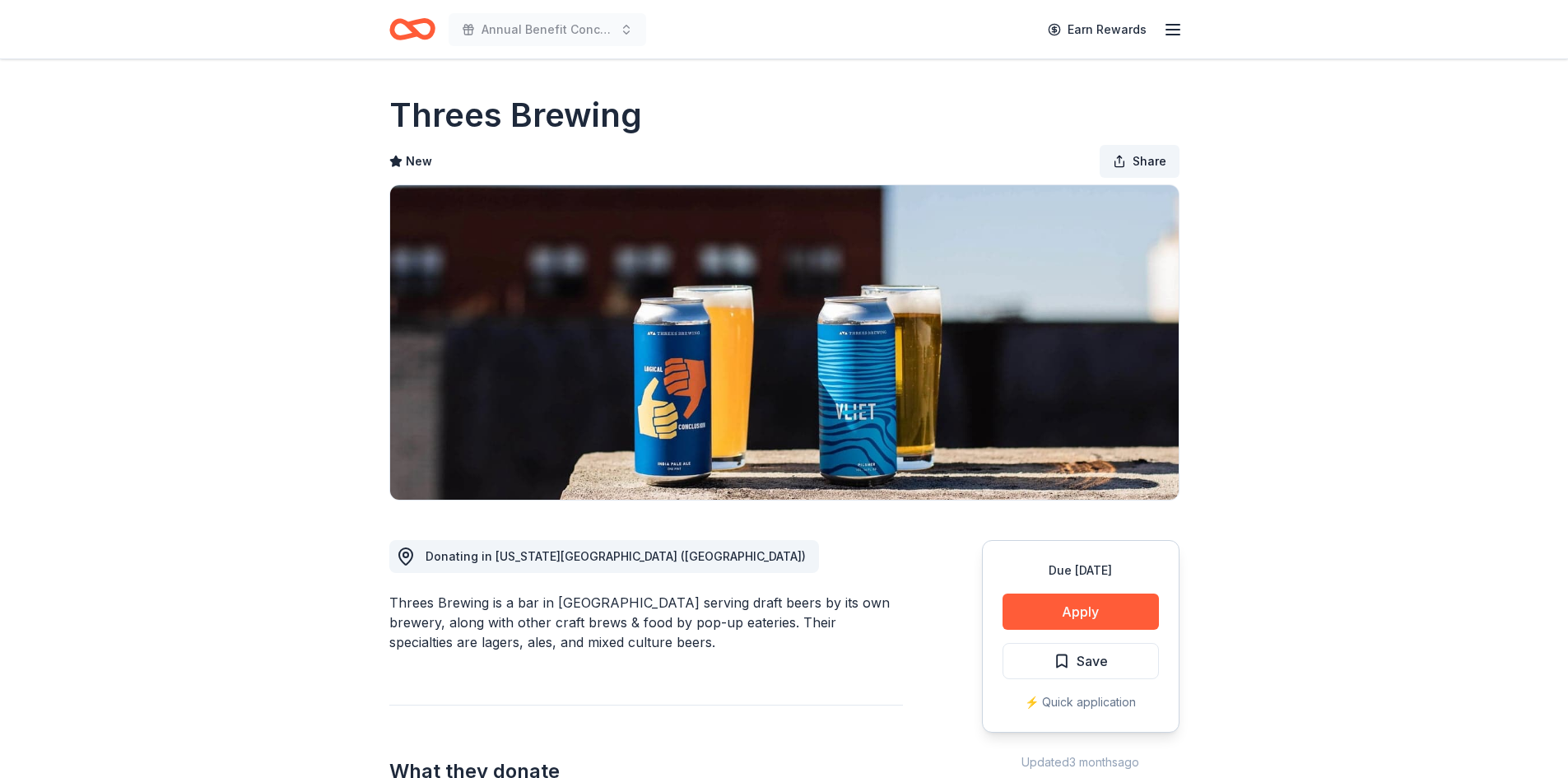
click at [1155, 162] on span "Share" at bounding box center [1149, 161] width 34 height 19
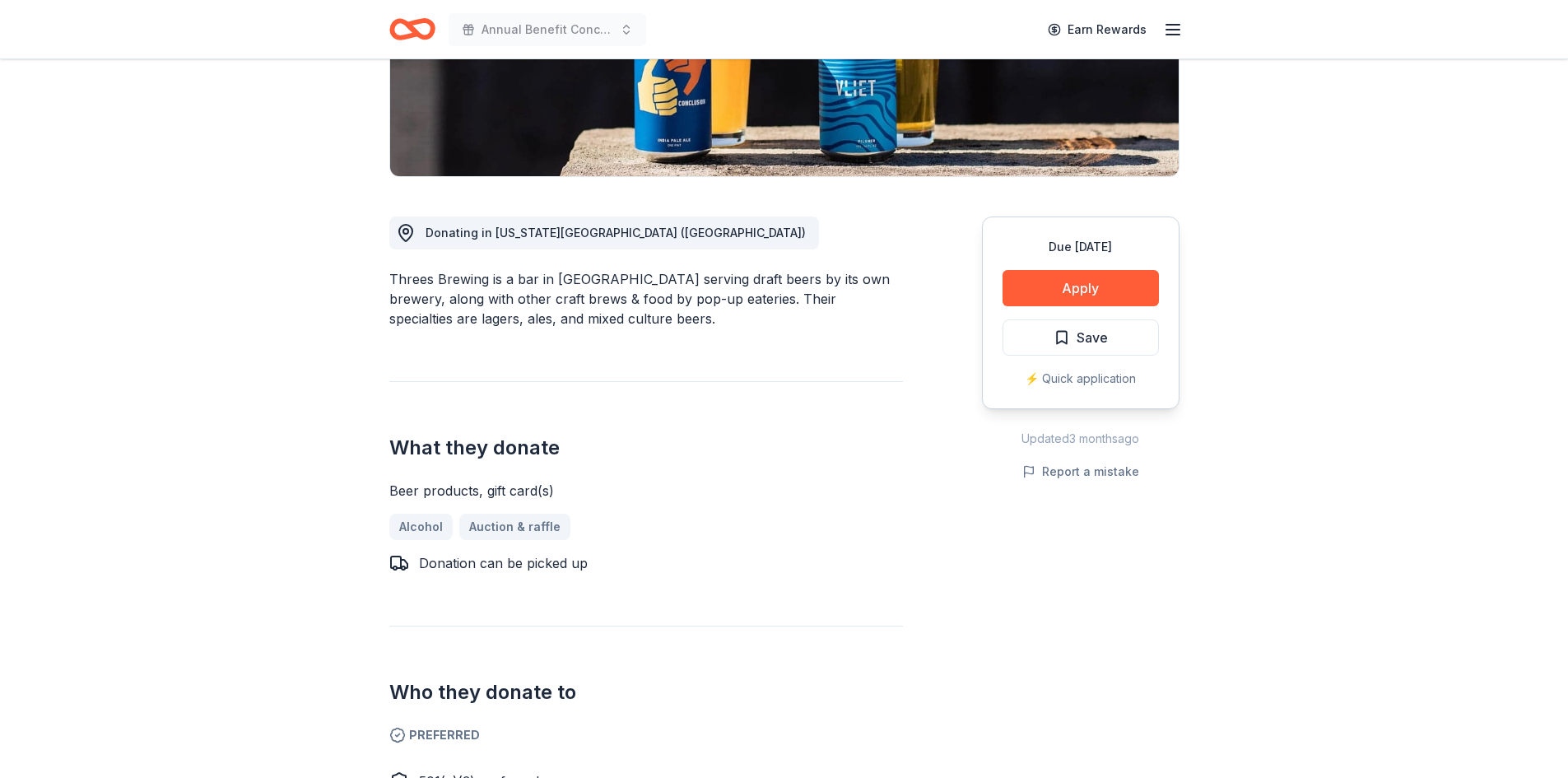
scroll to position [82, 0]
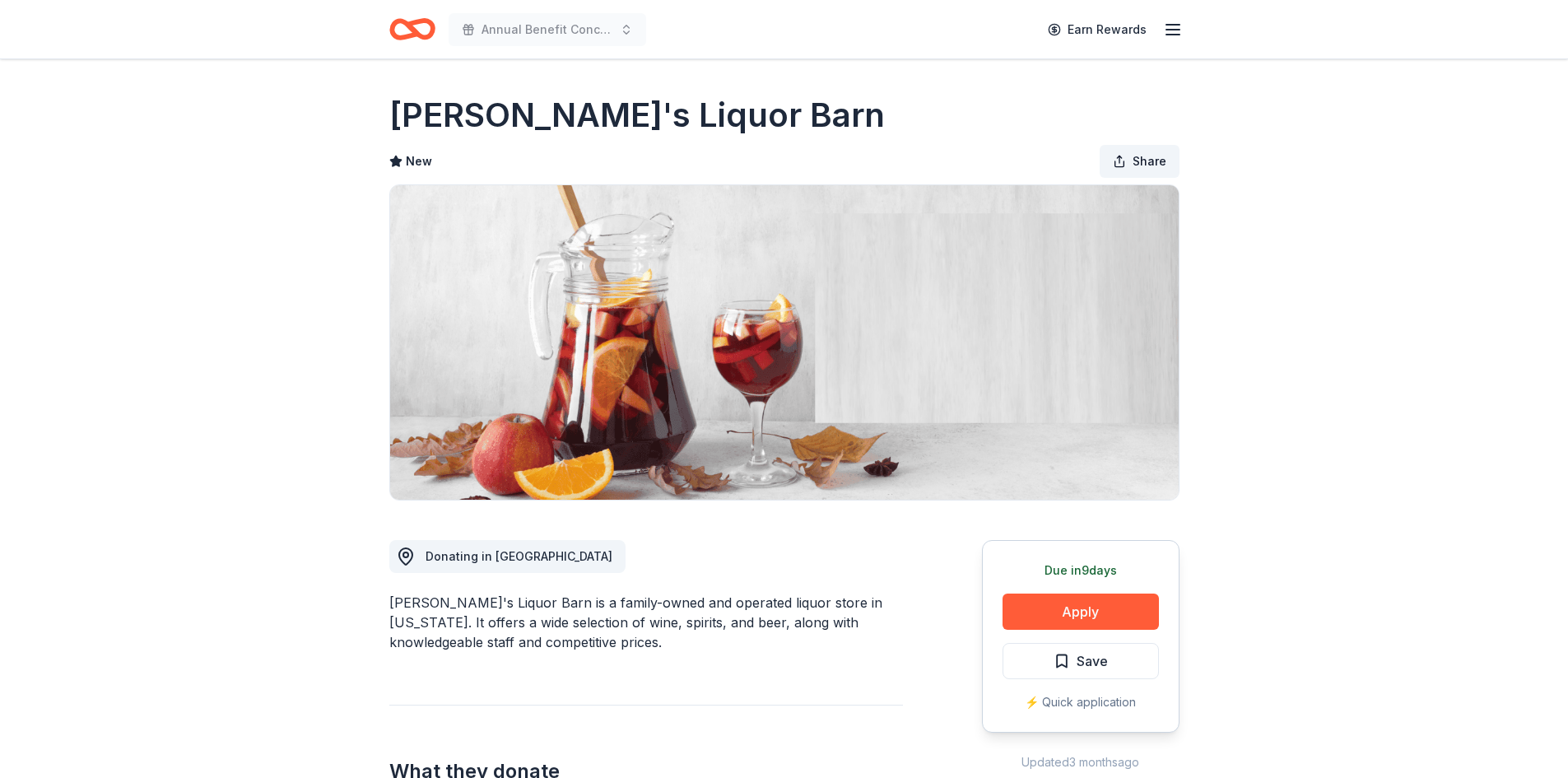
click at [1149, 154] on span "Share" at bounding box center [1149, 161] width 34 height 19
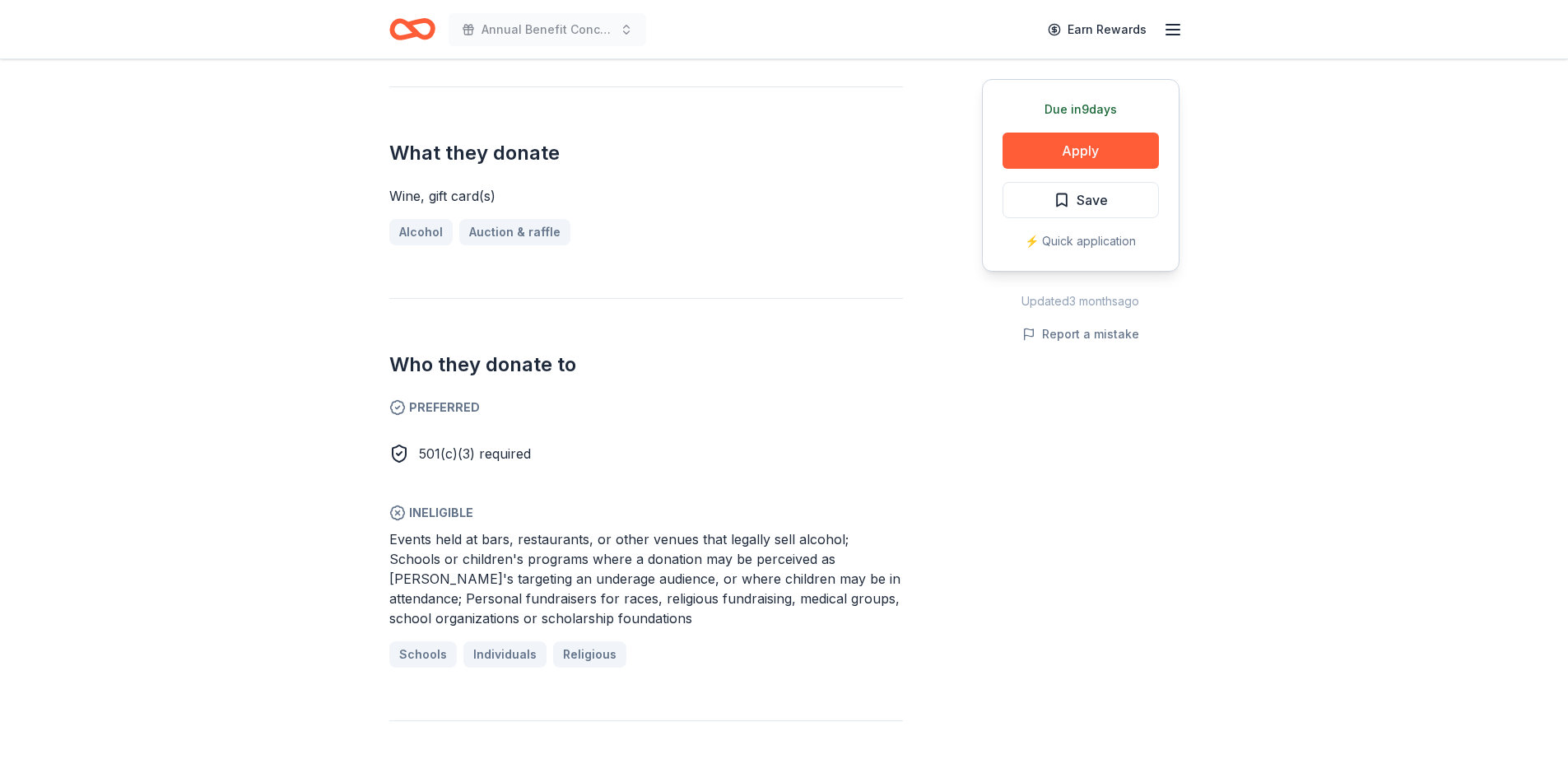
scroll to position [740, 0]
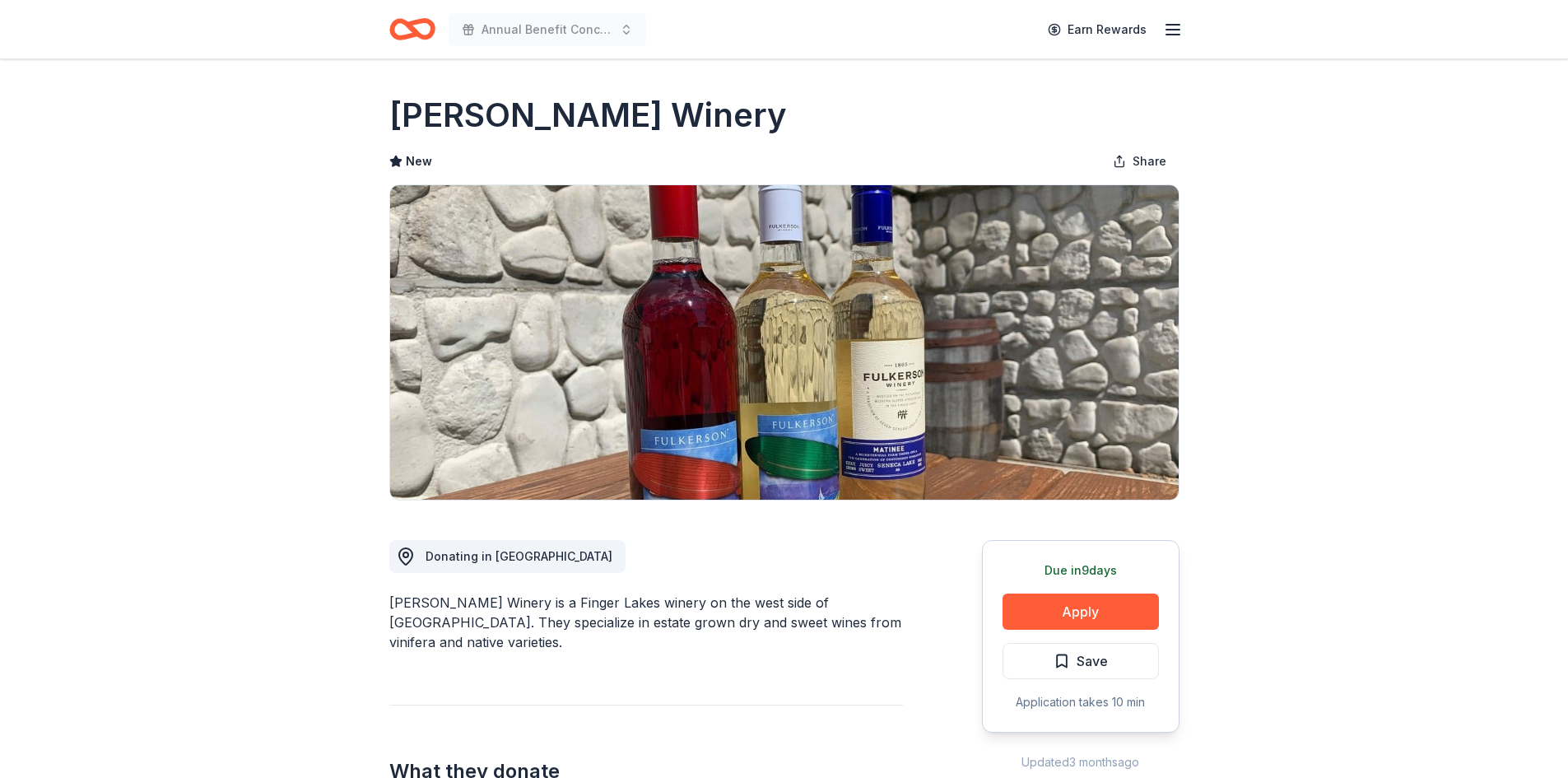
click at [1141, 141] on div "[PERSON_NAME] Winery New Share" at bounding box center [785, 296] width 791 height 408
click at [1145, 172] on button "Share" at bounding box center [1139, 161] width 80 height 33
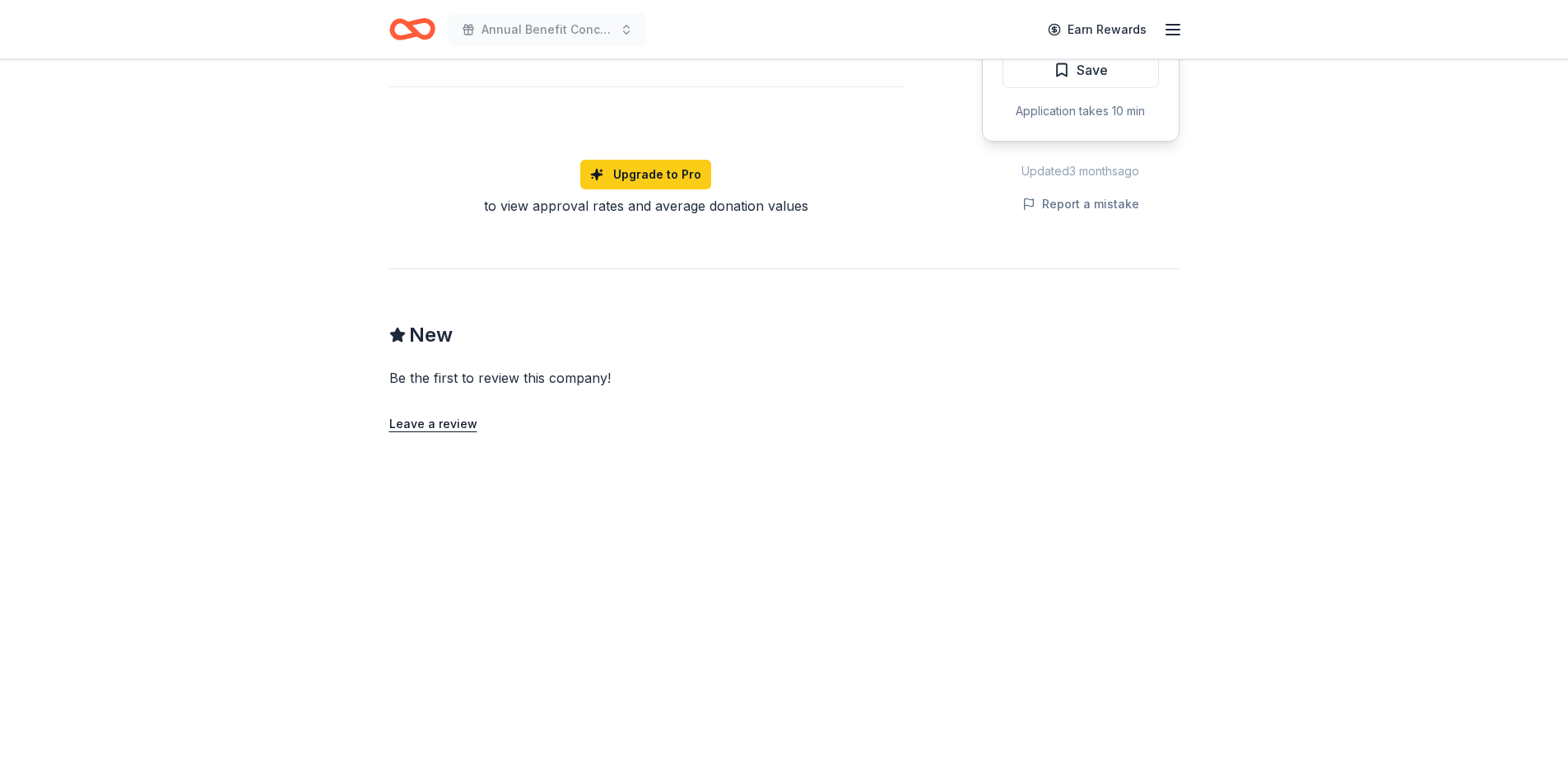
scroll to position [1317, 0]
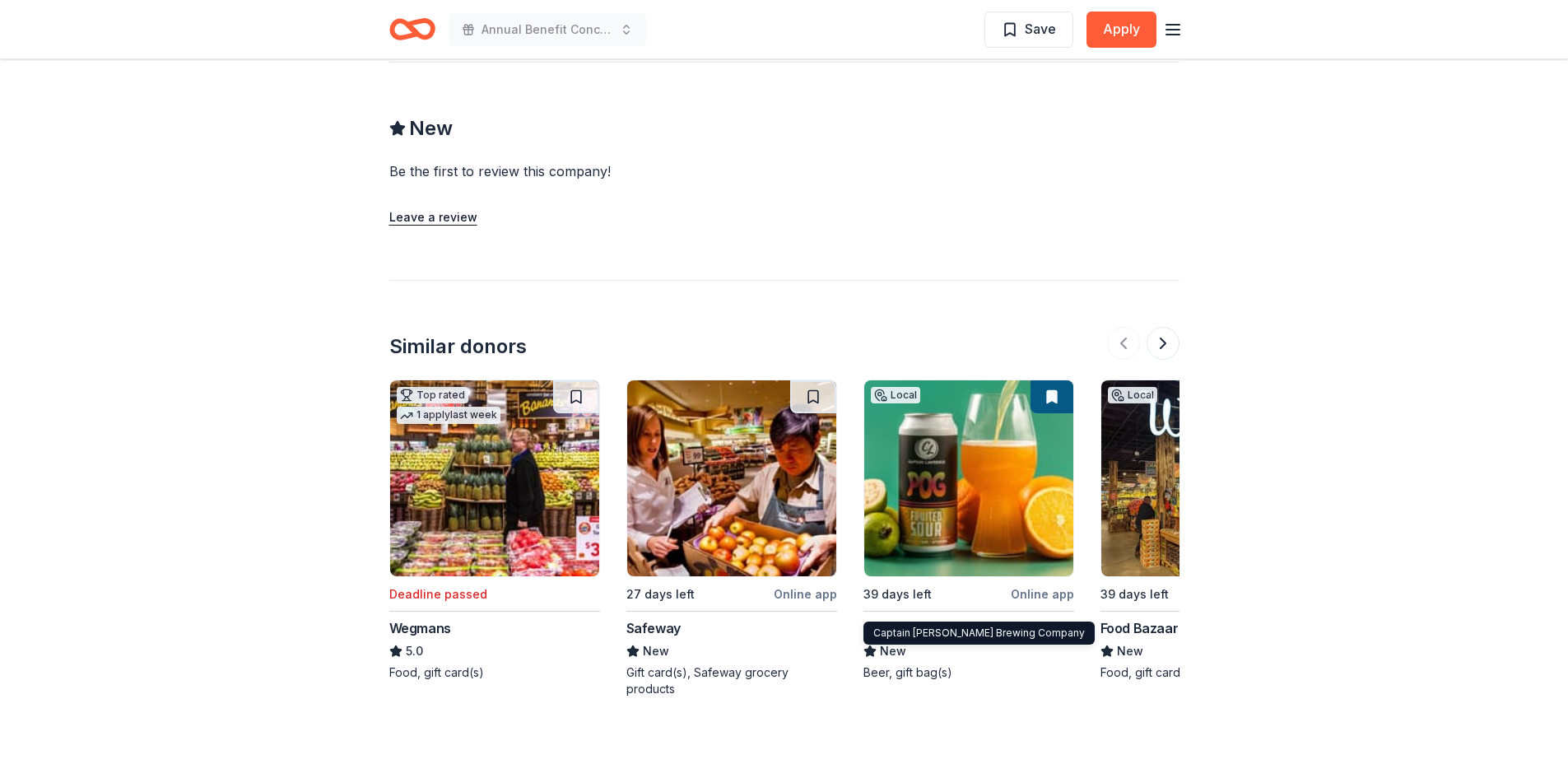
click at [985, 583] on div "39 days left" at bounding box center [934, 593] width 144 height 20
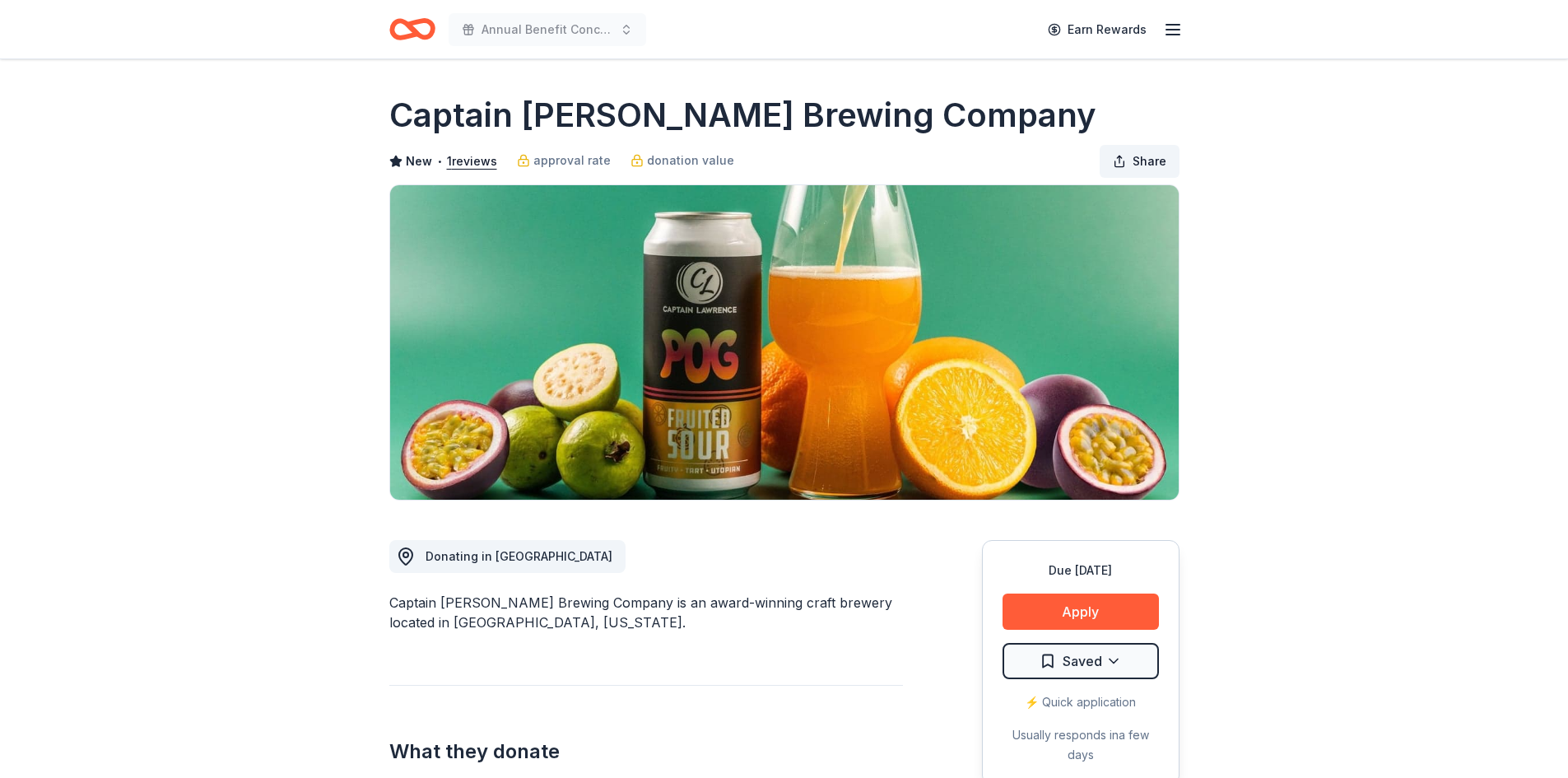
click at [1141, 154] on span "Share" at bounding box center [1149, 161] width 34 height 19
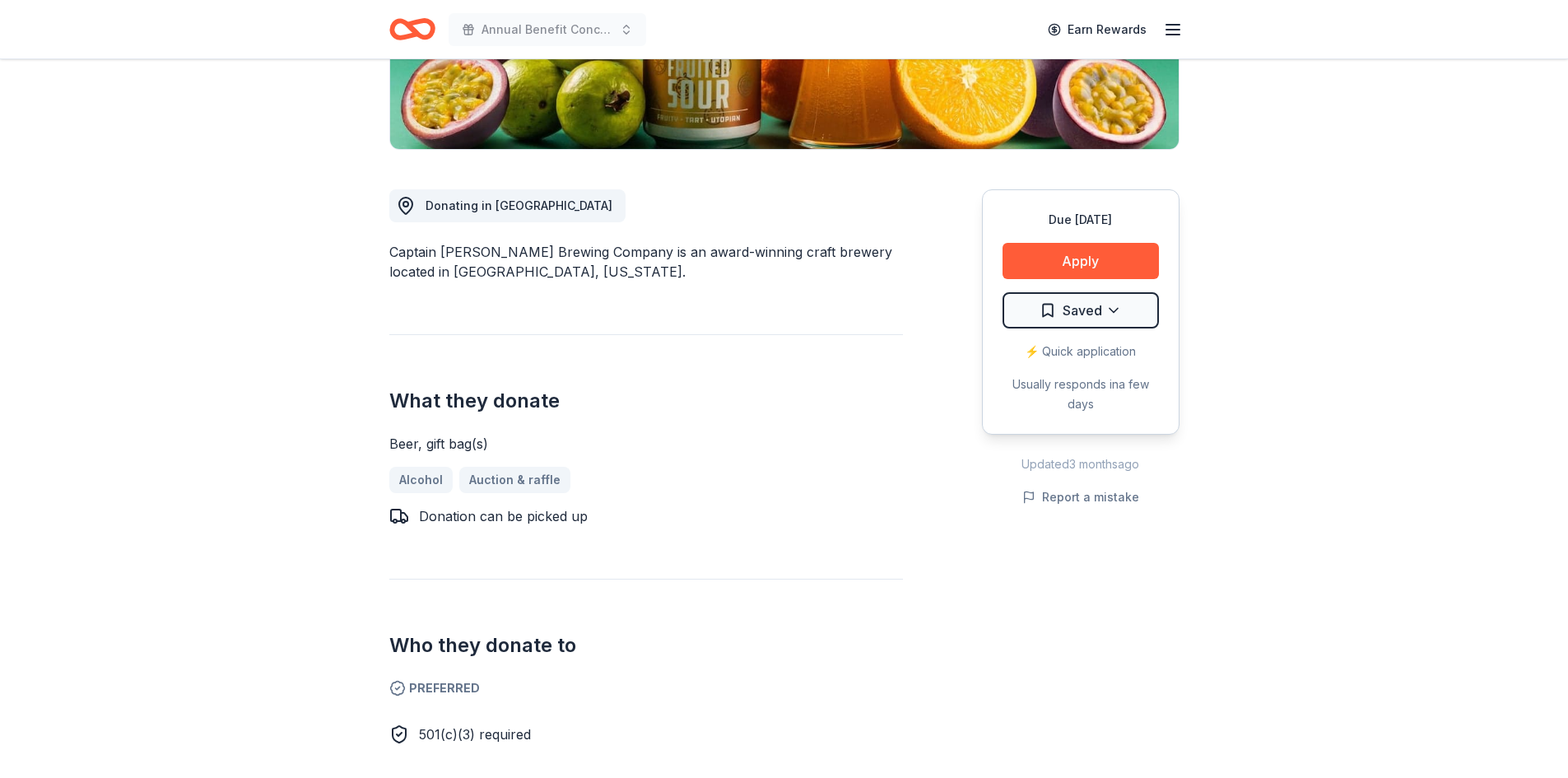
scroll to position [329, 0]
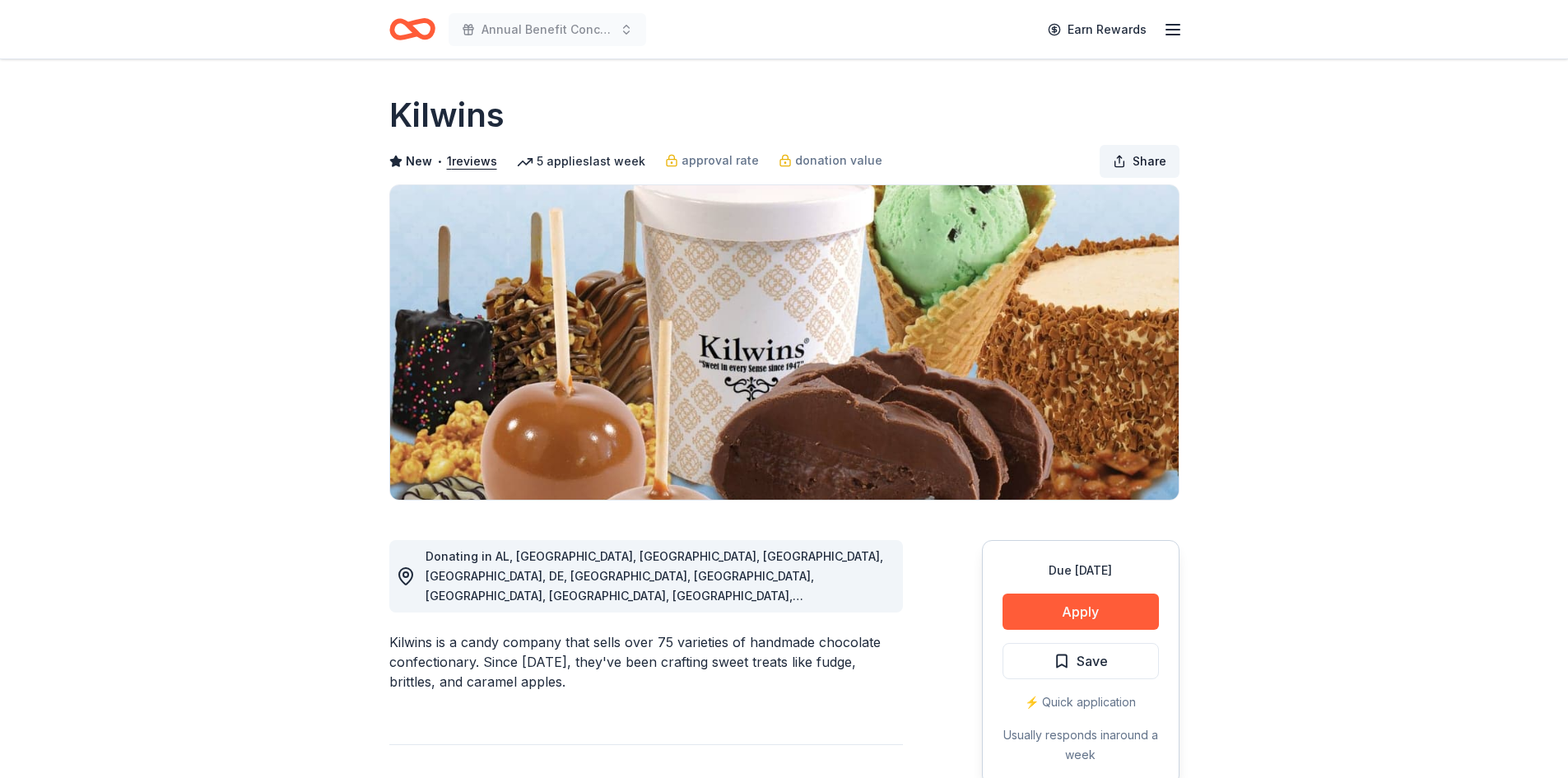
click at [1122, 158] on button "Share" at bounding box center [1139, 161] width 80 height 33
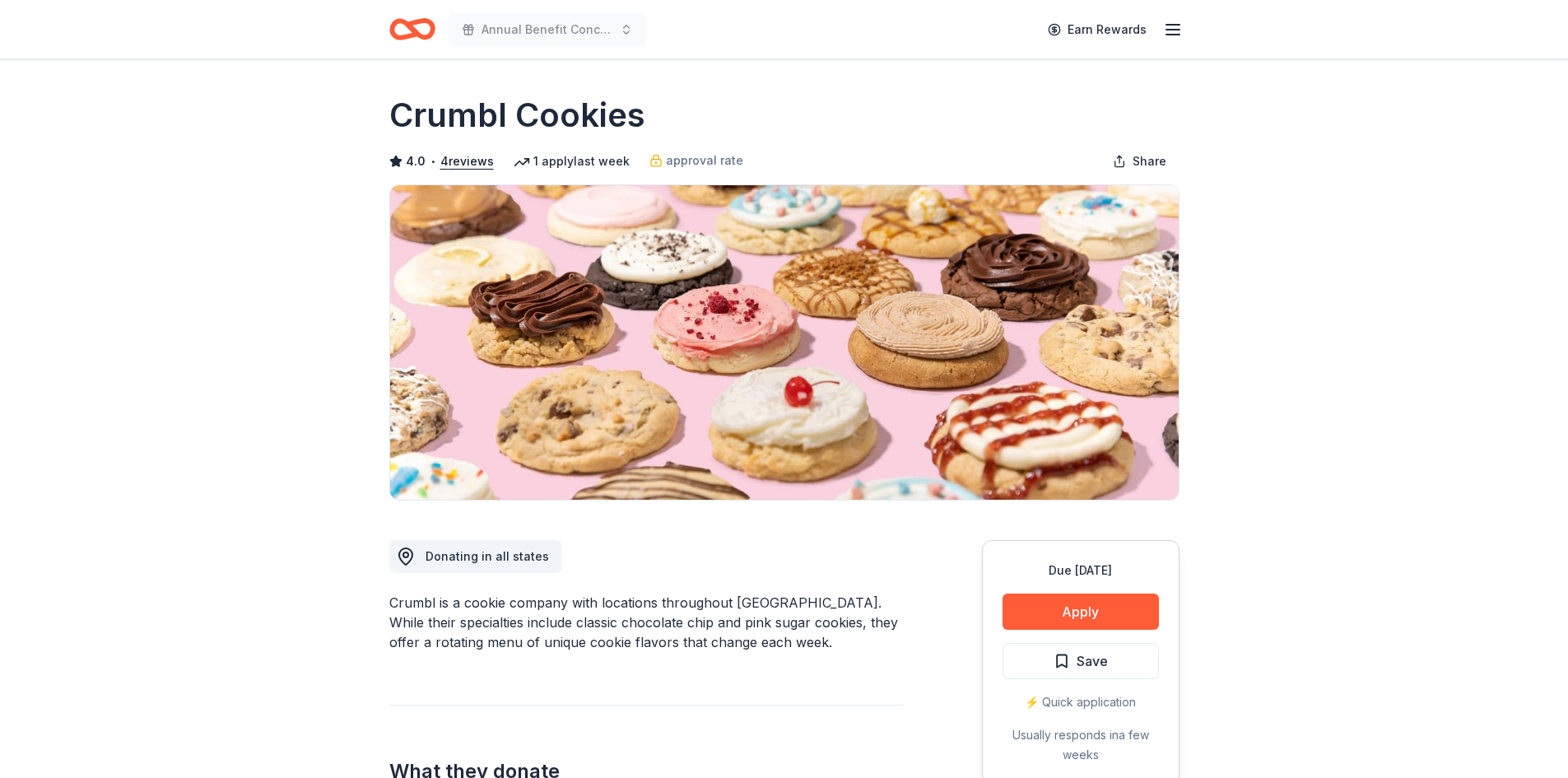
click at [1140, 138] on div "Crumbl Cookies 4.0 • 4 reviews 1 apply last week approval rate Share" at bounding box center [785, 296] width 791 height 408
click at [1136, 158] on span "Share" at bounding box center [1149, 161] width 34 height 19
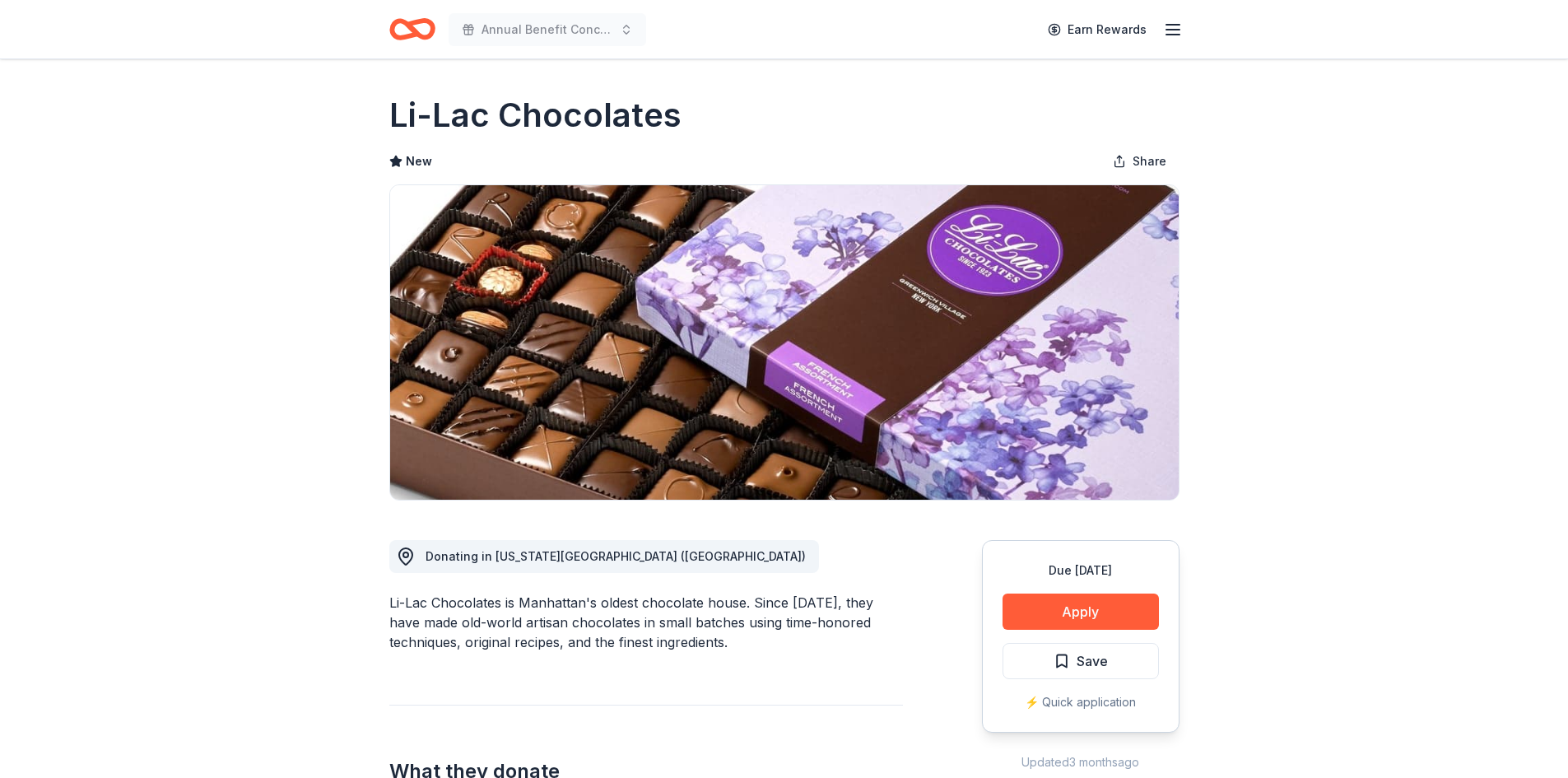
click at [1128, 178] on div "Li-Lac Chocolates New Share" at bounding box center [785, 296] width 791 height 408
drag, startPoint x: 1128, startPoint y: 170, endPoint x: 1122, endPoint y: 177, distance: 9.2
click at [1128, 170] on button "Share" at bounding box center [1139, 161] width 80 height 33
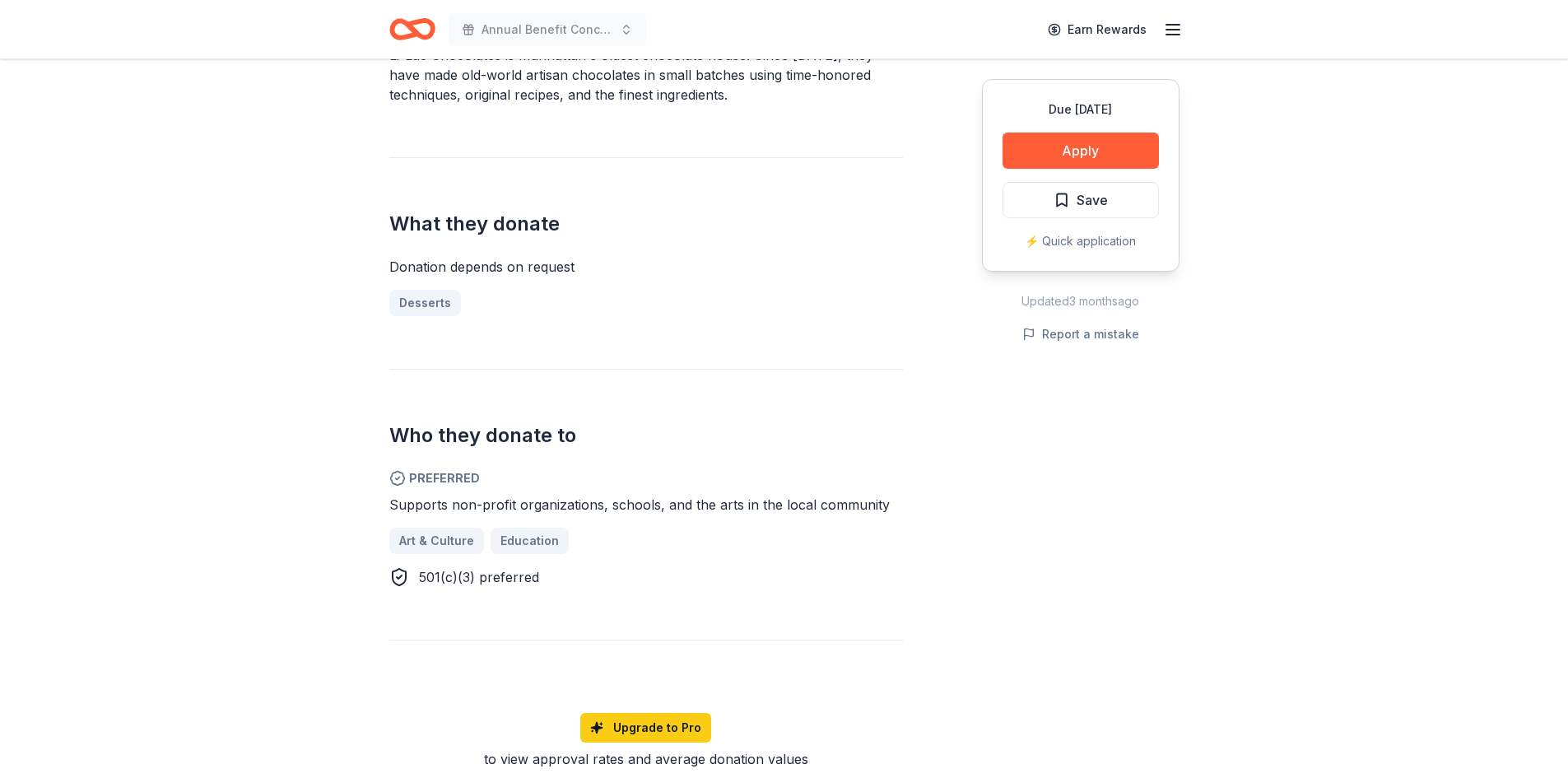
scroll to position [577, 0]
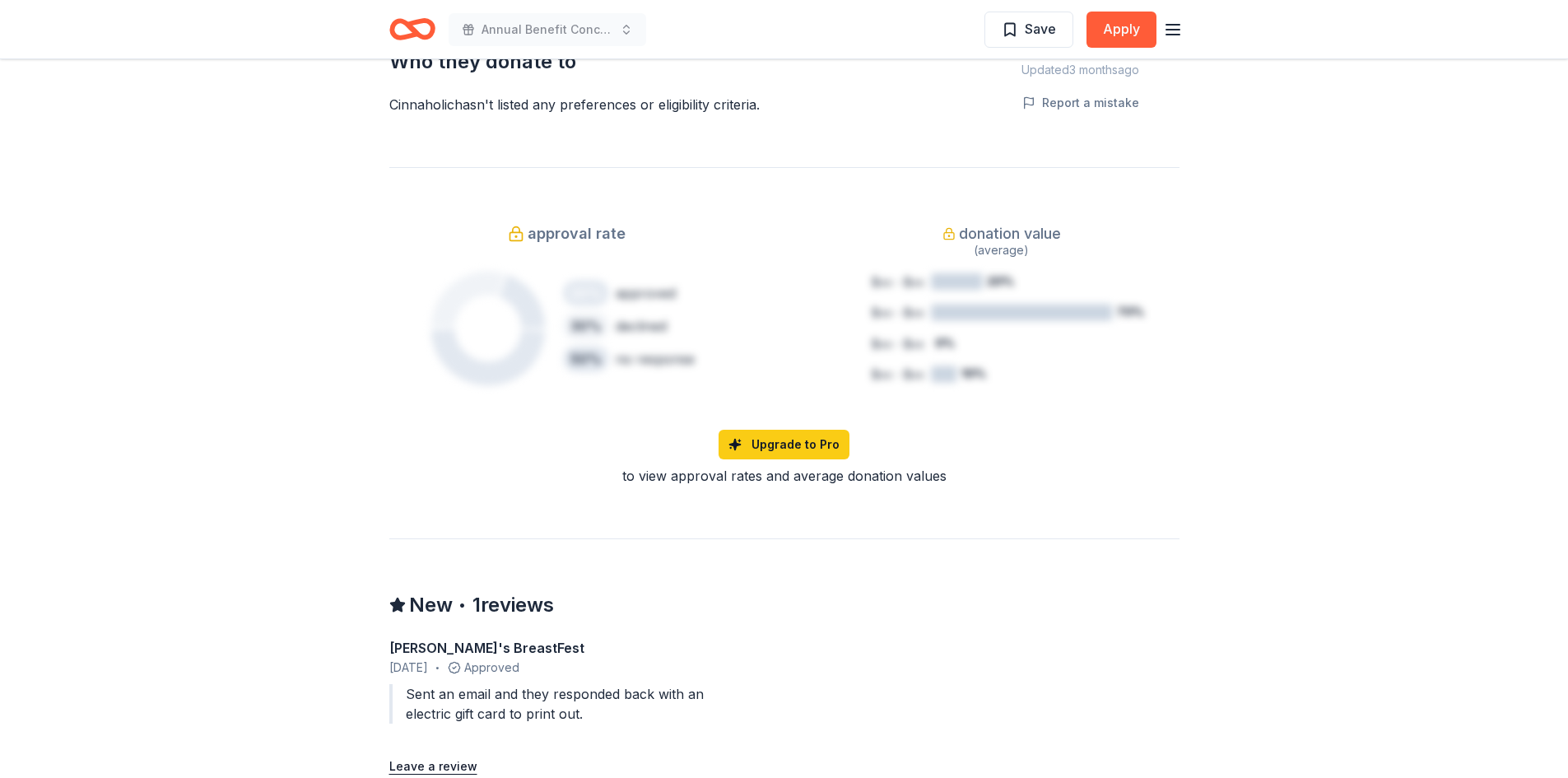
scroll to position [987, 0]
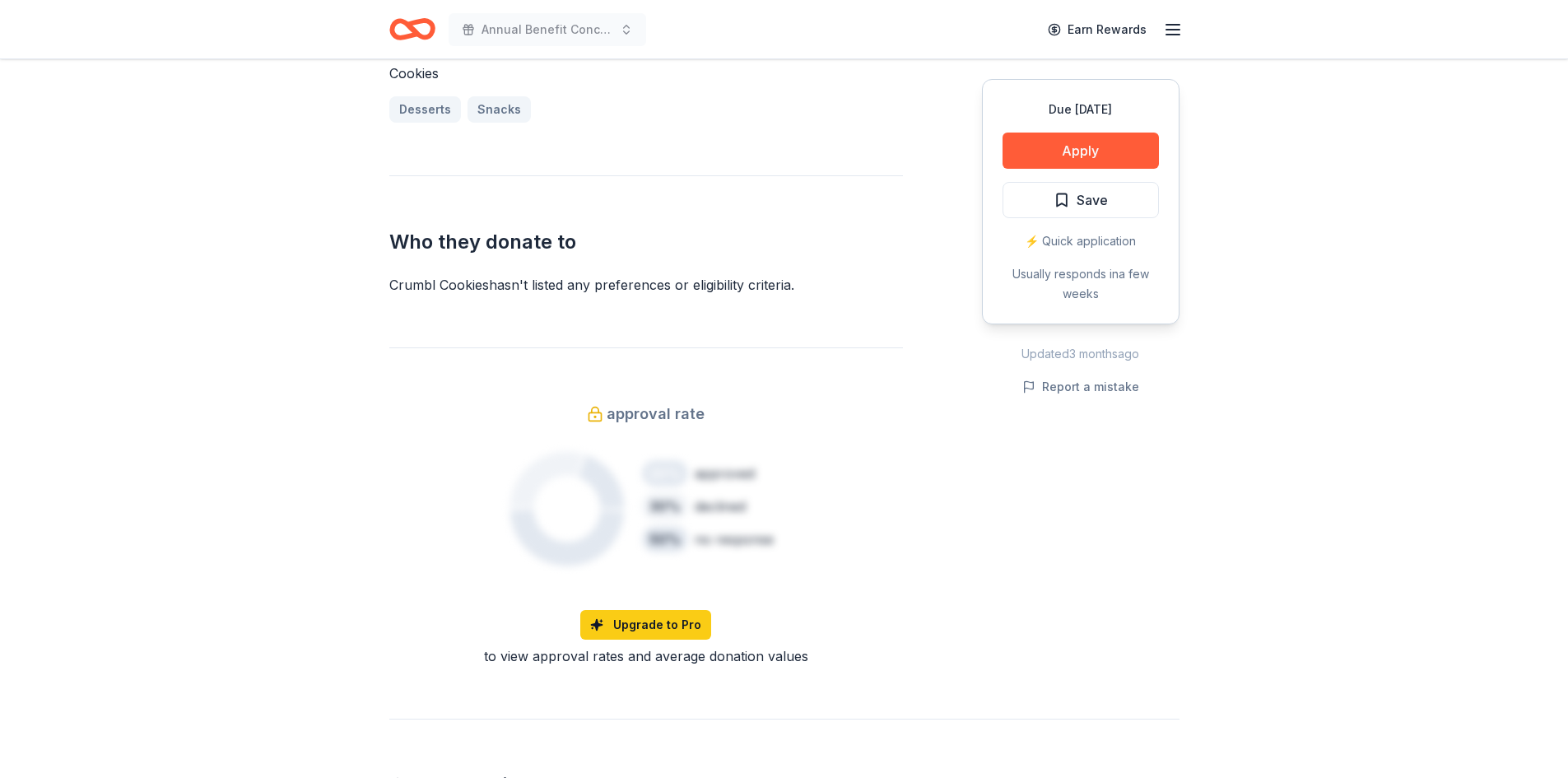
scroll to position [1317, 0]
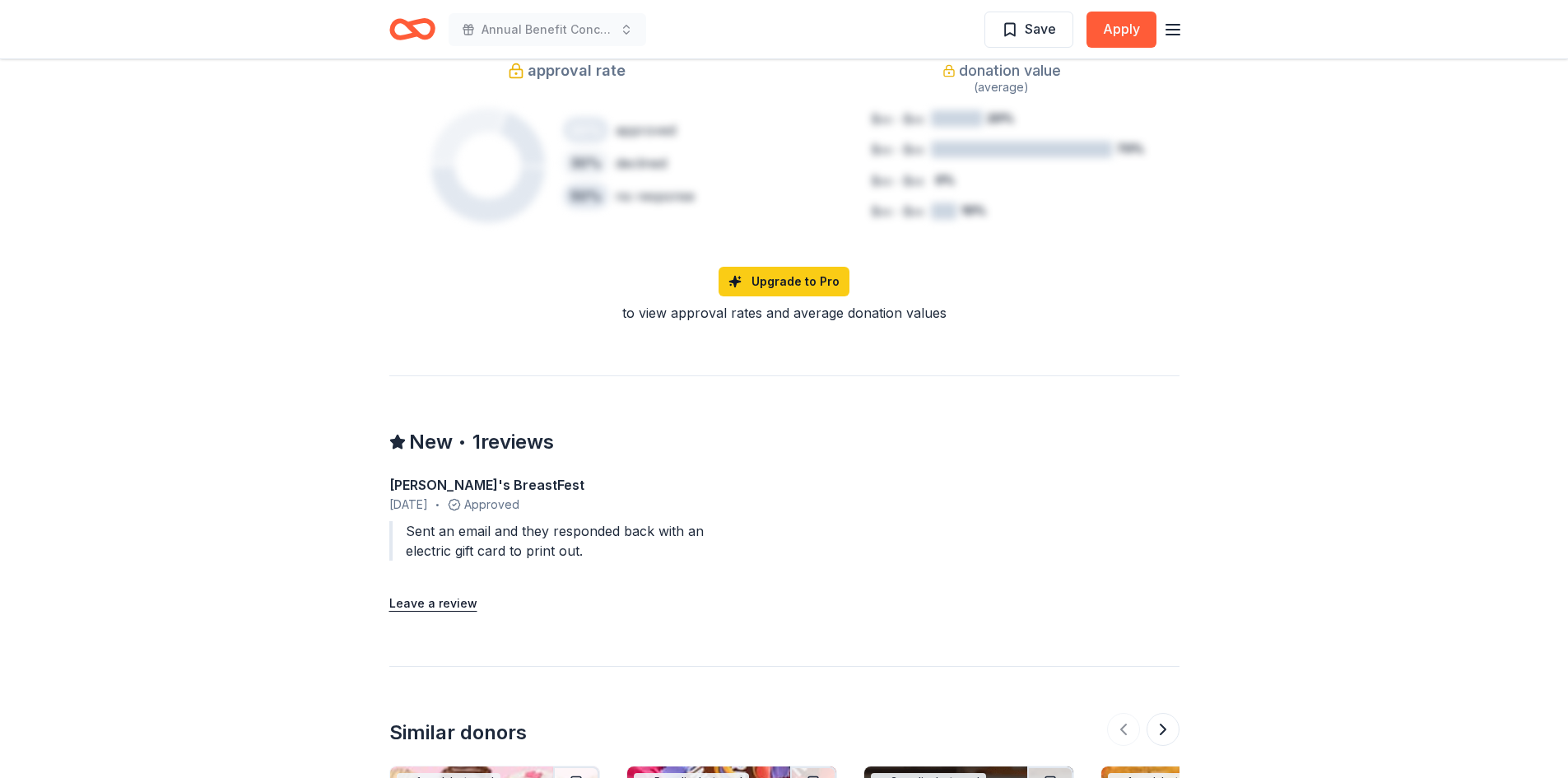
scroll to position [1152, 0]
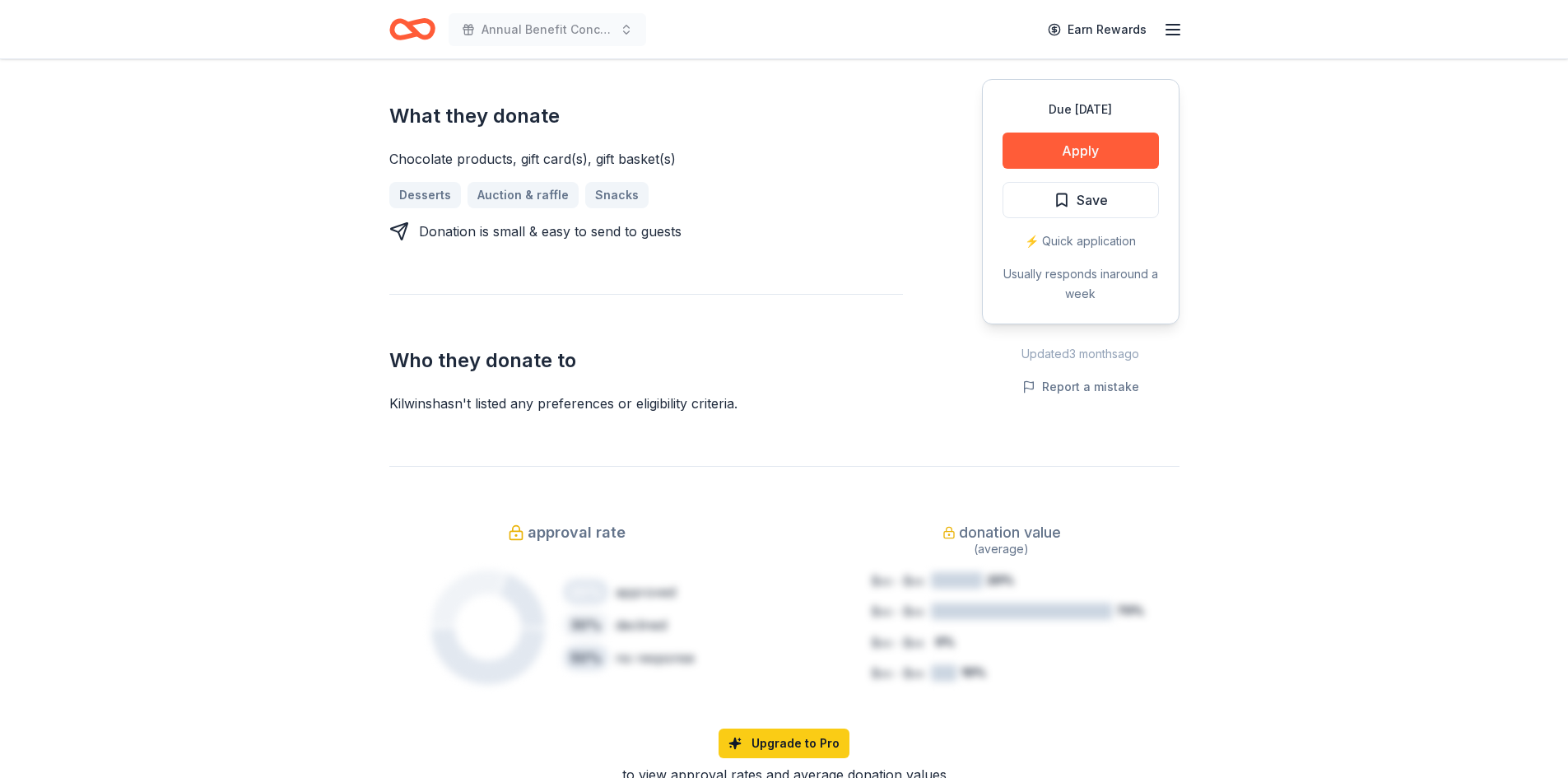
scroll to position [658, 0]
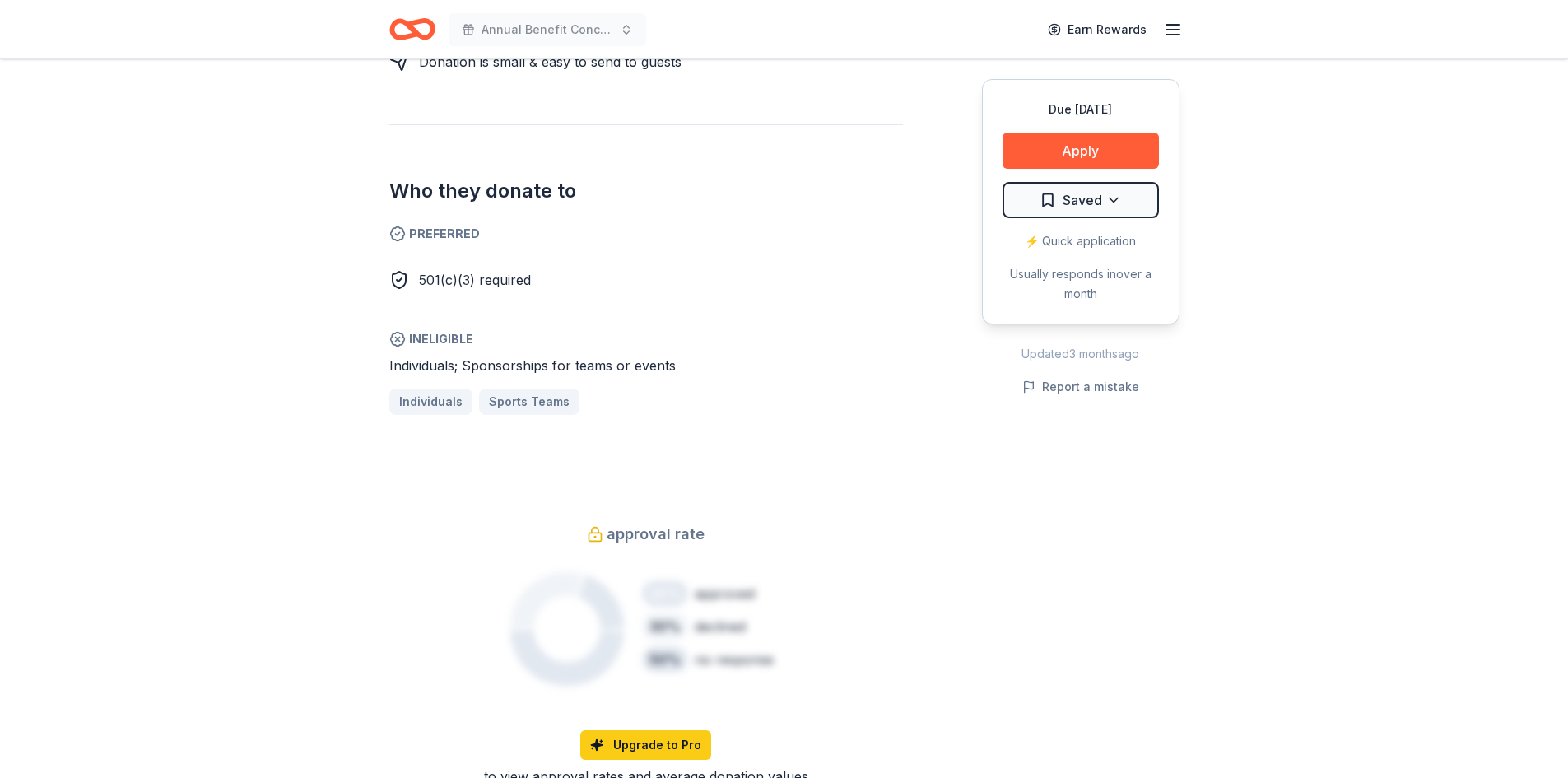
scroll to position [823, 0]
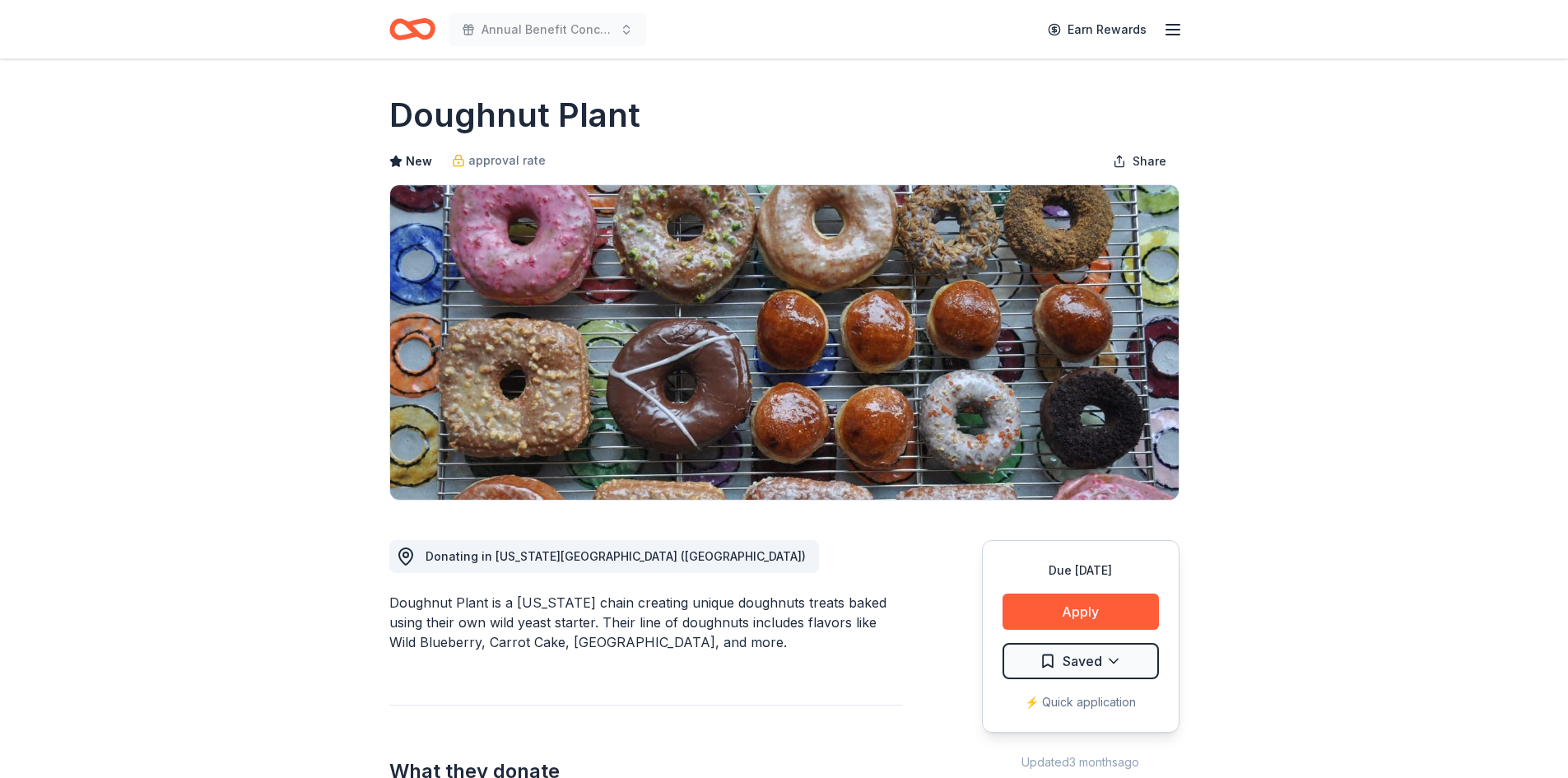
scroll to position [82, 0]
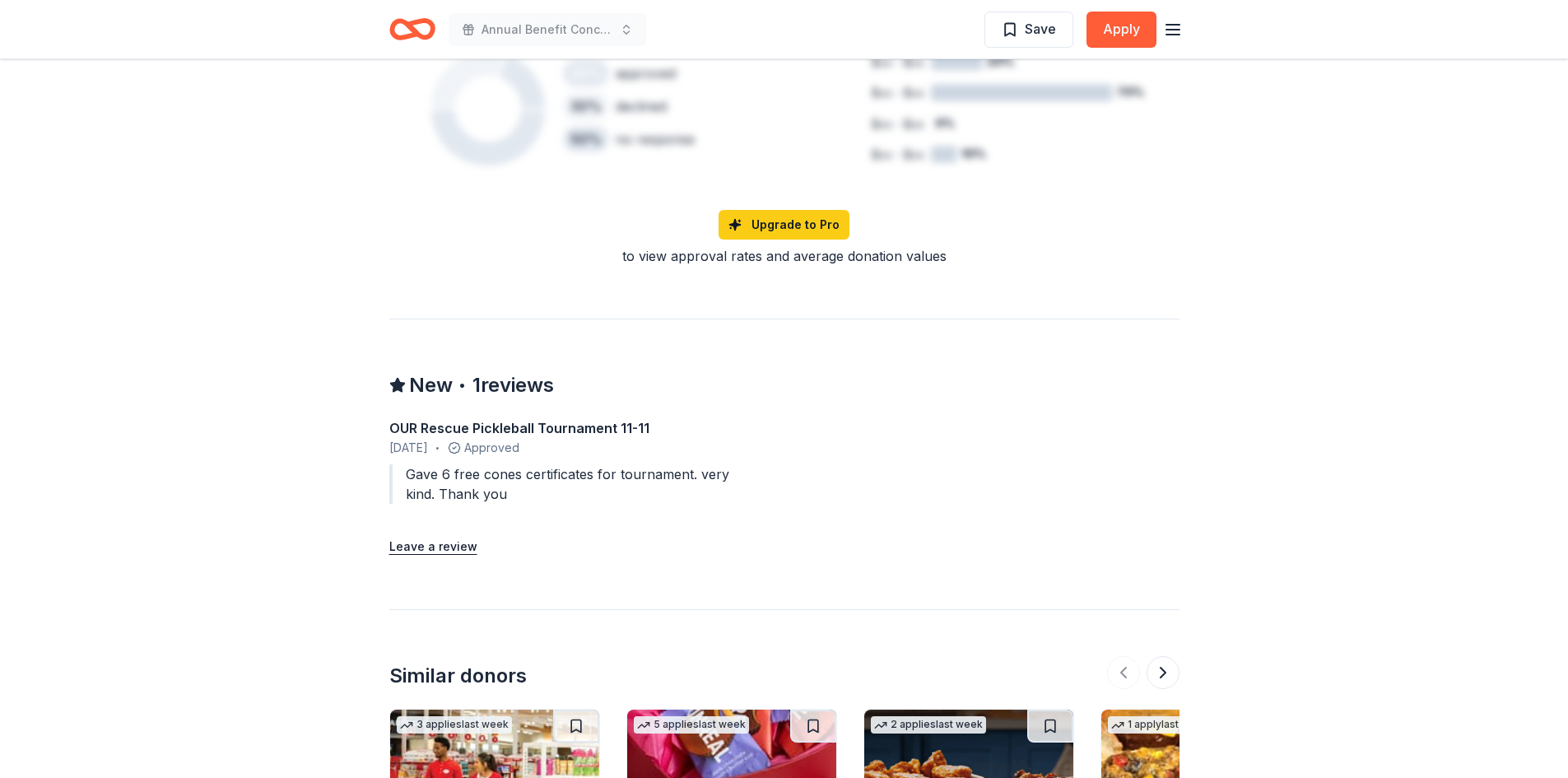
scroll to position [1234, 0]
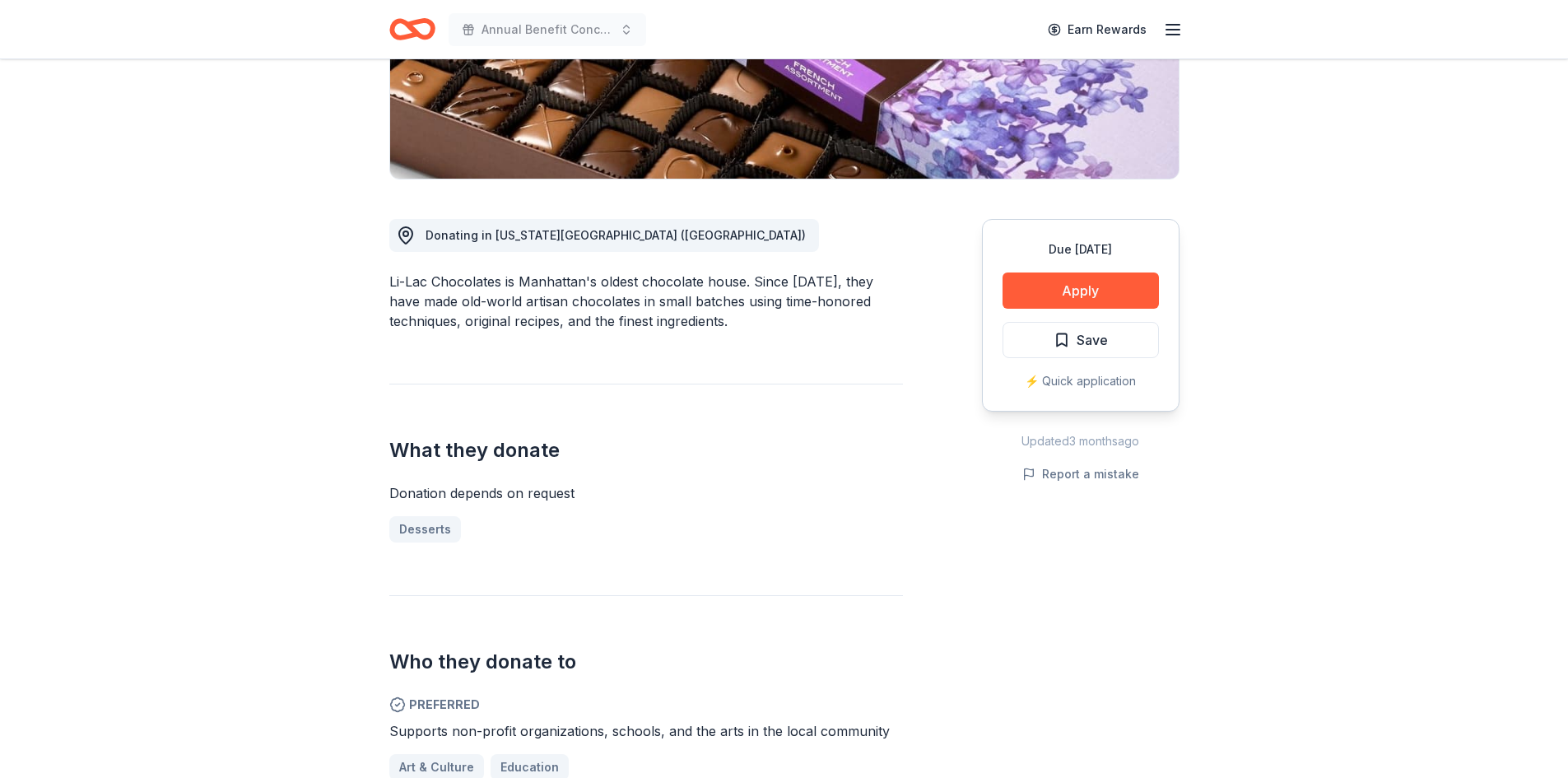
scroll to position [412, 0]
